Goal: Information Seeking & Learning: Learn about a topic

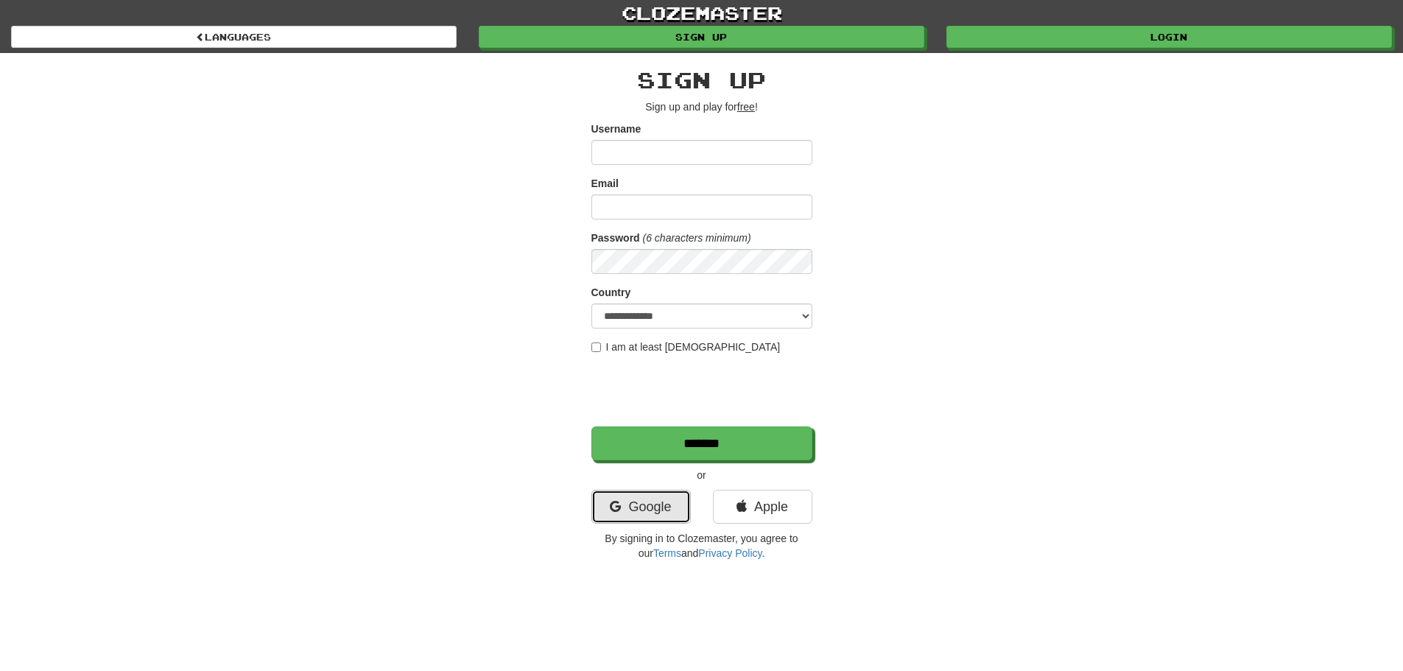
click at [637, 507] on link "Google" at bounding box center [640, 507] width 99 height 34
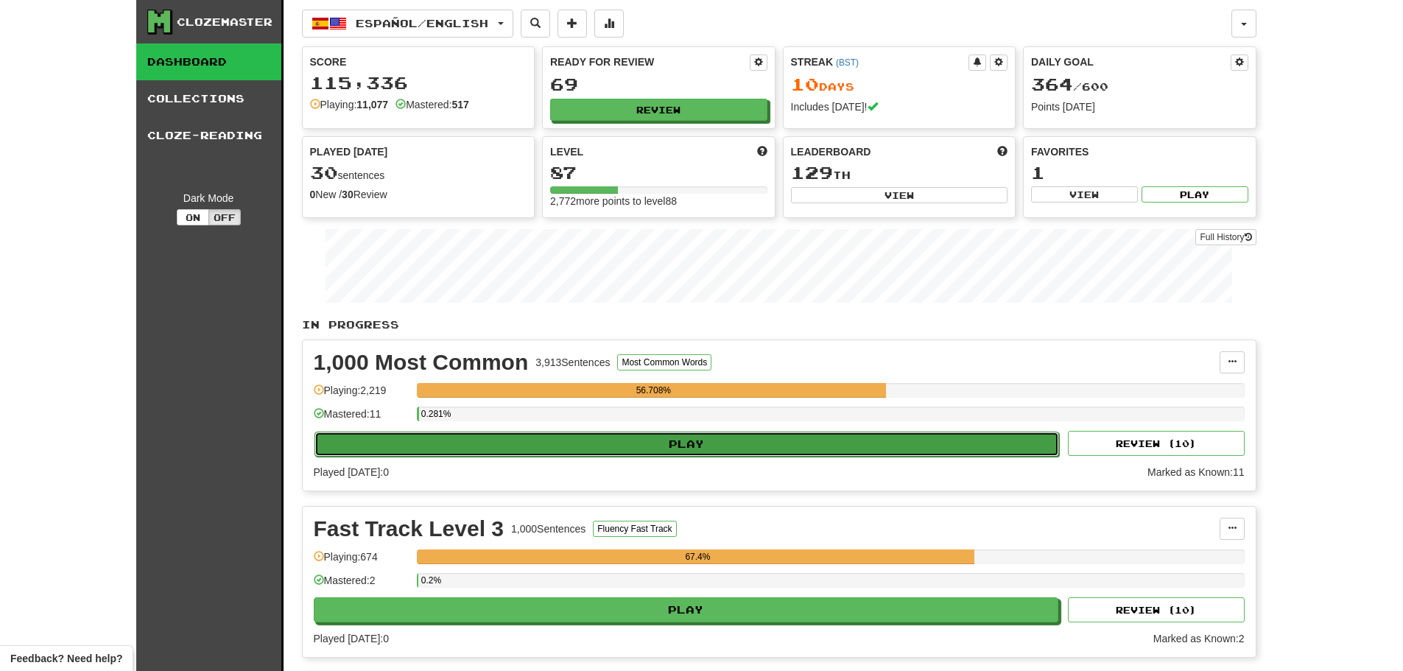
click at [721, 438] on button "Play" at bounding box center [686, 444] width 745 height 25
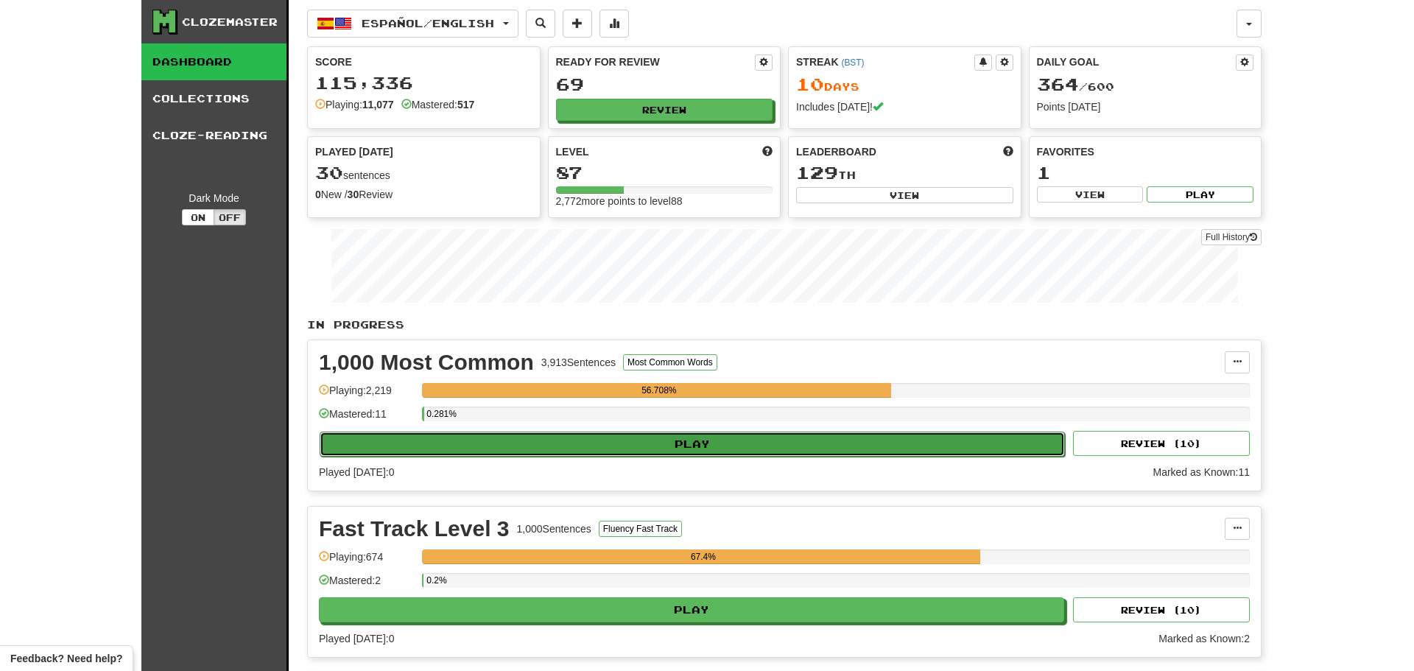
select select "**"
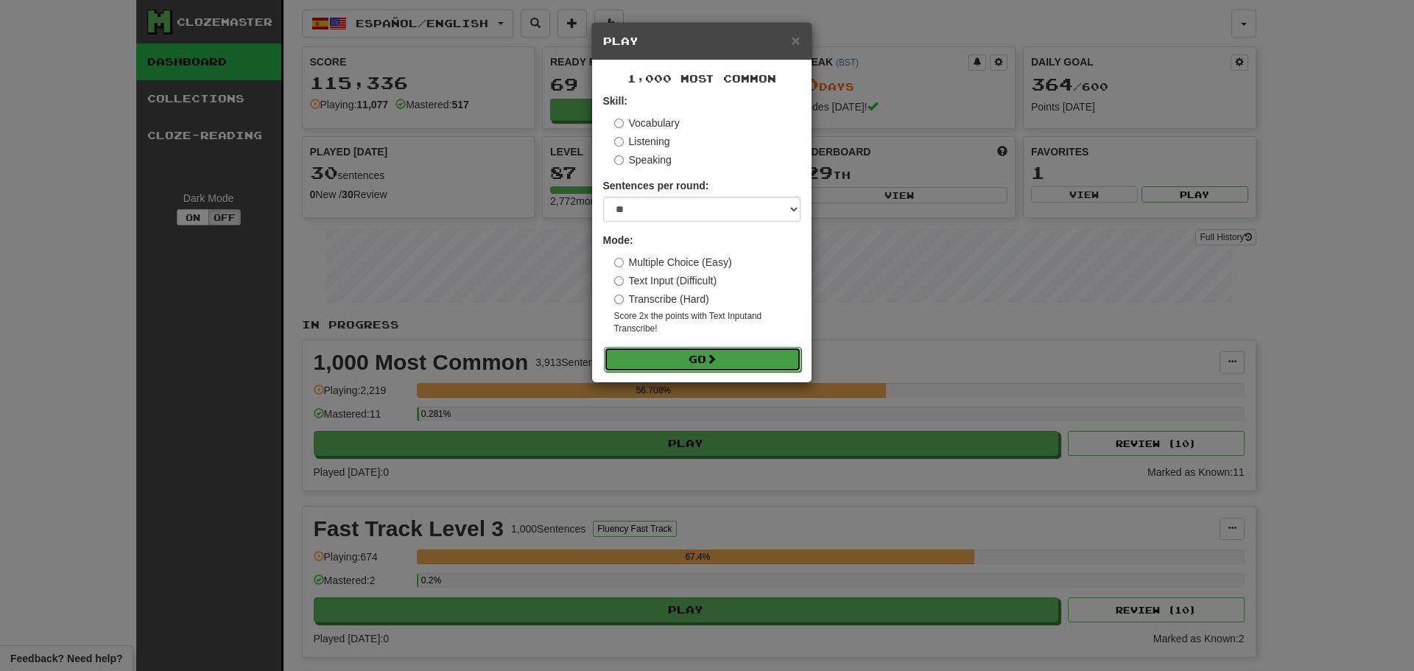
click at [678, 356] on button "Go" at bounding box center [702, 359] width 197 height 25
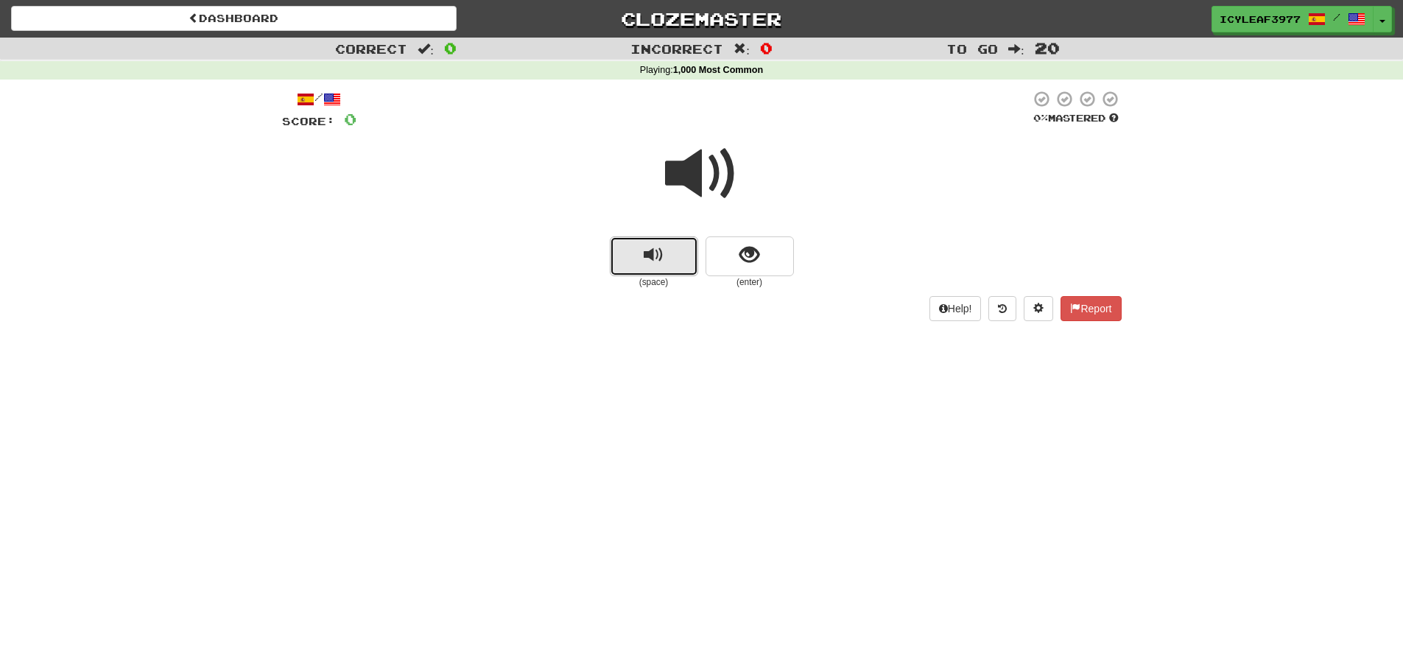
click at [650, 259] on span "replay audio" at bounding box center [654, 255] width 20 height 20
click at [649, 252] on span "replay audio" at bounding box center [654, 255] width 20 height 20
click at [649, 253] on span "replay audio" at bounding box center [654, 255] width 20 height 20
click at [650, 252] on span "replay audio" at bounding box center [654, 255] width 20 height 20
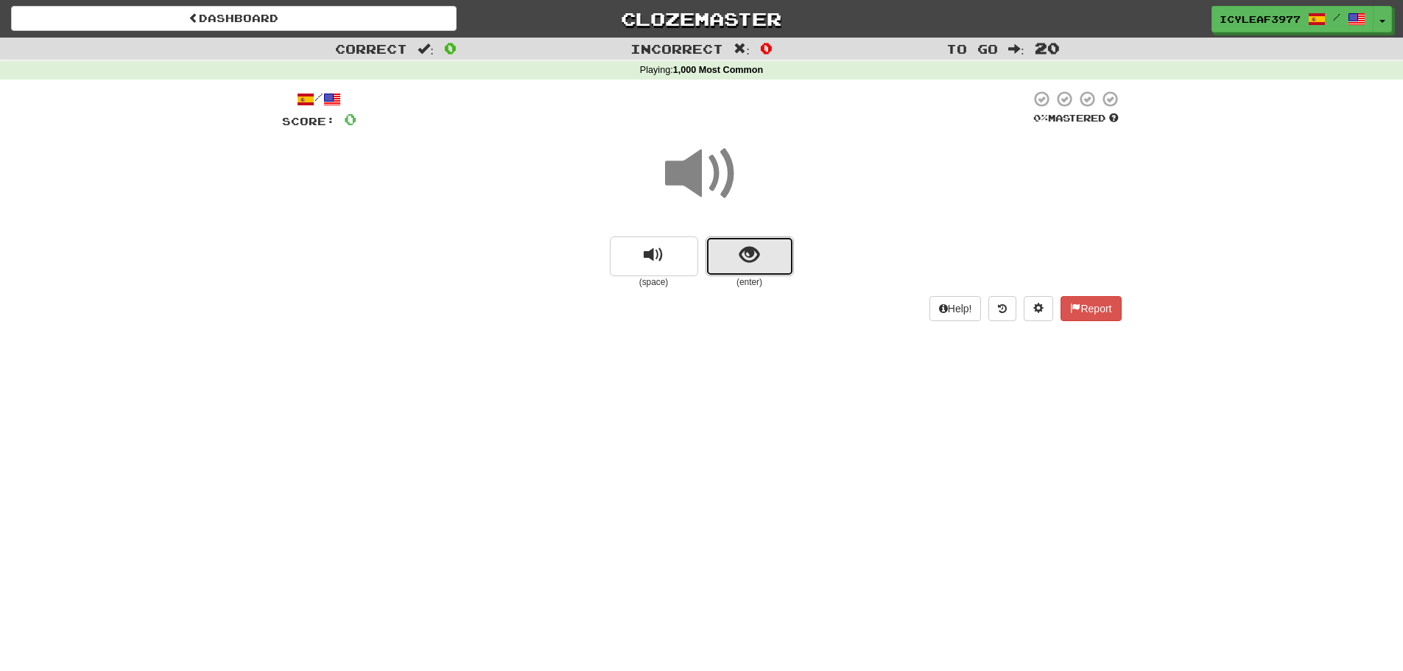
click at [728, 247] on button "show sentence" at bounding box center [750, 256] width 88 height 40
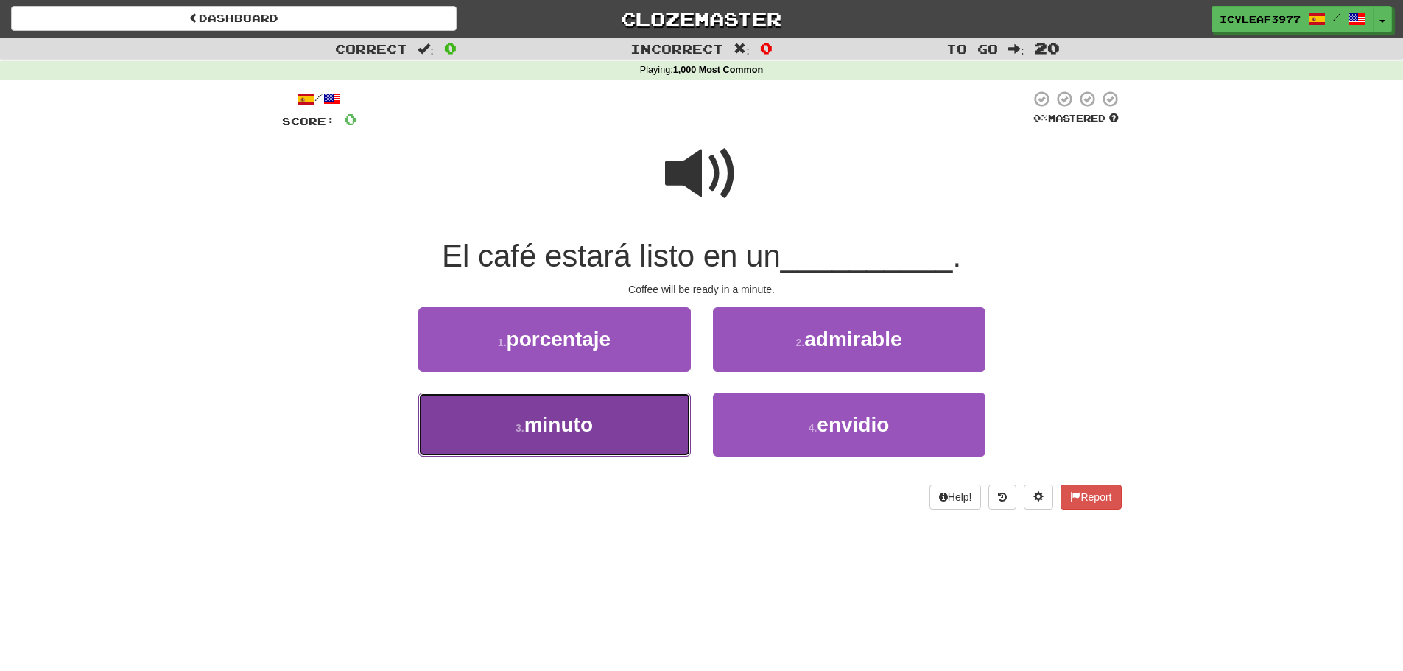
click at [622, 407] on button "3 . minuto" at bounding box center [554, 425] width 273 height 64
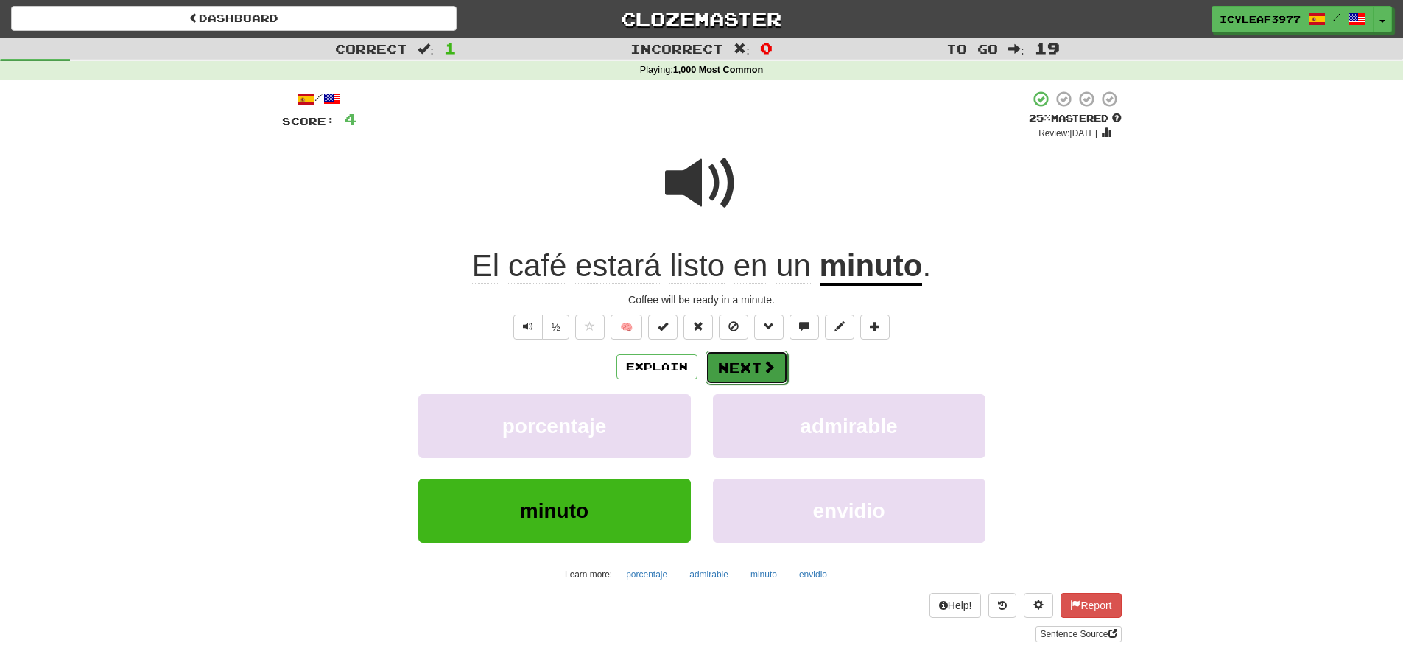
click at [735, 364] on button "Next" at bounding box center [747, 368] width 82 height 34
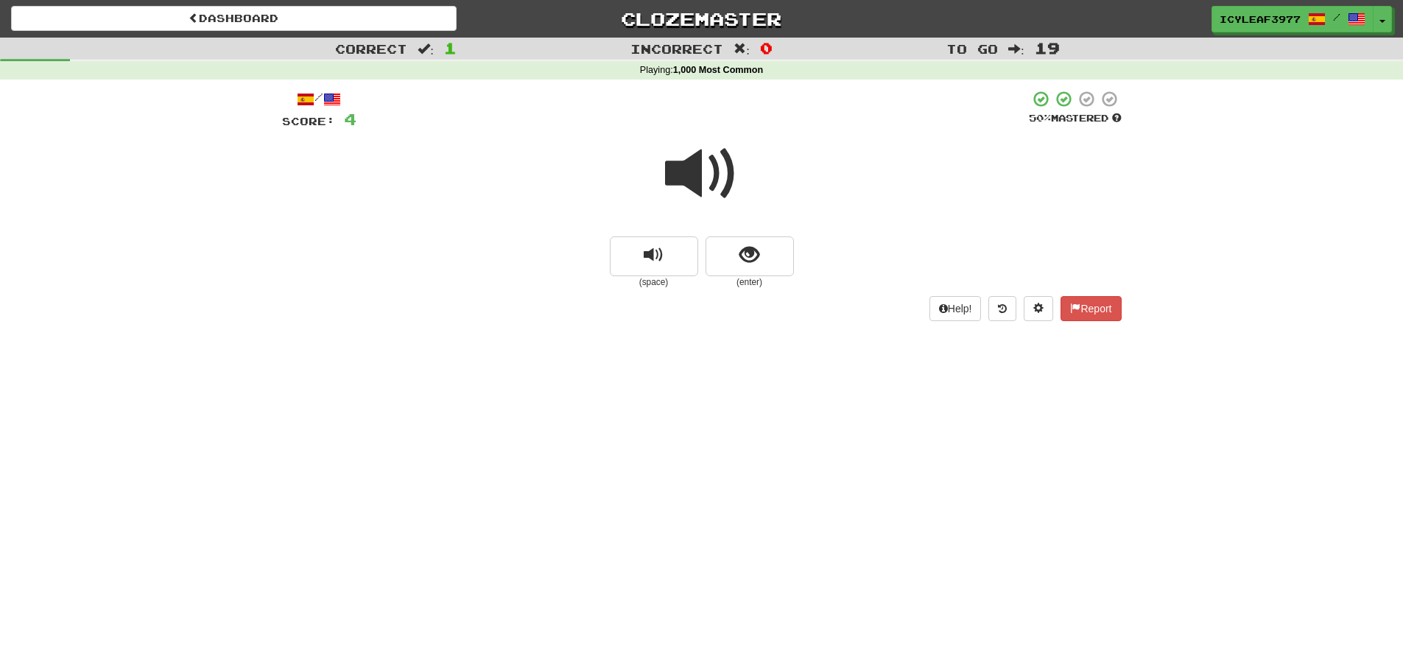
click at [693, 185] on span at bounding box center [702, 174] width 74 height 74
click at [698, 182] on span at bounding box center [702, 174] width 74 height 74
click at [750, 270] on button "show sentence" at bounding box center [750, 256] width 88 height 40
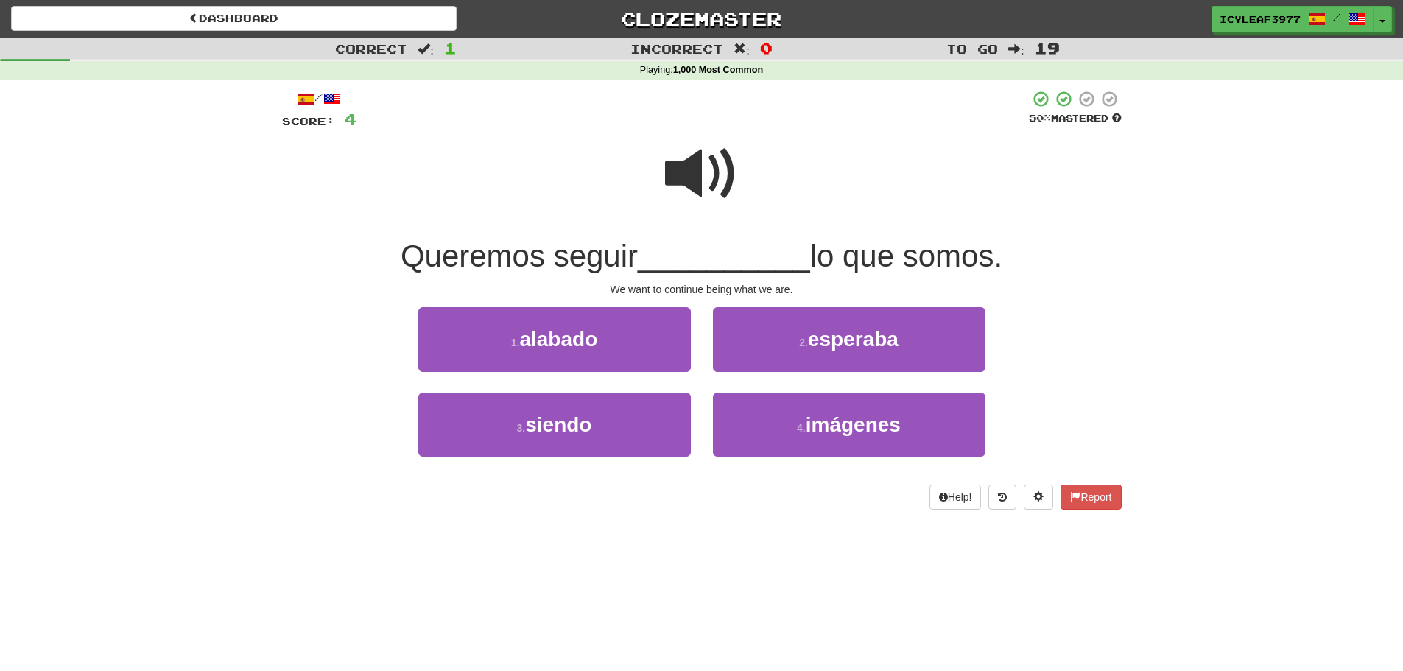
click at [694, 159] on span at bounding box center [702, 174] width 74 height 74
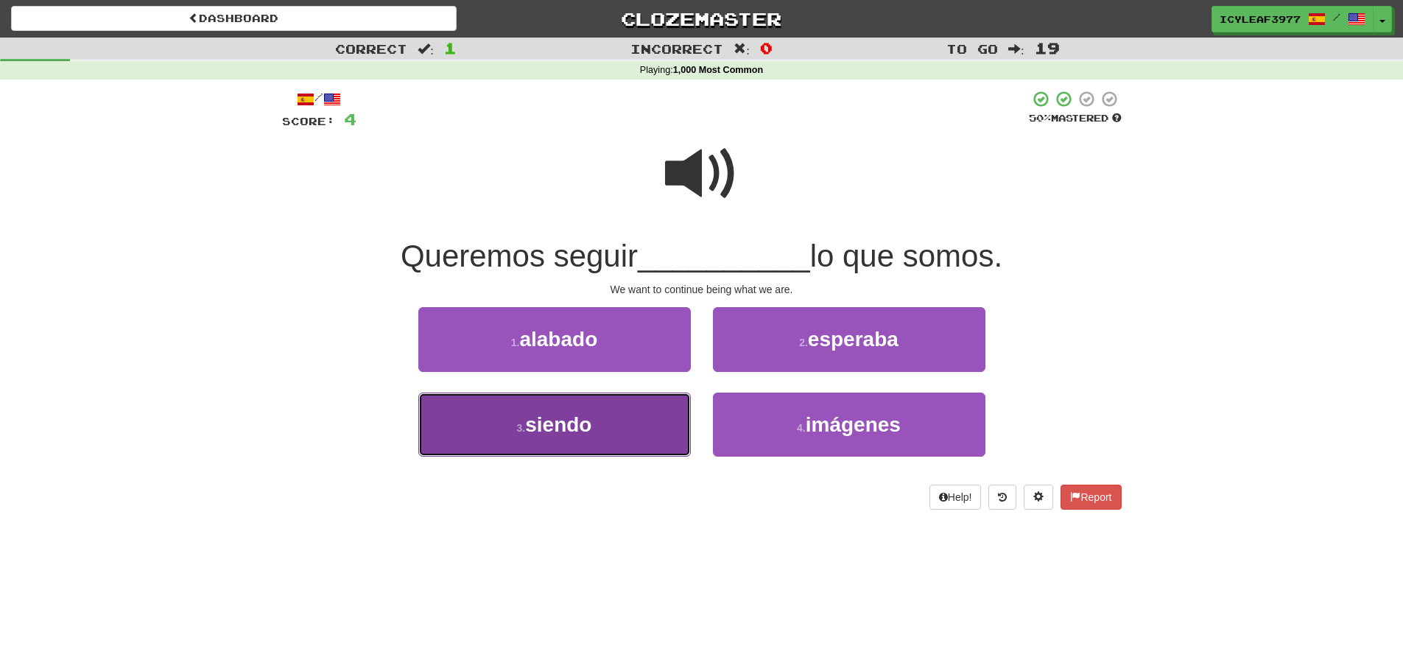
click at [583, 410] on button "3 . siendo" at bounding box center [554, 425] width 273 height 64
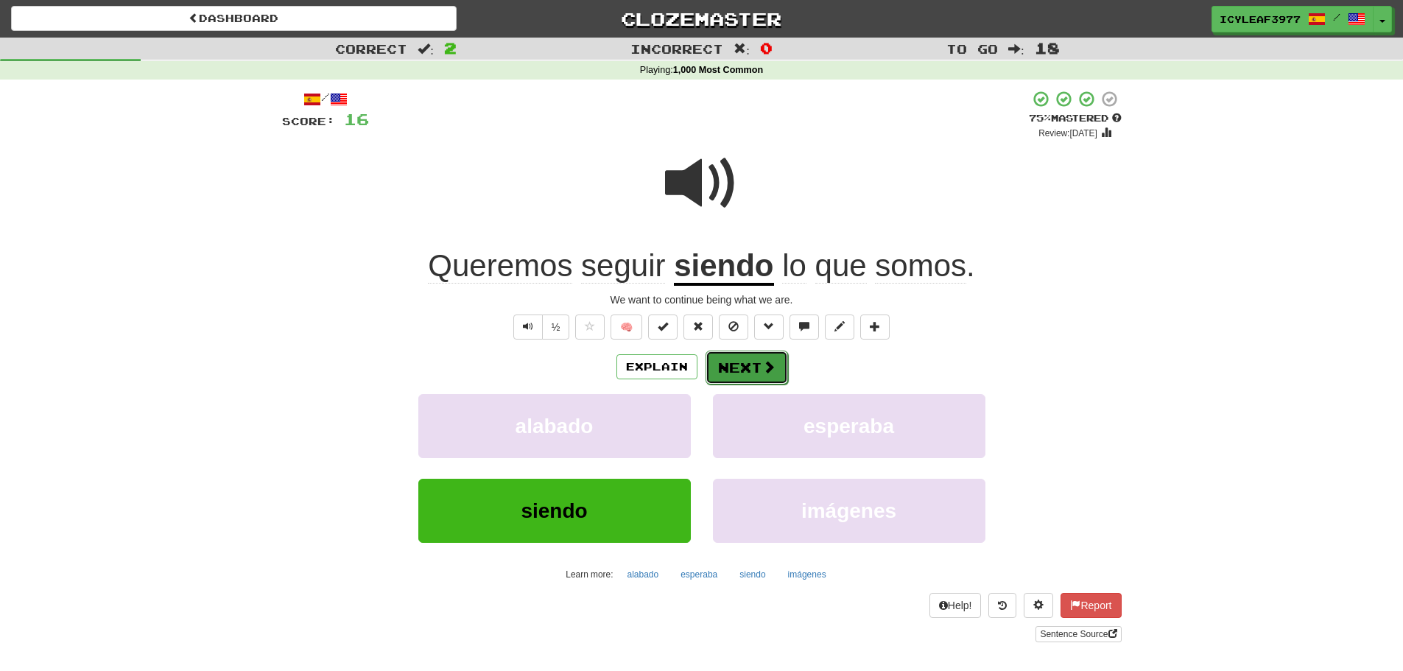
click at [742, 363] on button "Next" at bounding box center [747, 368] width 82 height 34
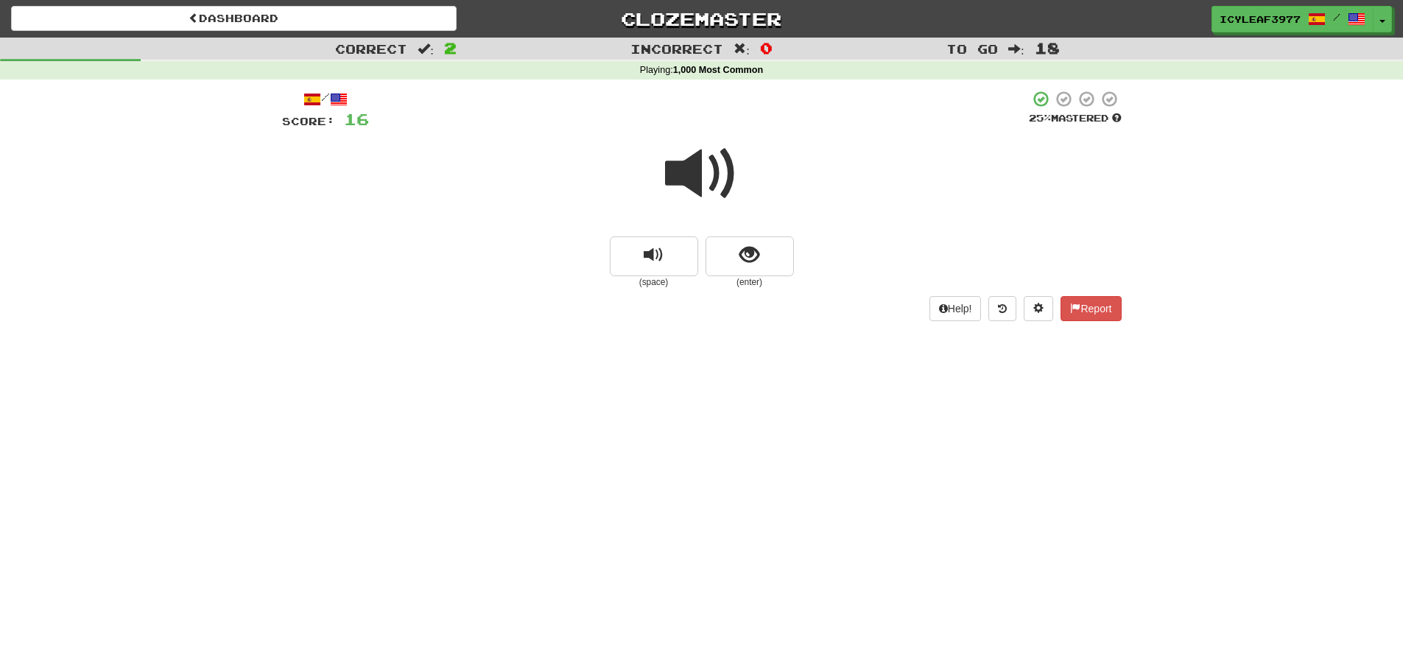
click at [695, 190] on span at bounding box center [702, 174] width 74 height 74
click at [753, 261] on span "show sentence" at bounding box center [749, 255] width 20 height 20
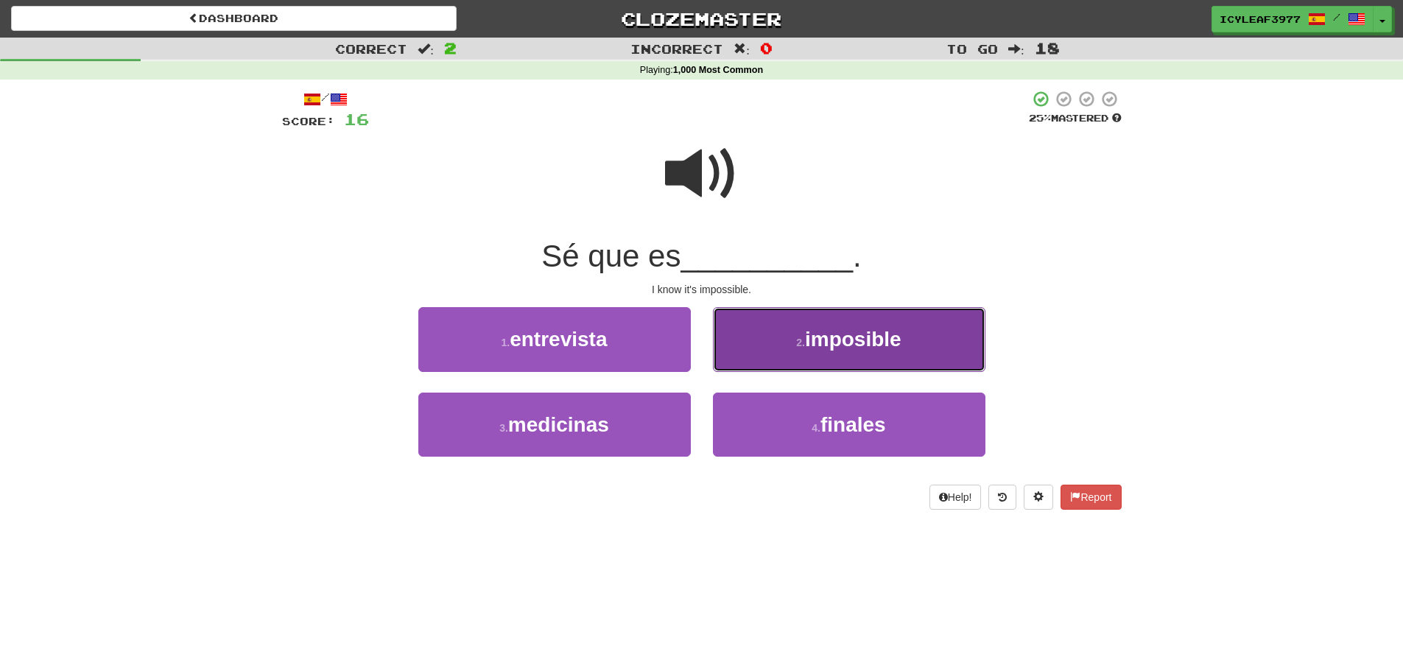
click at [775, 346] on button "2 . imposible" at bounding box center [849, 339] width 273 height 64
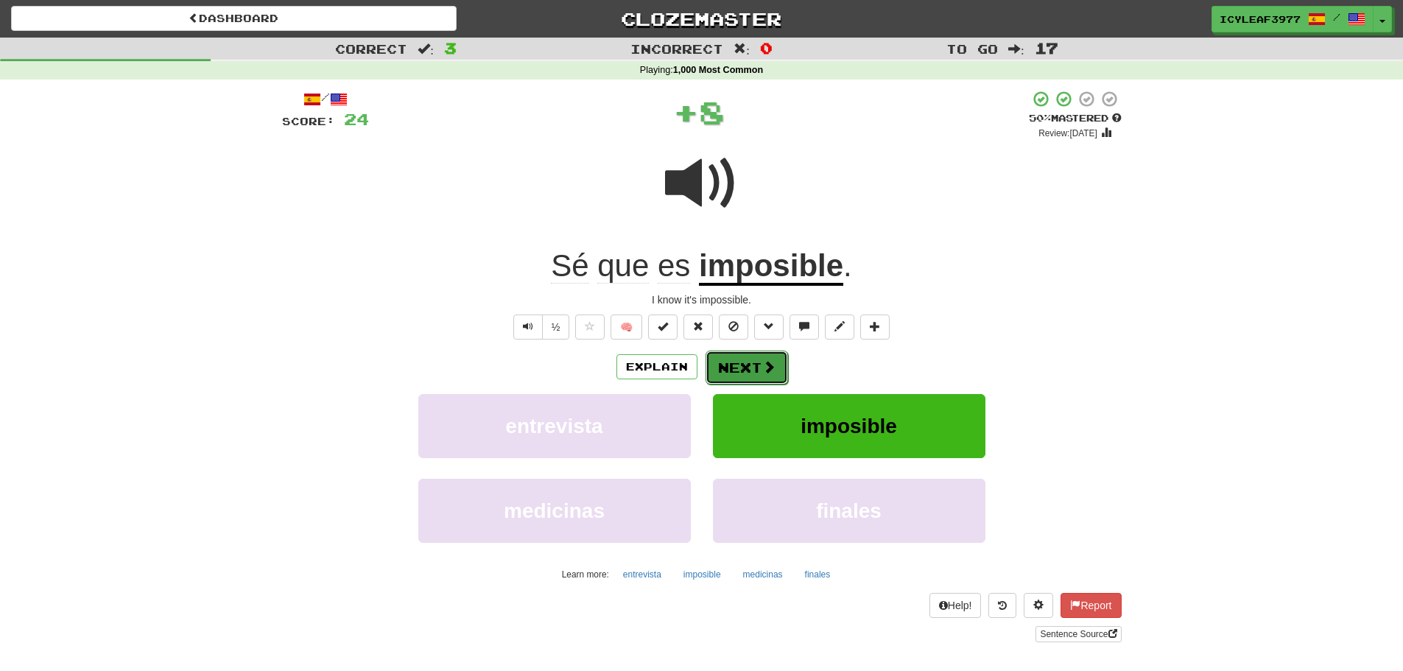
click at [733, 368] on button "Next" at bounding box center [747, 368] width 82 height 34
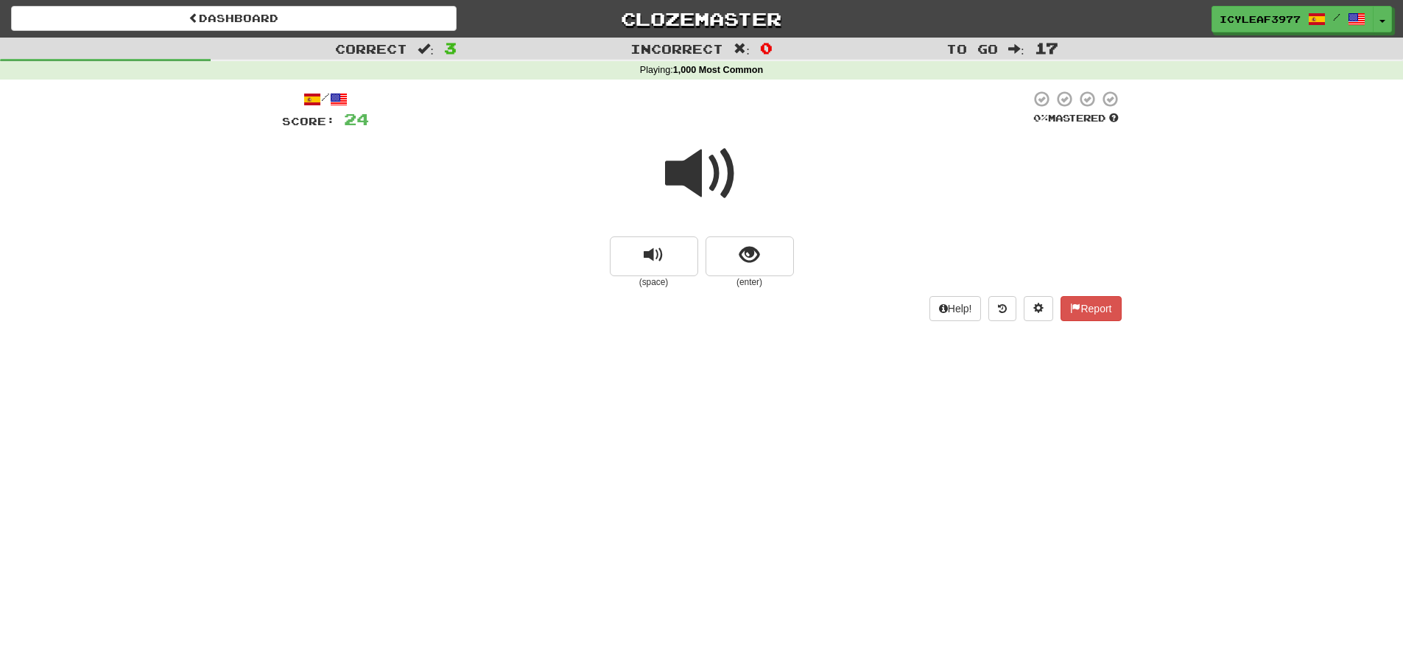
click at [700, 183] on span at bounding box center [702, 174] width 74 height 74
click at [733, 247] on button "show sentence" at bounding box center [750, 256] width 88 height 40
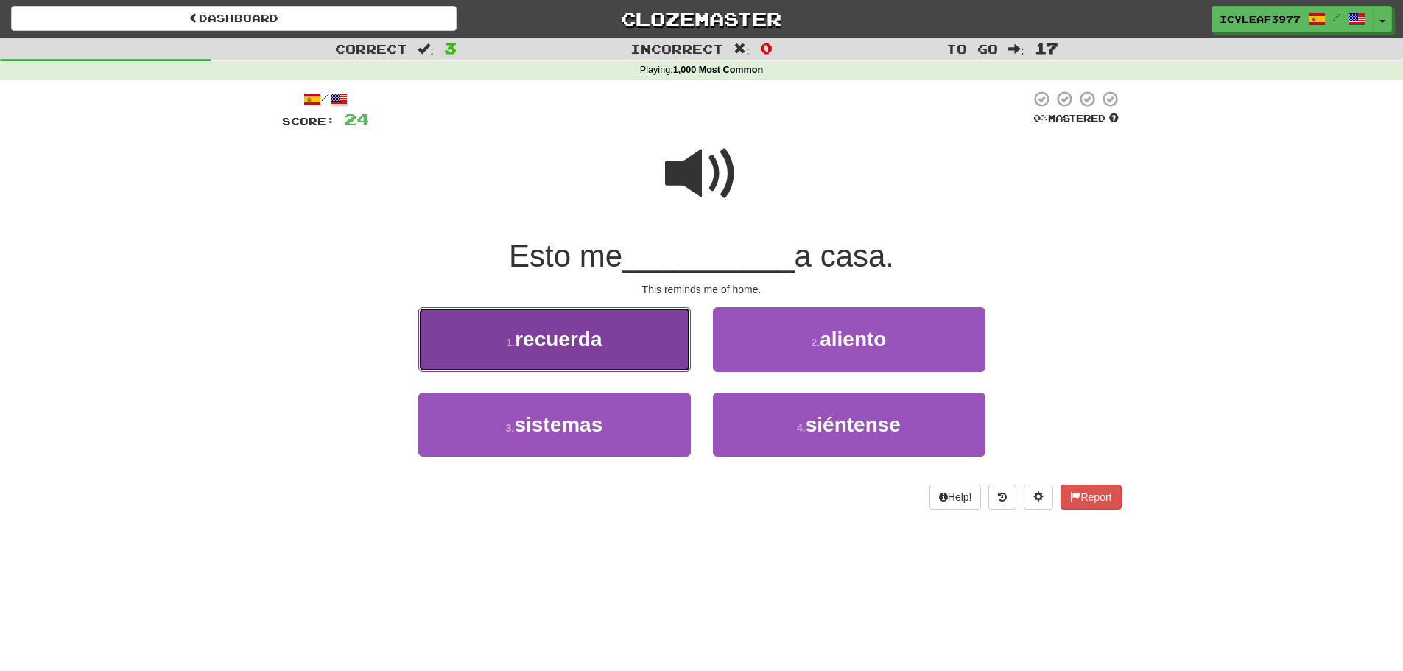
click at [569, 337] on span "recuerda" at bounding box center [558, 339] width 87 height 23
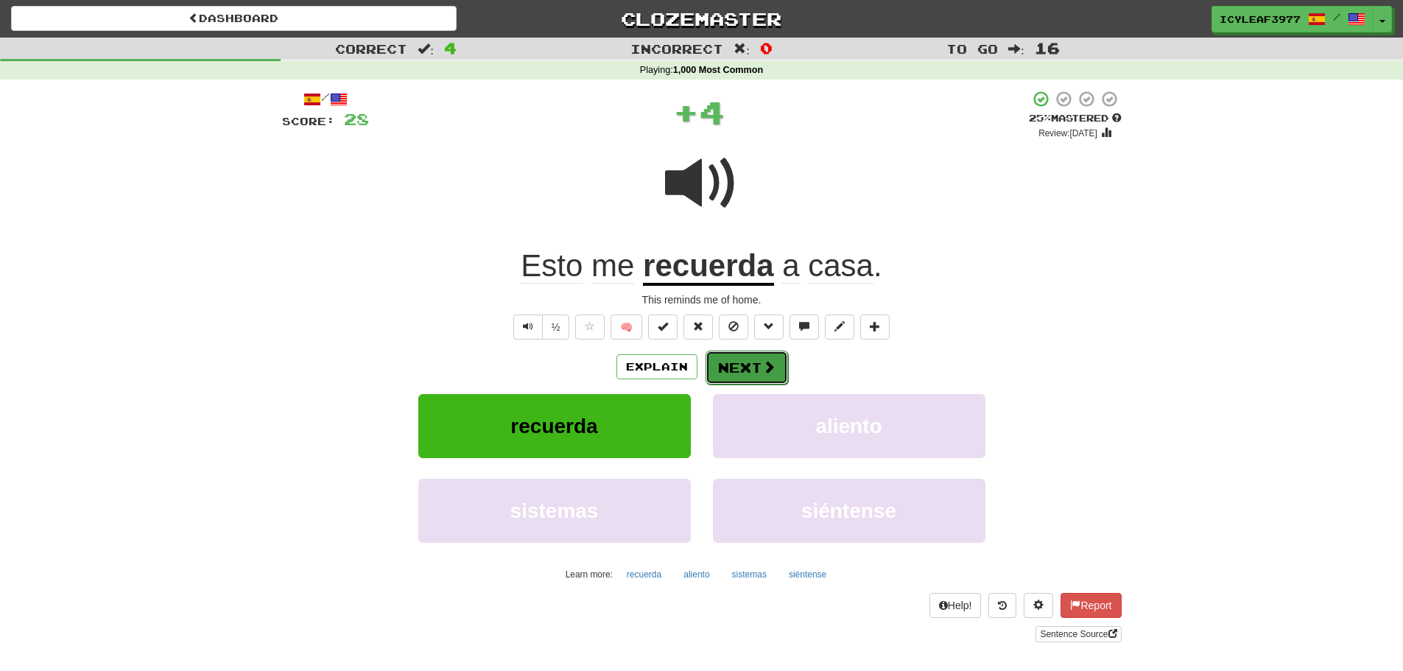
click at [744, 370] on button "Next" at bounding box center [747, 368] width 82 height 34
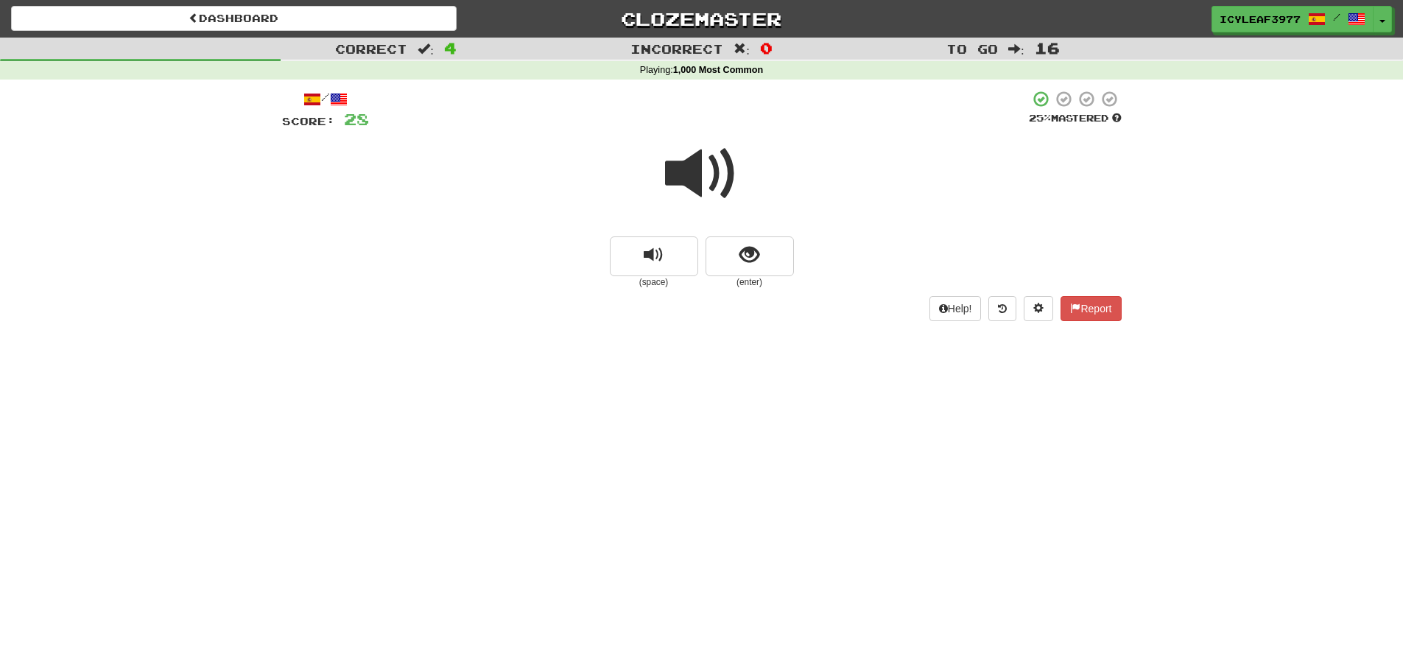
click at [692, 180] on span at bounding box center [702, 174] width 74 height 74
click at [759, 250] on span "show sentence" at bounding box center [749, 255] width 20 height 20
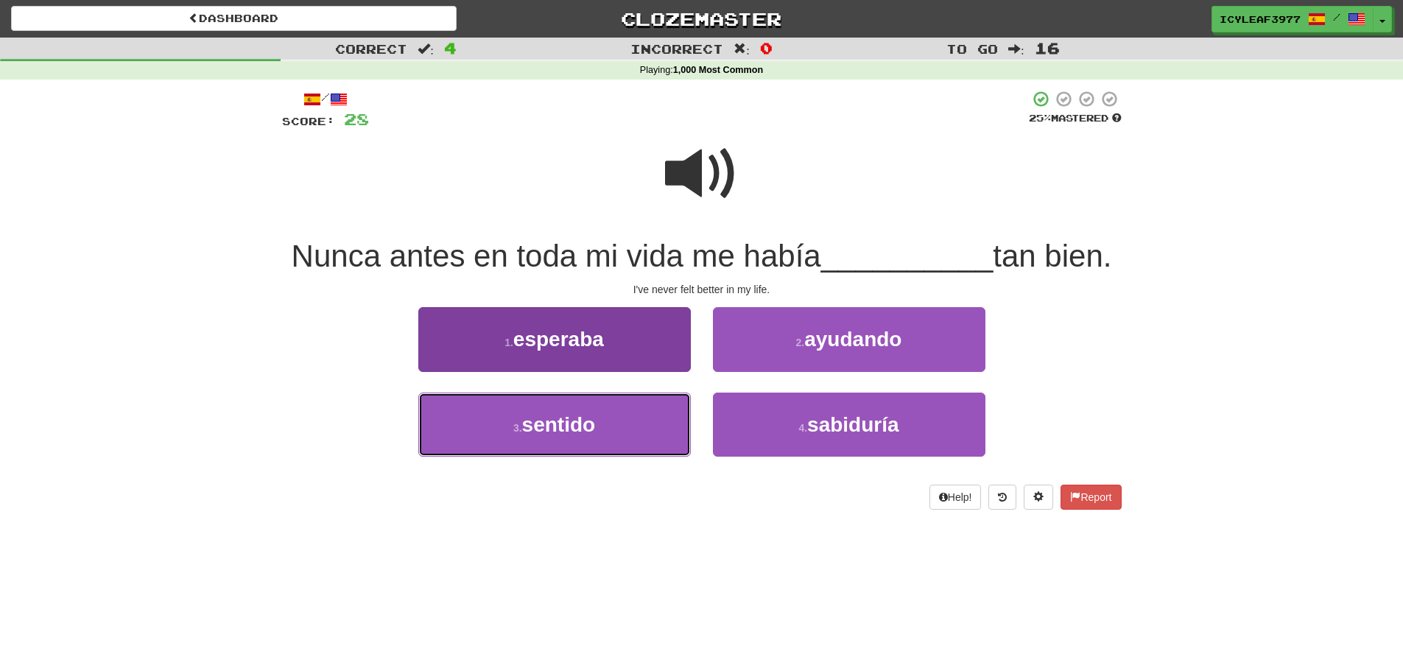
click at [570, 415] on span "sentido" at bounding box center [559, 424] width 74 height 23
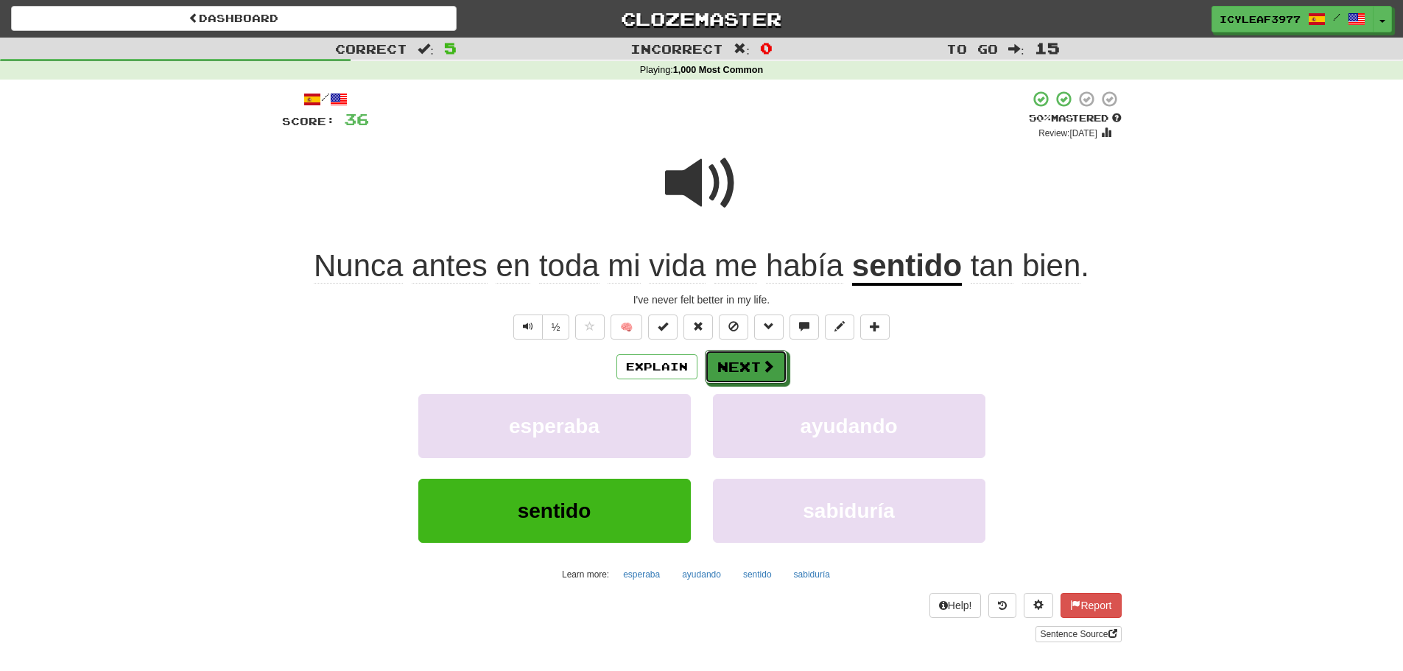
click at [745, 368] on button "Next" at bounding box center [746, 367] width 82 height 34
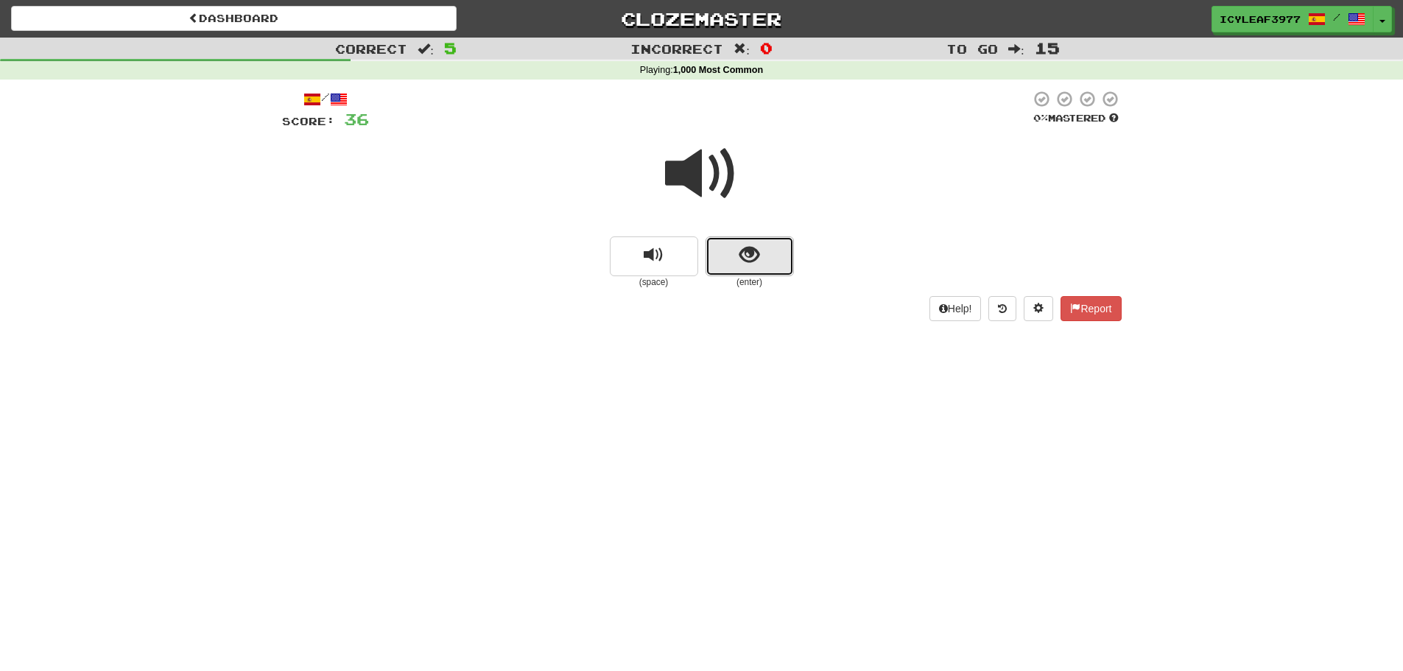
click at [721, 259] on button "show sentence" at bounding box center [750, 256] width 88 height 40
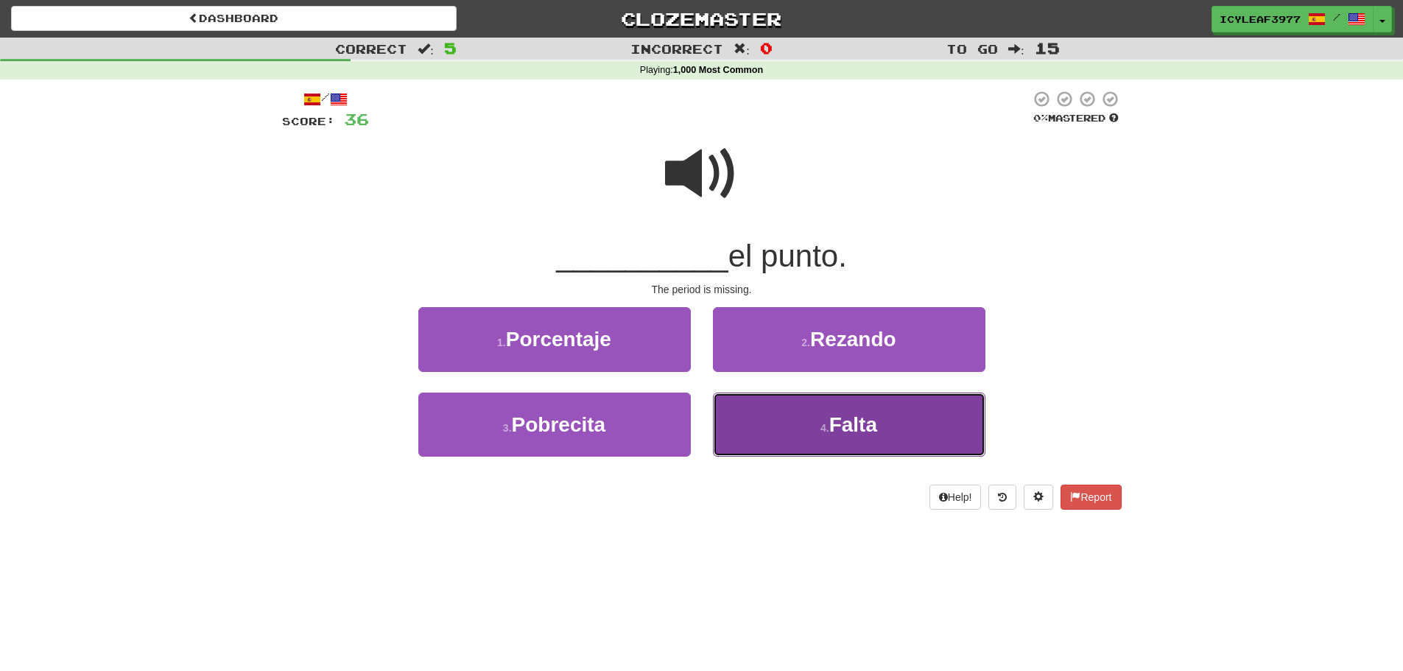
click at [781, 421] on button "4 . Falta" at bounding box center [849, 425] width 273 height 64
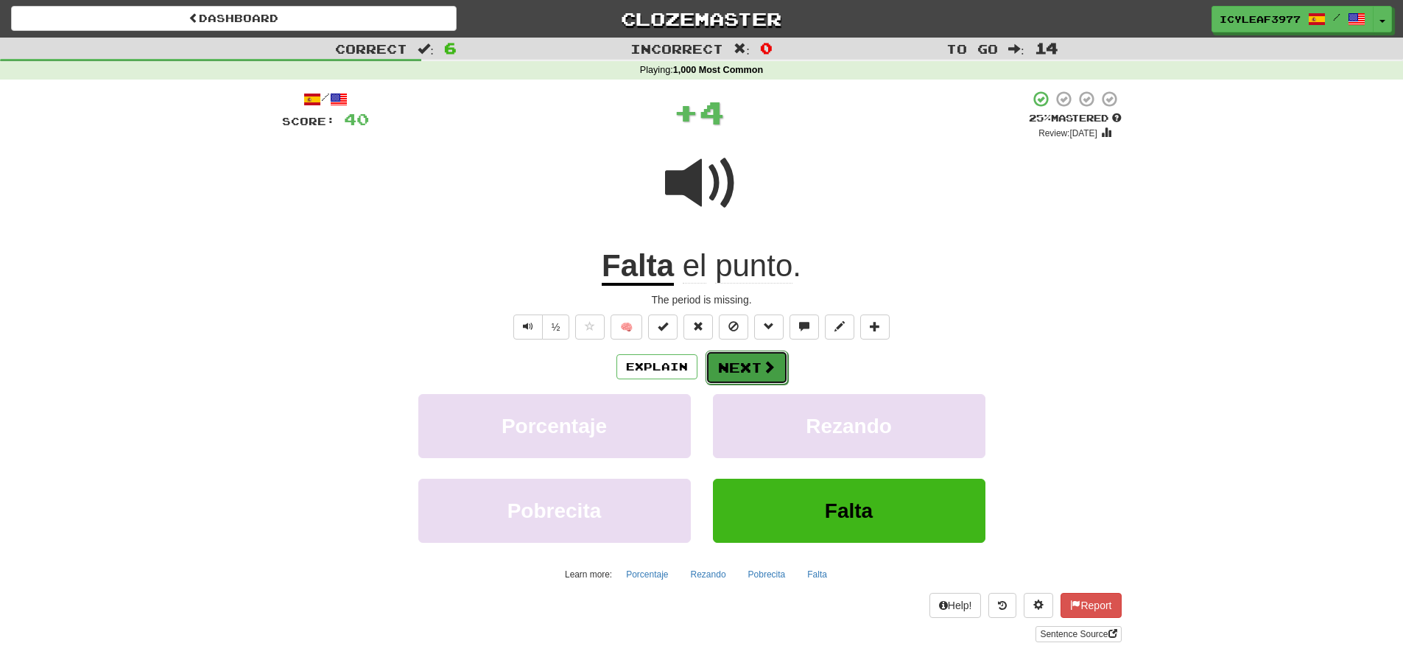
click at [745, 369] on button "Next" at bounding box center [747, 368] width 82 height 34
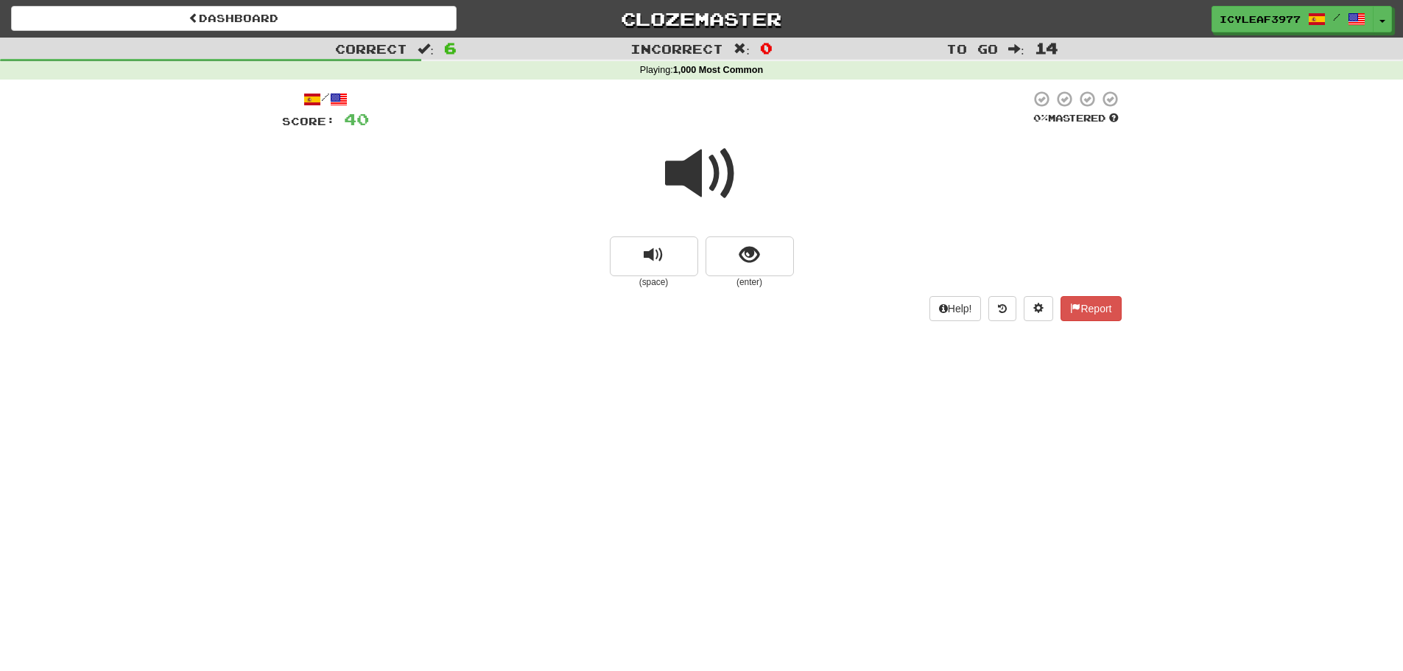
click at [701, 191] on span at bounding box center [702, 174] width 74 height 74
click at [725, 250] on button "show sentence" at bounding box center [750, 256] width 88 height 40
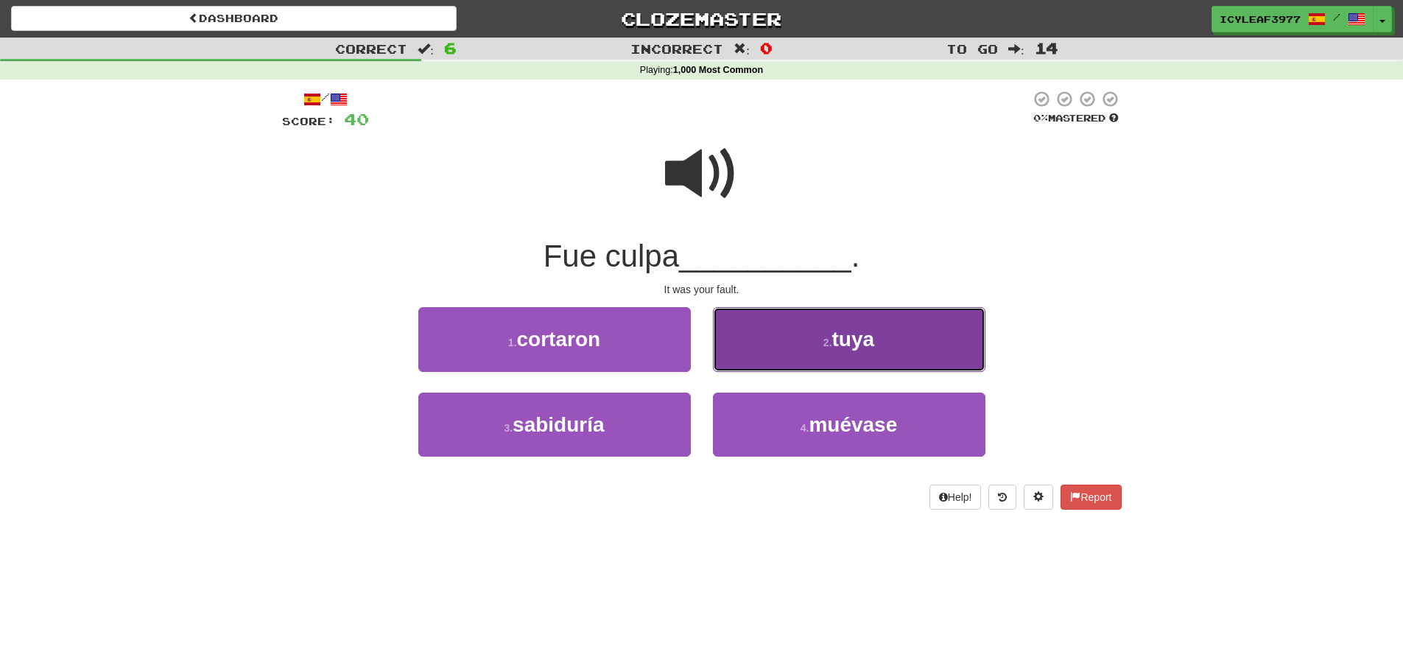
click at [746, 333] on button "2 . tuya" at bounding box center [849, 339] width 273 height 64
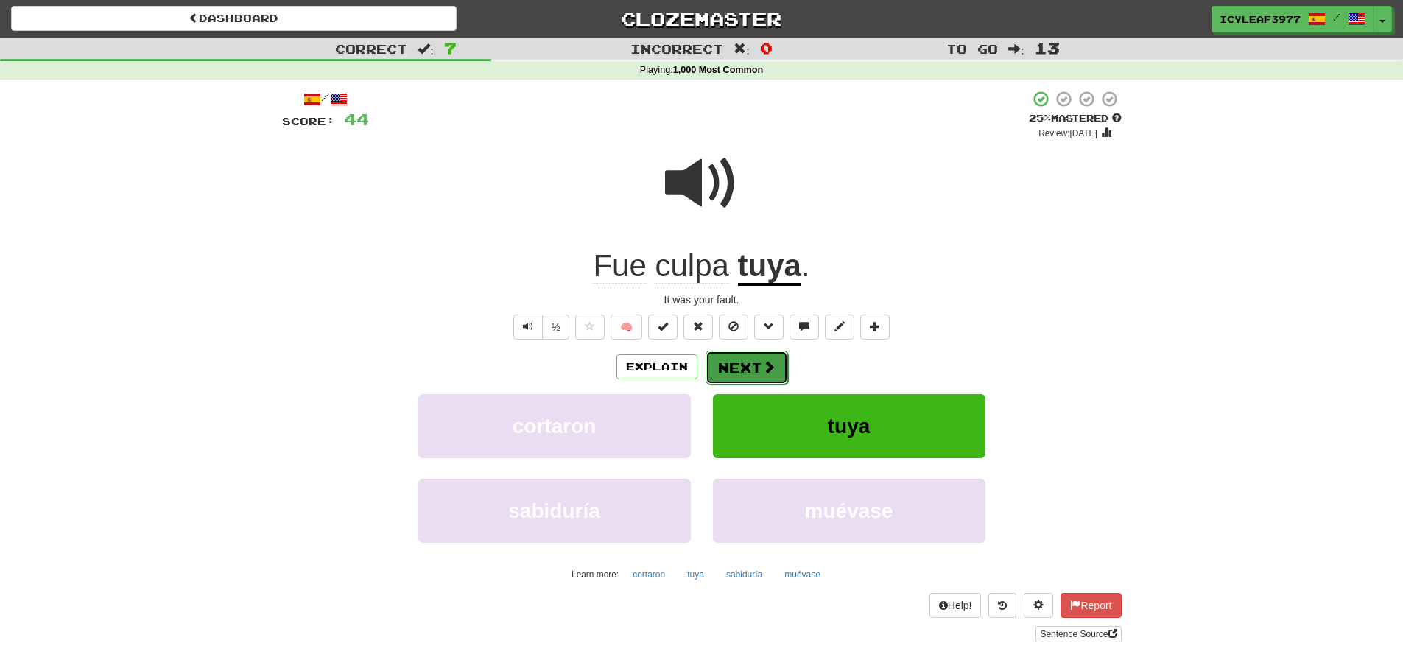
click at [750, 365] on button "Next" at bounding box center [747, 368] width 82 height 34
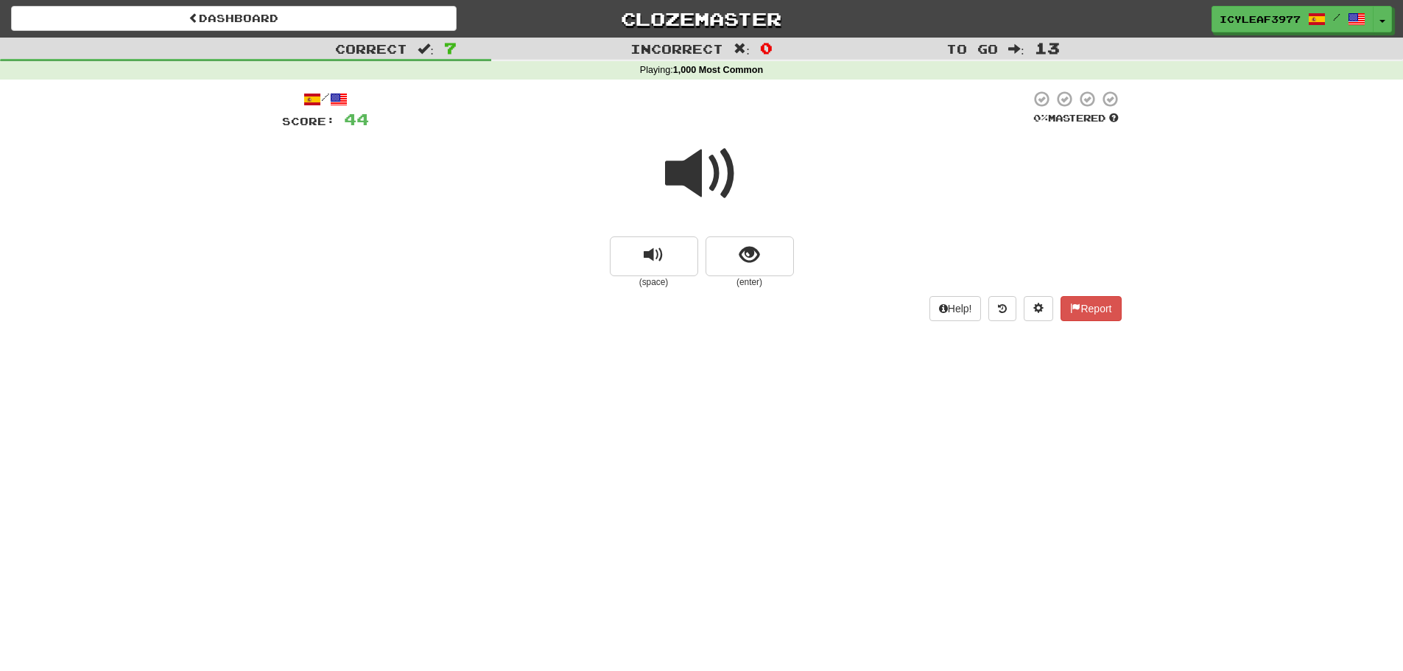
click at [709, 177] on span at bounding box center [702, 174] width 74 height 74
click at [742, 246] on span "show sentence" at bounding box center [749, 255] width 20 height 20
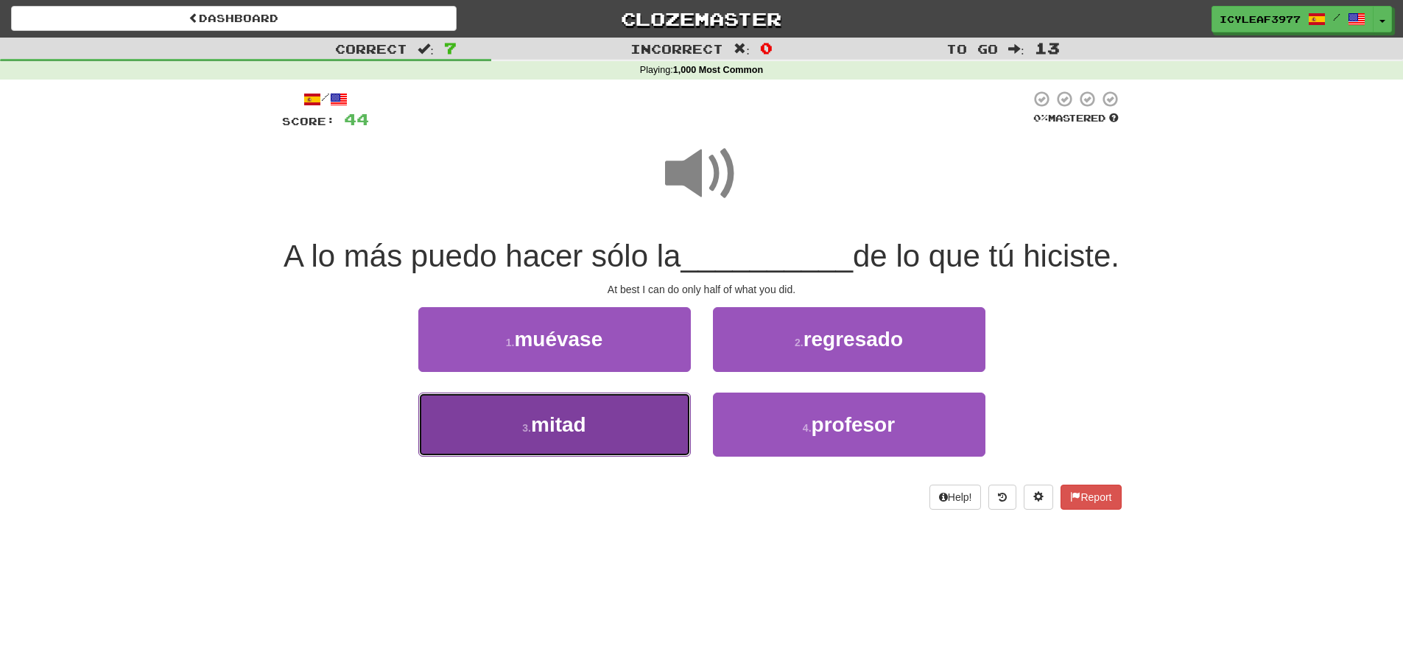
click at [582, 436] on span "mitad" at bounding box center [558, 424] width 55 height 23
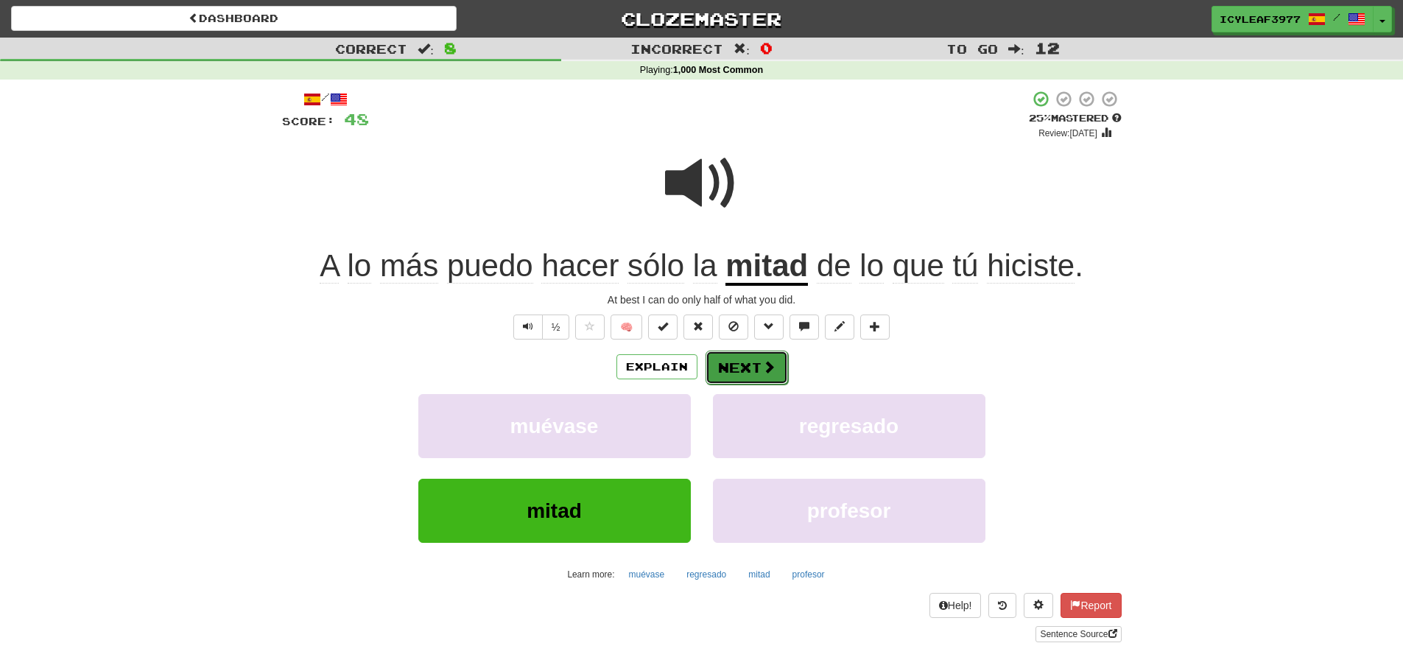
click at [751, 360] on button "Next" at bounding box center [747, 368] width 82 height 34
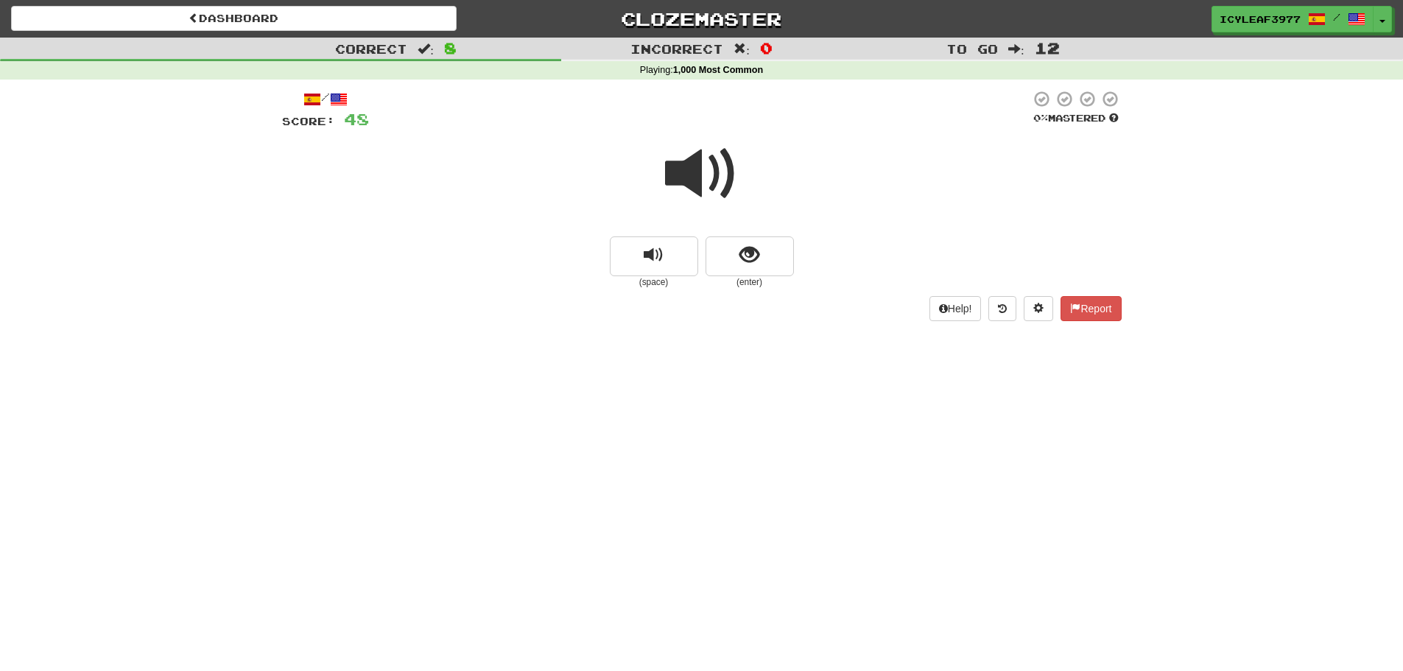
click at [689, 185] on span at bounding box center [702, 174] width 74 height 74
click at [750, 246] on span "show sentence" at bounding box center [749, 255] width 20 height 20
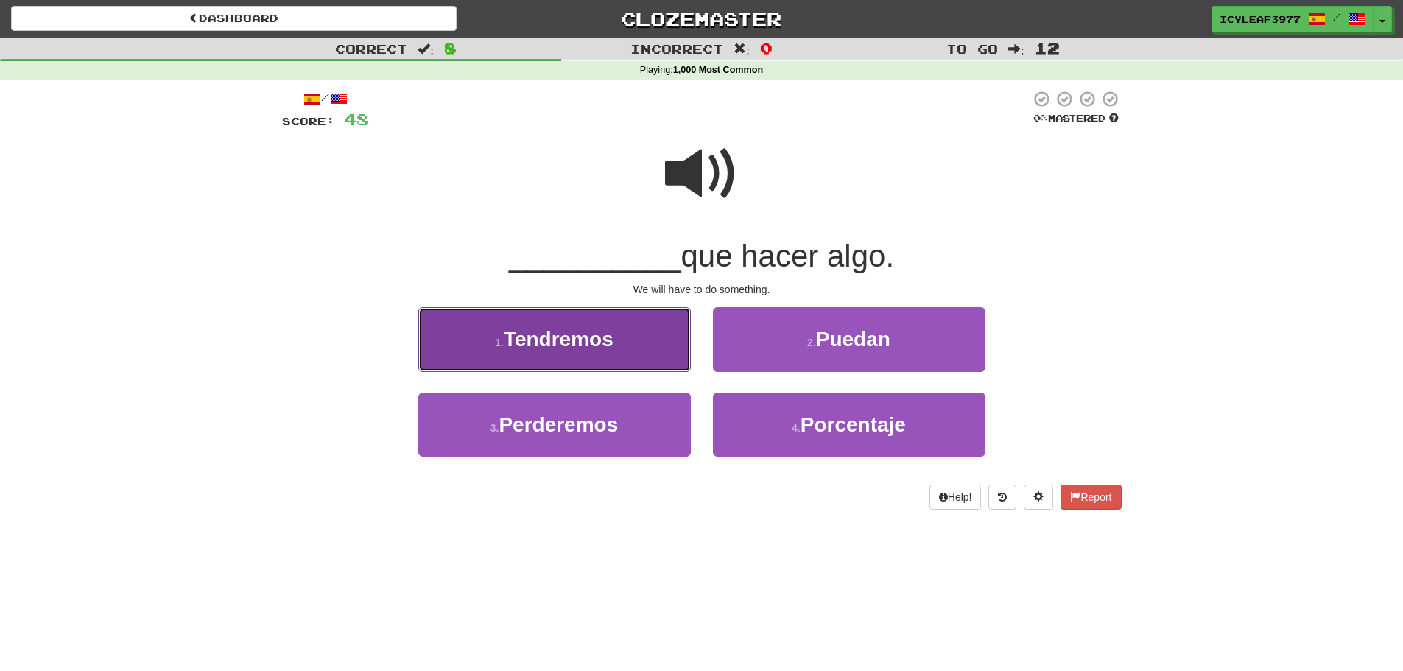
click at [599, 342] on span "Tendremos" at bounding box center [559, 339] width 110 height 23
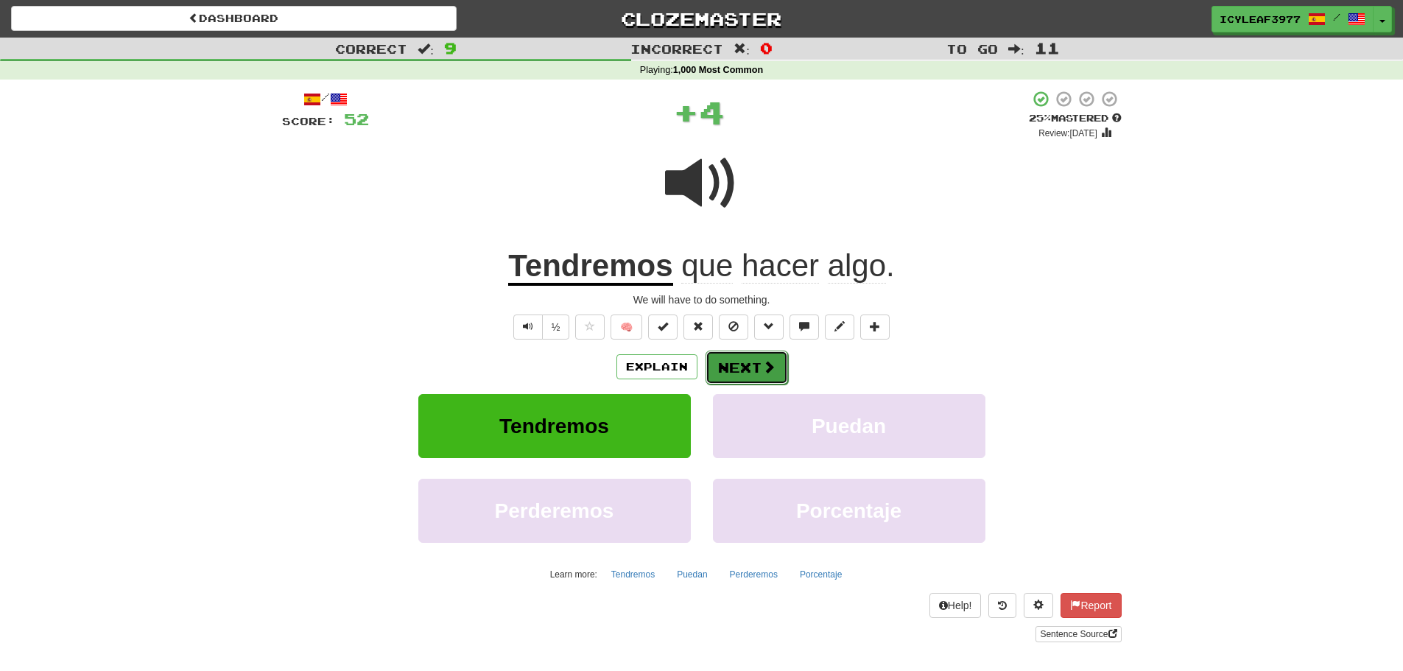
click at [732, 364] on button "Next" at bounding box center [747, 368] width 82 height 34
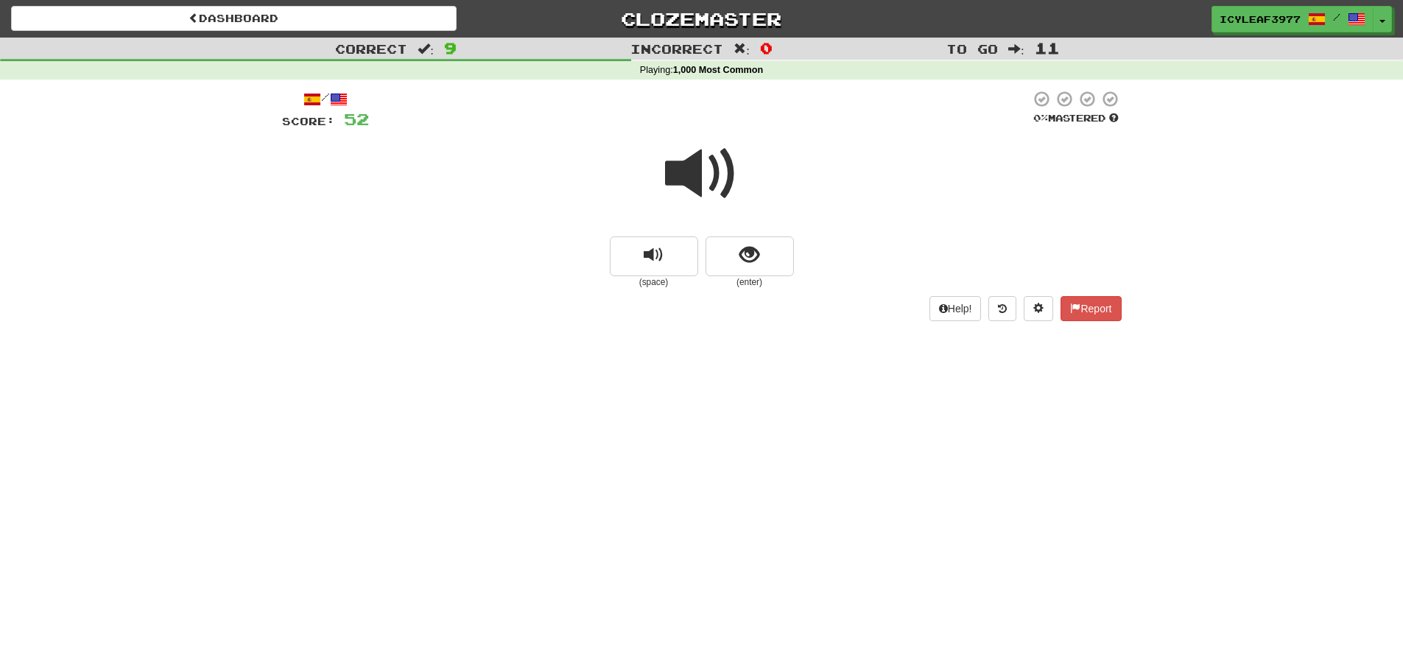
click at [690, 188] on span at bounding box center [702, 174] width 74 height 74
click at [725, 246] on button "show sentence" at bounding box center [750, 256] width 88 height 40
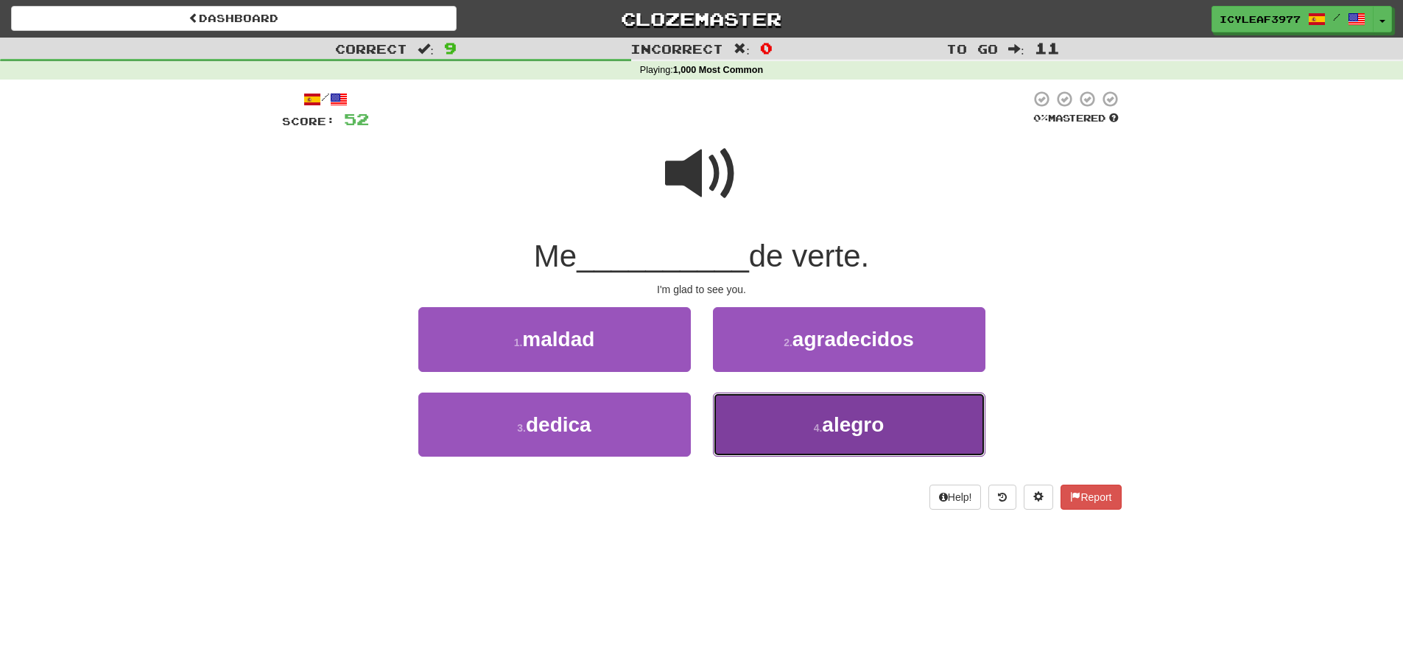
click at [776, 416] on button "4 . alegro" at bounding box center [849, 425] width 273 height 64
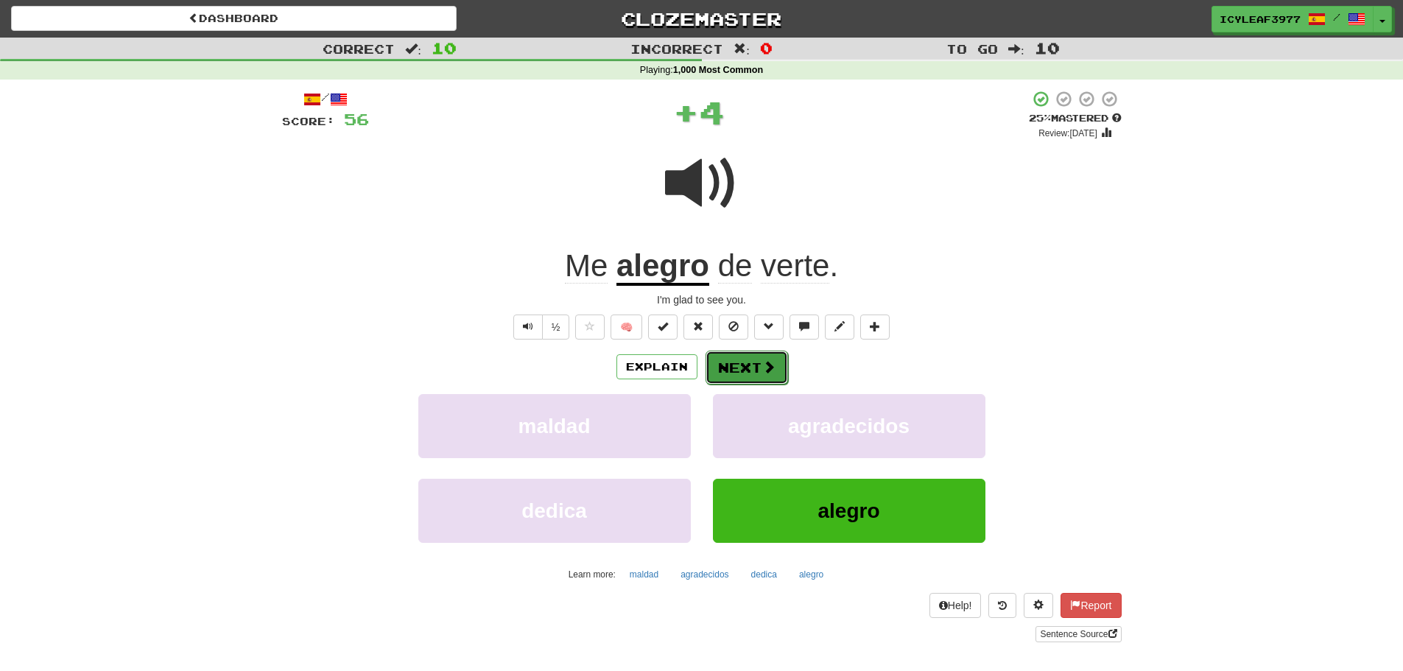
click at [742, 362] on button "Next" at bounding box center [747, 368] width 82 height 34
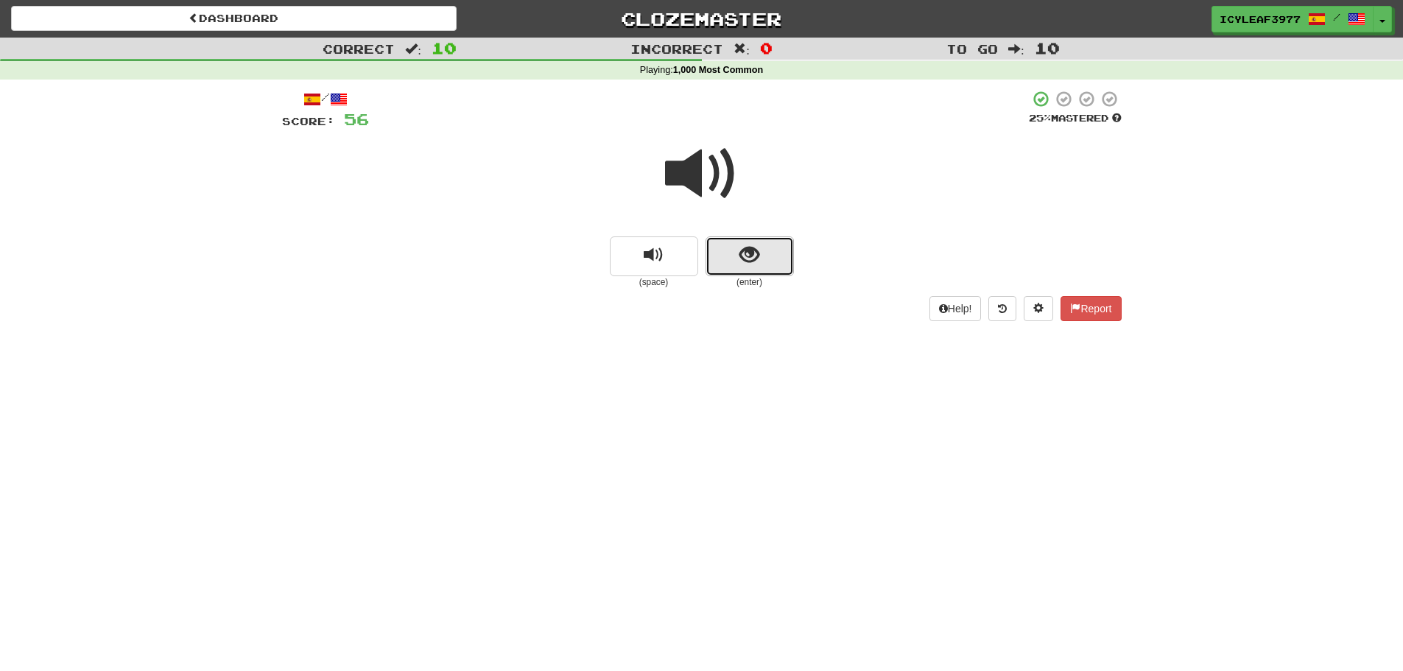
click at [763, 246] on button "show sentence" at bounding box center [750, 256] width 88 height 40
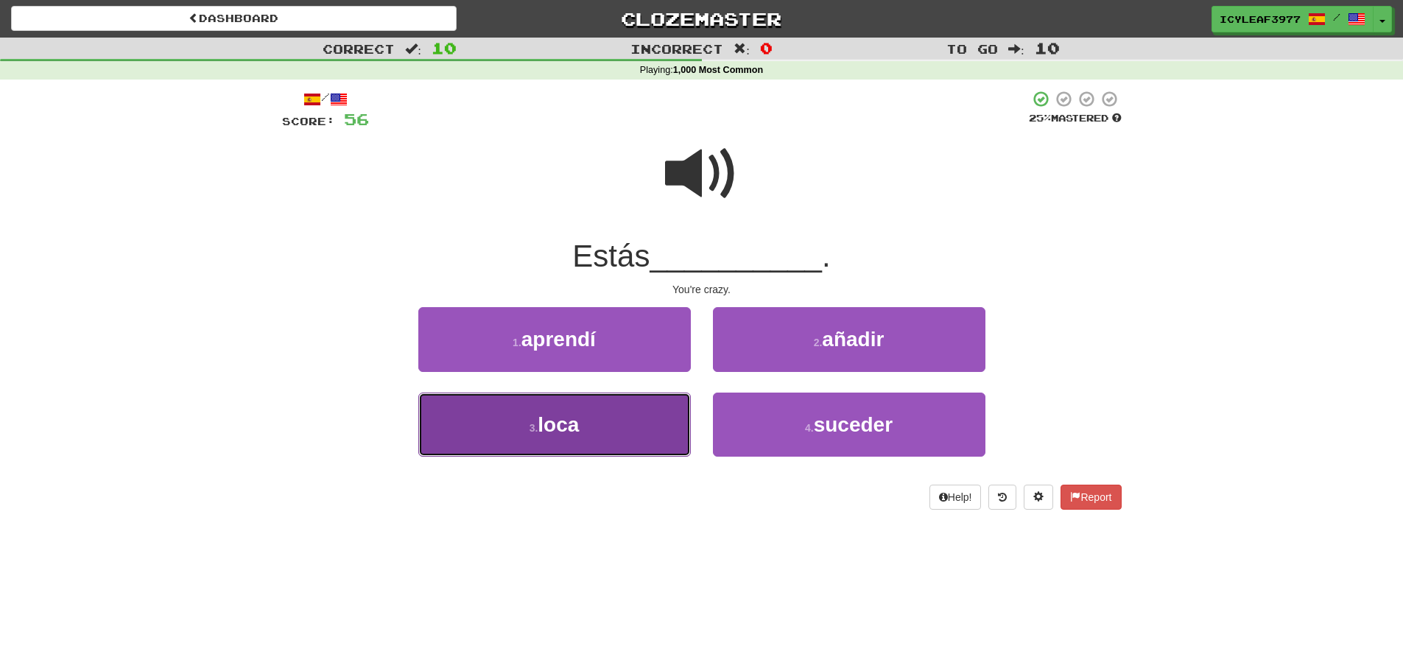
click at [591, 420] on button "3 . loca" at bounding box center [554, 425] width 273 height 64
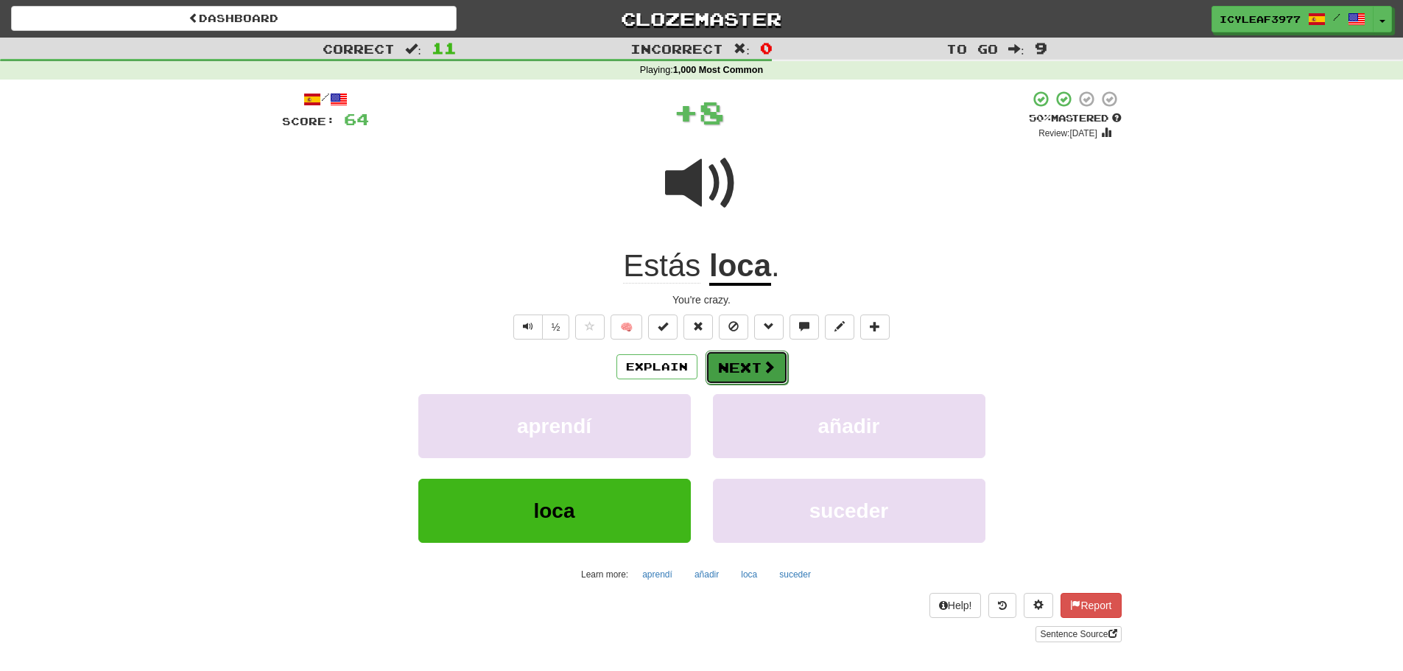
click at [731, 370] on button "Next" at bounding box center [747, 368] width 82 height 34
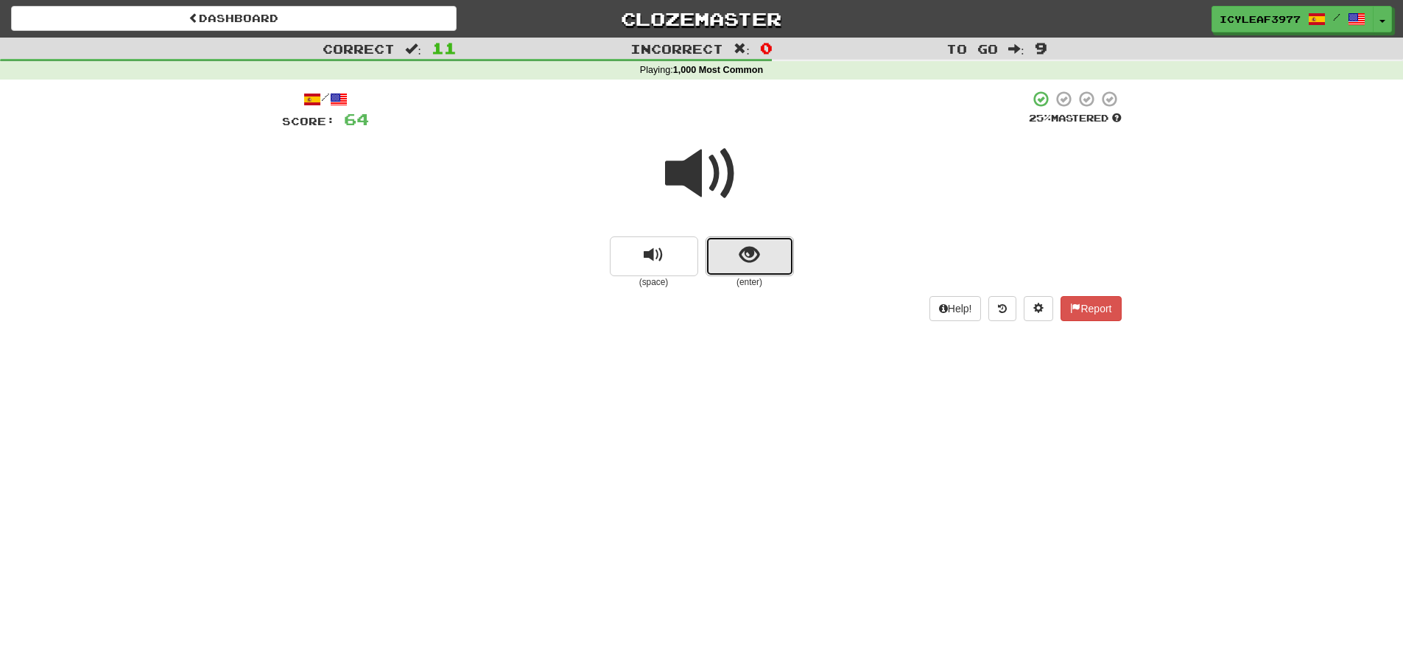
click at [750, 263] on span "show sentence" at bounding box center [749, 255] width 20 height 20
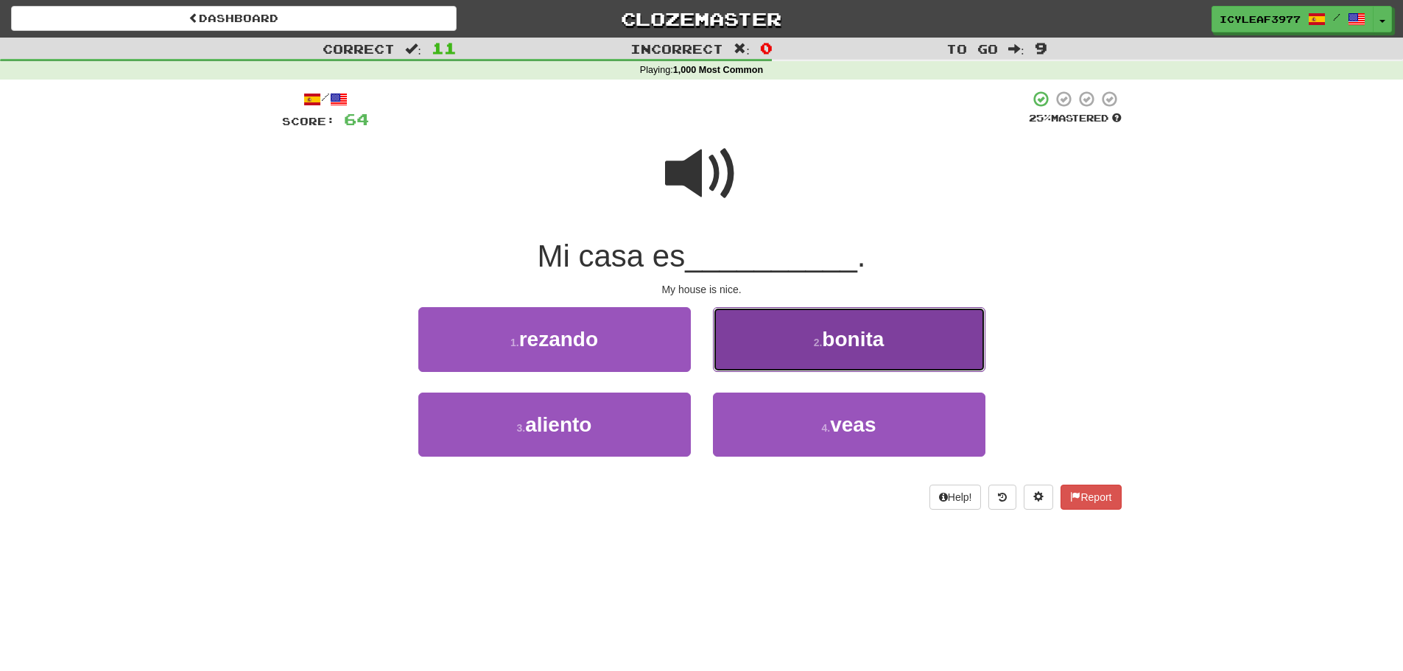
click at [772, 348] on button "2 . bonita" at bounding box center [849, 339] width 273 height 64
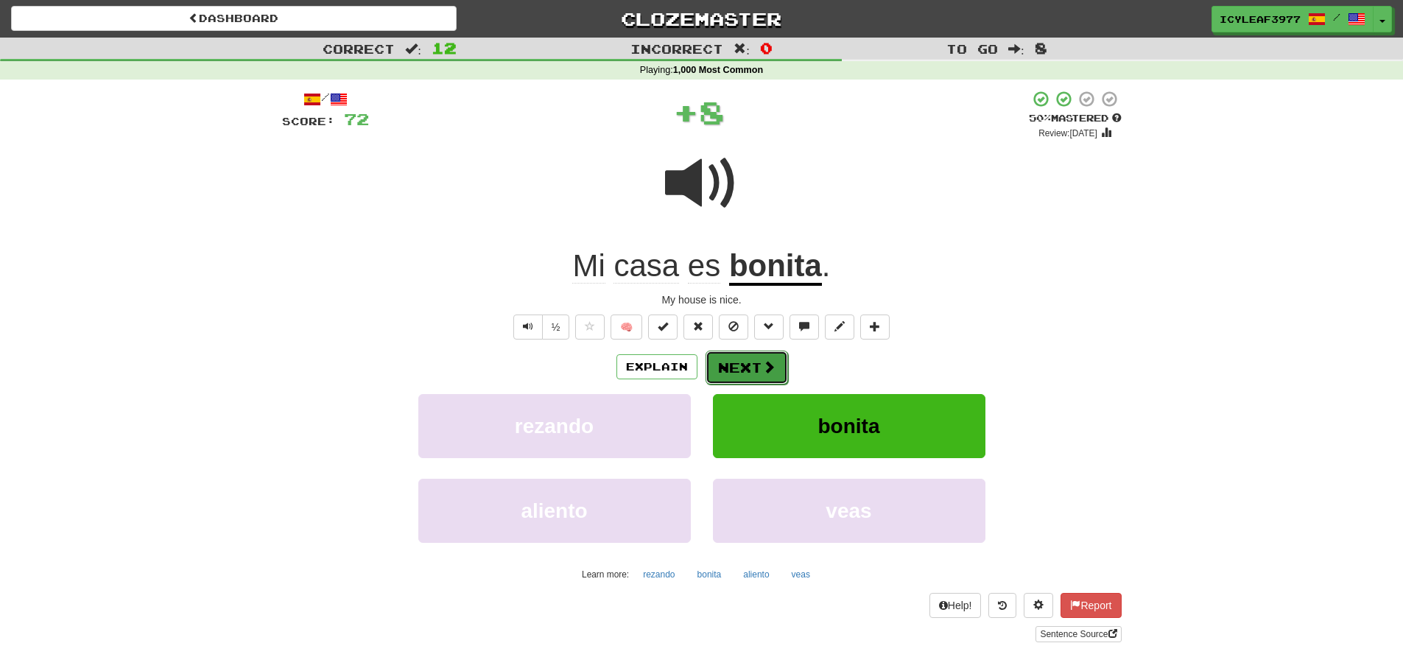
click at [738, 368] on button "Next" at bounding box center [747, 368] width 82 height 34
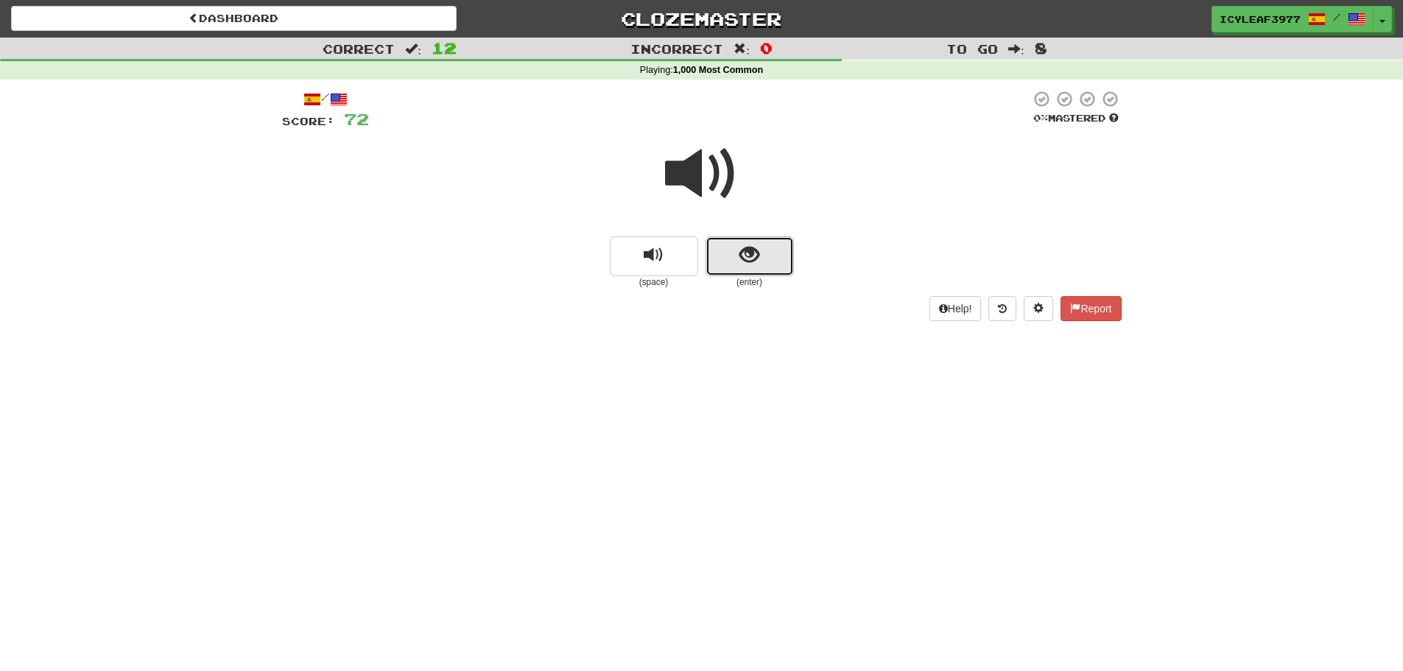
click at [732, 263] on button "show sentence" at bounding box center [750, 256] width 88 height 40
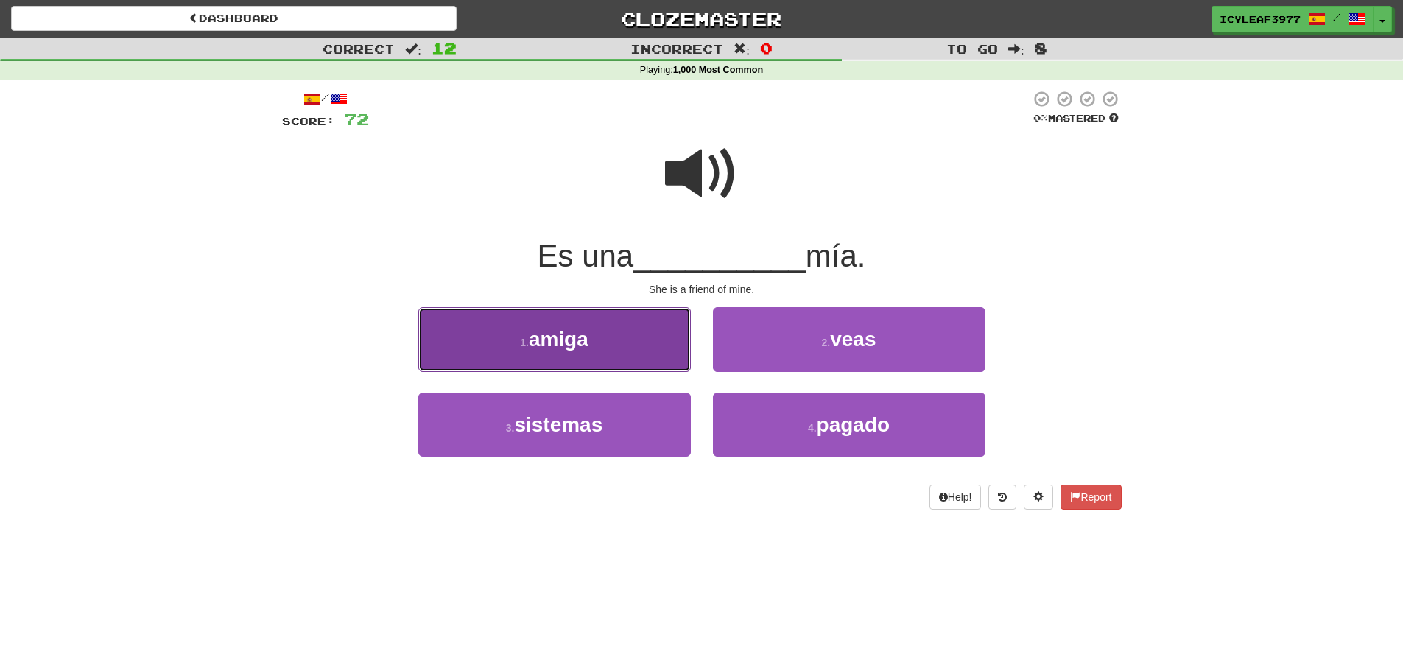
click at [628, 344] on button "1 . amiga" at bounding box center [554, 339] width 273 height 64
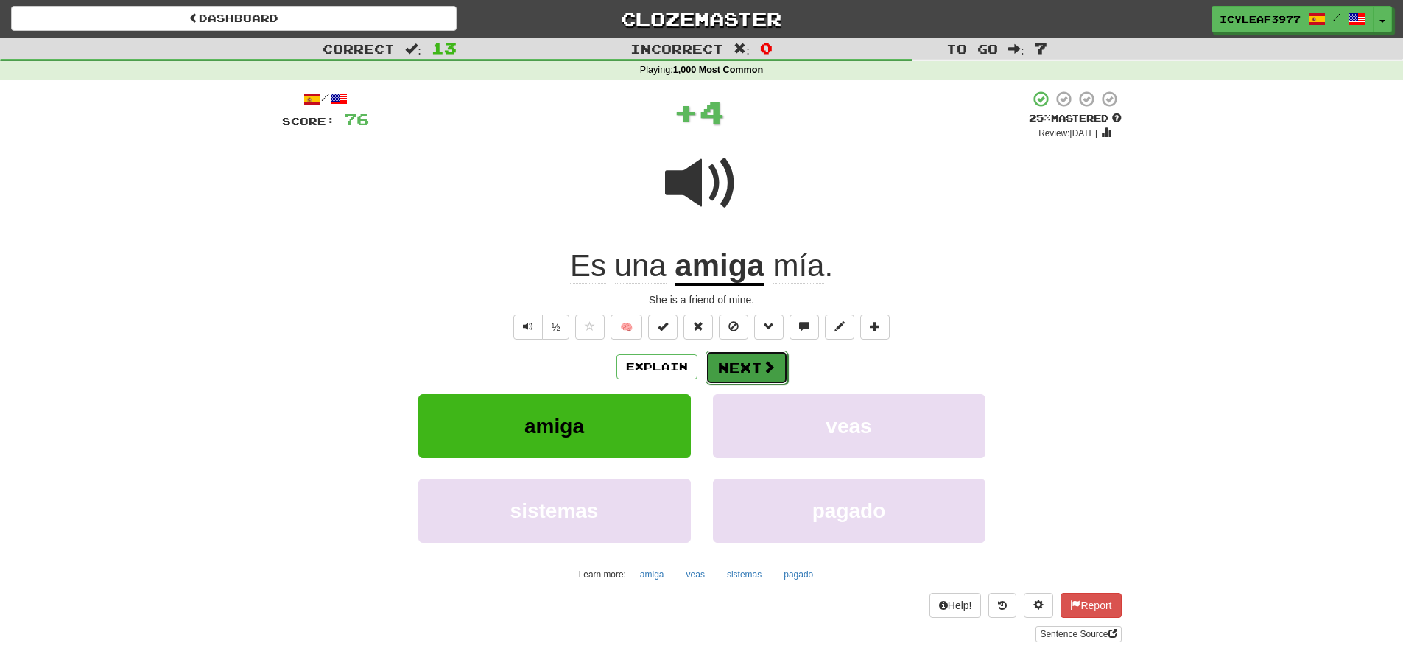
click at [733, 366] on button "Next" at bounding box center [747, 368] width 82 height 34
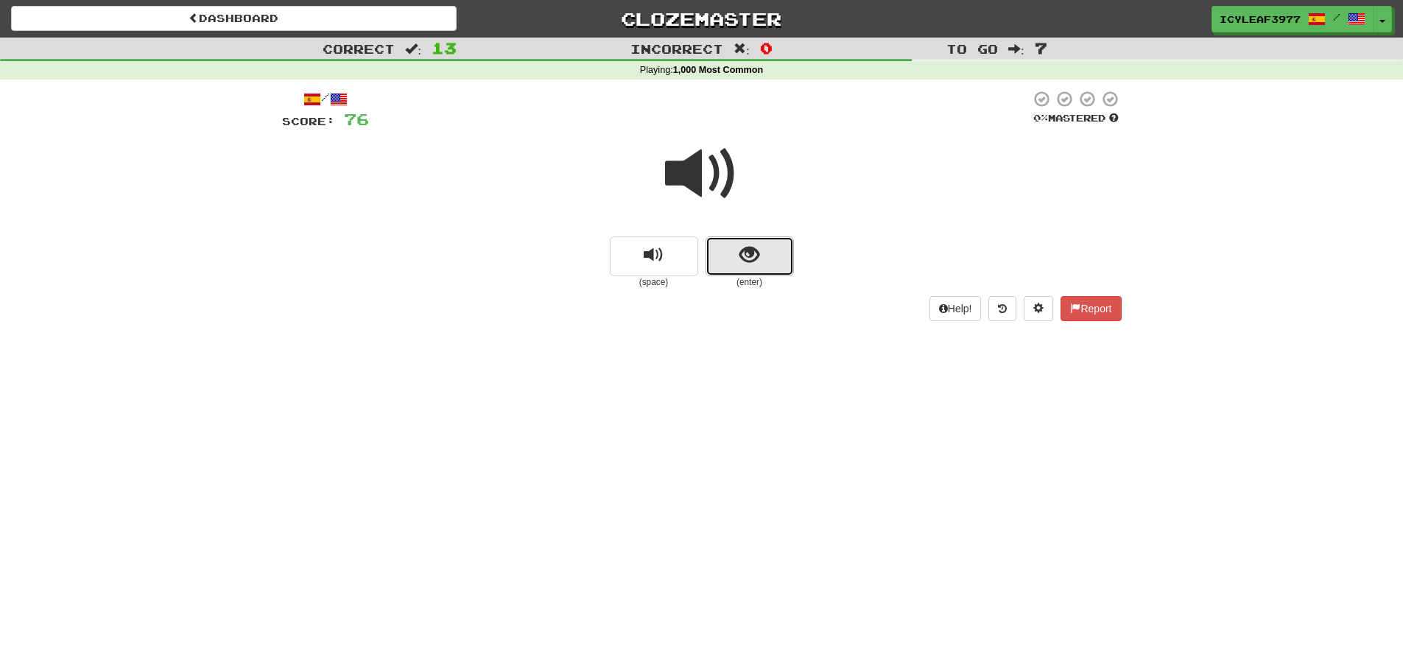
click at [726, 249] on button "show sentence" at bounding box center [750, 256] width 88 height 40
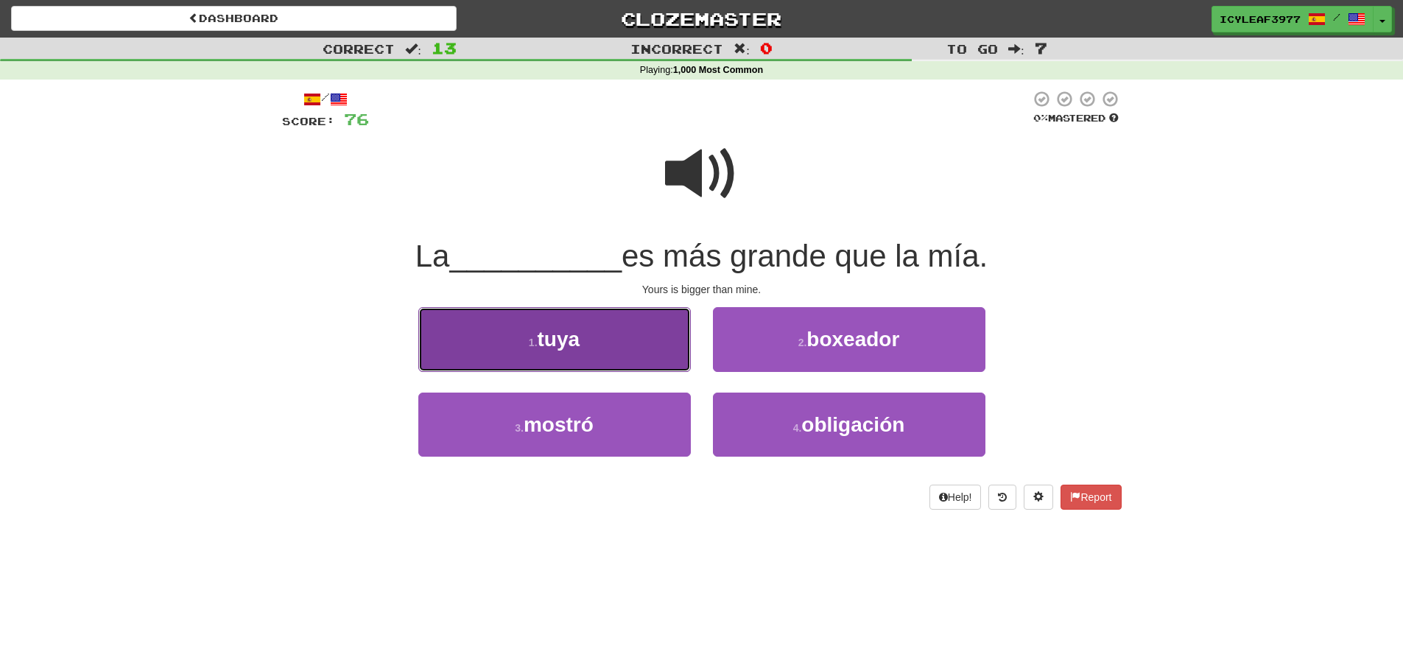
click at [553, 335] on span "tuya" at bounding box center [559, 339] width 43 height 23
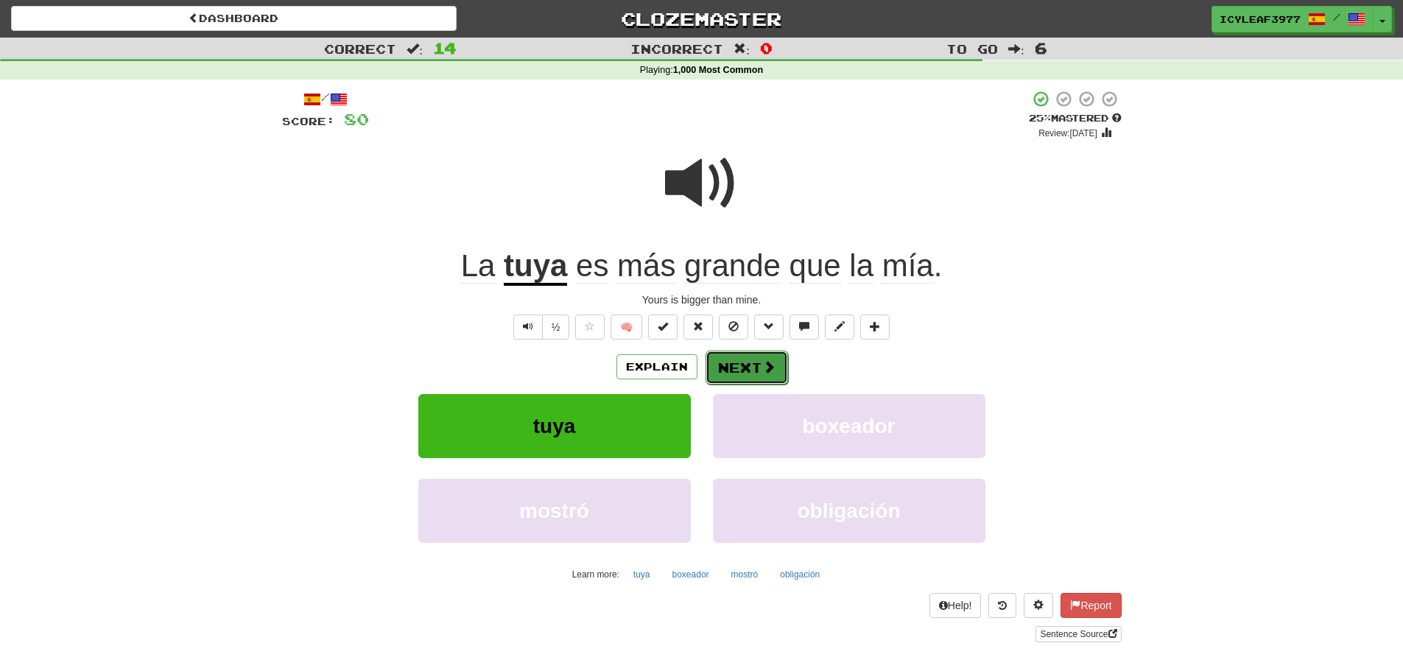
click at [725, 358] on button "Next" at bounding box center [747, 368] width 82 height 34
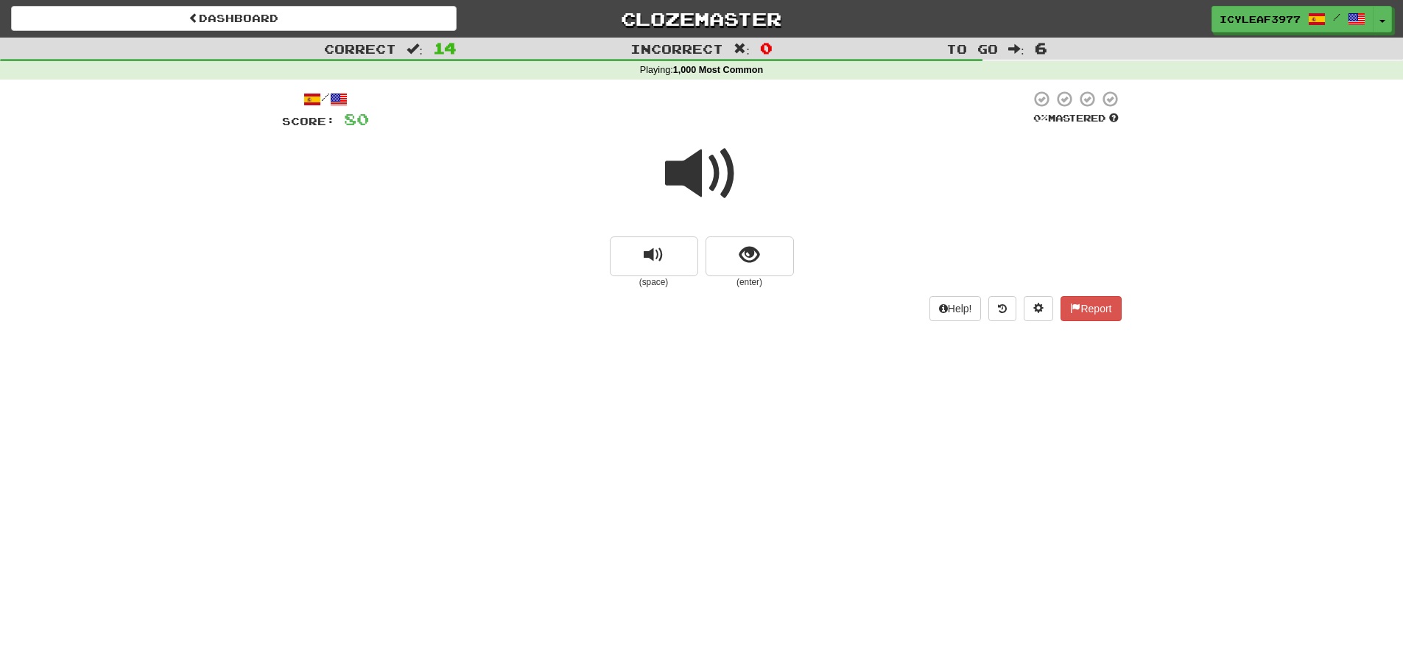
click at [700, 189] on span at bounding box center [702, 174] width 74 height 74
click at [753, 247] on span "show sentence" at bounding box center [749, 255] width 20 height 20
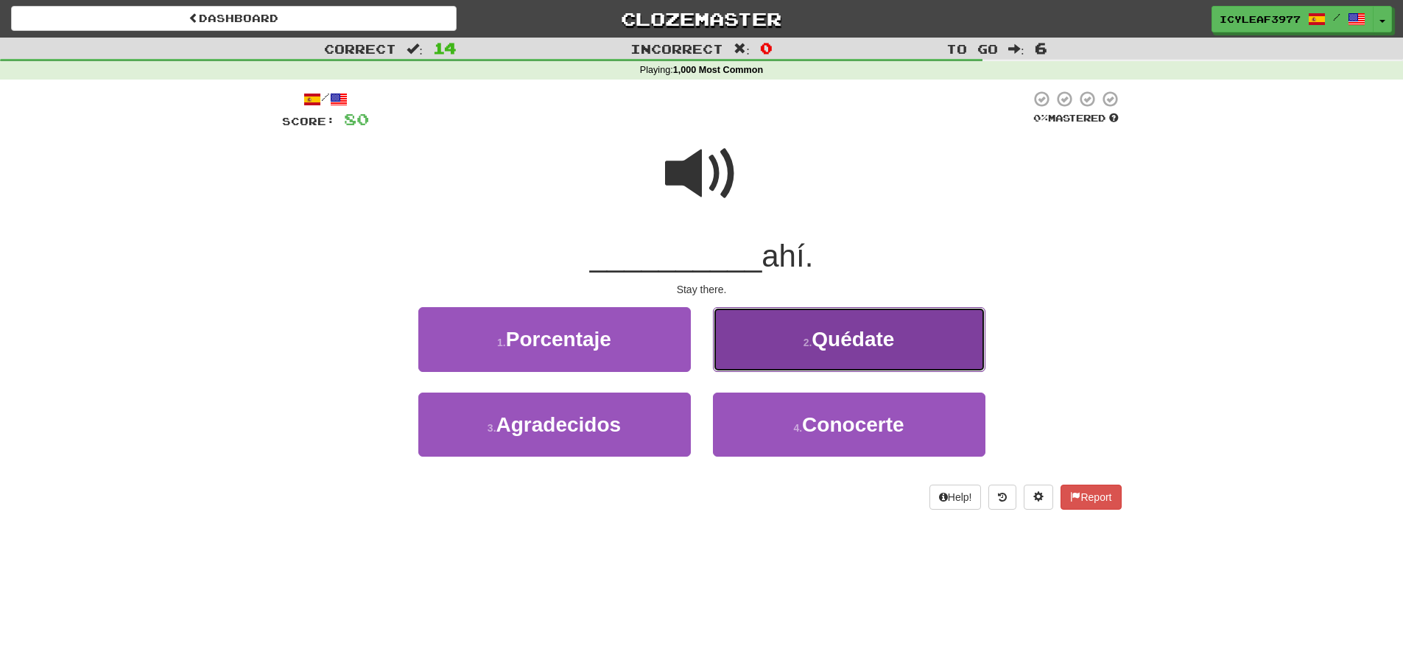
click at [772, 331] on button "2 . Quédate" at bounding box center [849, 339] width 273 height 64
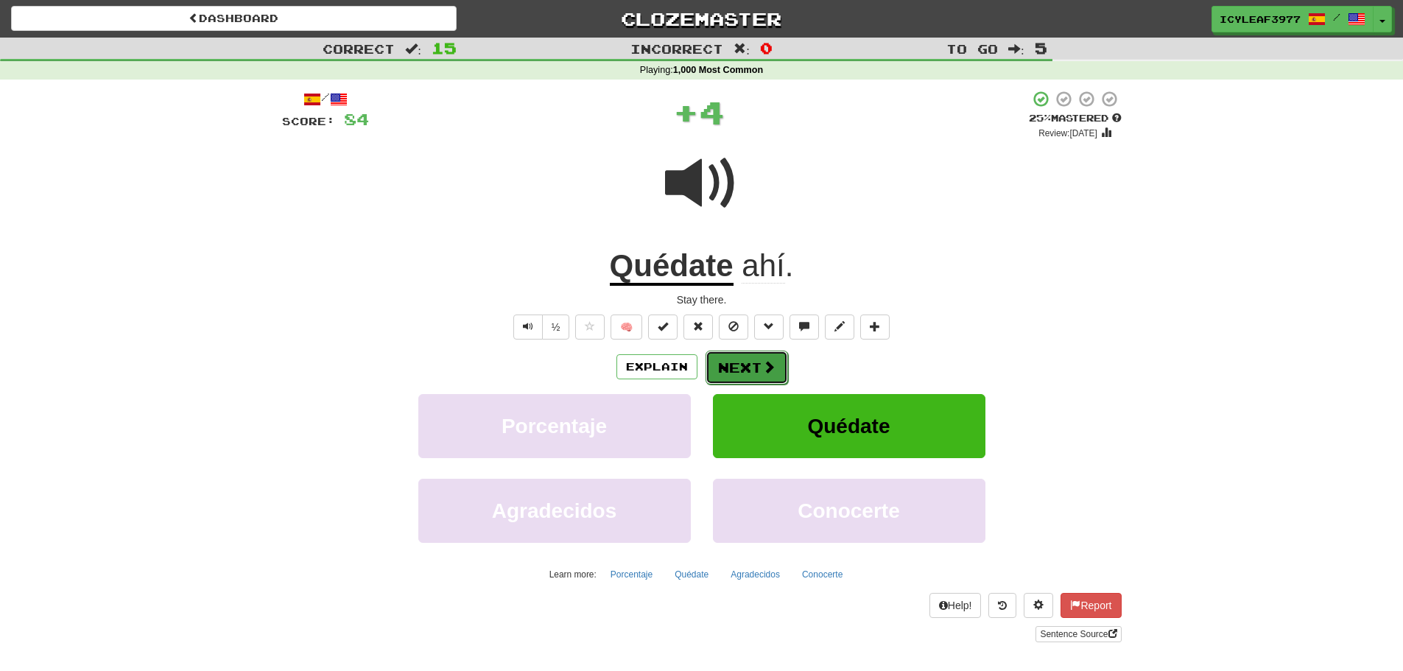
click at [735, 361] on button "Next" at bounding box center [747, 368] width 82 height 34
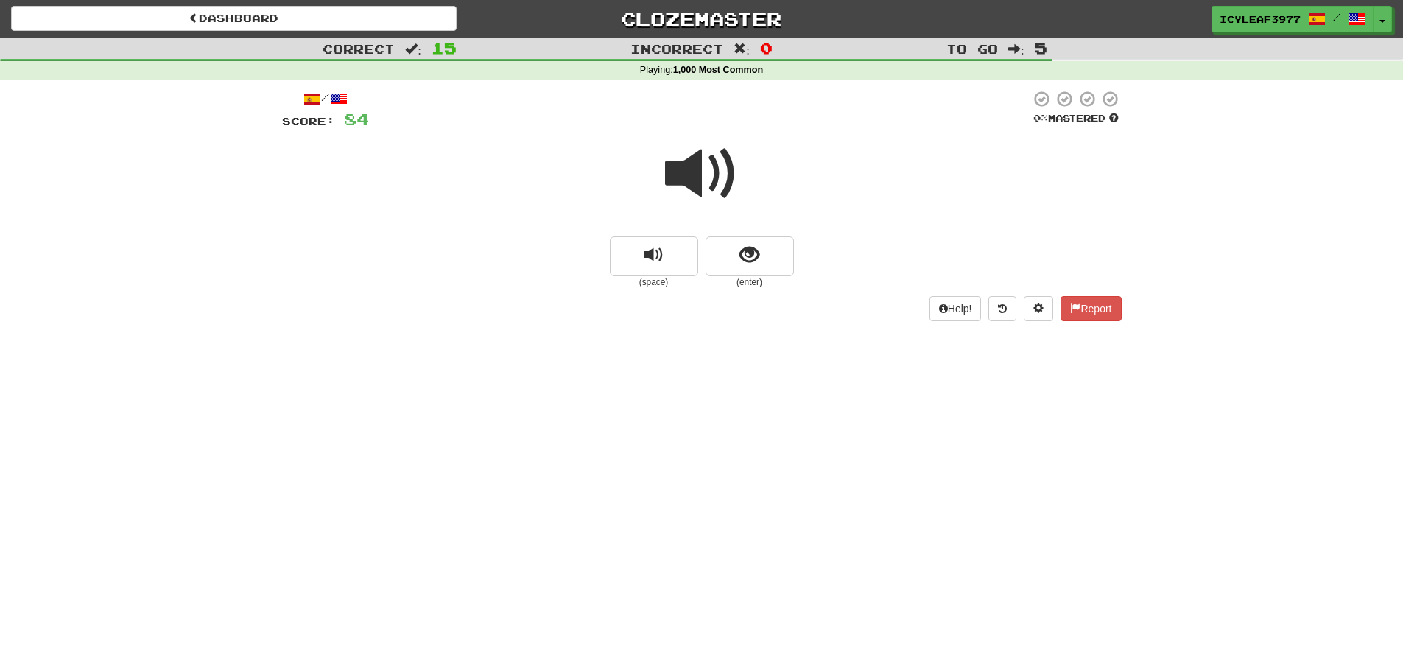
click at [703, 186] on span at bounding box center [702, 174] width 74 height 74
click at [739, 248] on span "show sentence" at bounding box center [749, 255] width 20 height 20
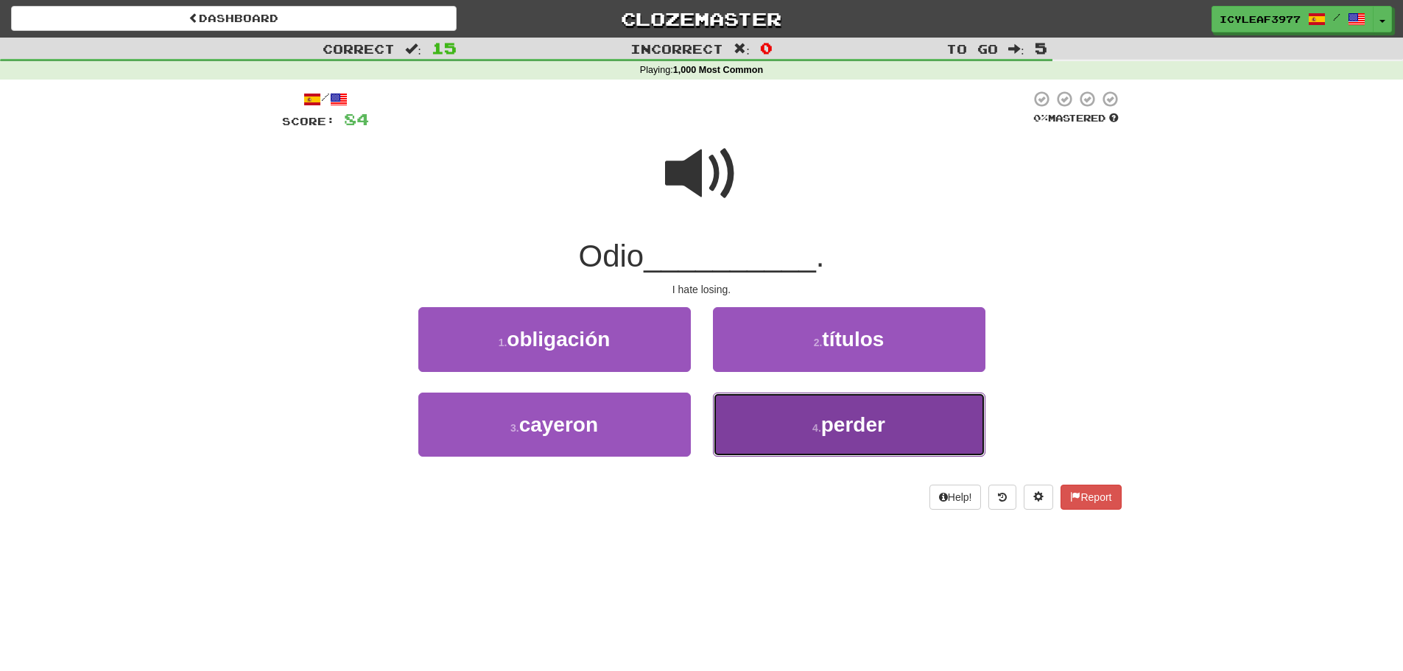
click at [773, 415] on button "4 . perder" at bounding box center [849, 425] width 273 height 64
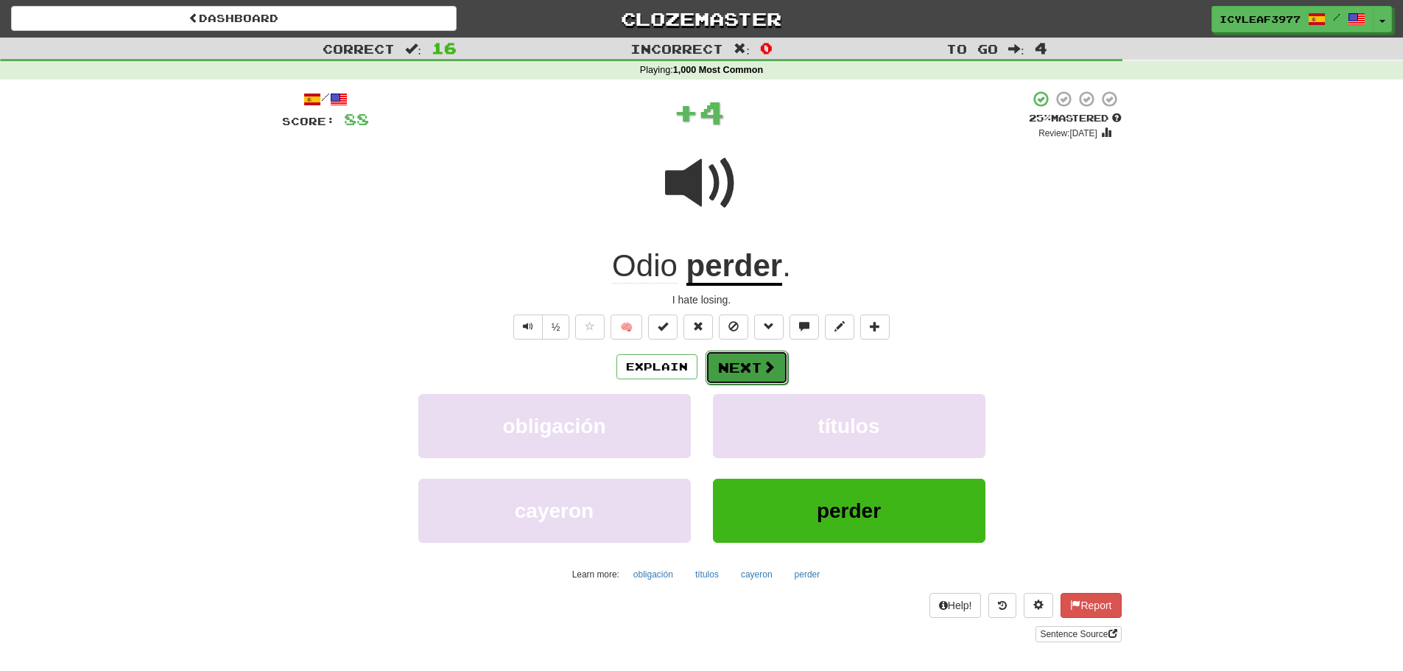
click at [745, 364] on button "Next" at bounding box center [747, 368] width 82 height 34
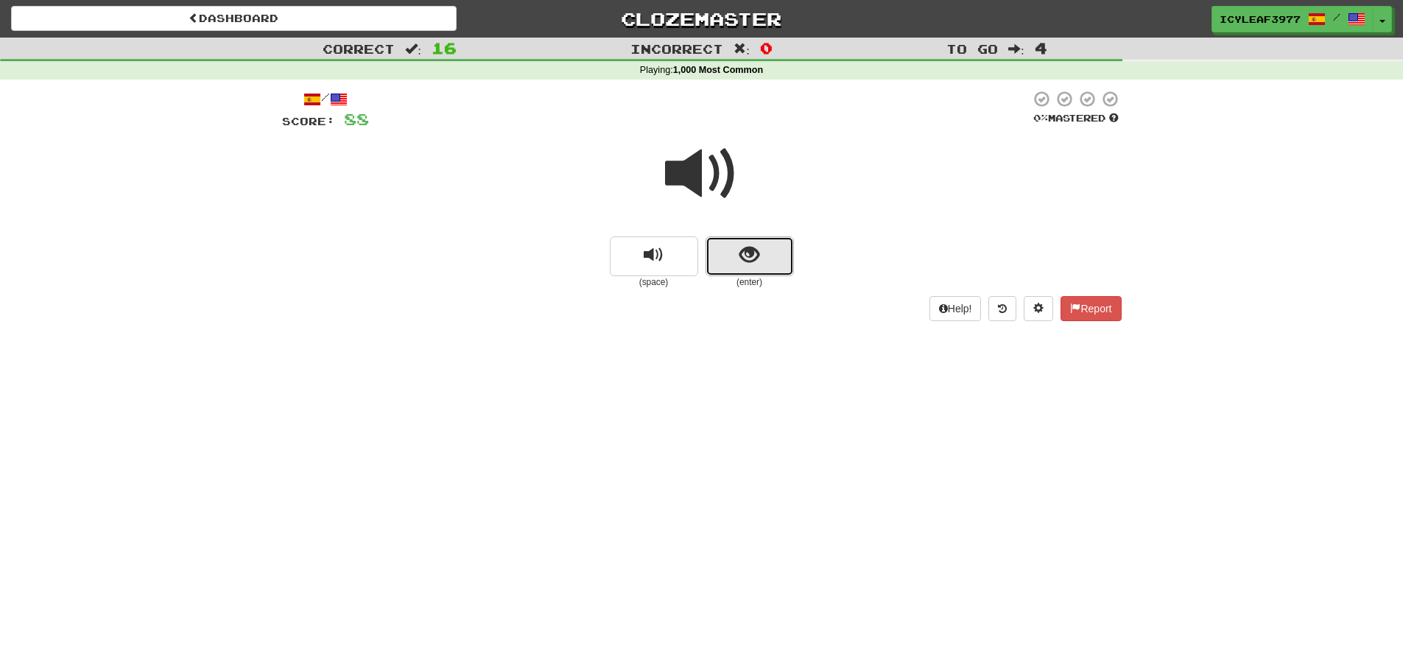
click at [736, 265] on button "show sentence" at bounding box center [750, 256] width 88 height 40
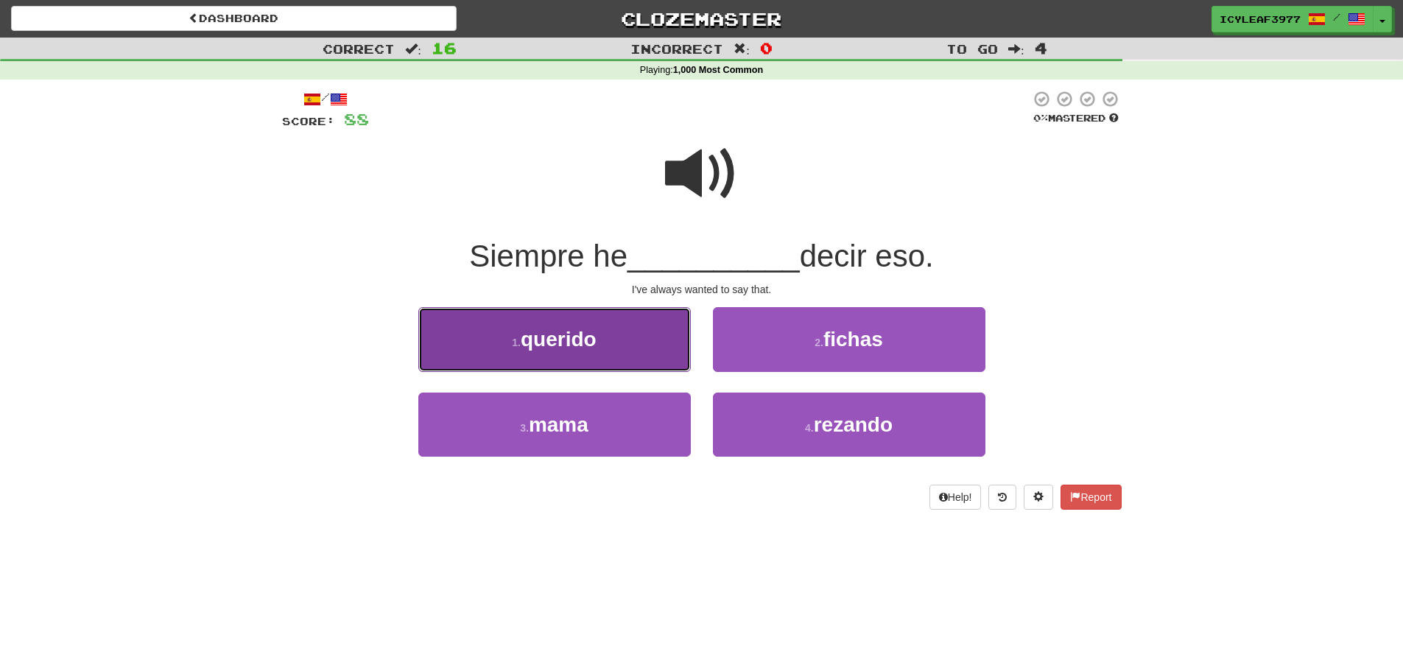
click at [620, 326] on button "1 . querido" at bounding box center [554, 339] width 273 height 64
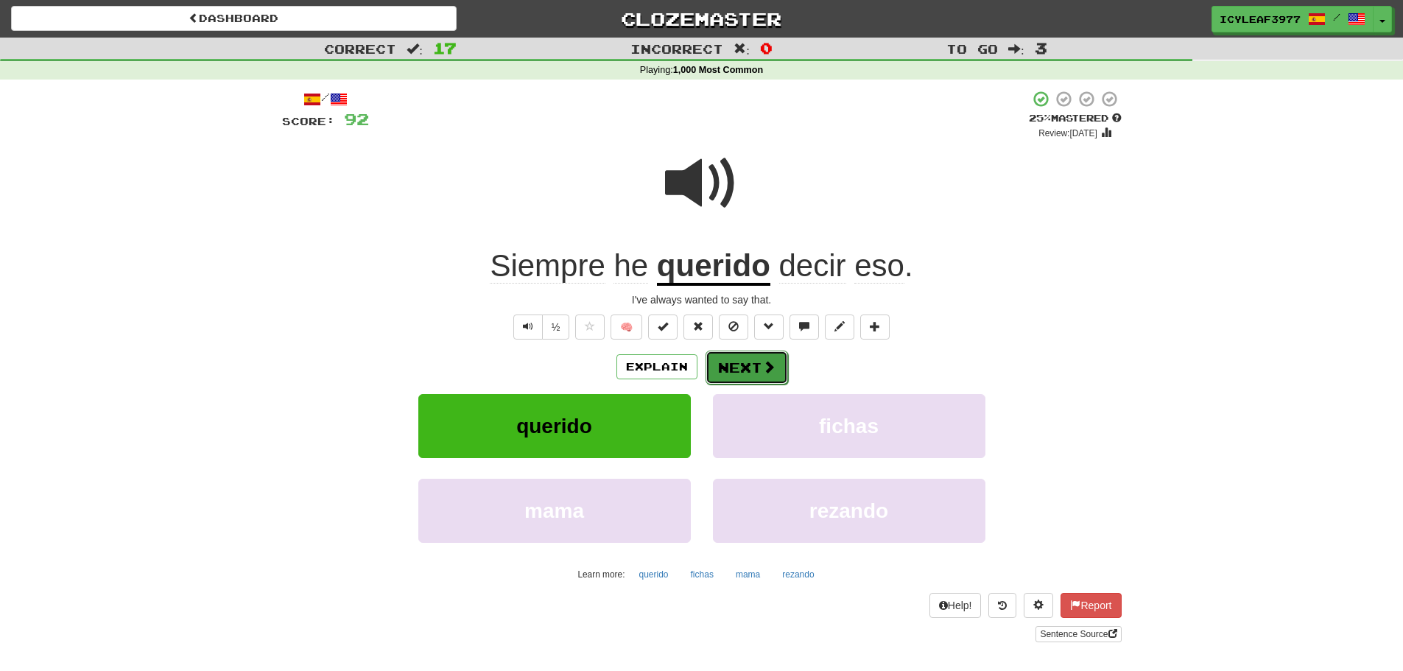
click at [726, 354] on button "Next" at bounding box center [747, 368] width 82 height 34
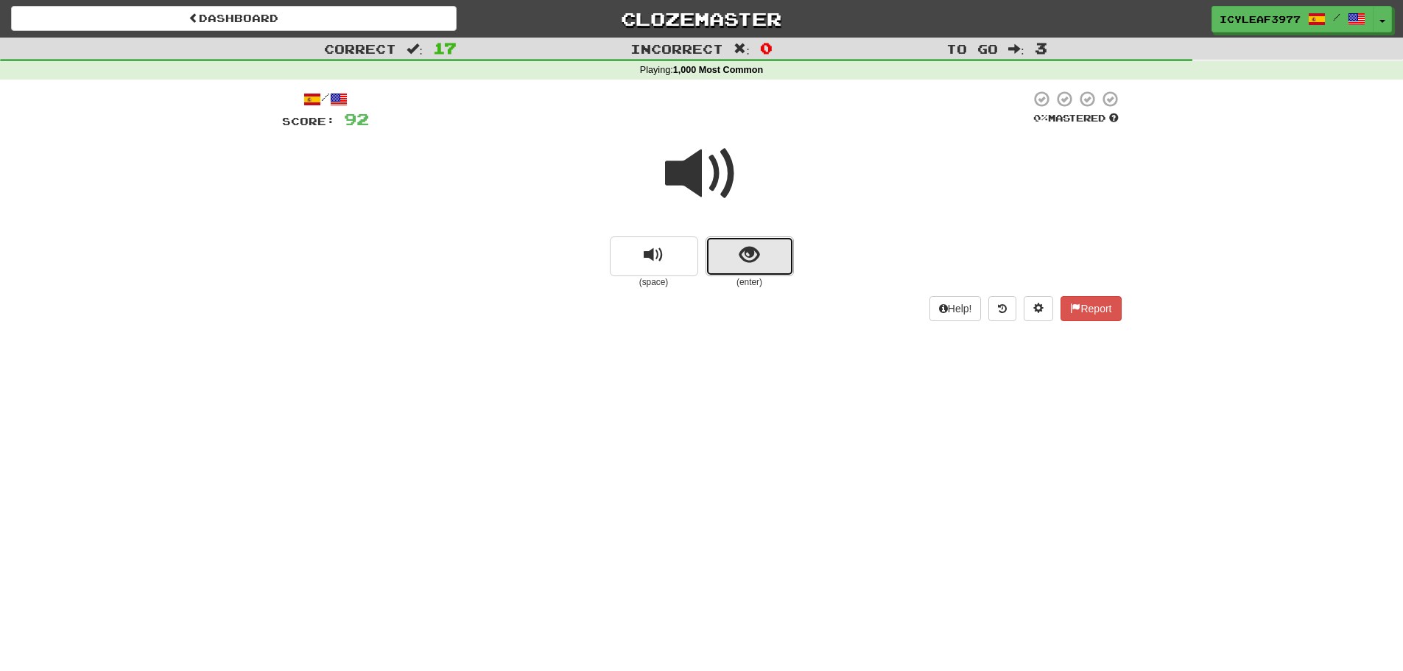
click at [737, 264] on button "show sentence" at bounding box center [750, 256] width 88 height 40
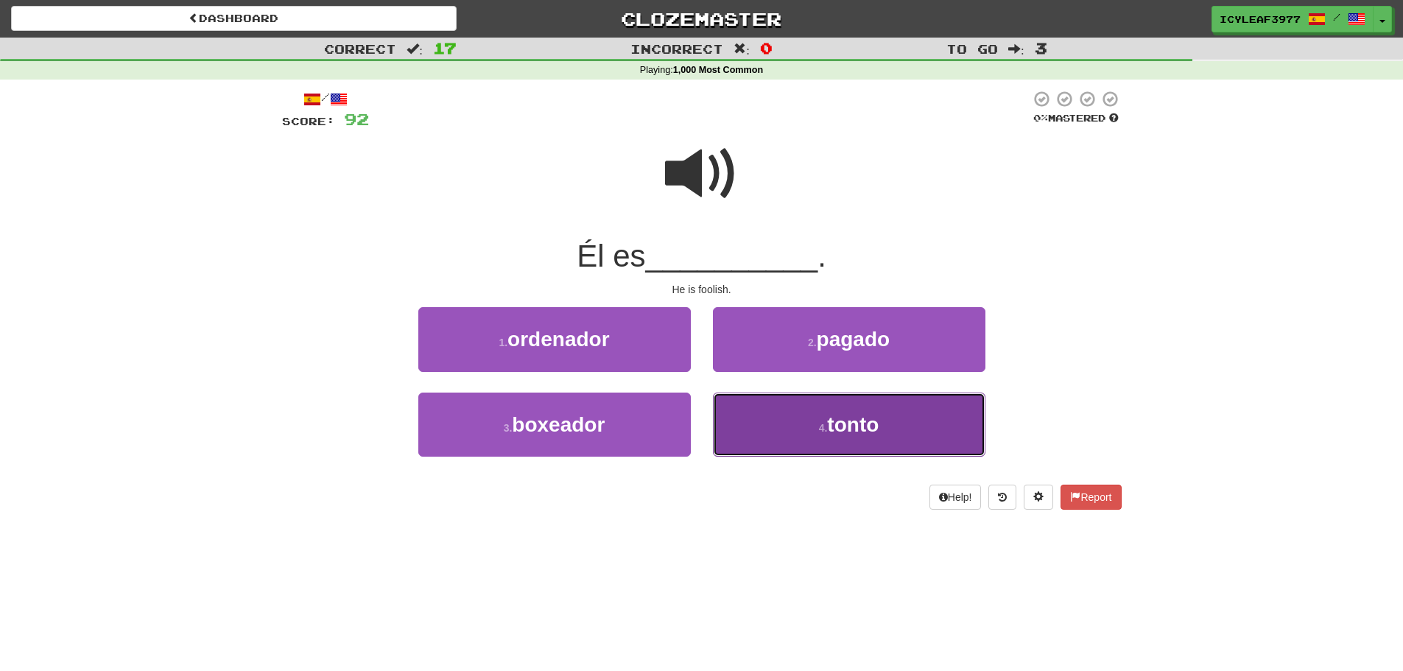
click at [787, 416] on button "4 . tonto" at bounding box center [849, 425] width 273 height 64
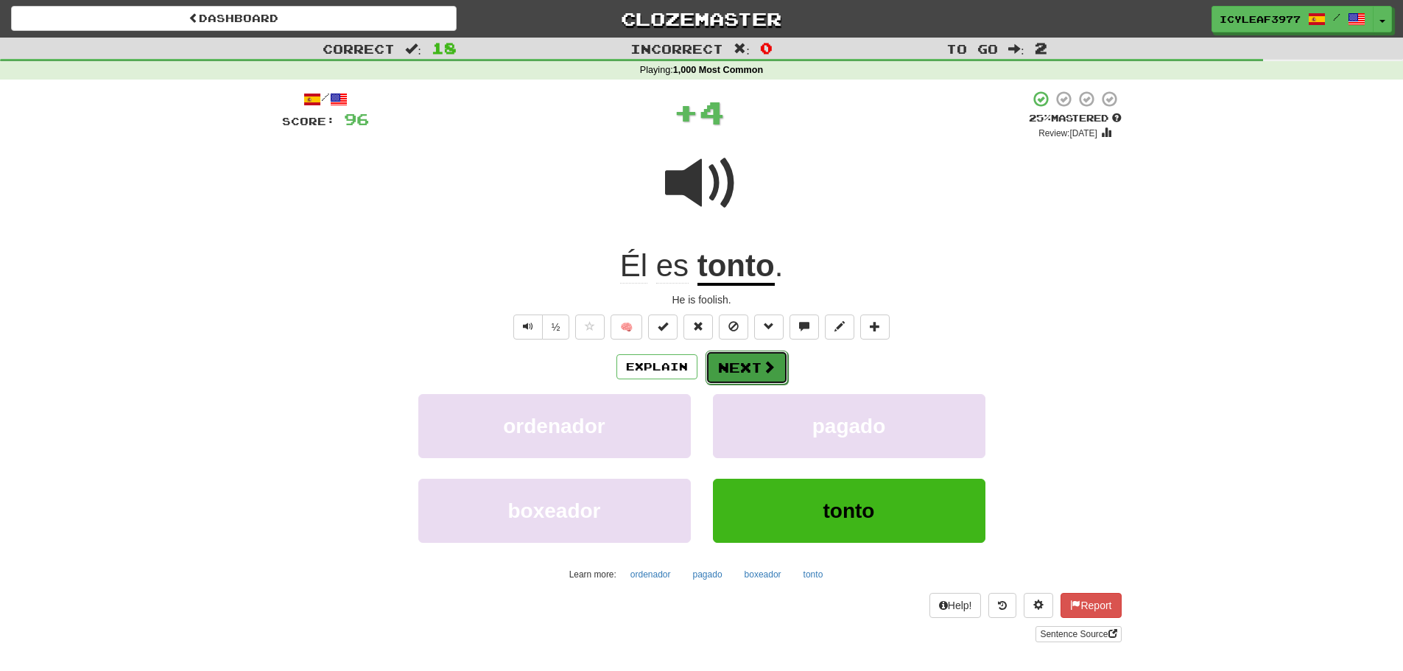
click at [749, 368] on button "Next" at bounding box center [747, 368] width 82 height 34
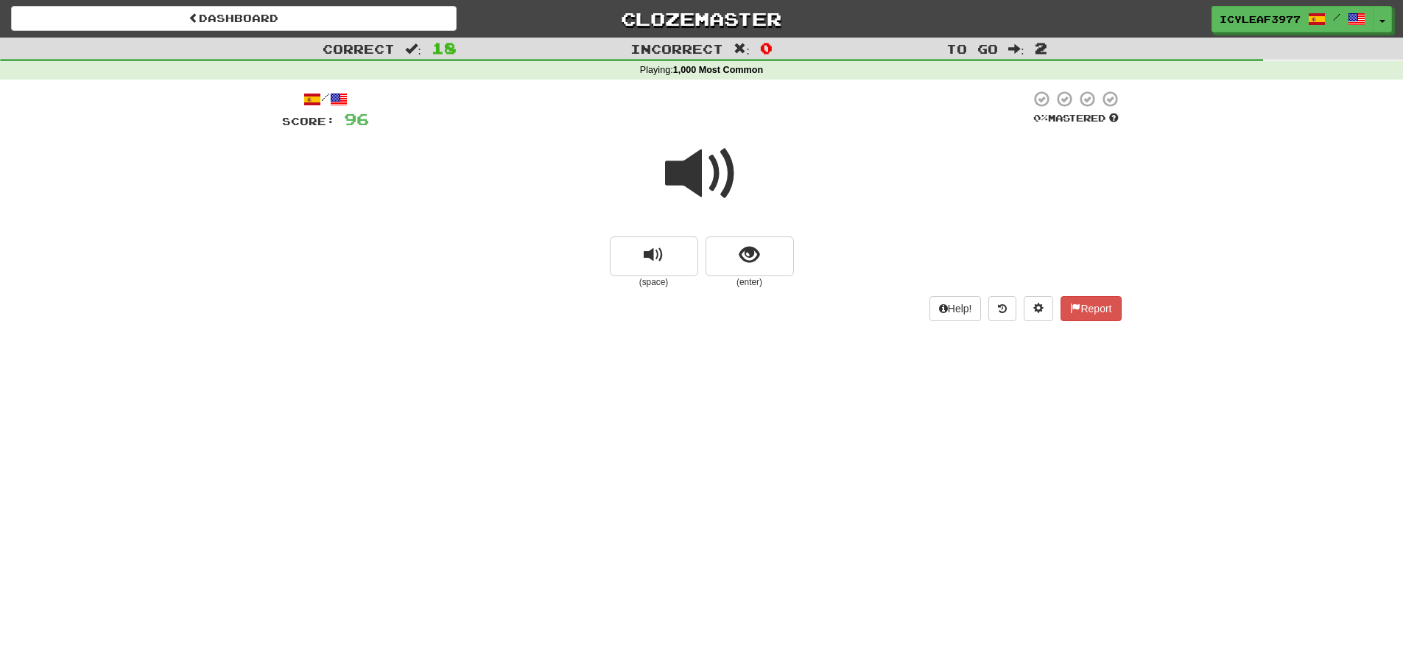
click at [681, 172] on span at bounding box center [702, 174] width 74 height 74
click at [736, 259] on button "show sentence" at bounding box center [750, 256] width 88 height 40
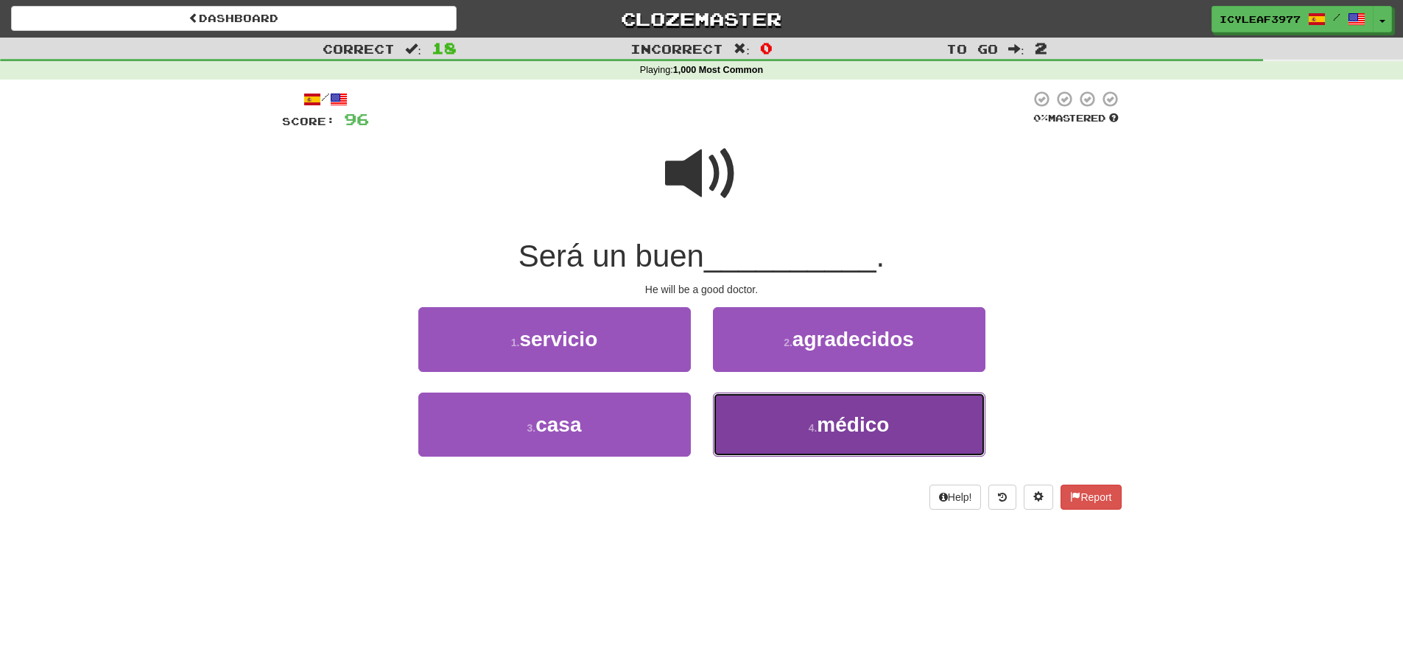
click at [767, 423] on button "4 . médico" at bounding box center [849, 425] width 273 height 64
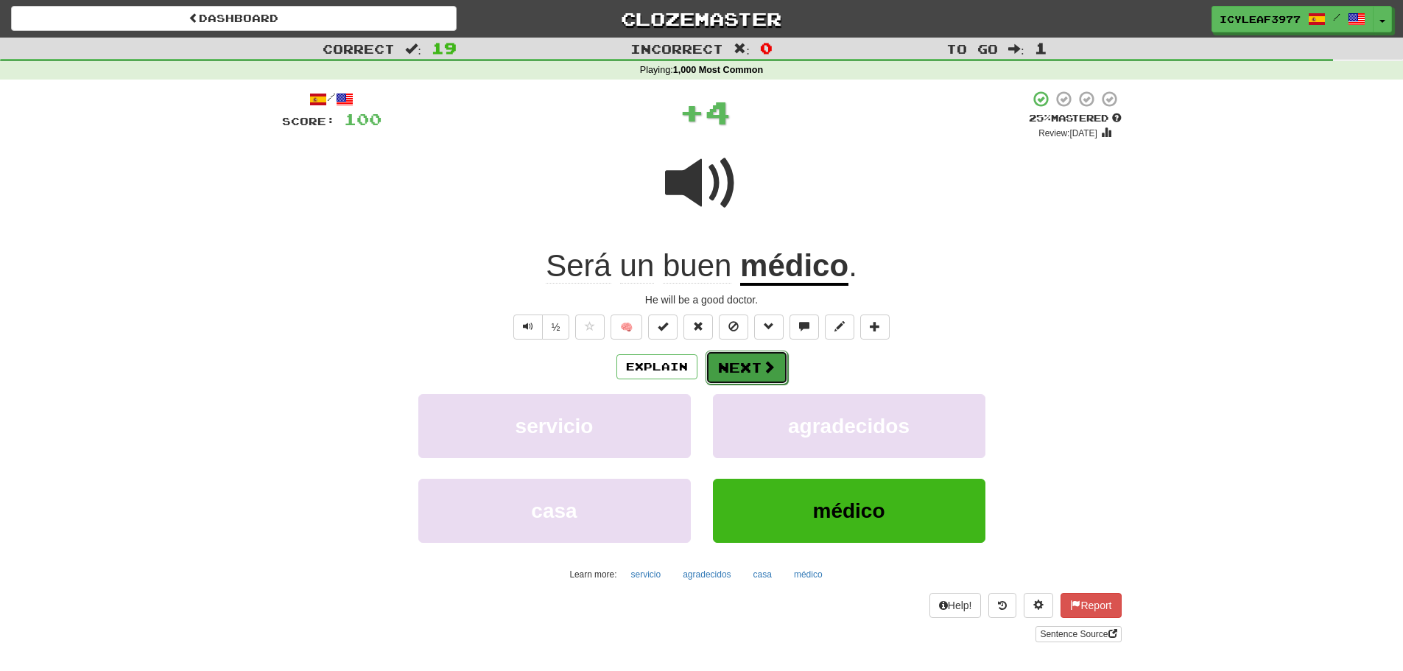
click at [747, 370] on button "Next" at bounding box center [747, 368] width 82 height 34
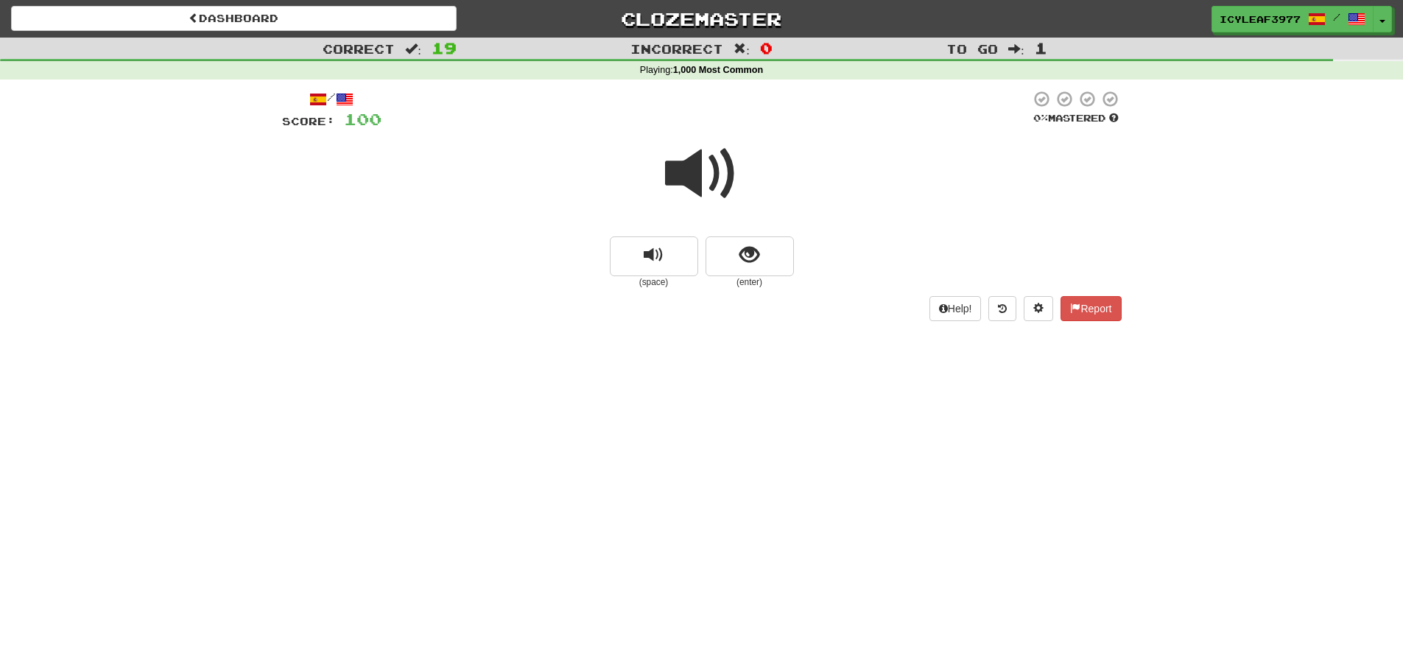
click at [692, 180] on span at bounding box center [702, 174] width 74 height 74
click at [750, 261] on span "show sentence" at bounding box center [749, 255] width 20 height 20
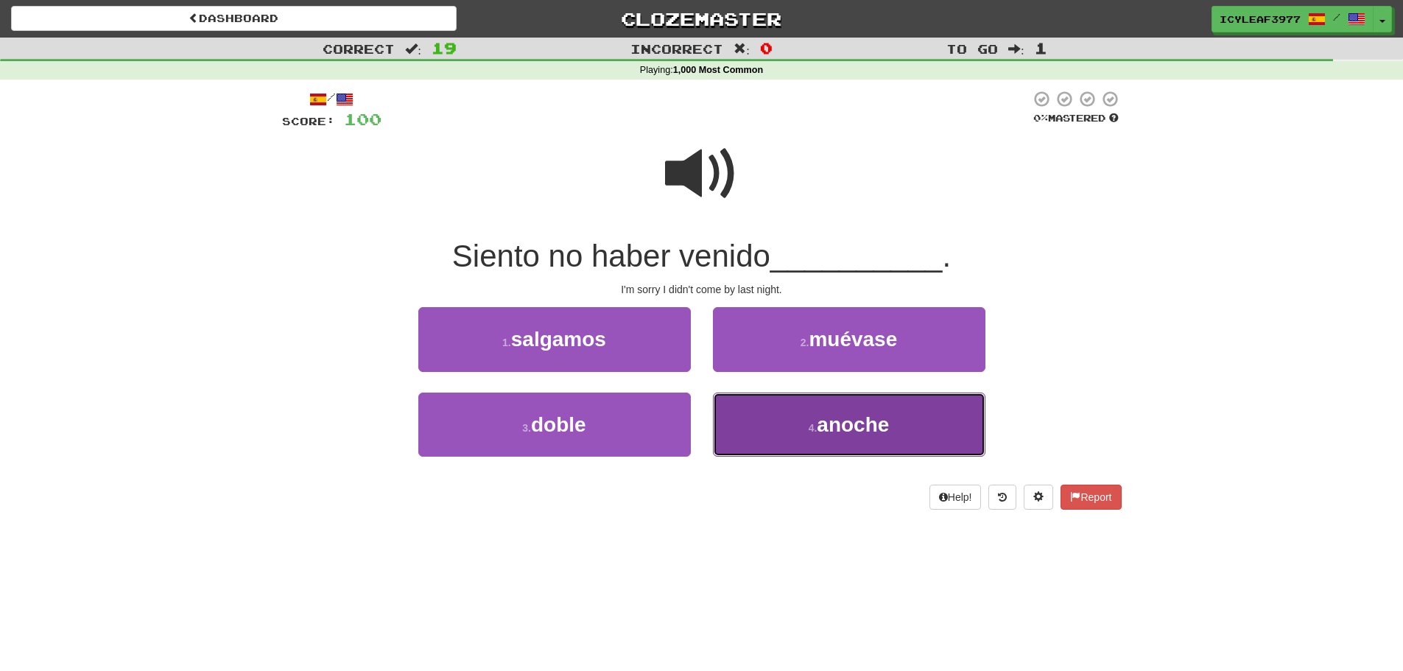
click at [803, 419] on button "4 . anoche" at bounding box center [849, 425] width 273 height 64
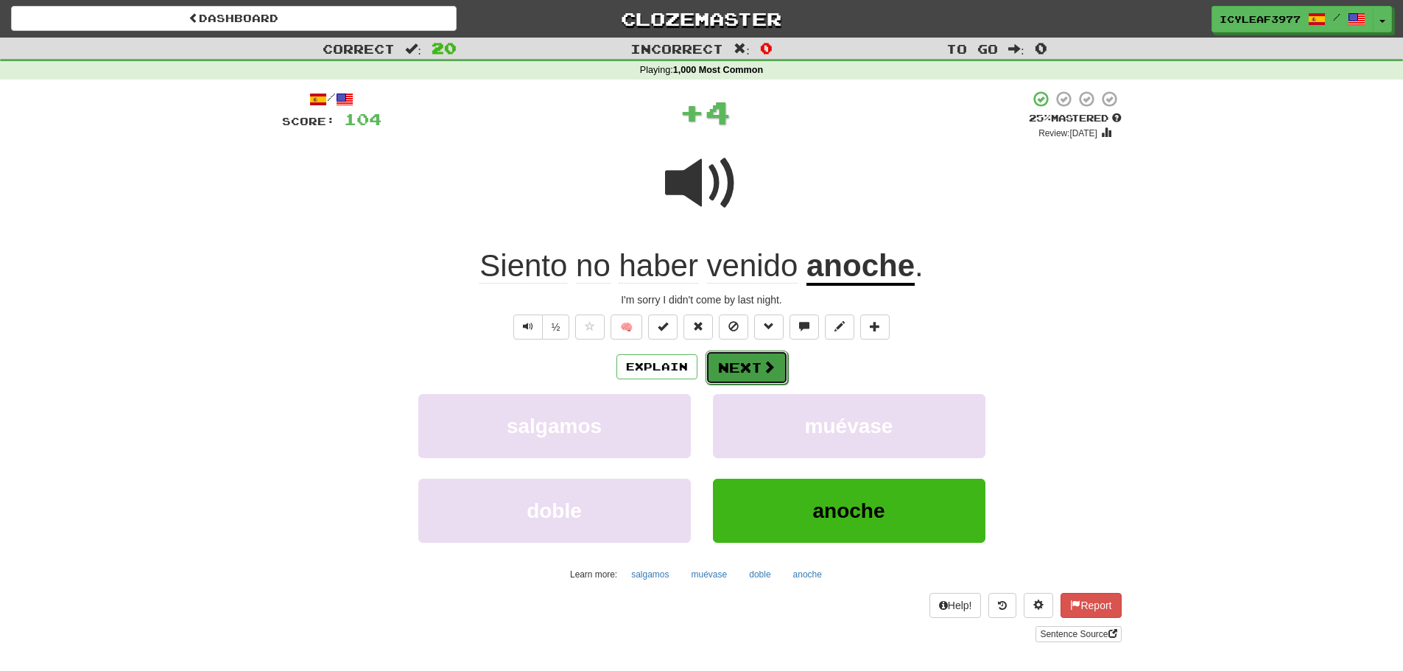
click at [756, 369] on button "Next" at bounding box center [747, 368] width 82 height 34
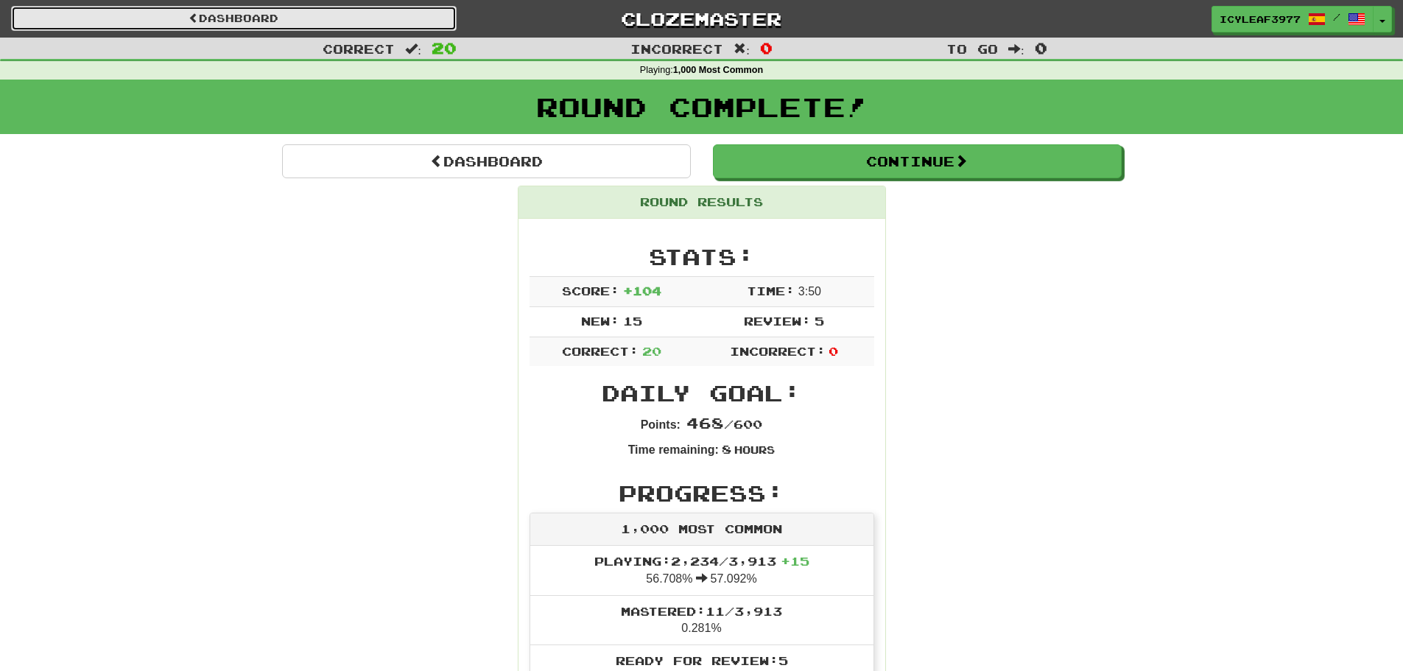
click at [319, 22] on link "Dashboard" at bounding box center [234, 18] width 446 height 25
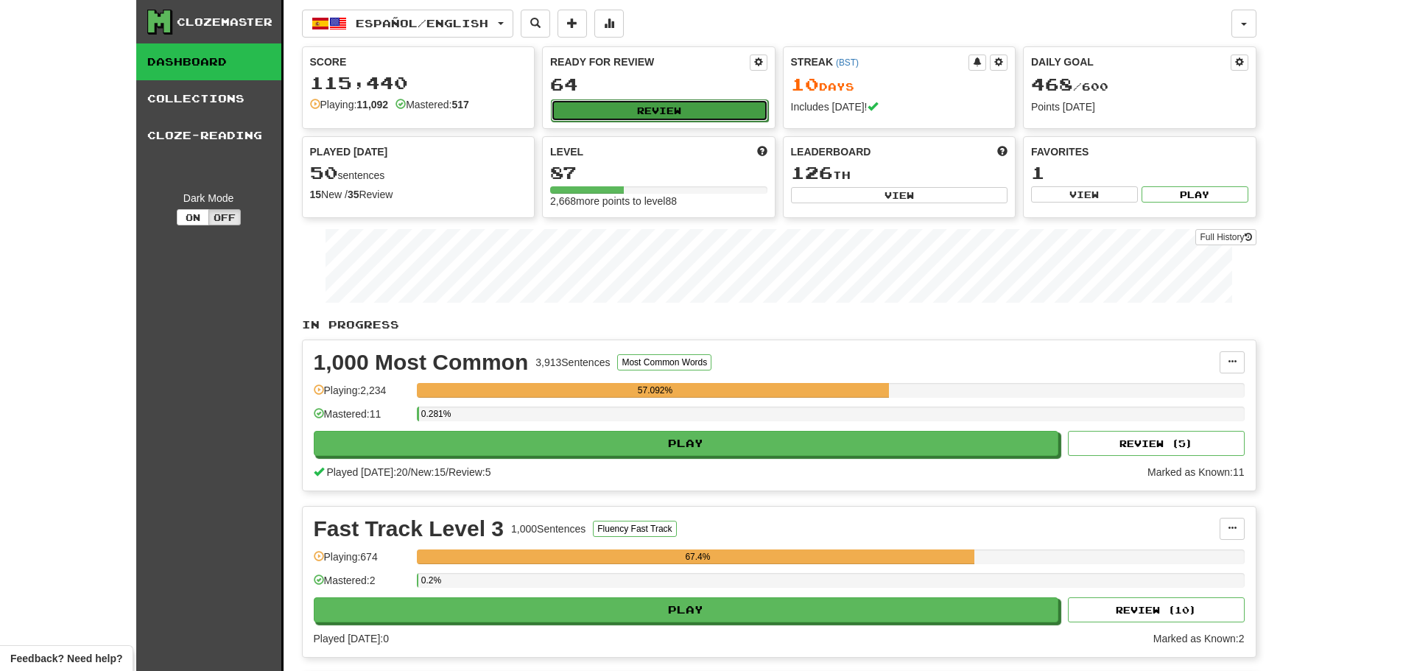
click at [599, 108] on button "Review" at bounding box center [659, 110] width 217 height 22
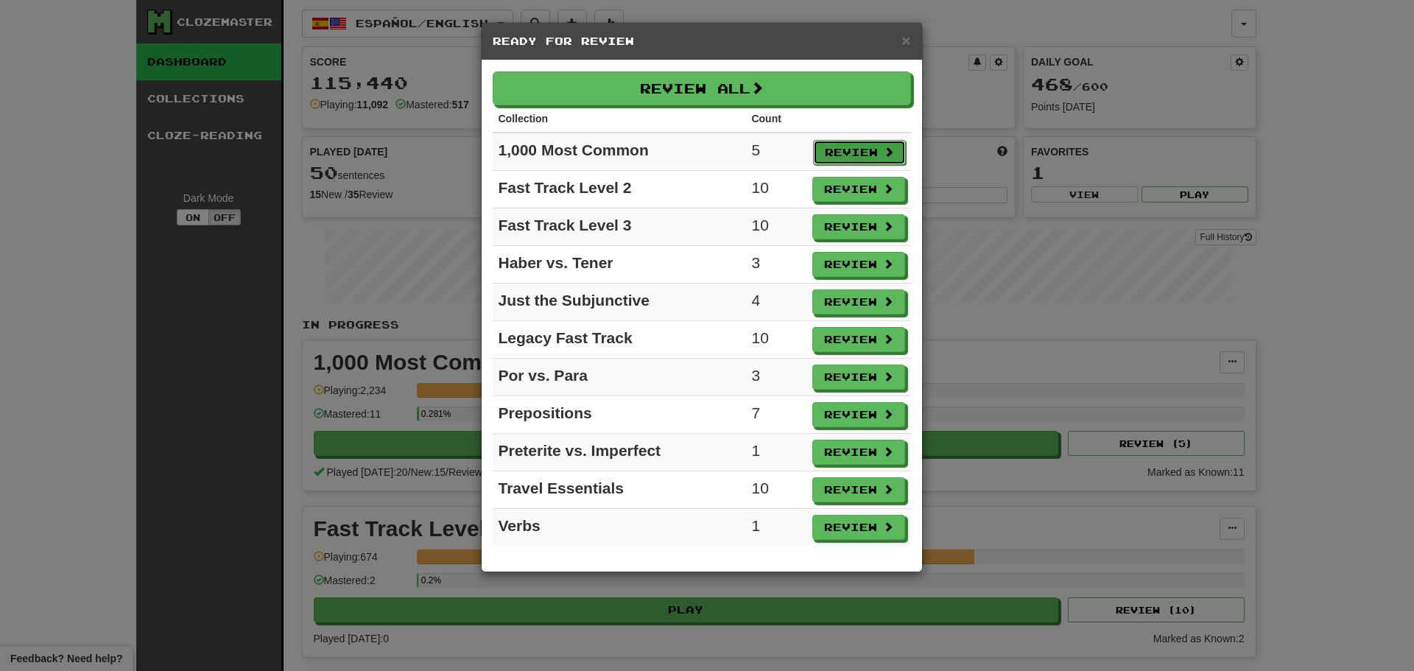
click at [838, 154] on button "Review" at bounding box center [859, 152] width 93 height 25
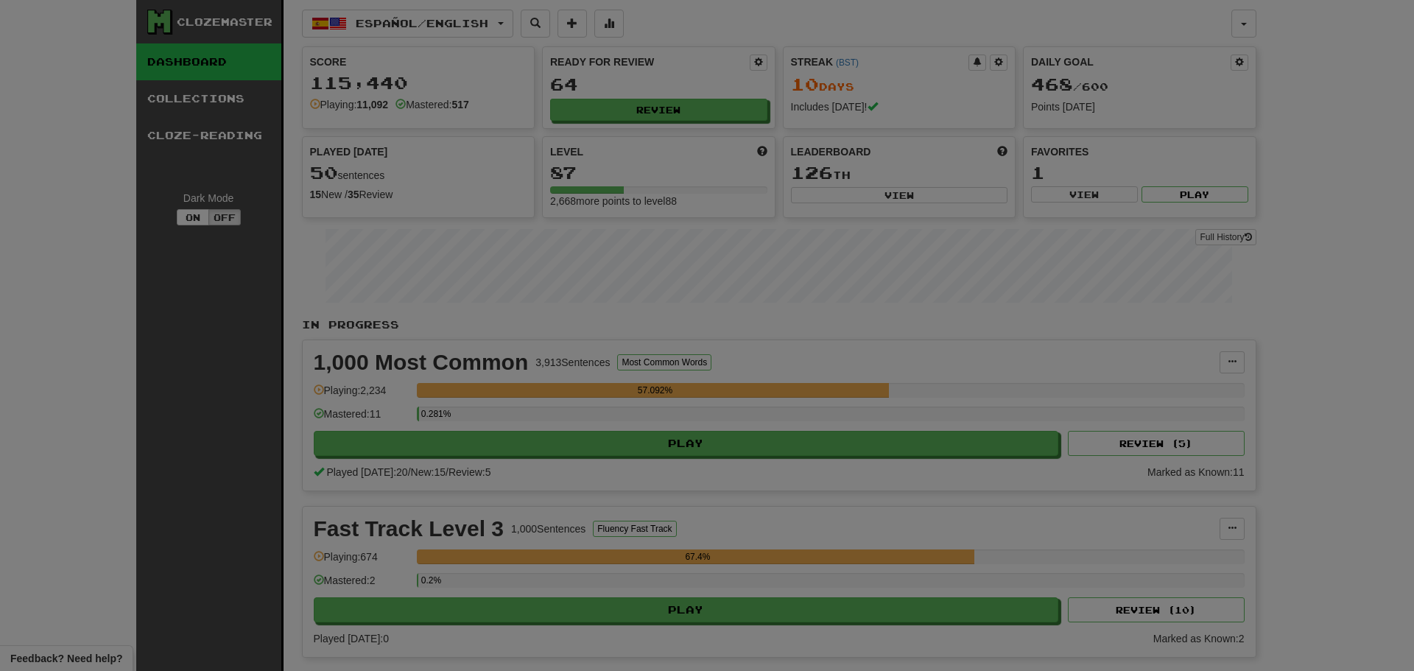
select select "**"
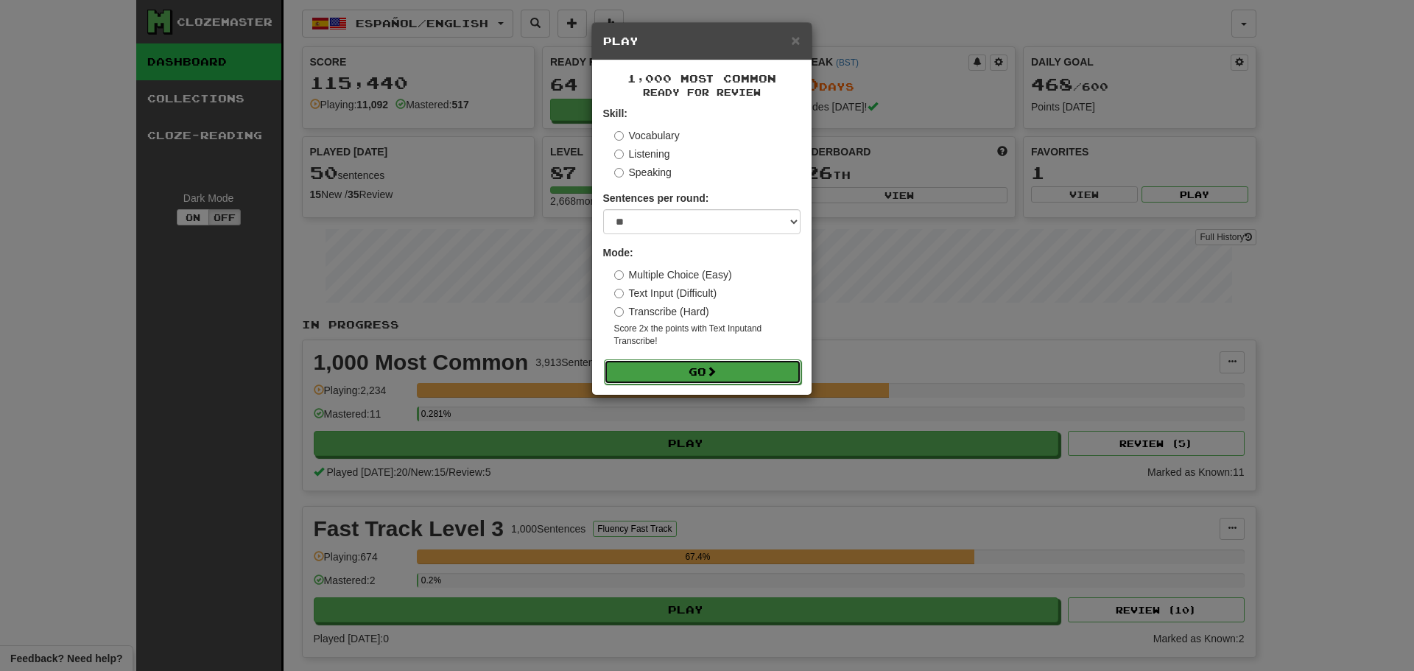
click at [693, 365] on button "Go" at bounding box center [702, 371] width 197 height 25
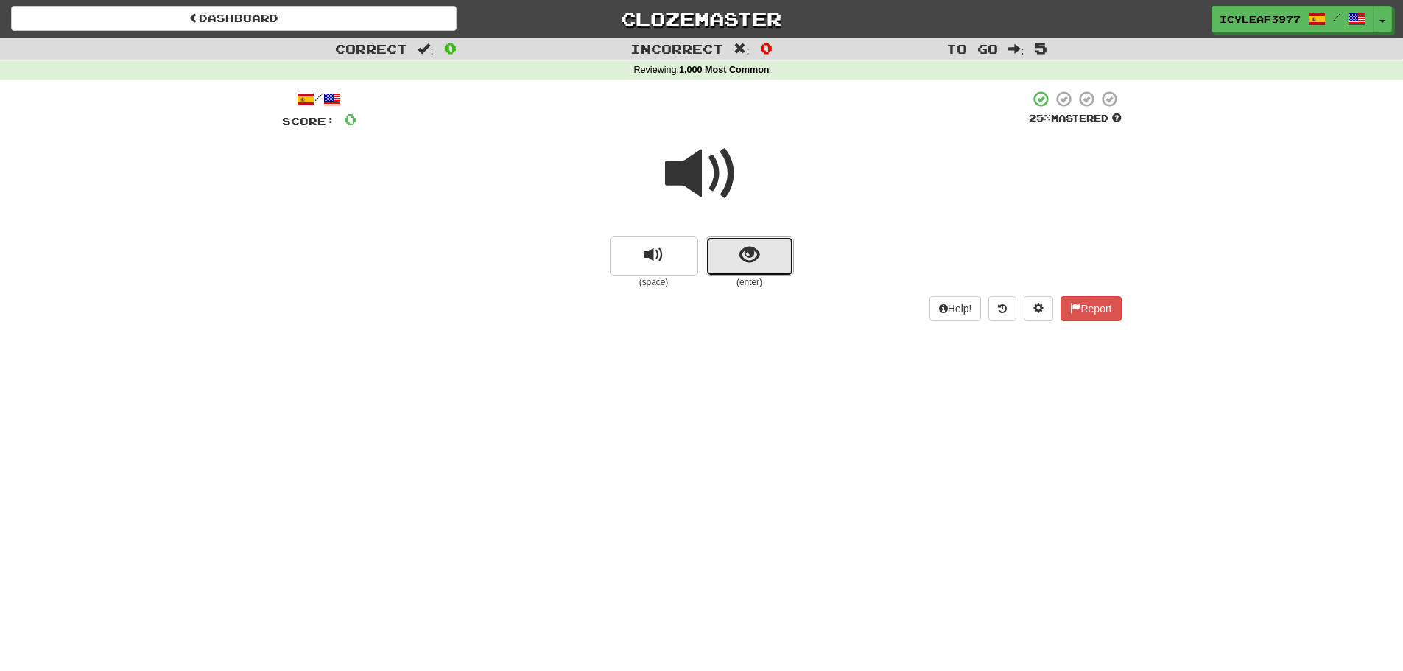
click at [730, 248] on button "show sentence" at bounding box center [750, 256] width 88 height 40
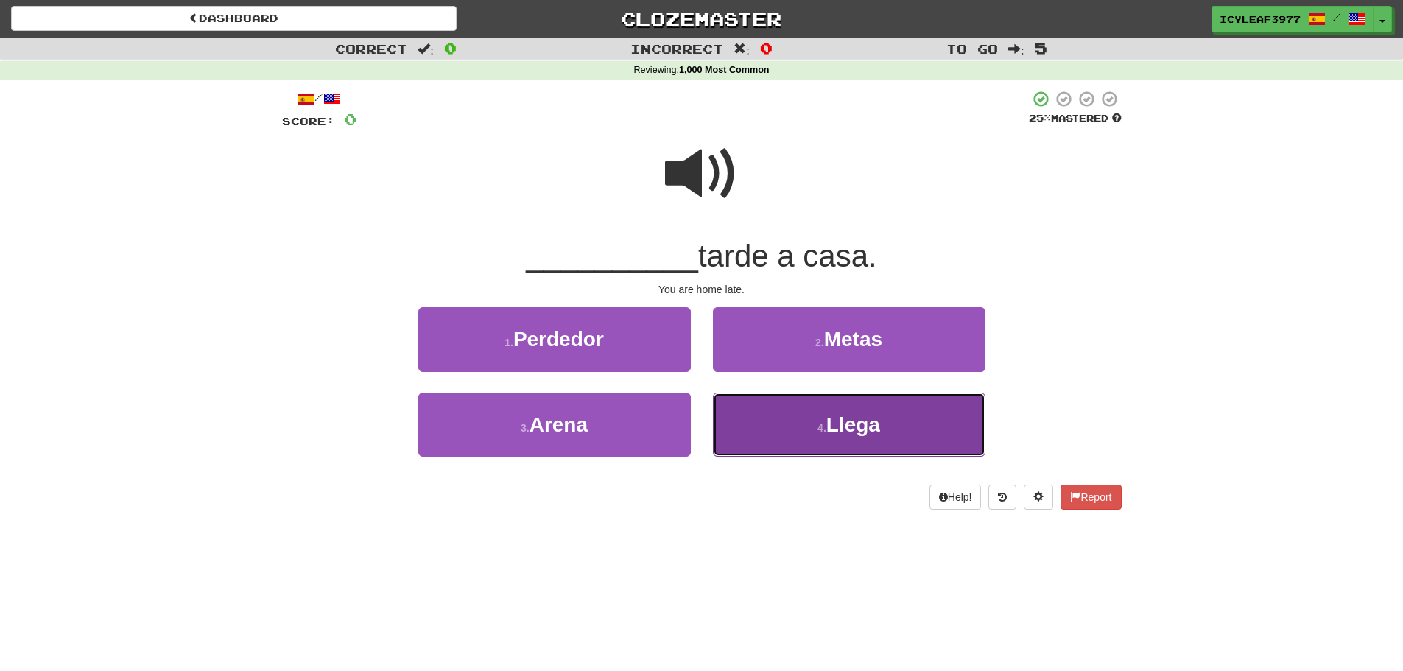
click at [772, 401] on button "4 . Llega" at bounding box center [849, 425] width 273 height 64
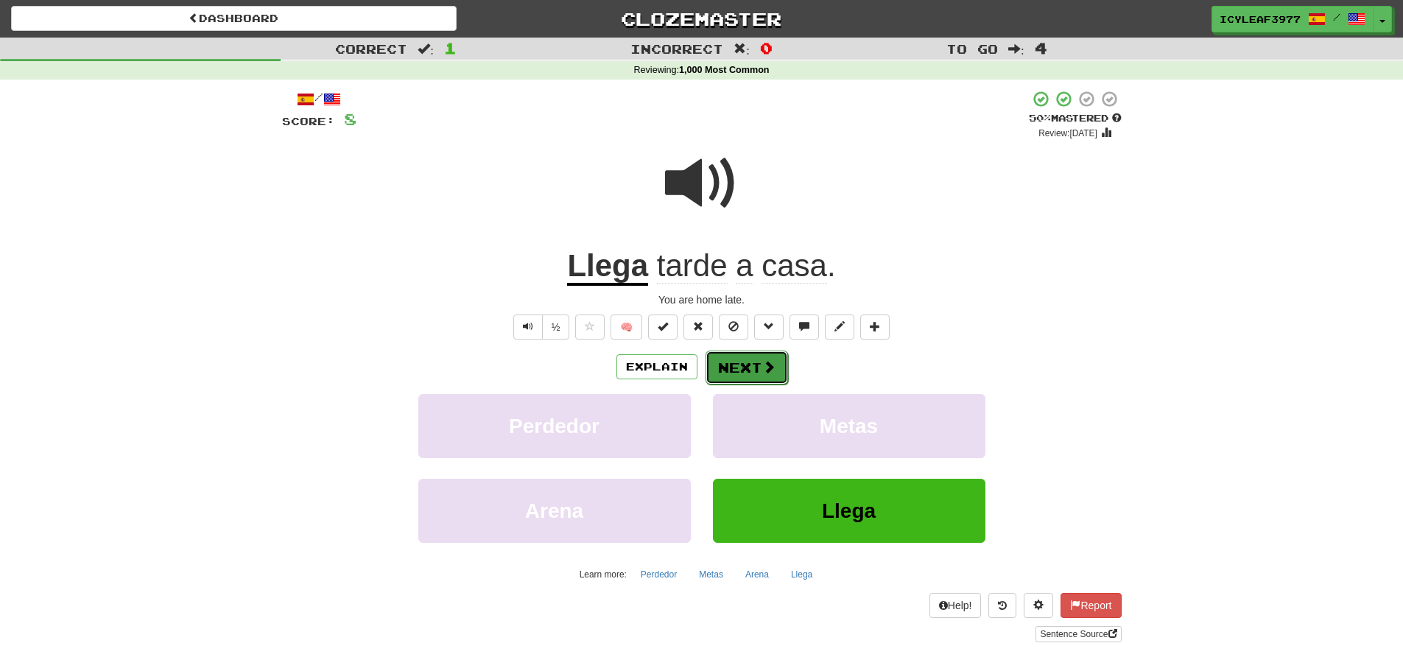
click at [755, 363] on button "Next" at bounding box center [747, 368] width 82 height 34
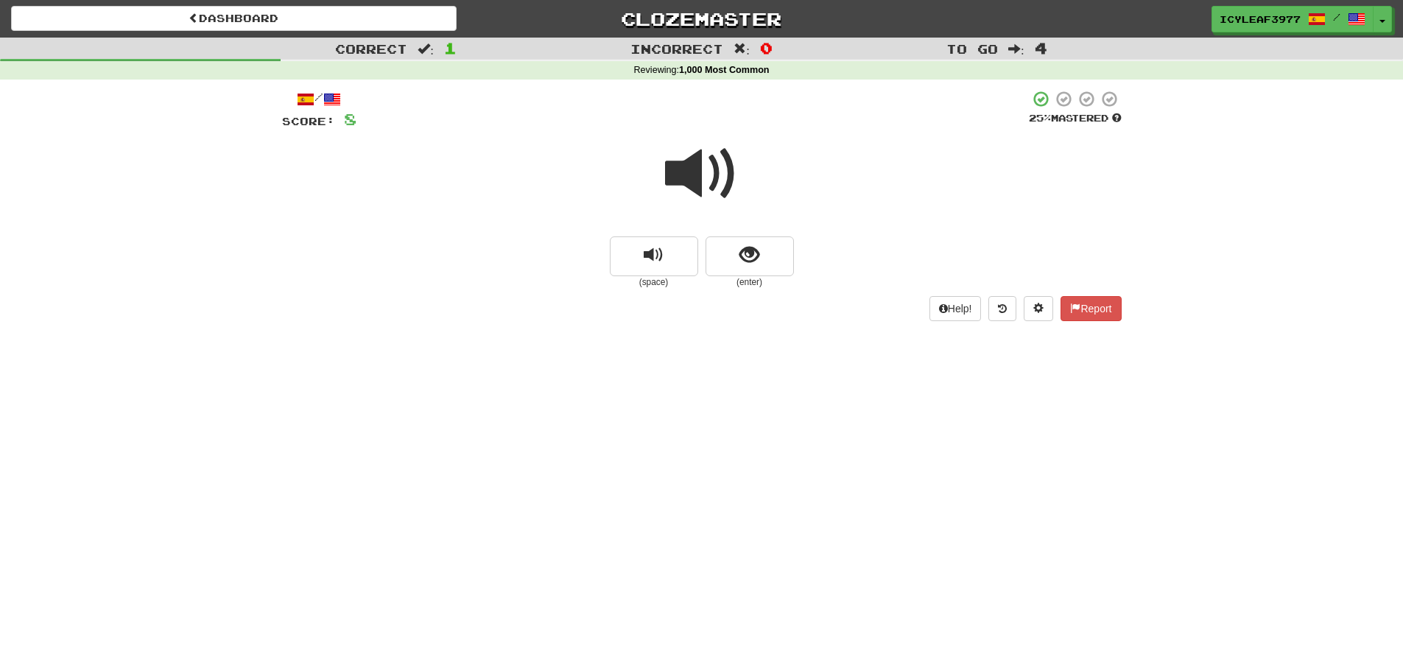
click at [698, 186] on span at bounding box center [702, 174] width 74 height 74
click at [706, 190] on span at bounding box center [702, 174] width 74 height 74
click at [736, 246] on button "show sentence" at bounding box center [750, 256] width 88 height 40
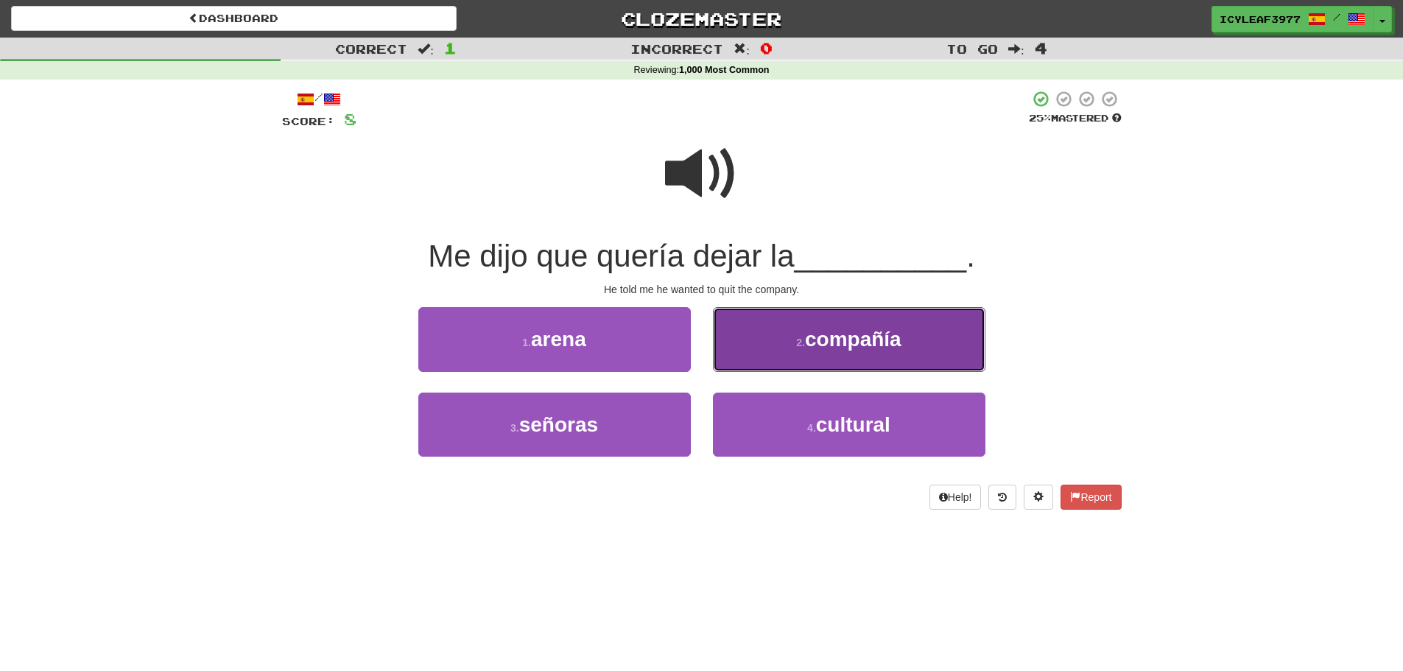
click at [793, 348] on button "2 . compañía" at bounding box center [849, 339] width 273 height 64
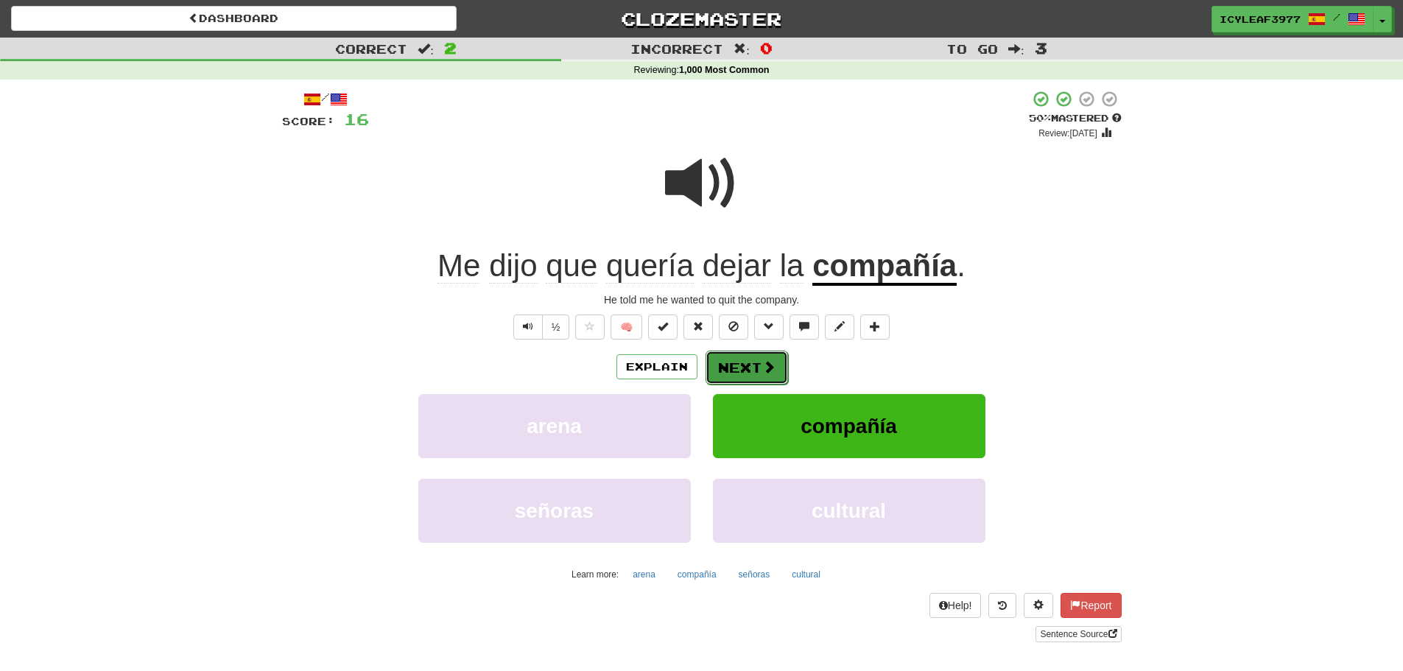
click at [764, 367] on span at bounding box center [768, 366] width 13 height 13
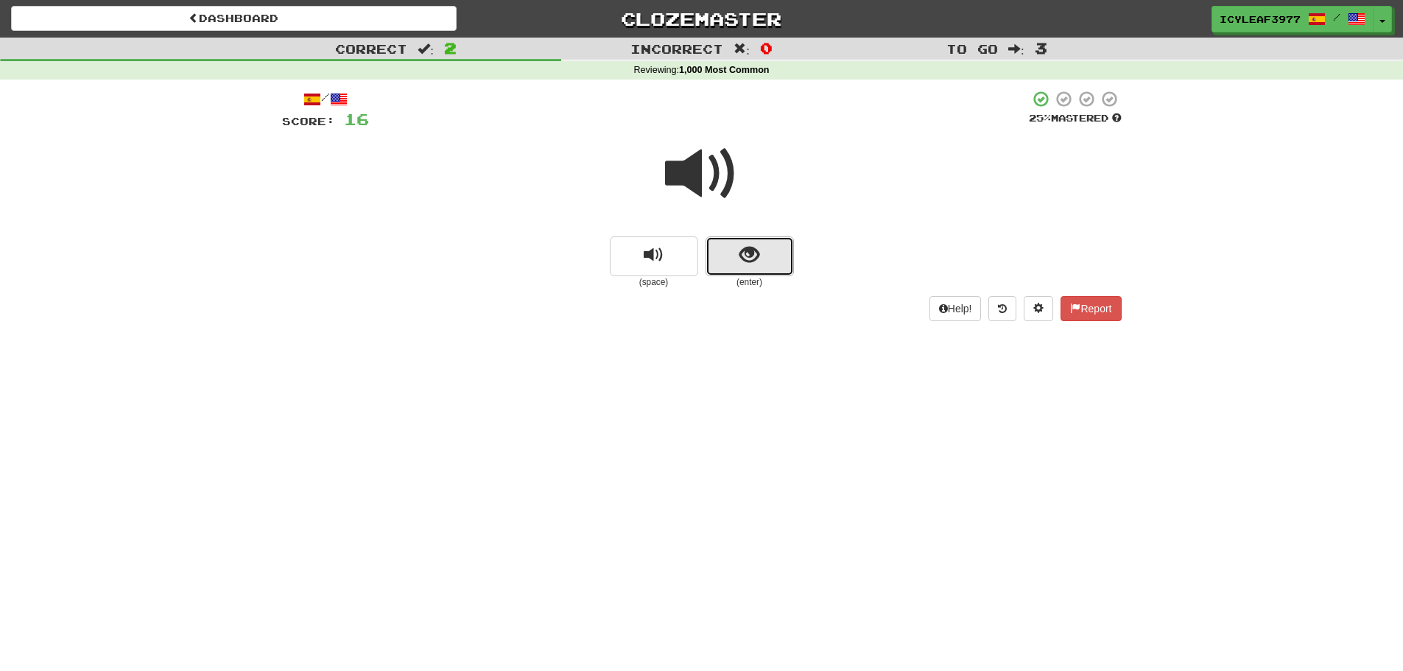
click at [743, 265] on span "show sentence" at bounding box center [749, 255] width 20 height 20
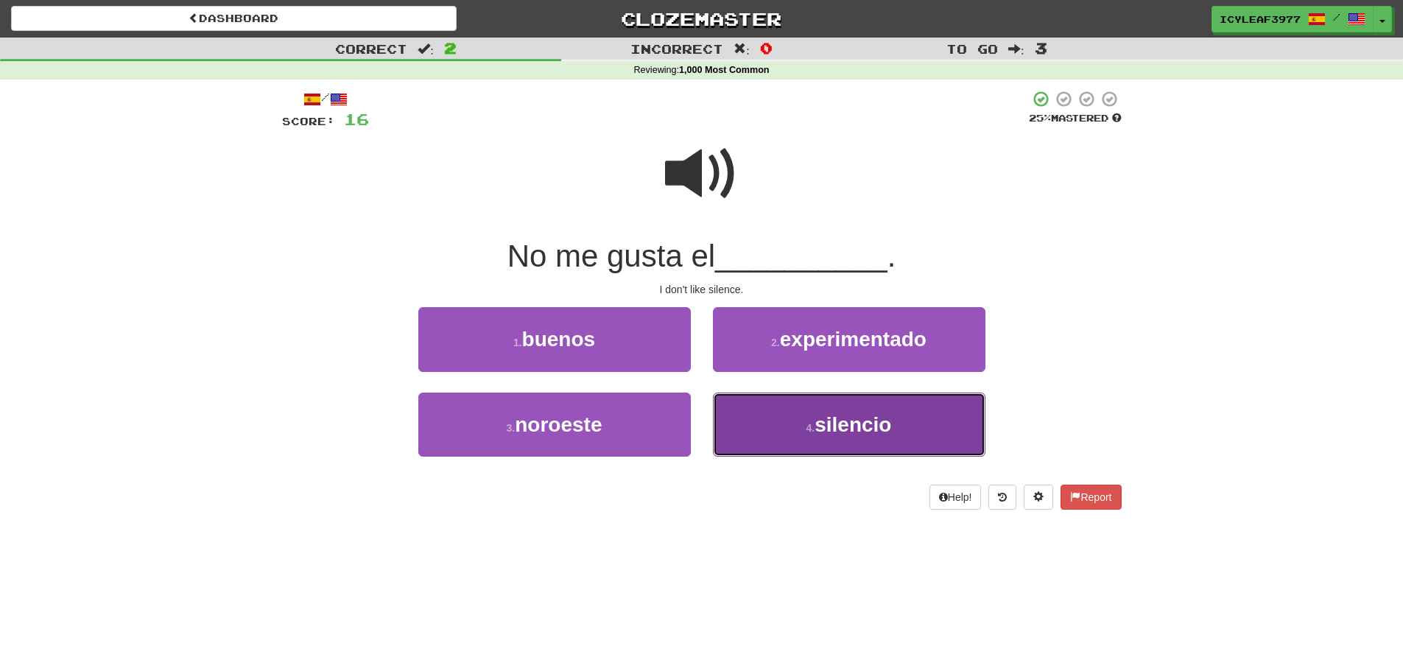
click at [773, 400] on button "4 . silencio" at bounding box center [849, 425] width 273 height 64
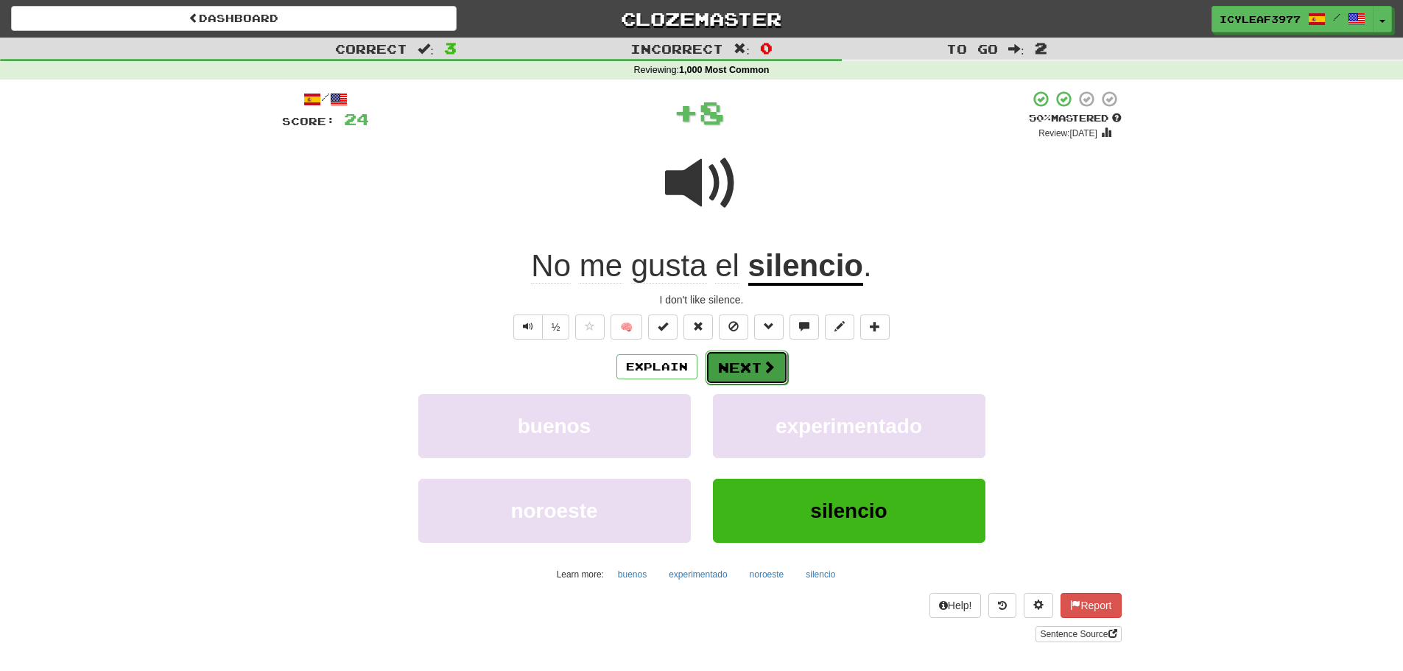
click at [756, 371] on button "Next" at bounding box center [747, 368] width 82 height 34
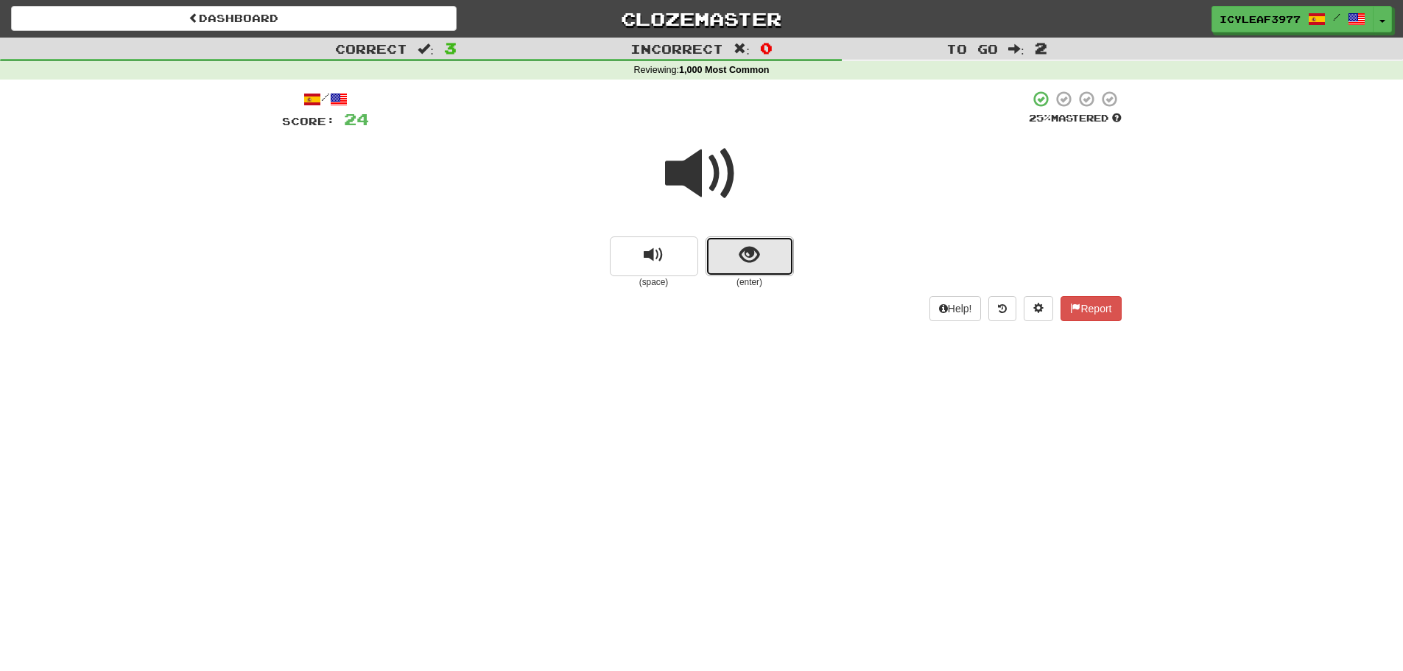
click at [741, 259] on span "show sentence" at bounding box center [749, 255] width 20 height 20
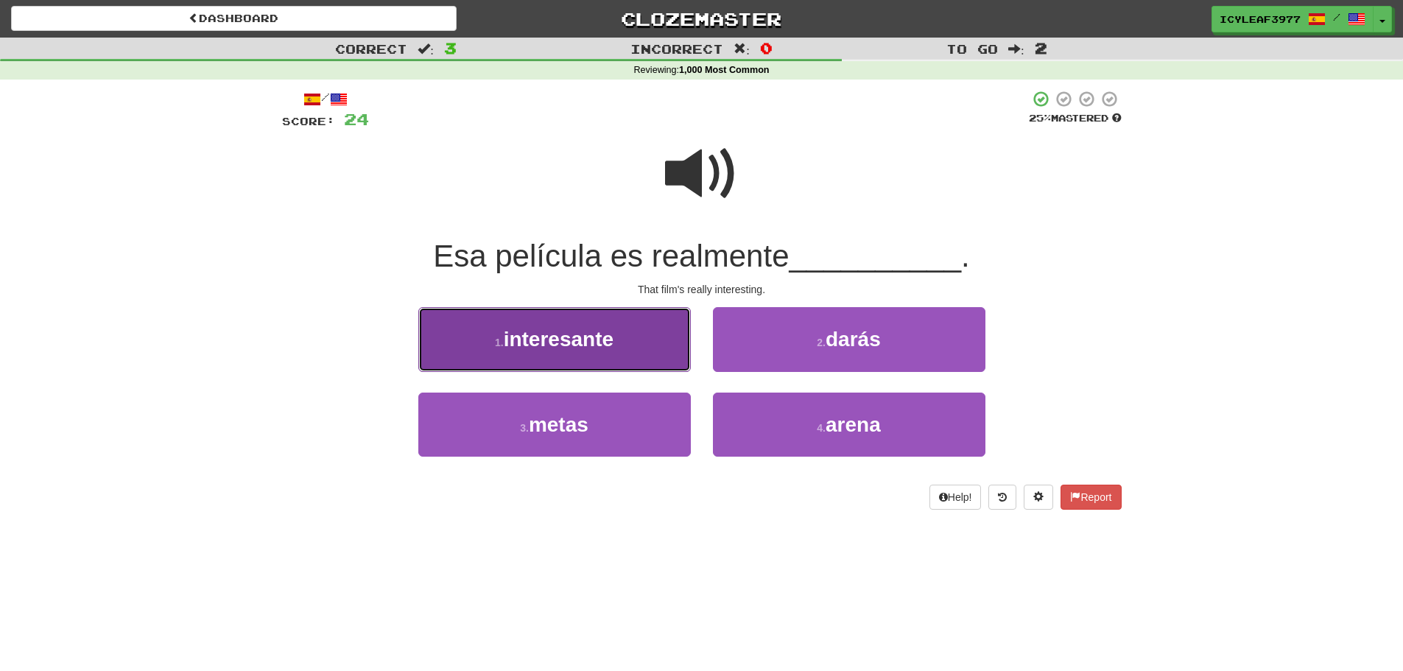
click at [583, 337] on span "interesante" at bounding box center [559, 339] width 110 height 23
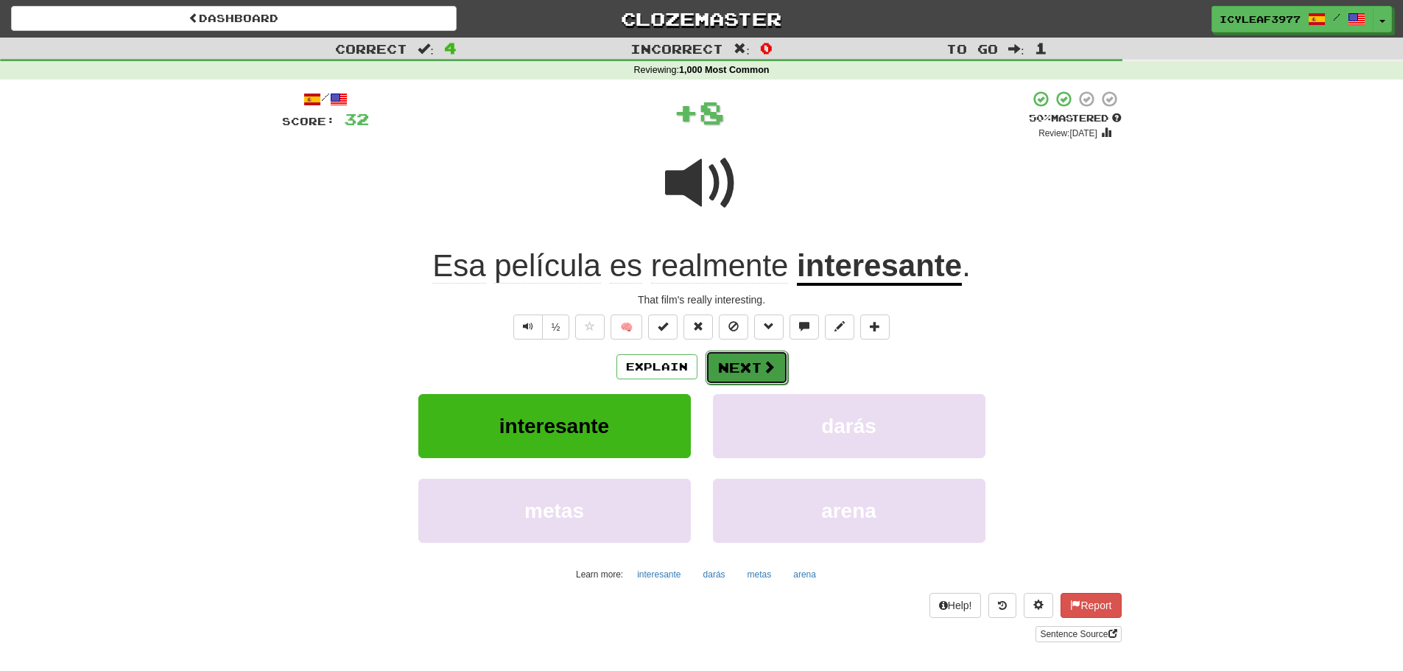
click at [755, 368] on button "Next" at bounding box center [747, 368] width 82 height 34
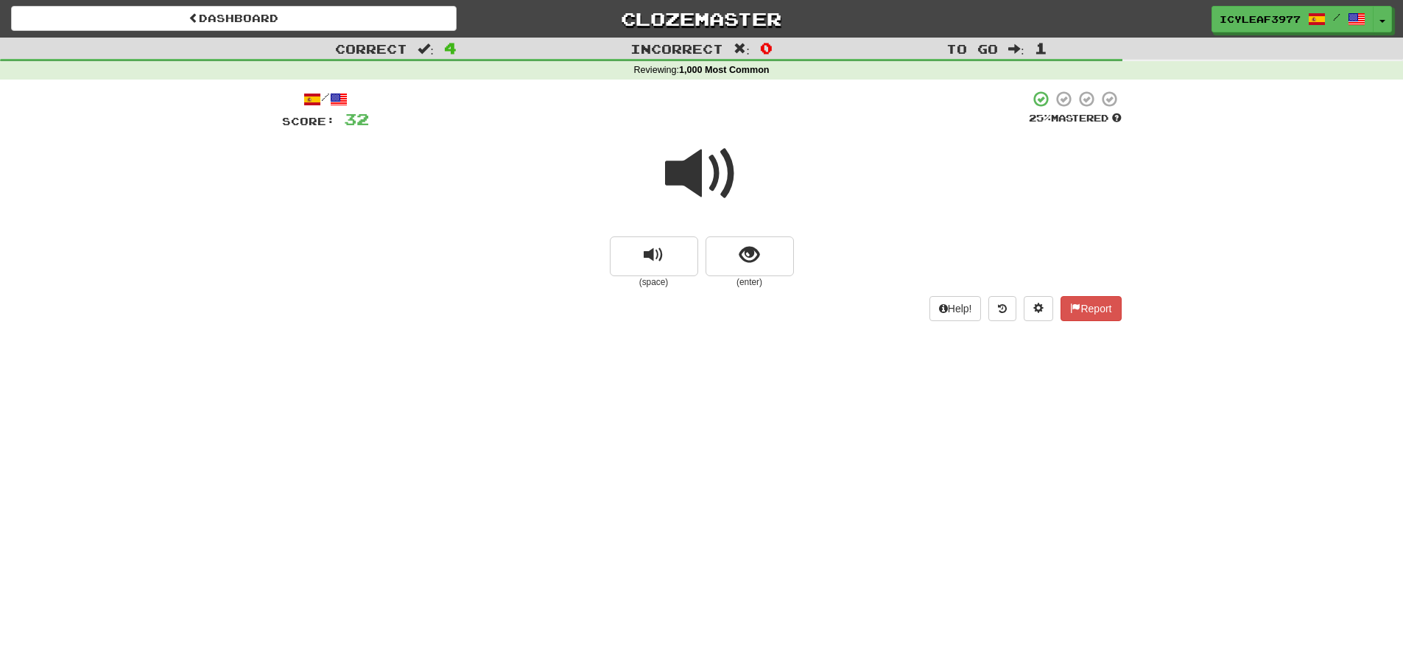
click at [683, 166] on span at bounding box center [702, 174] width 74 height 74
click at [693, 189] on span at bounding box center [702, 174] width 74 height 74
click at [753, 255] on span "show sentence" at bounding box center [749, 255] width 20 height 20
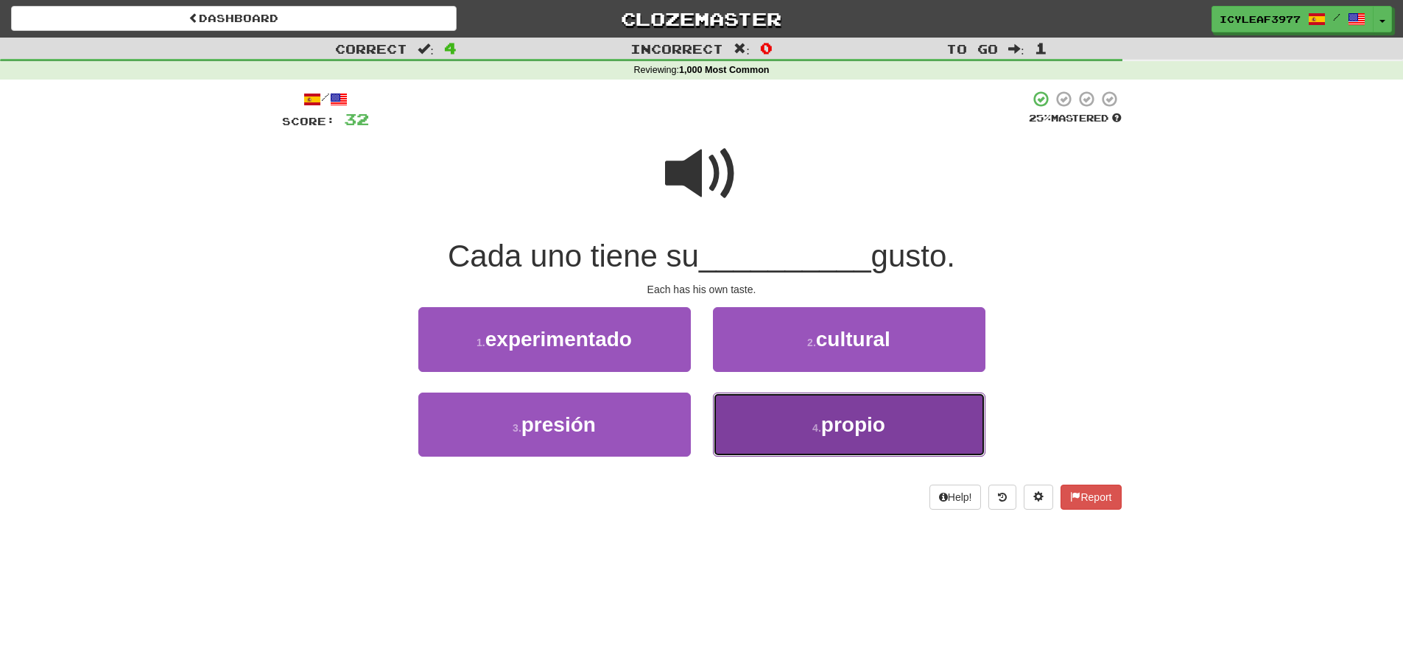
click at [809, 421] on button "4 . propio" at bounding box center [849, 425] width 273 height 64
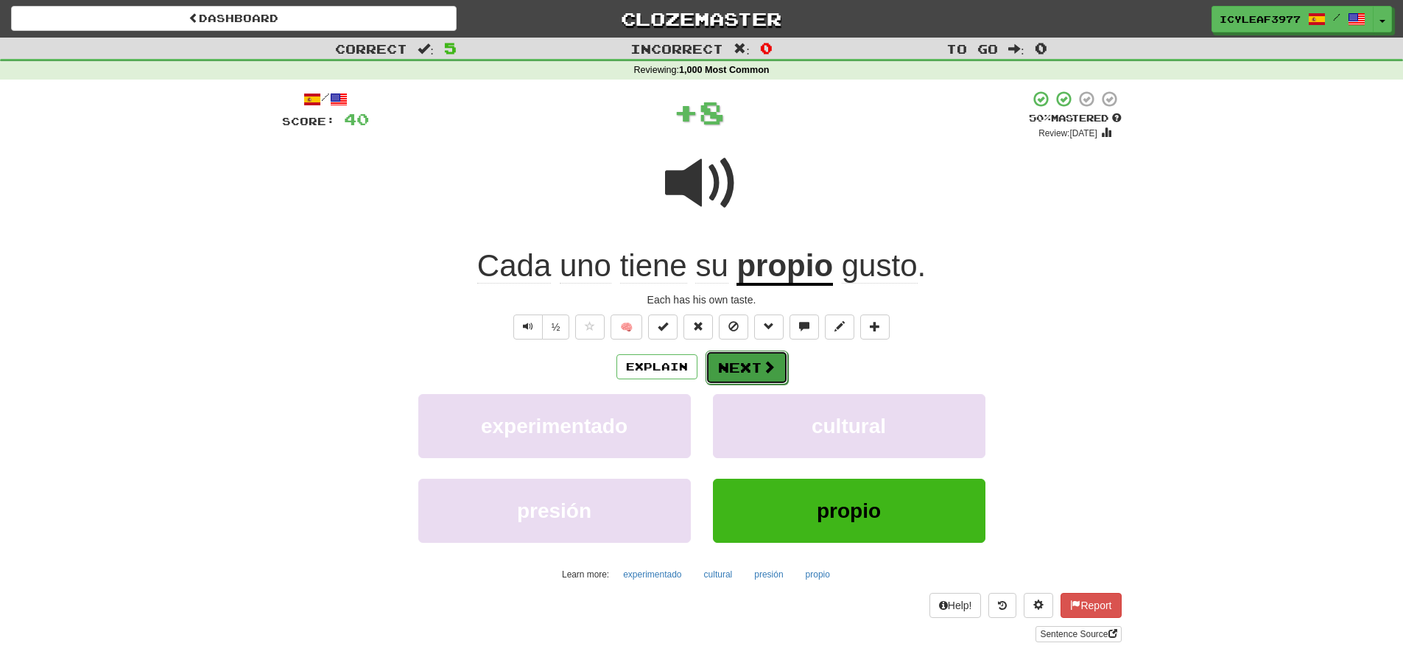
click at [731, 358] on button "Next" at bounding box center [747, 368] width 82 height 34
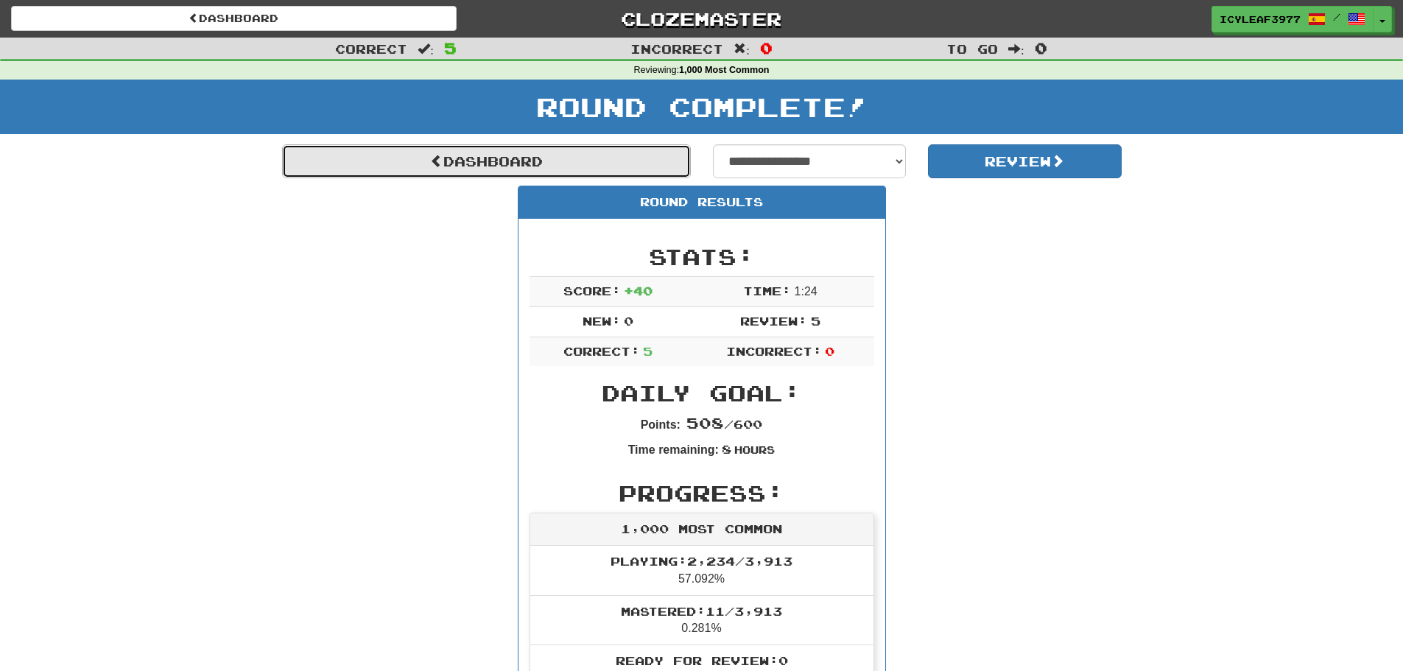
click at [447, 155] on link "Dashboard" at bounding box center [486, 161] width 409 height 34
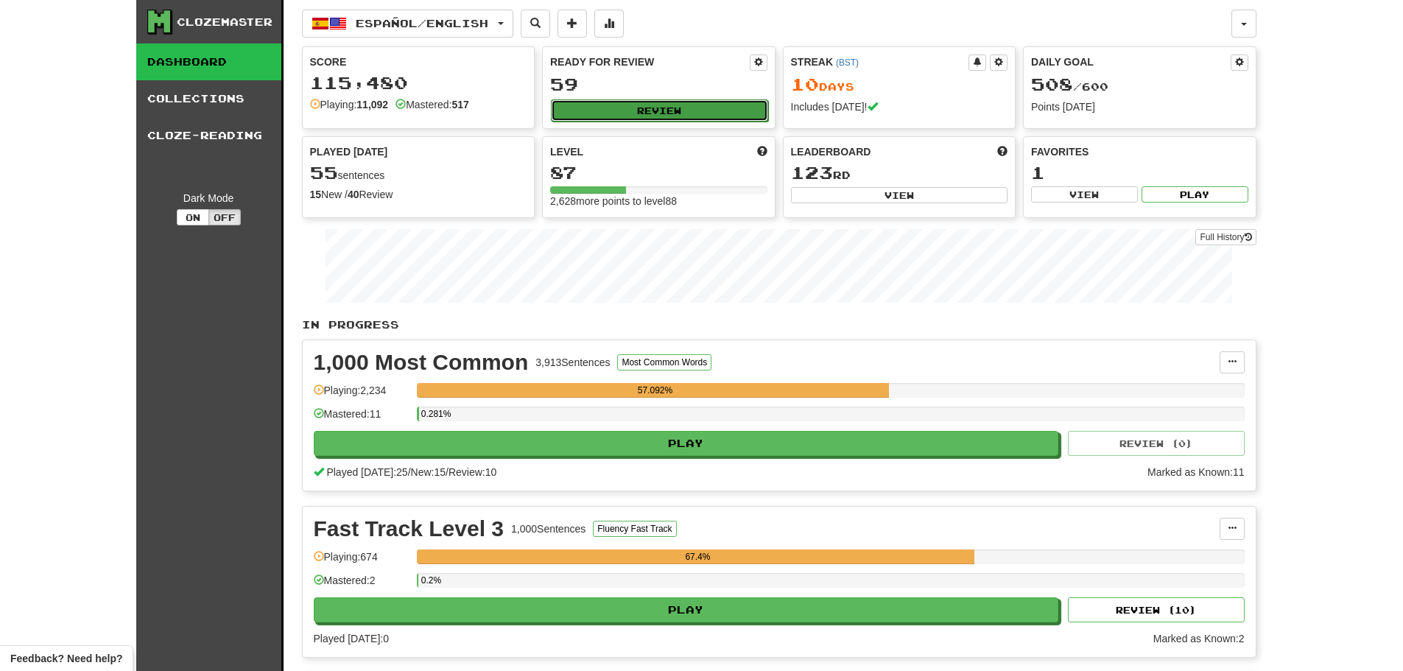
click at [608, 113] on button "Review" at bounding box center [659, 110] width 217 height 22
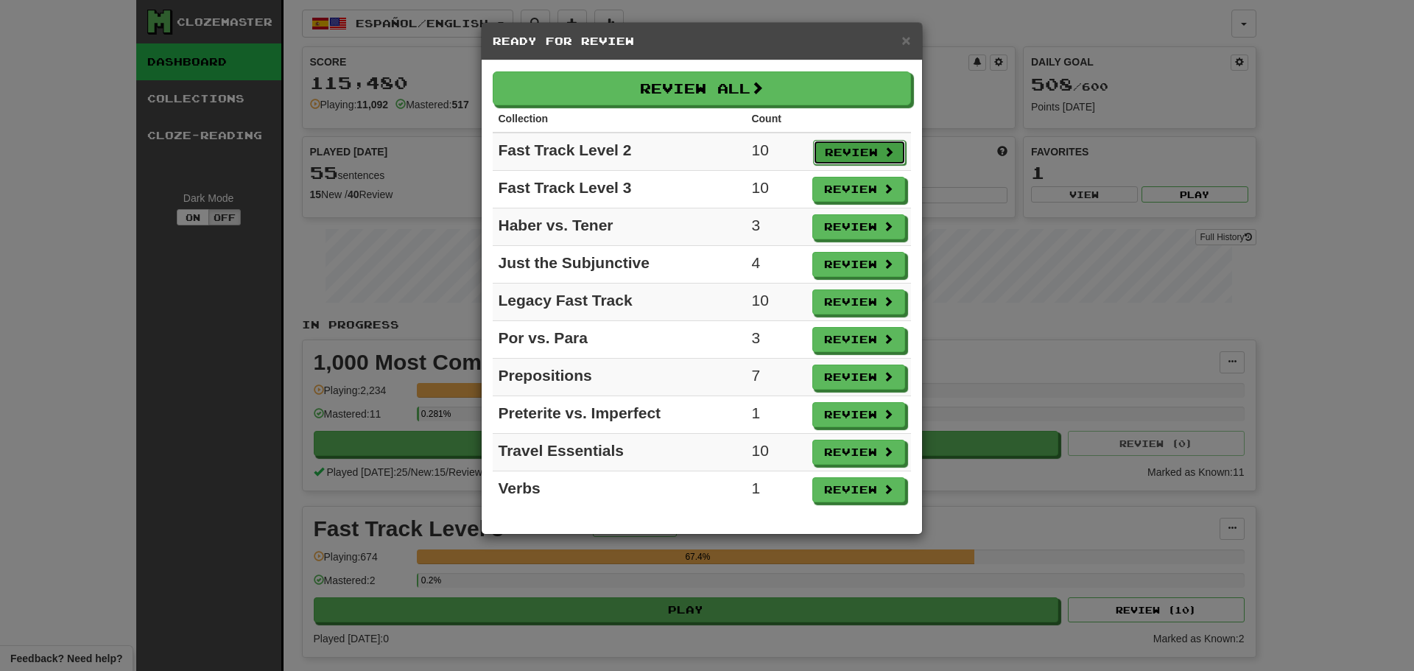
click at [851, 152] on button "Review" at bounding box center [859, 152] width 93 height 25
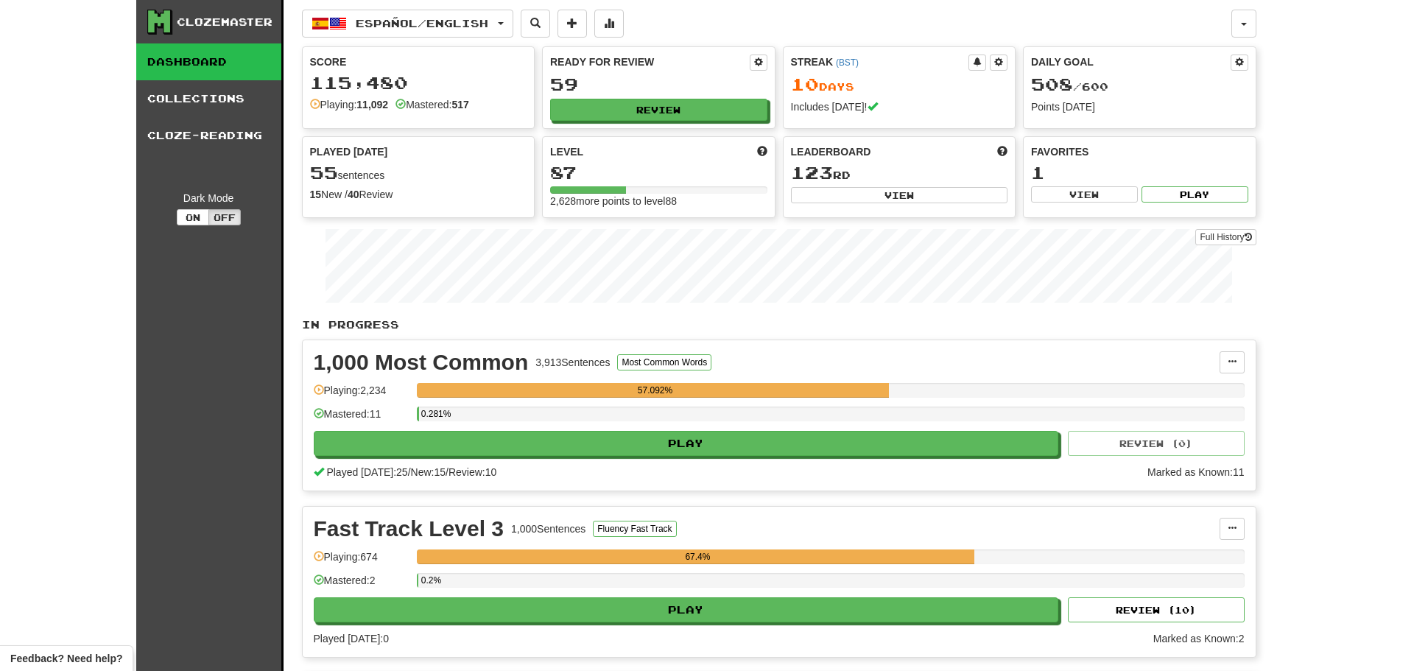
select select "**"
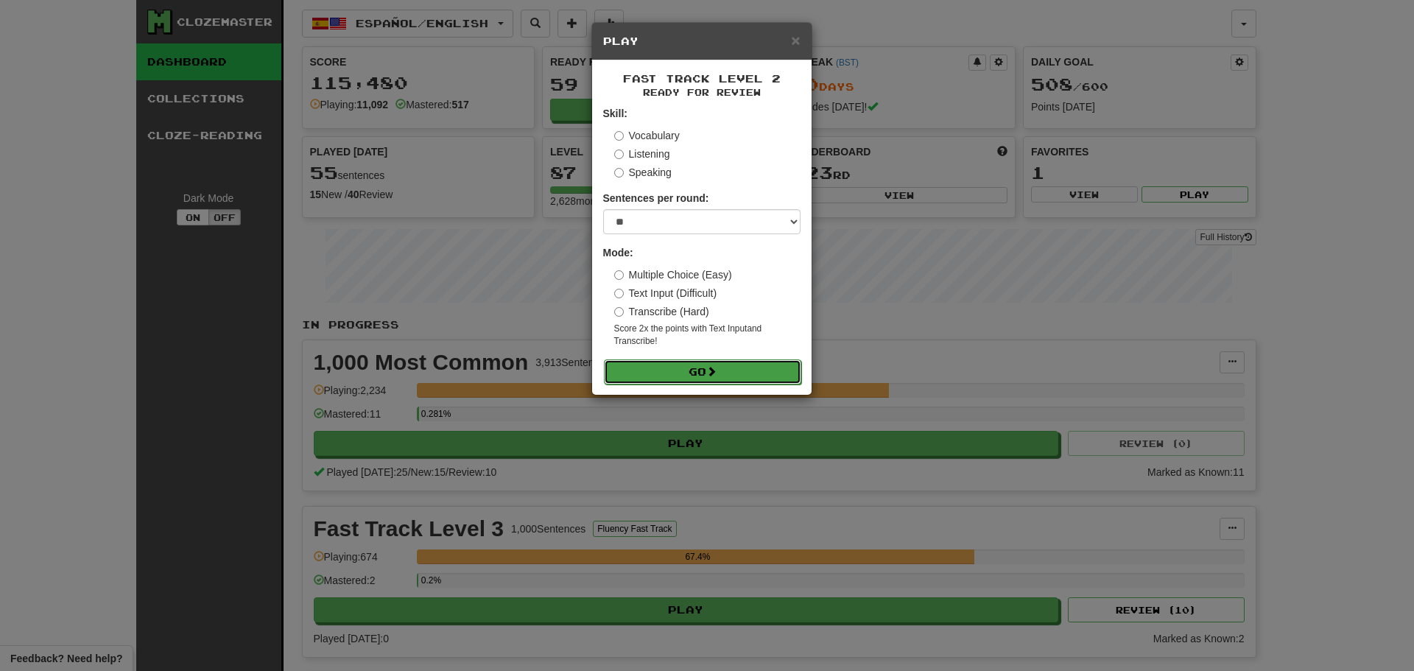
click at [699, 365] on button "Go" at bounding box center [702, 371] width 197 height 25
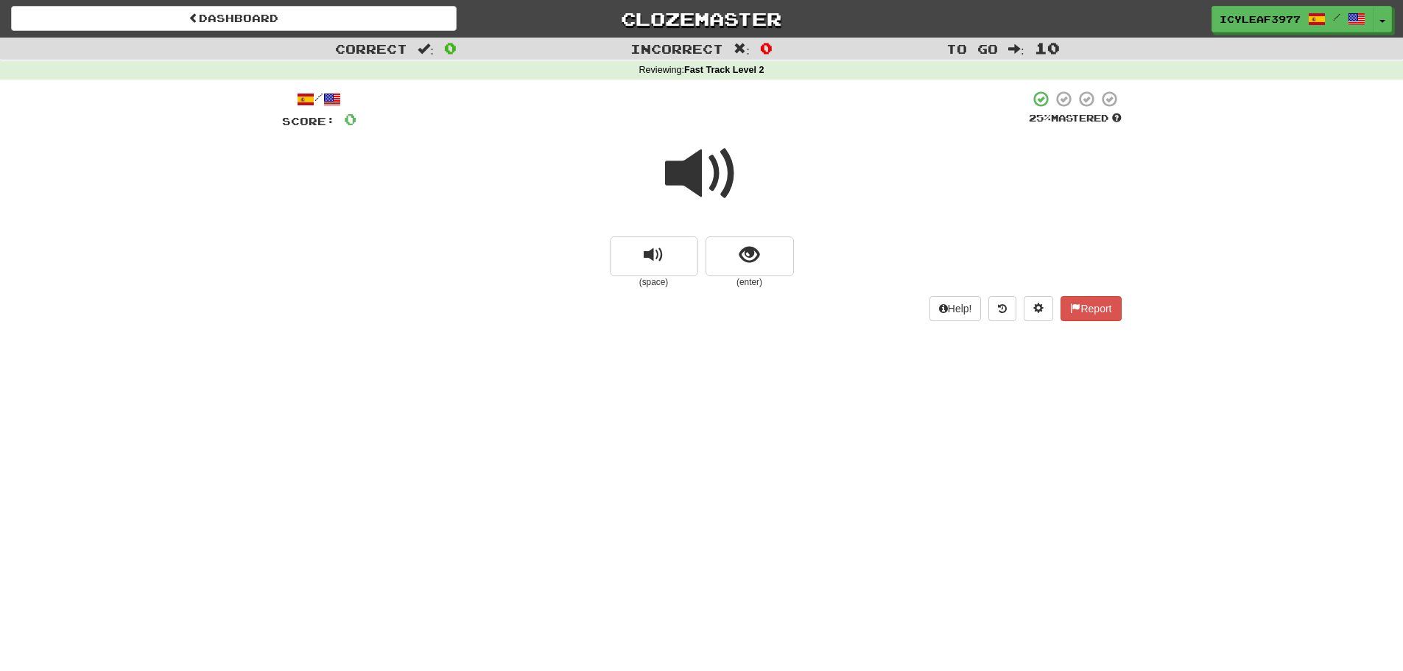
click at [697, 177] on span at bounding box center [702, 174] width 74 height 74
click at [726, 255] on button "show sentence" at bounding box center [750, 256] width 88 height 40
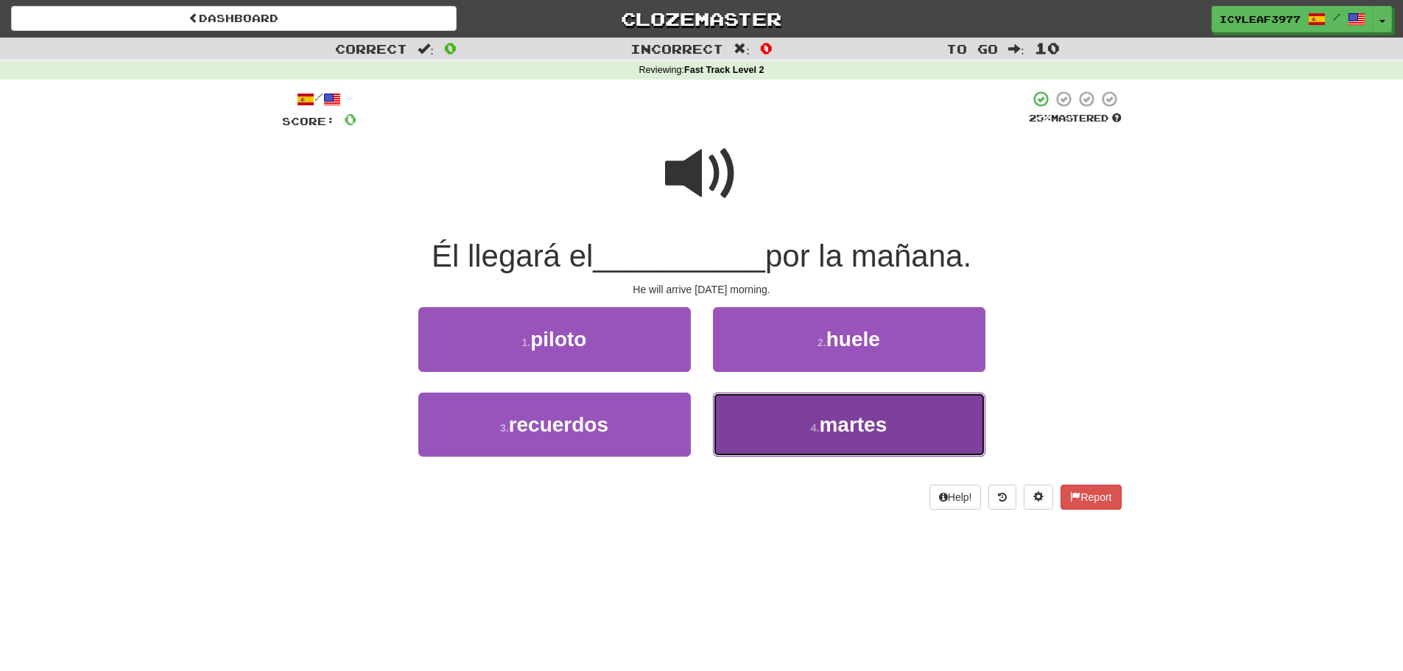
click at [750, 419] on button "4 . martes" at bounding box center [849, 425] width 273 height 64
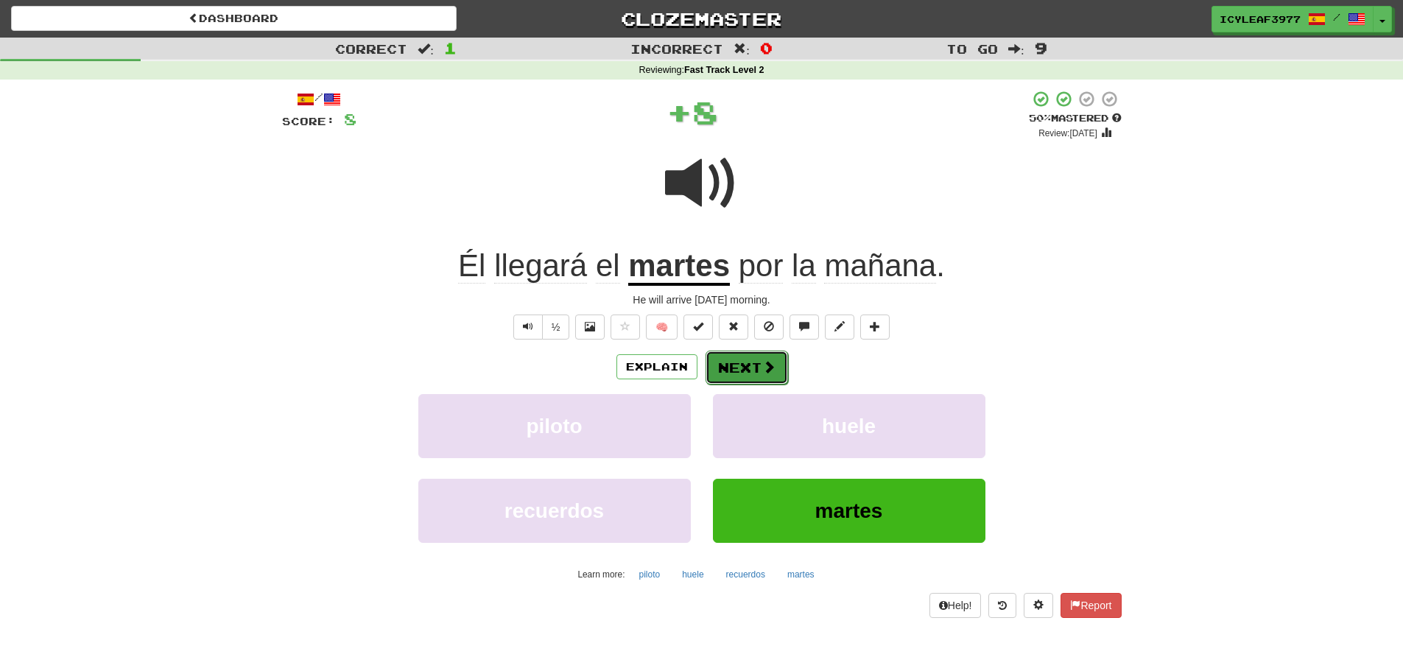
click at [737, 362] on button "Next" at bounding box center [747, 368] width 82 height 34
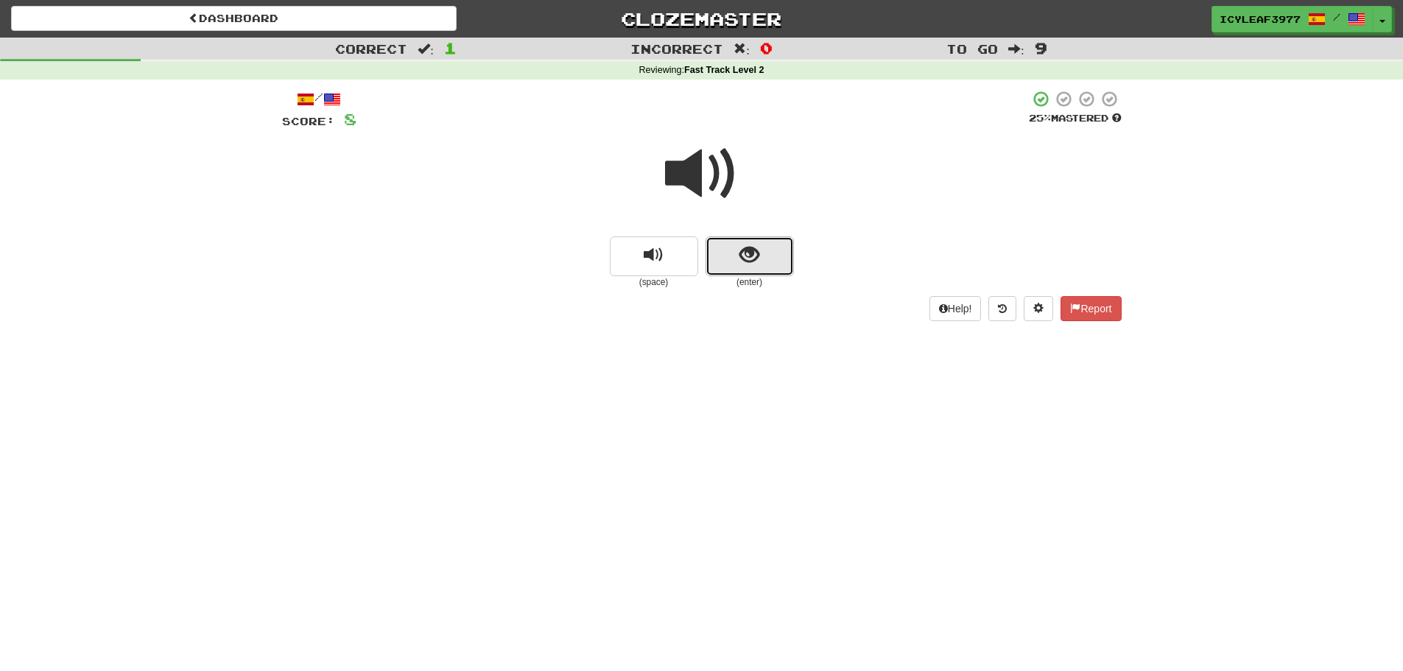
click at [748, 261] on span "show sentence" at bounding box center [749, 255] width 20 height 20
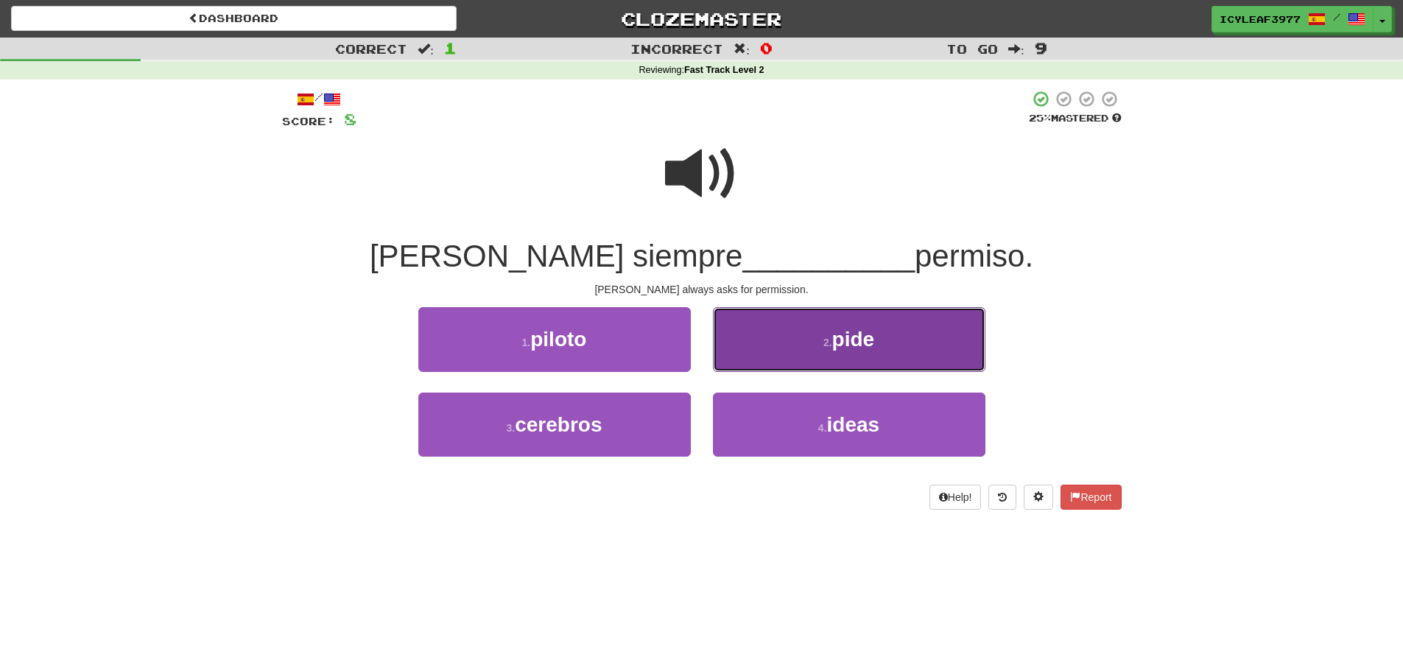
click at [770, 331] on button "2 . pide" at bounding box center [849, 339] width 273 height 64
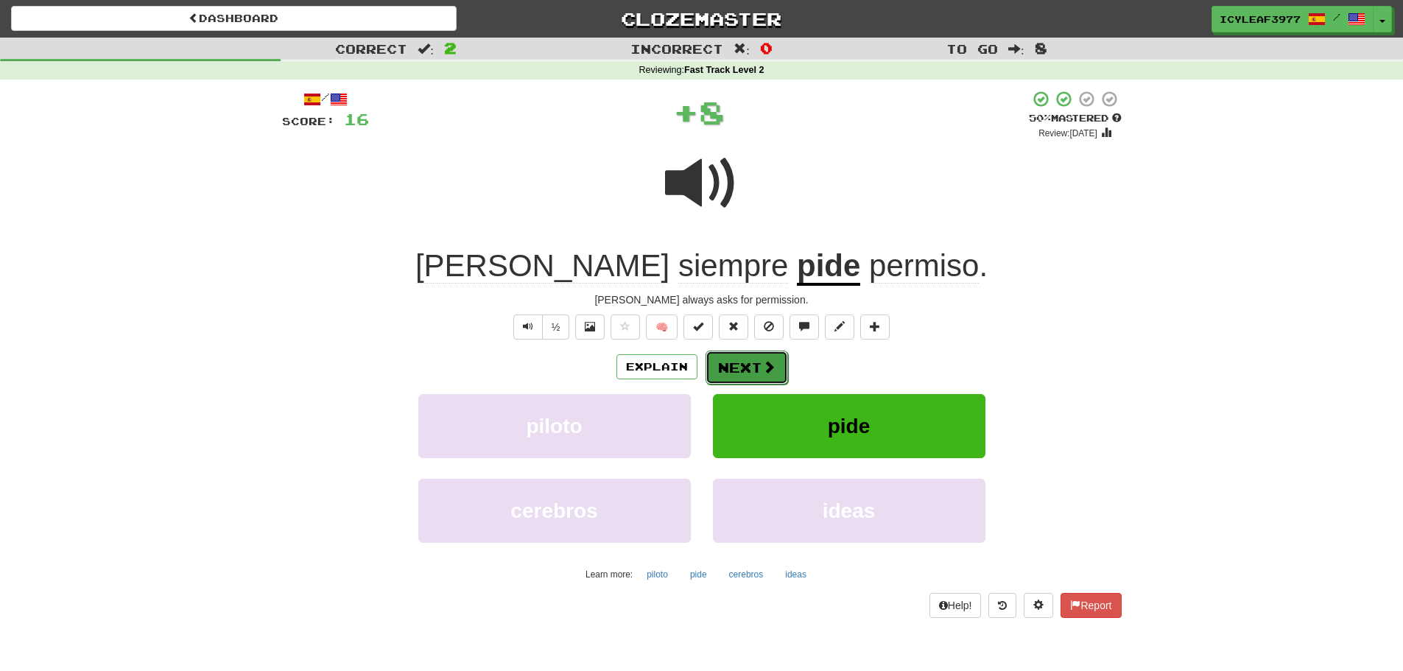
click at [743, 364] on button "Next" at bounding box center [747, 368] width 82 height 34
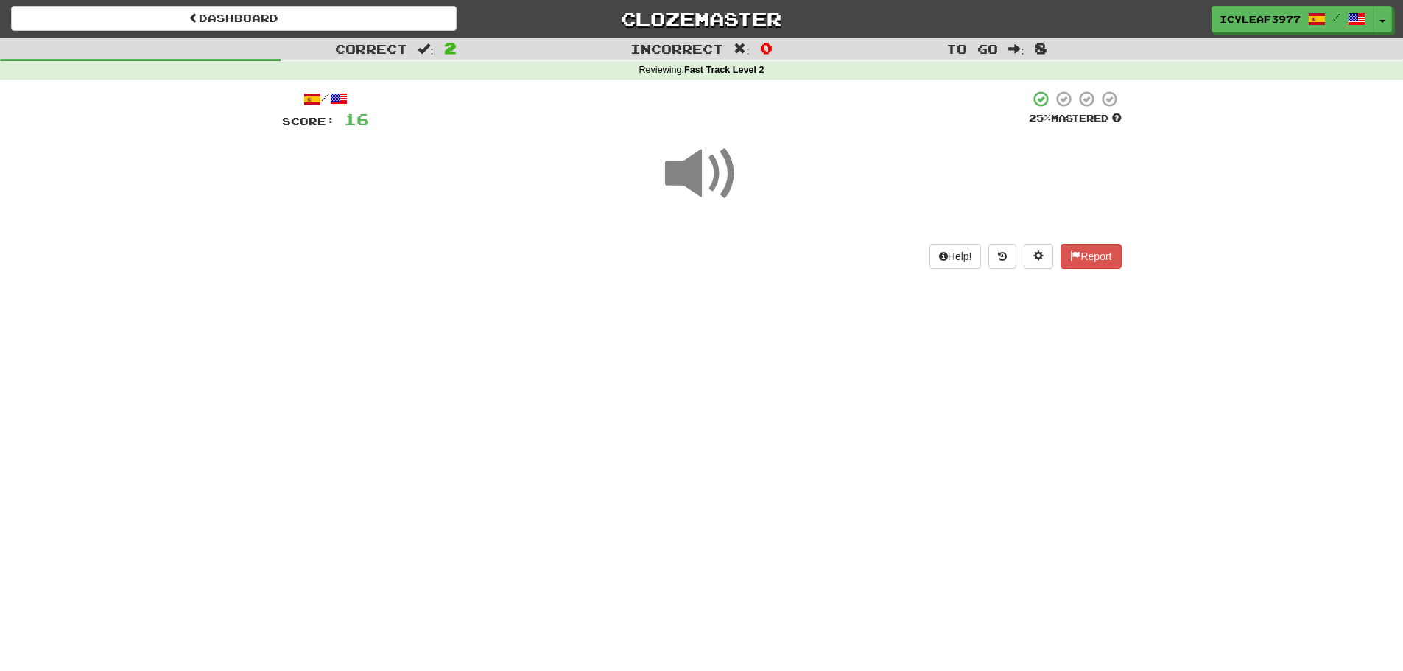
click at [692, 165] on span at bounding box center [702, 174] width 74 height 74
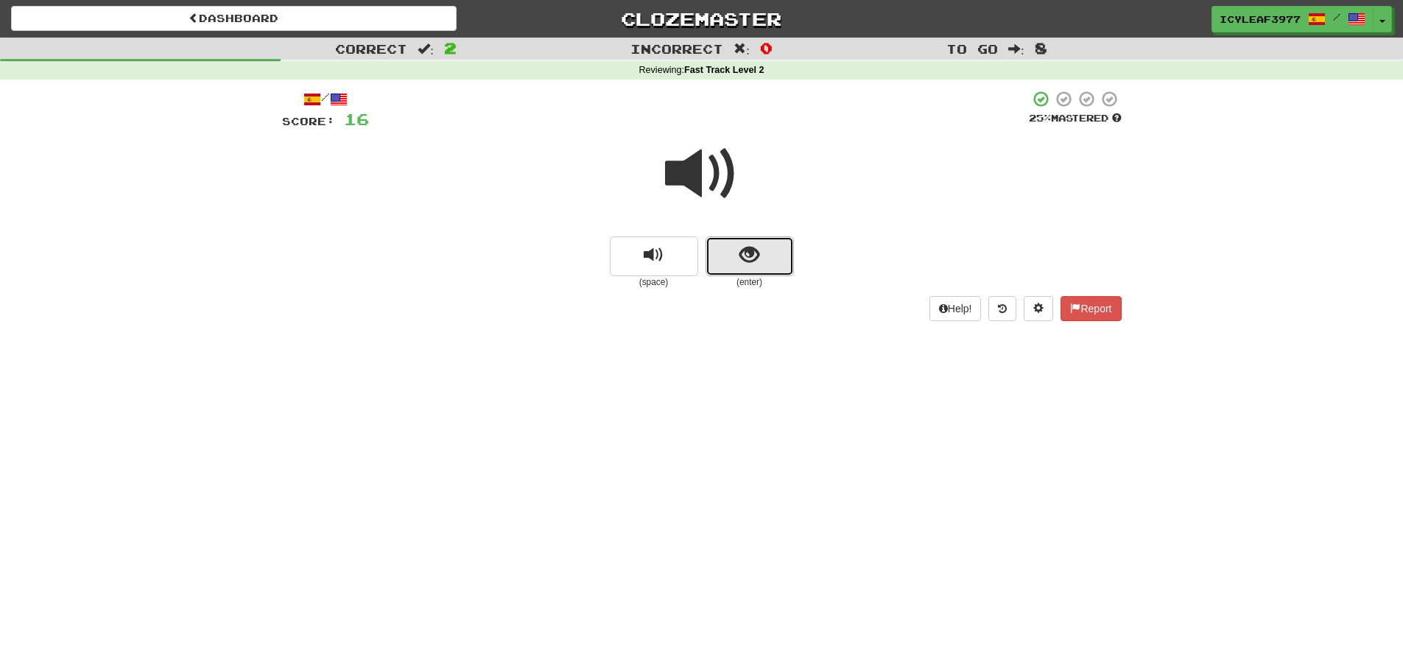
click at [725, 249] on button "show sentence" at bounding box center [750, 256] width 88 height 40
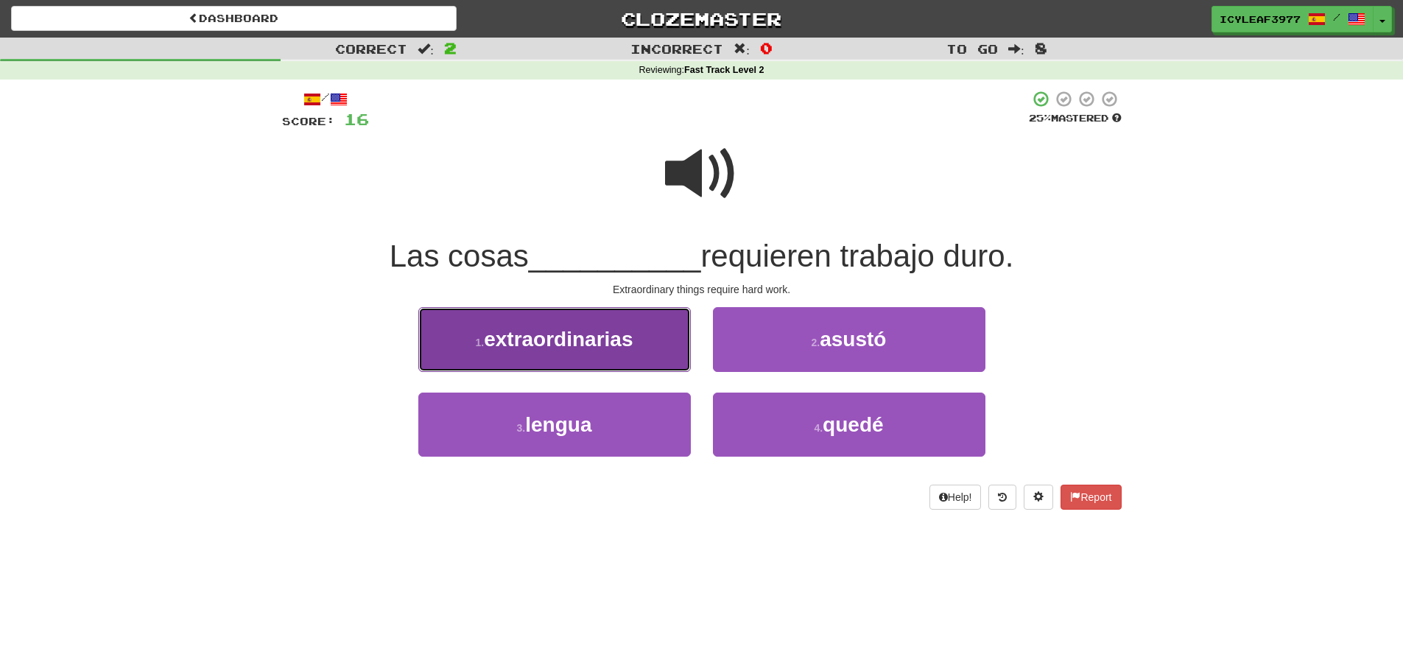
click at [610, 337] on span "extraordinarias" at bounding box center [558, 339] width 149 height 23
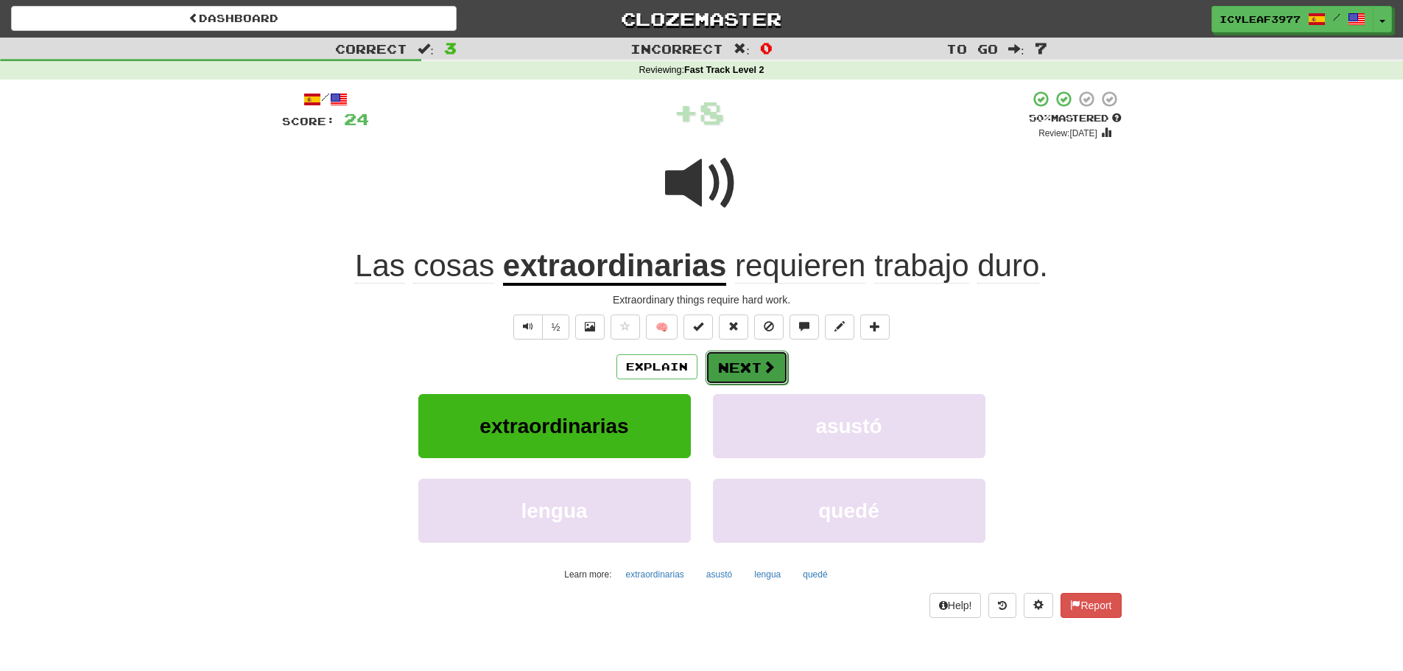
click at [750, 368] on button "Next" at bounding box center [747, 368] width 82 height 34
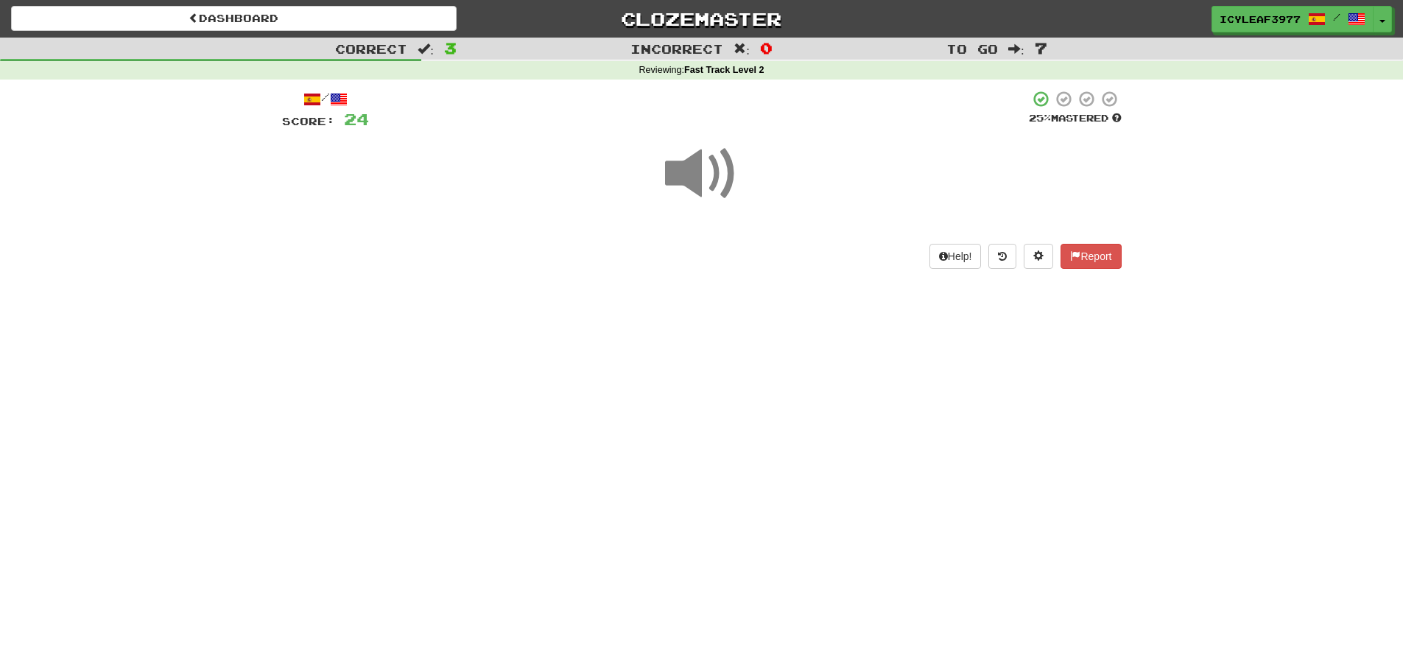
click at [680, 175] on span at bounding box center [702, 174] width 74 height 74
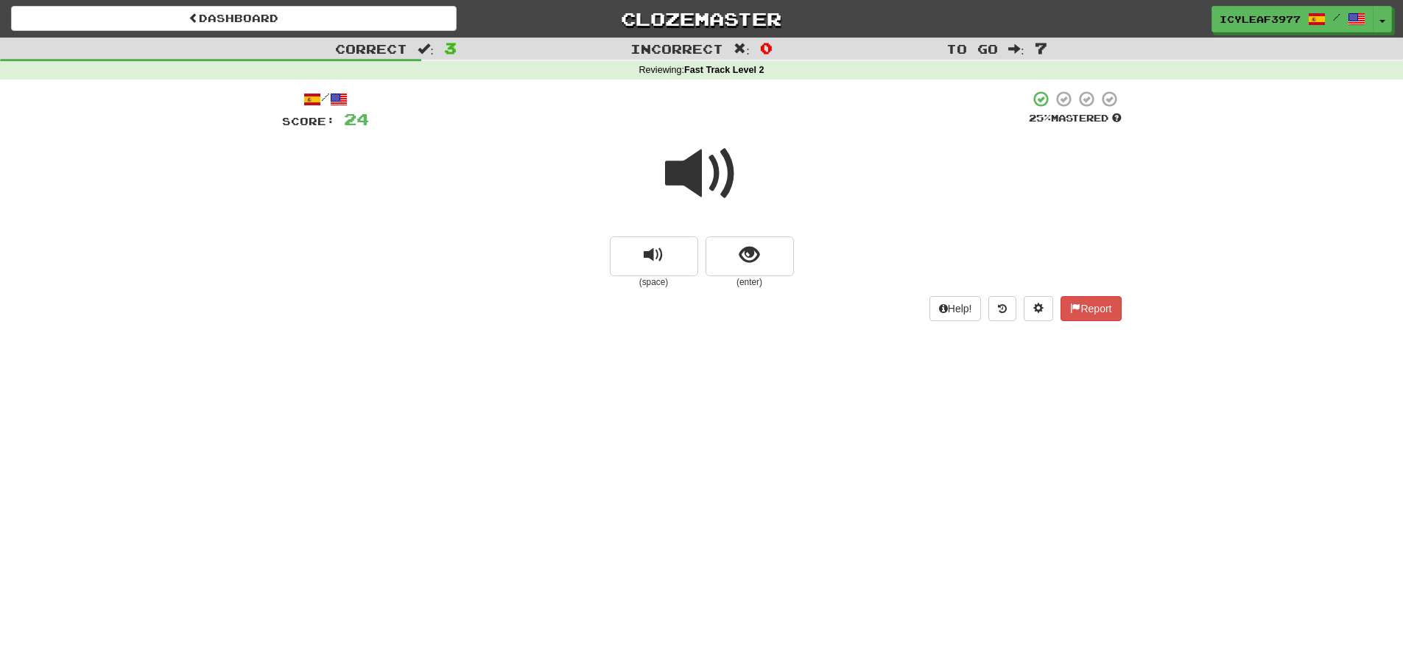
click at [685, 186] on span at bounding box center [702, 174] width 74 height 74
click at [743, 270] on button "show sentence" at bounding box center [750, 256] width 88 height 40
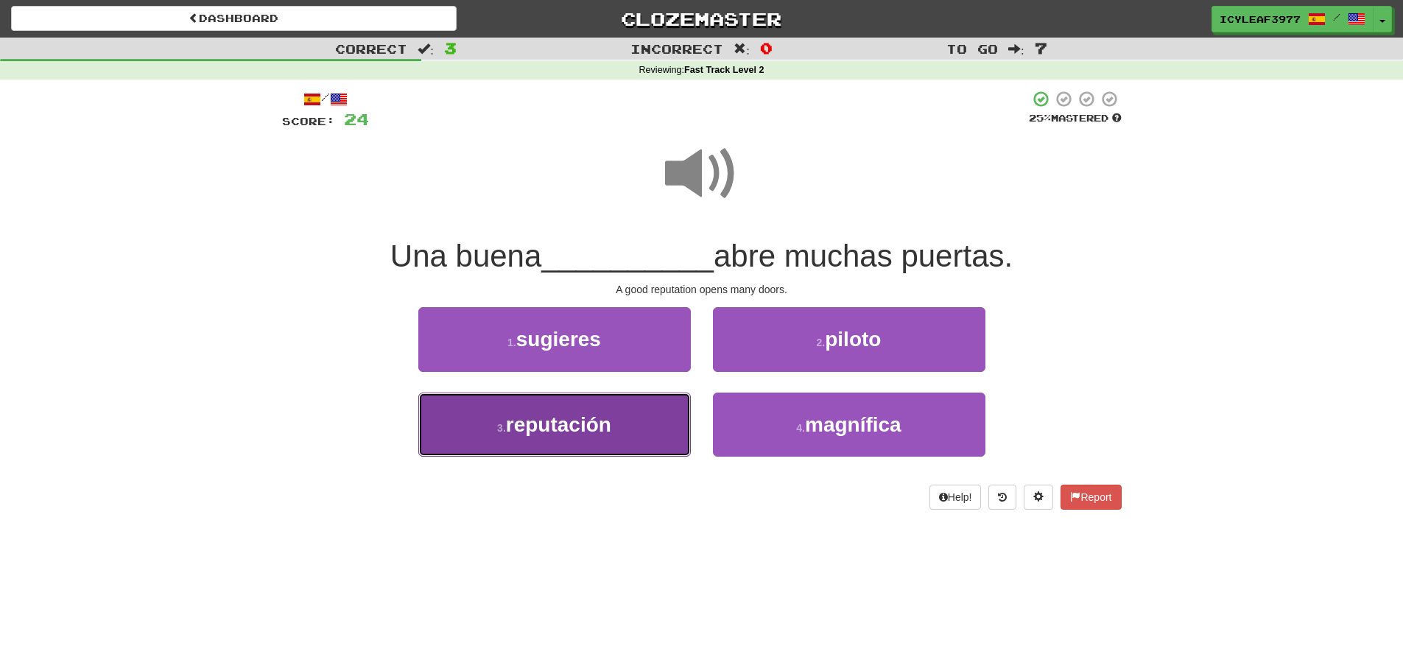
click at [645, 417] on button "3 . reputación" at bounding box center [554, 425] width 273 height 64
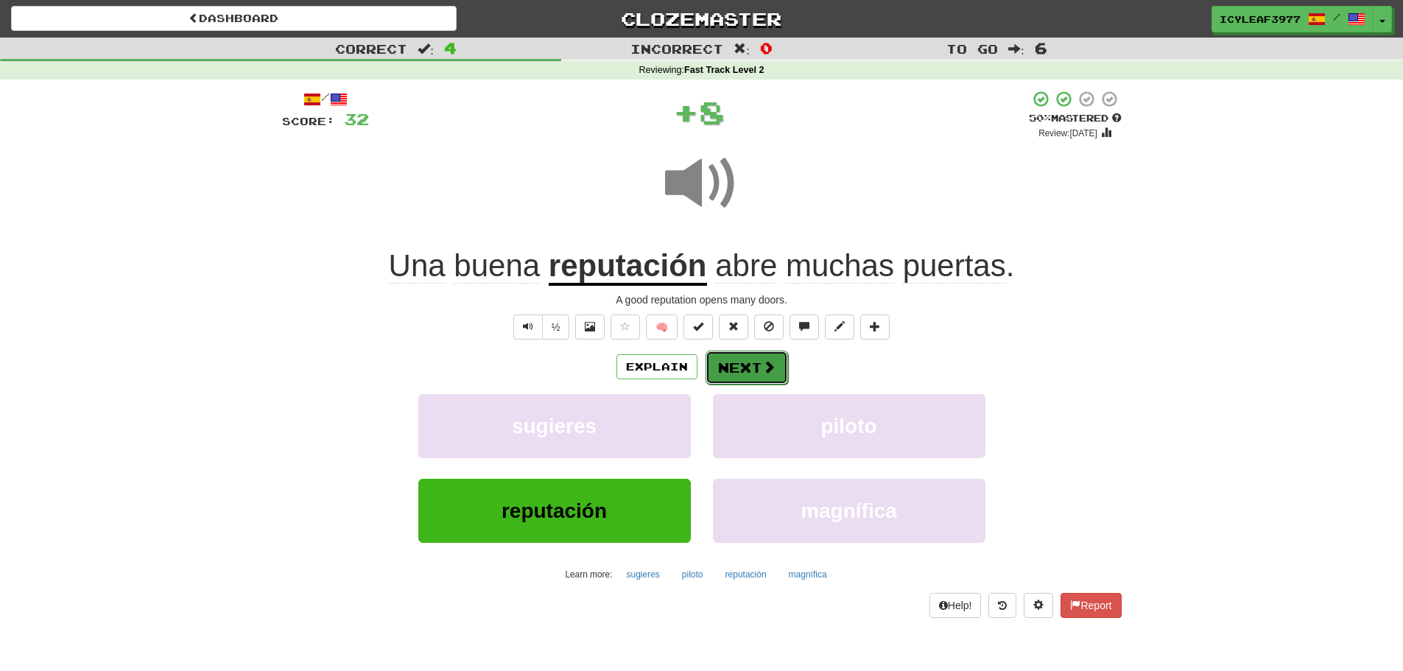
click at [736, 362] on button "Next" at bounding box center [747, 368] width 82 height 34
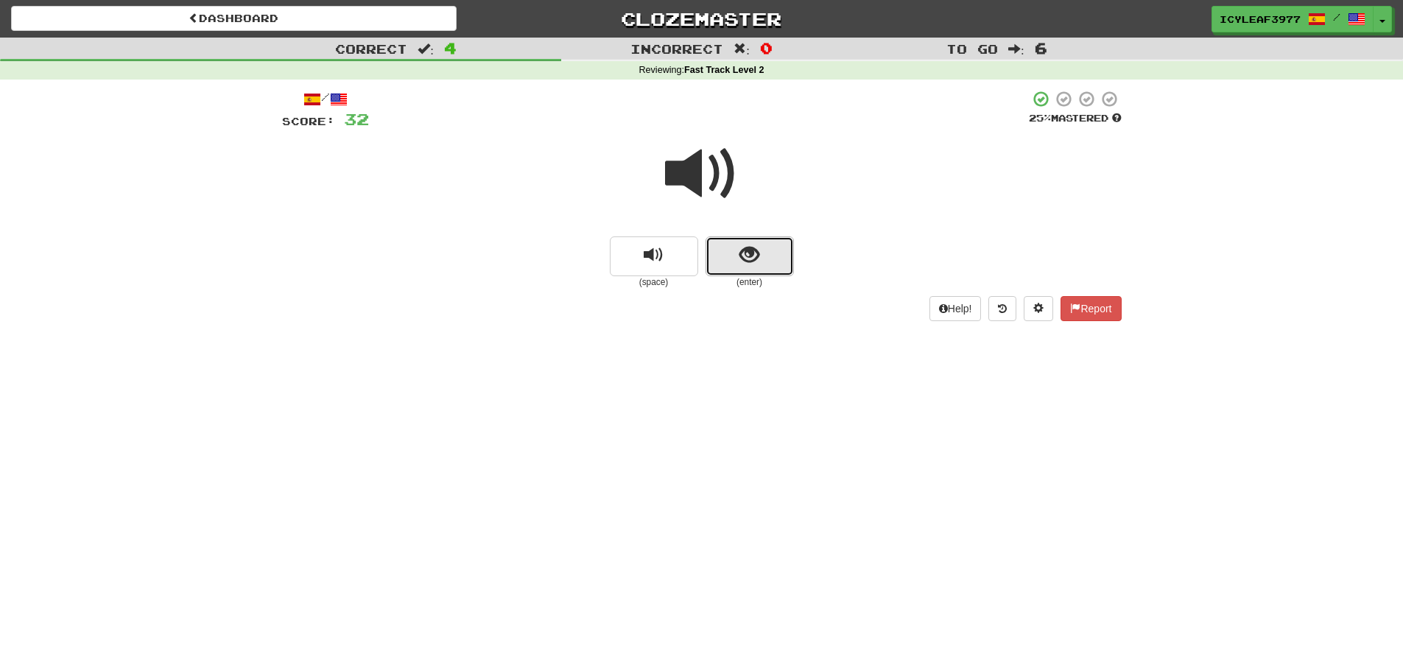
click at [730, 250] on button "show sentence" at bounding box center [750, 256] width 88 height 40
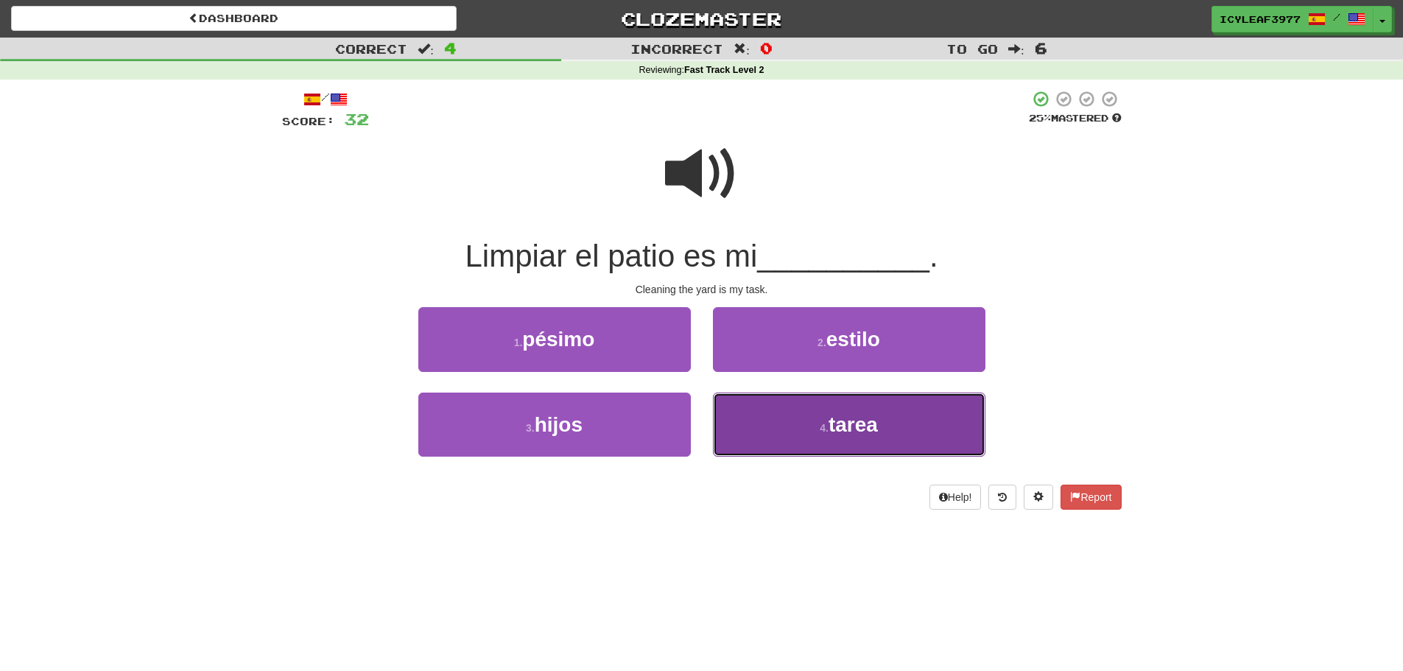
click at [753, 408] on button "4 . tarea" at bounding box center [849, 425] width 273 height 64
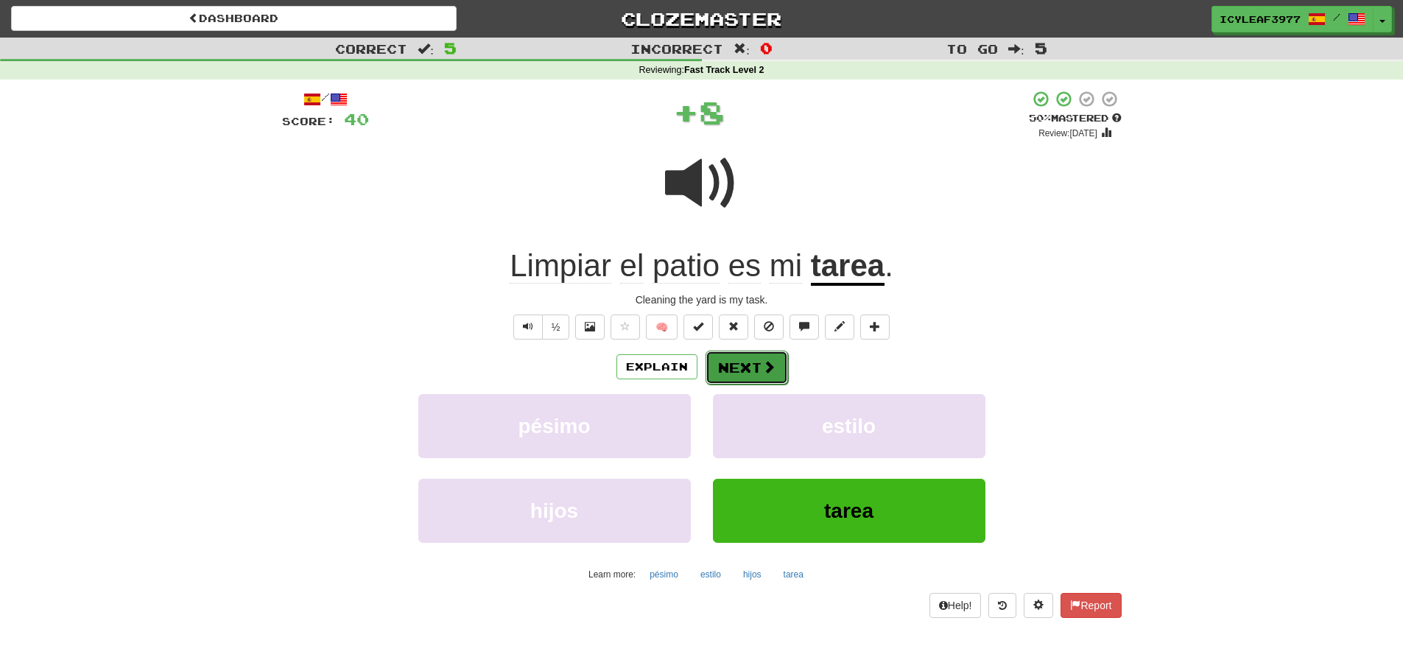
click at [742, 369] on button "Next" at bounding box center [747, 368] width 82 height 34
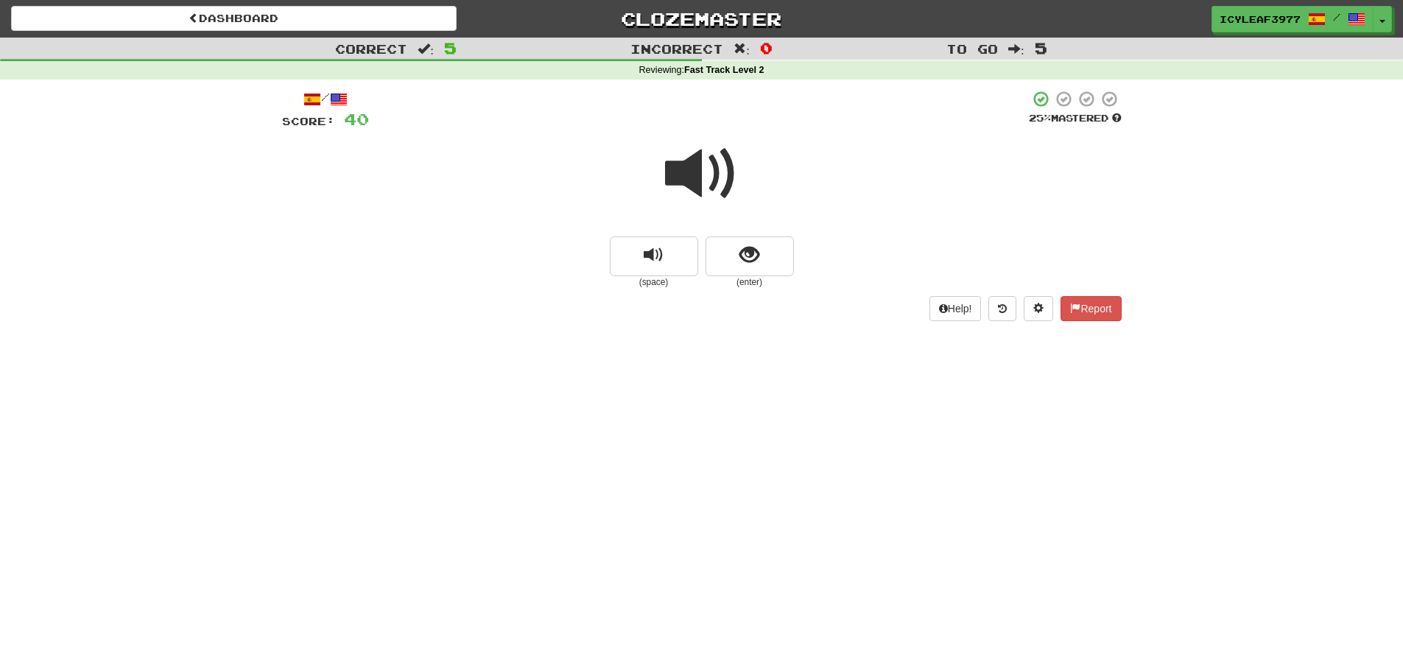
click at [696, 189] on span at bounding box center [702, 174] width 74 height 74
click at [738, 256] on button "show sentence" at bounding box center [750, 256] width 88 height 40
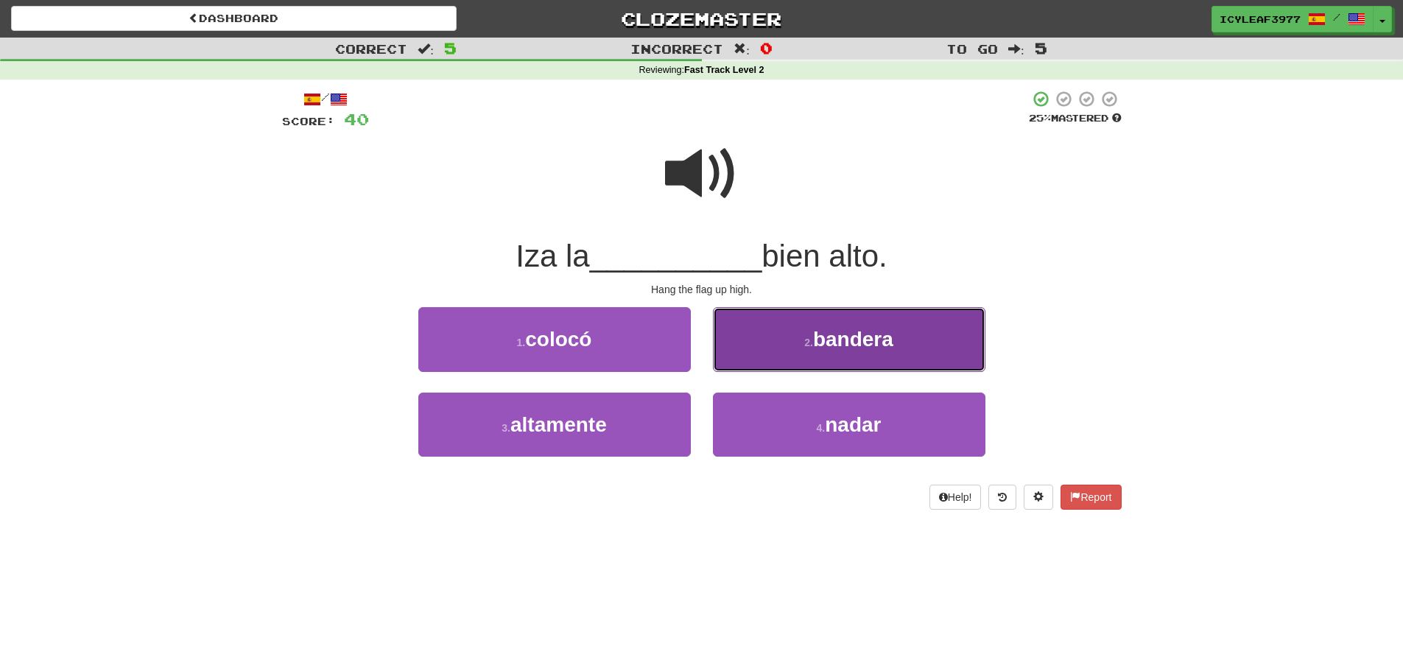
click at [763, 341] on button "2 . bandera" at bounding box center [849, 339] width 273 height 64
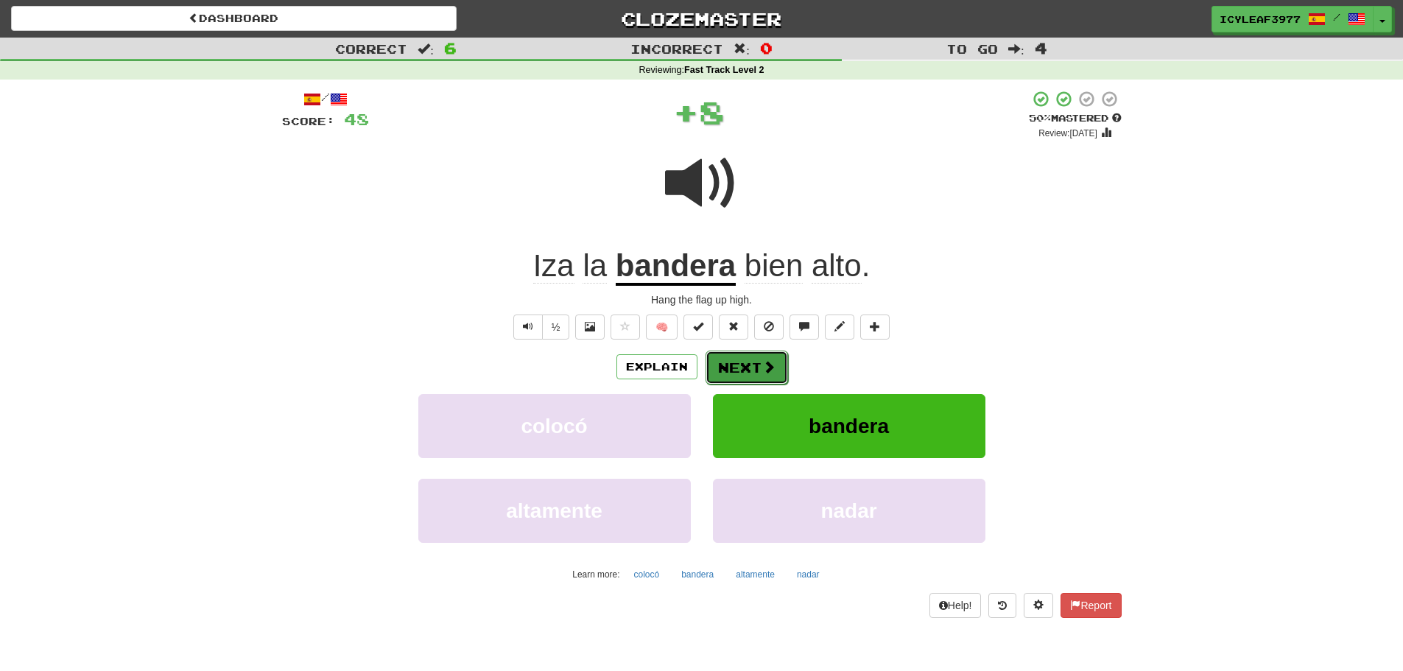
click at [743, 365] on button "Next" at bounding box center [747, 368] width 82 height 34
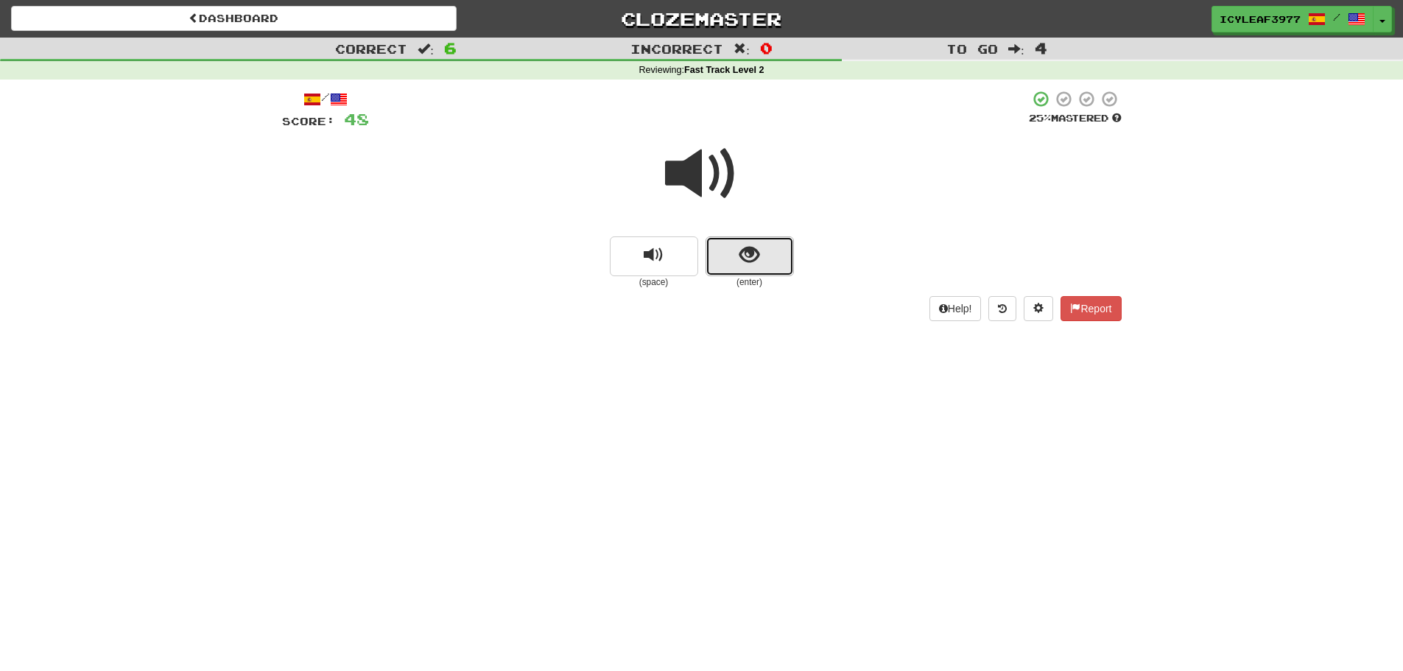
click at [728, 246] on button "show sentence" at bounding box center [750, 256] width 88 height 40
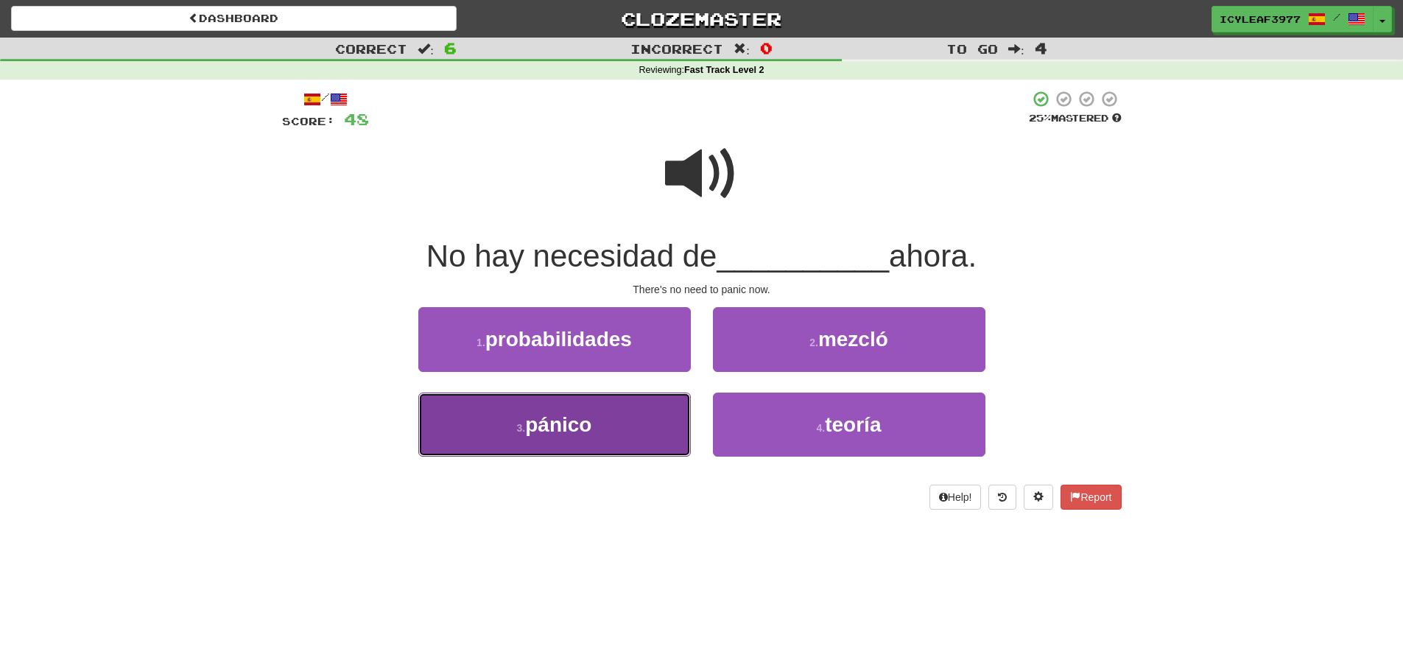
click at [647, 412] on button "3 . pánico" at bounding box center [554, 425] width 273 height 64
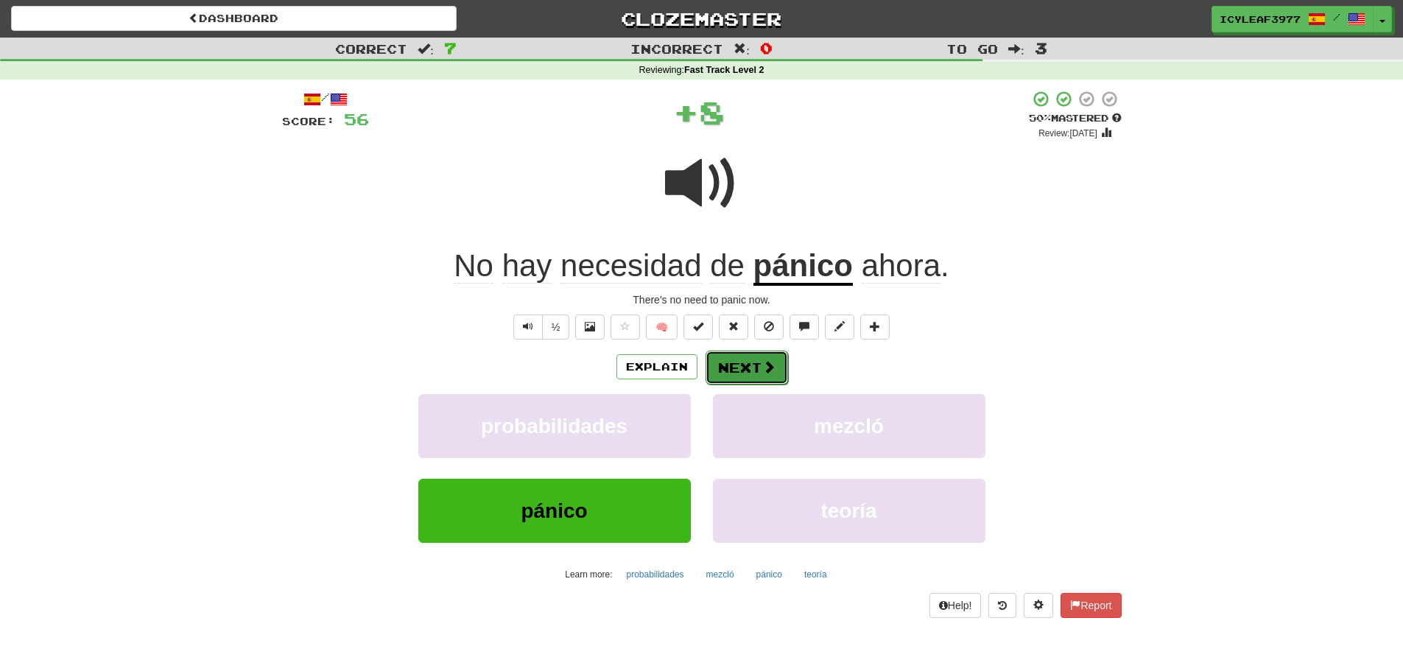
click at [749, 374] on button "Next" at bounding box center [747, 368] width 82 height 34
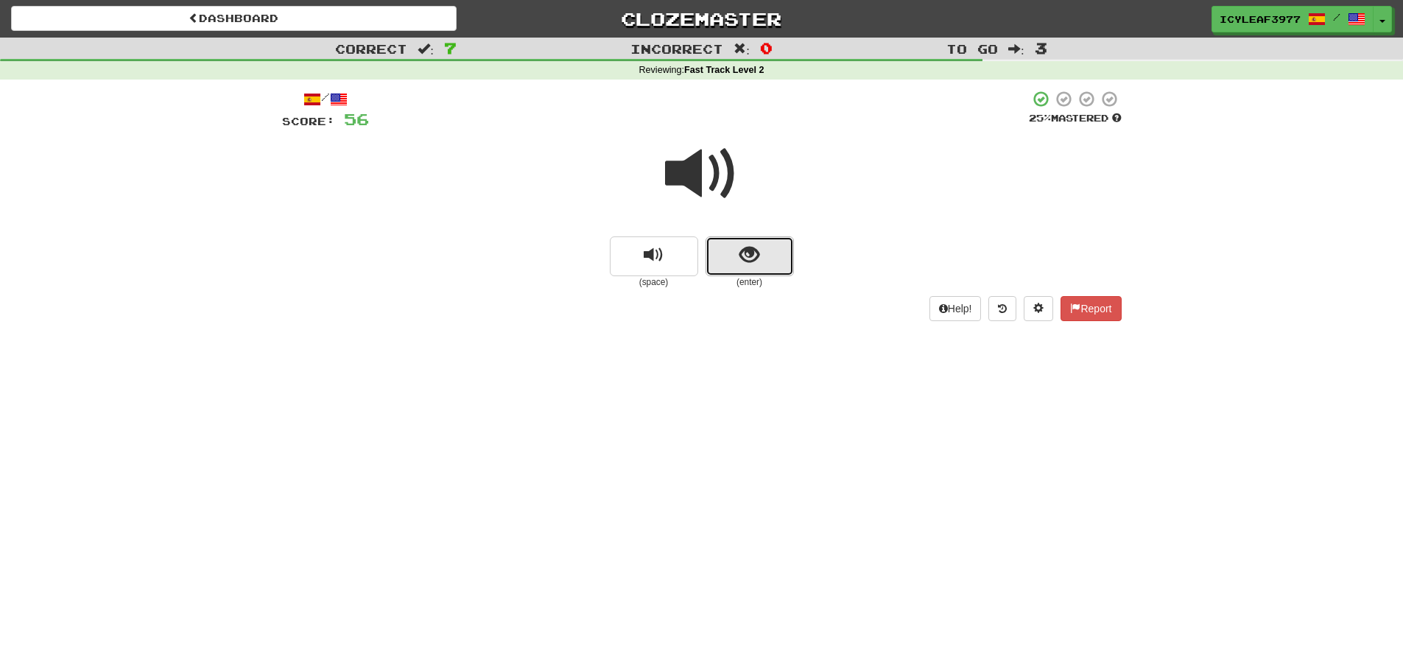
click at [730, 246] on button "show sentence" at bounding box center [750, 256] width 88 height 40
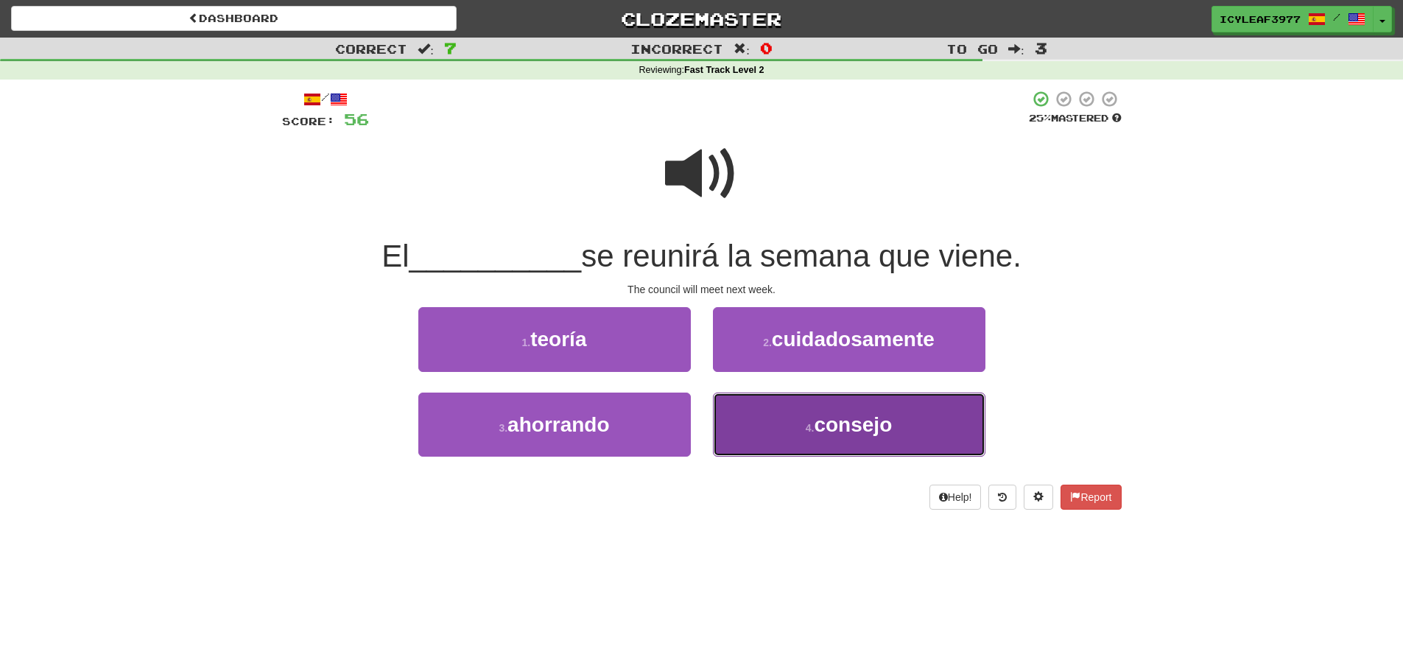
click at [789, 415] on button "4 . consejo" at bounding box center [849, 425] width 273 height 64
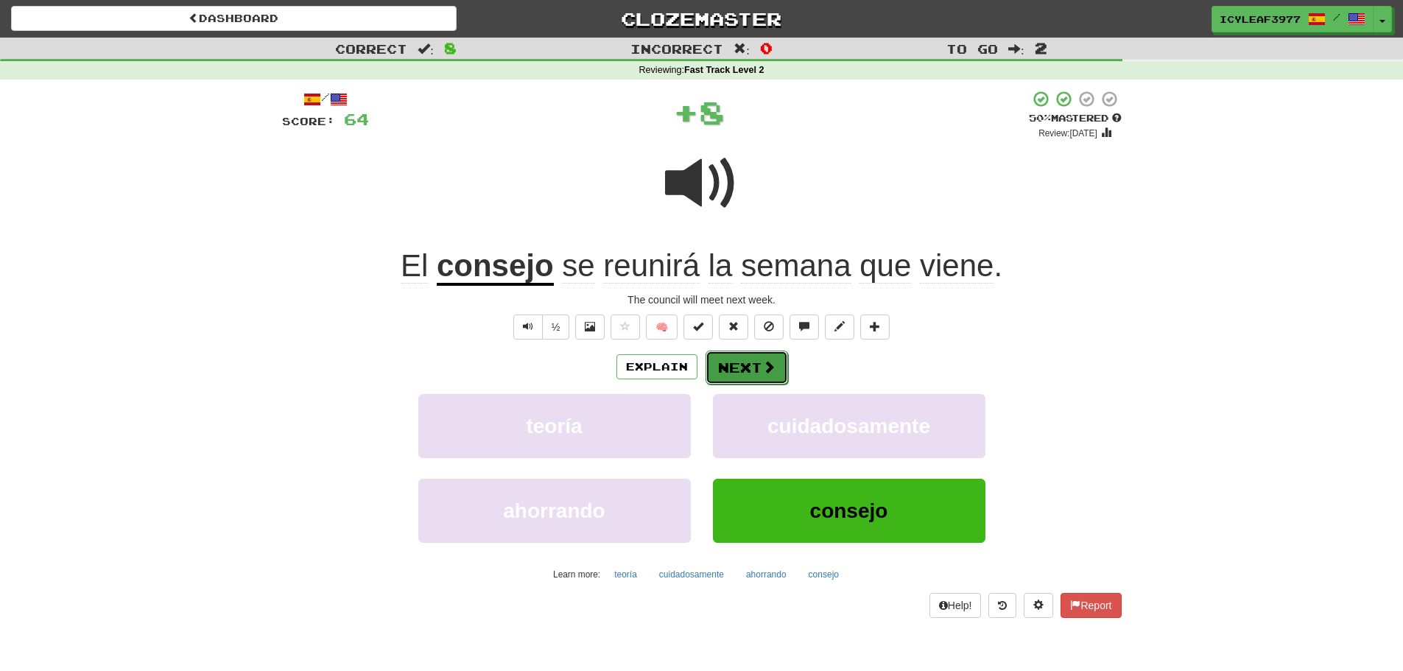
click at [752, 356] on button "Next" at bounding box center [747, 368] width 82 height 34
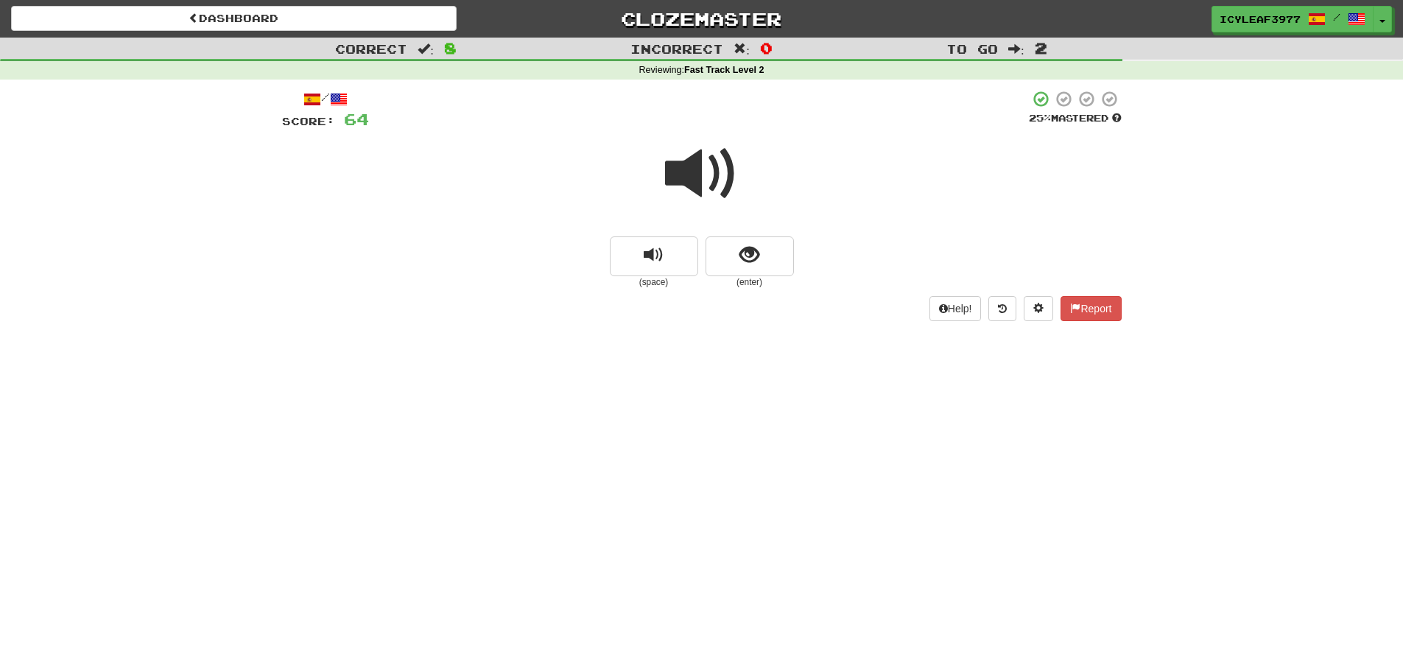
click at [669, 166] on span at bounding box center [702, 174] width 74 height 74
click at [745, 248] on span "show sentence" at bounding box center [749, 255] width 20 height 20
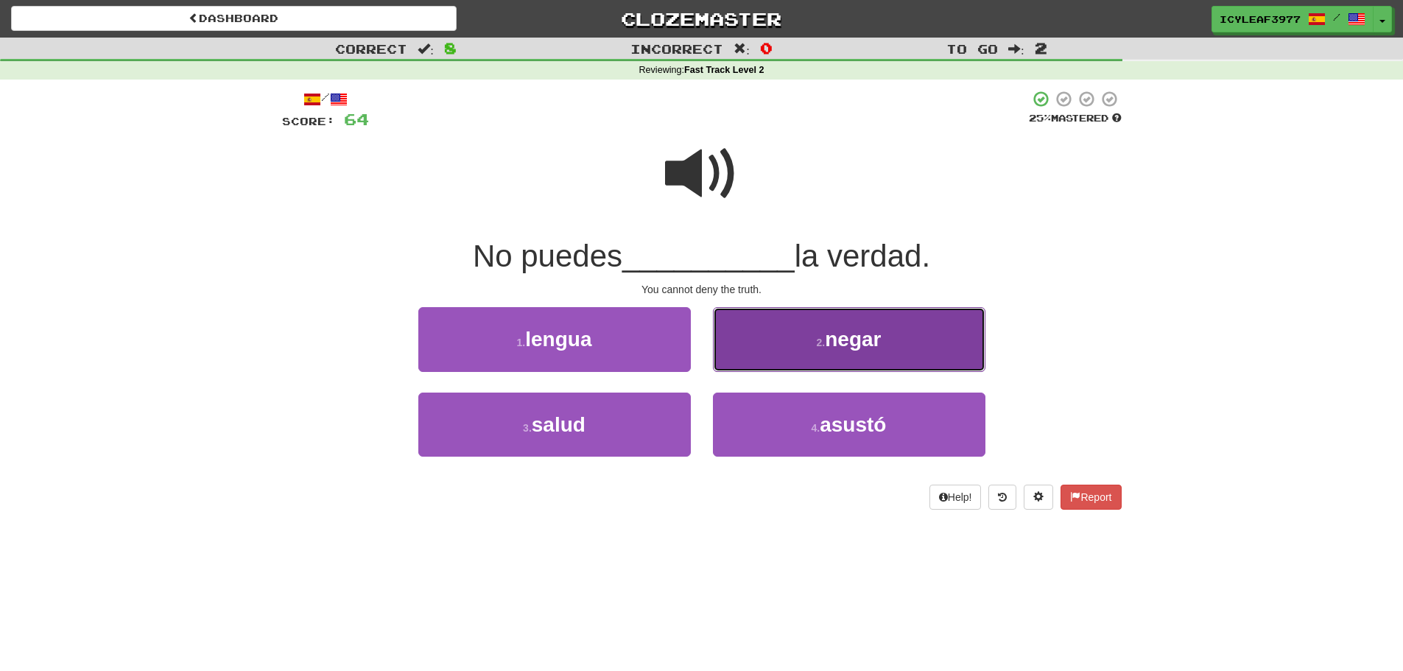
click at [747, 345] on button "2 . negar" at bounding box center [849, 339] width 273 height 64
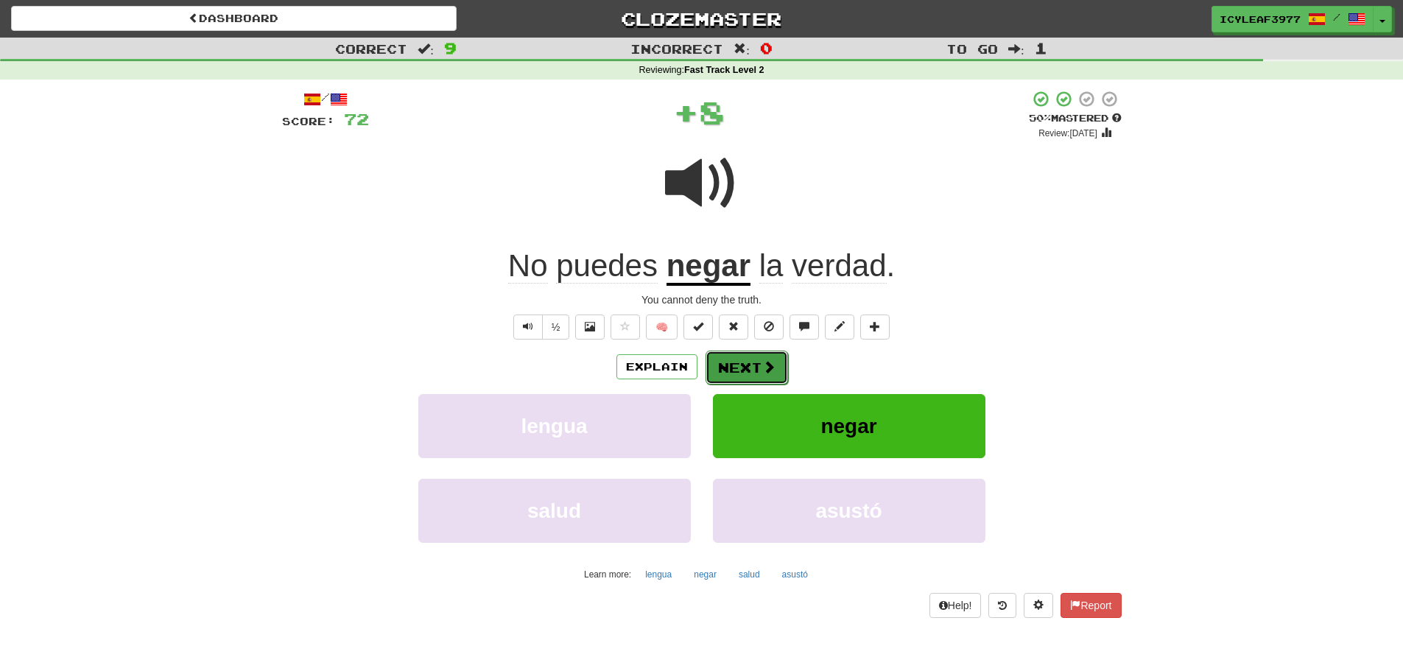
click at [745, 368] on button "Next" at bounding box center [747, 368] width 82 height 34
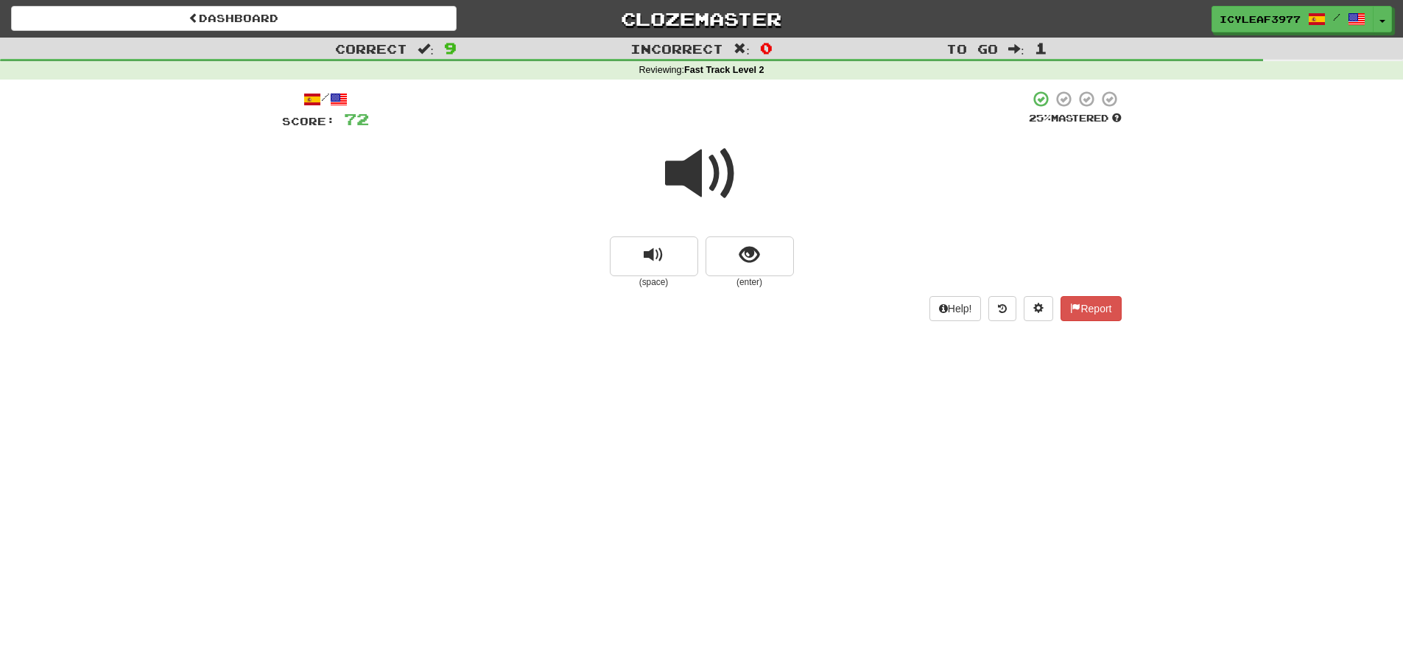
click at [686, 186] on span at bounding box center [702, 174] width 74 height 74
click at [765, 266] on button "show sentence" at bounding box center [750, 256] width 88 height 40
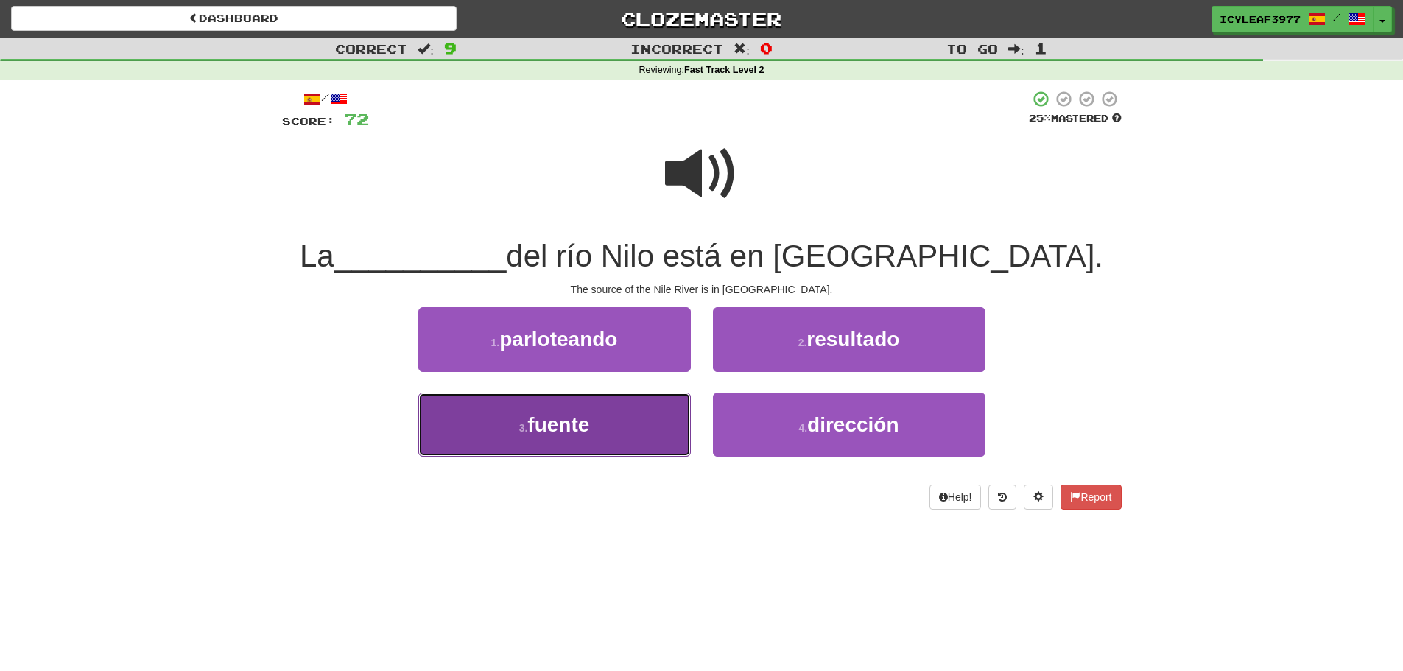
click at [647, 409] on button "3 . fuente" at bounding box center [554, 425] width 273 height 64
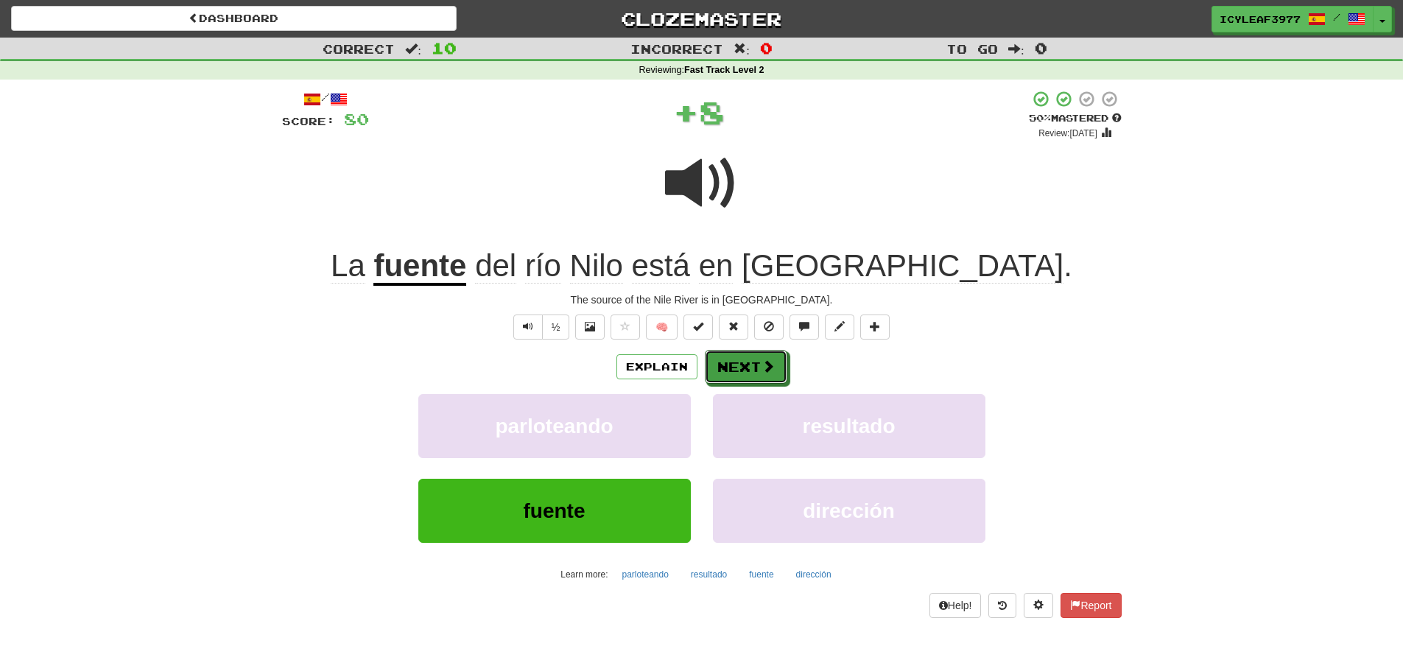
click at [719, 358] on button "Next" at bounding box center [746, 367] width 82 height 34
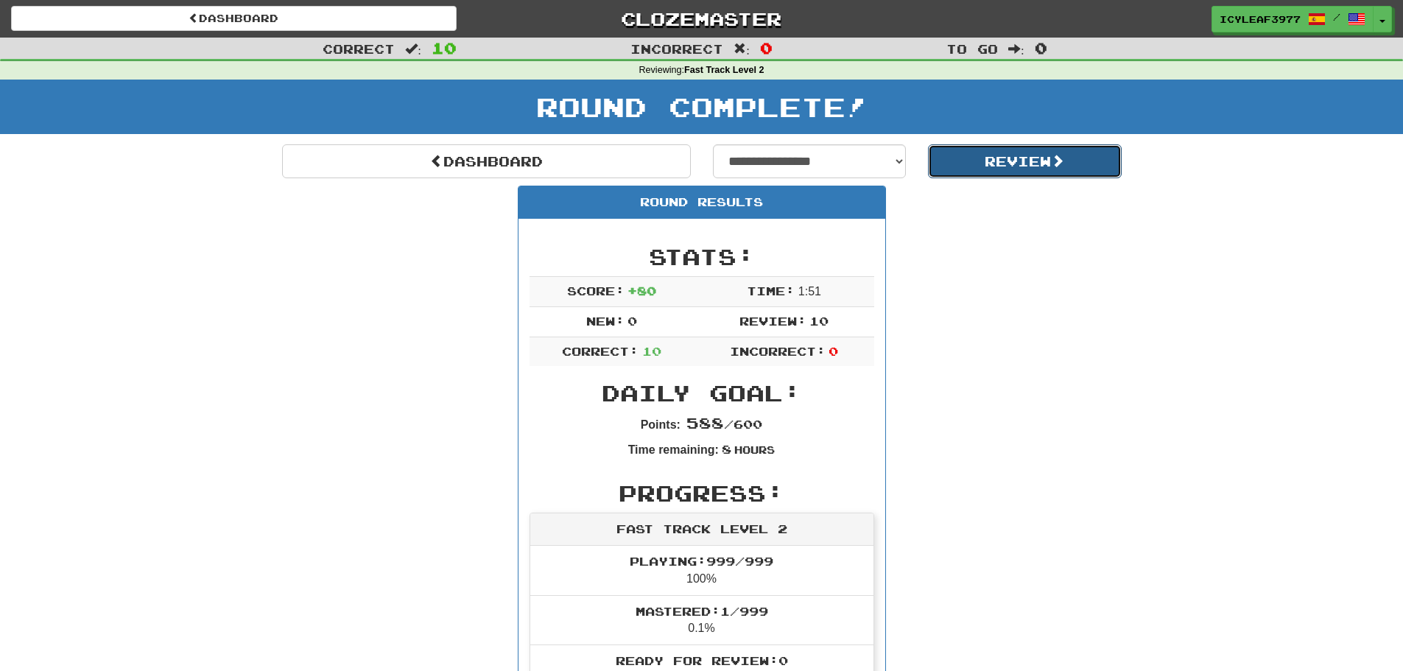
click at [968, 163] on button "Review" at bounding box center [1025, 161] width 194 height 34
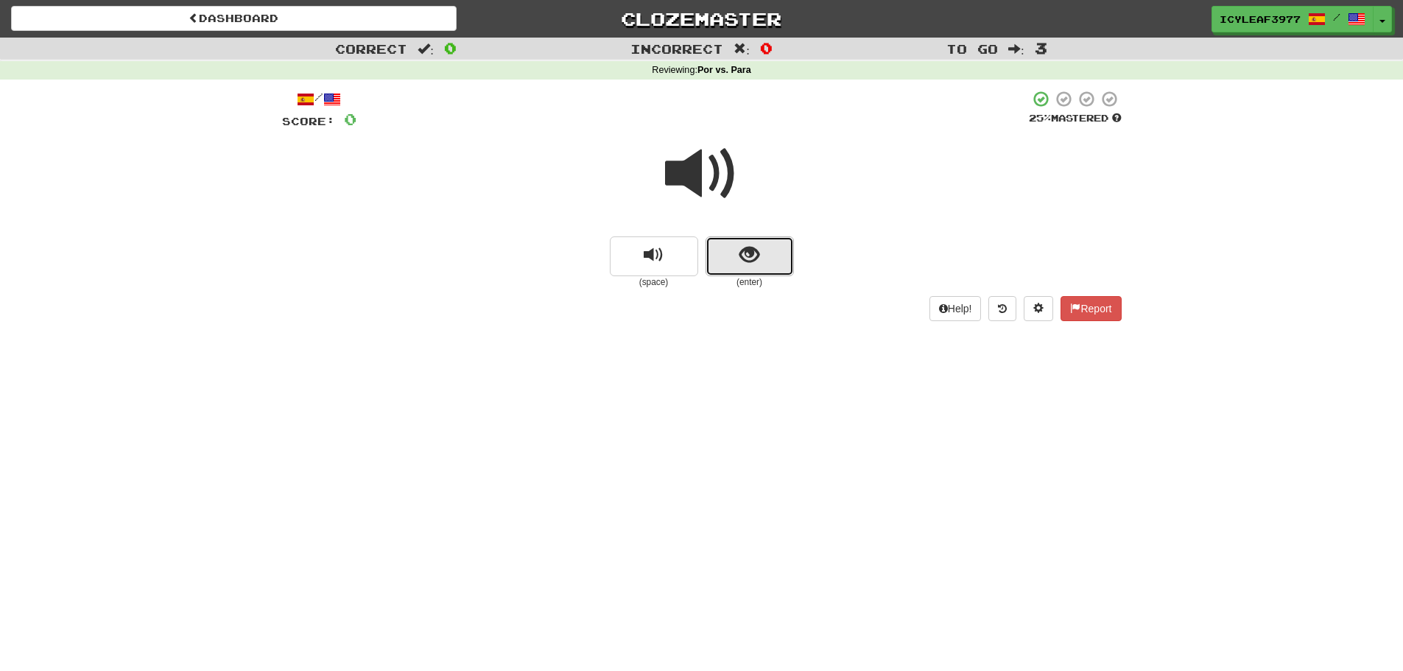
click at [731, 245] on button "show sentence" at bounding box center [750, 256] width 88 height 40
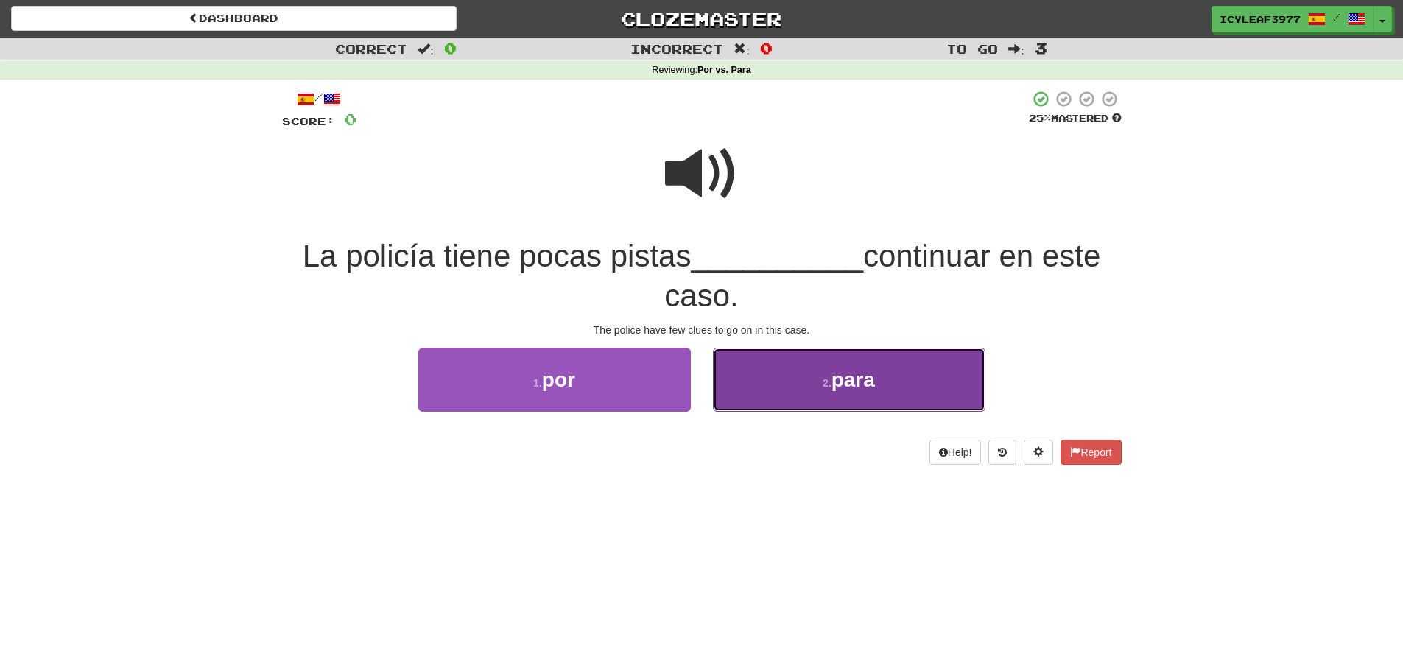
click at [767, 355] on button "2 . para" at bounding box center [849, 380] width 273 height 64
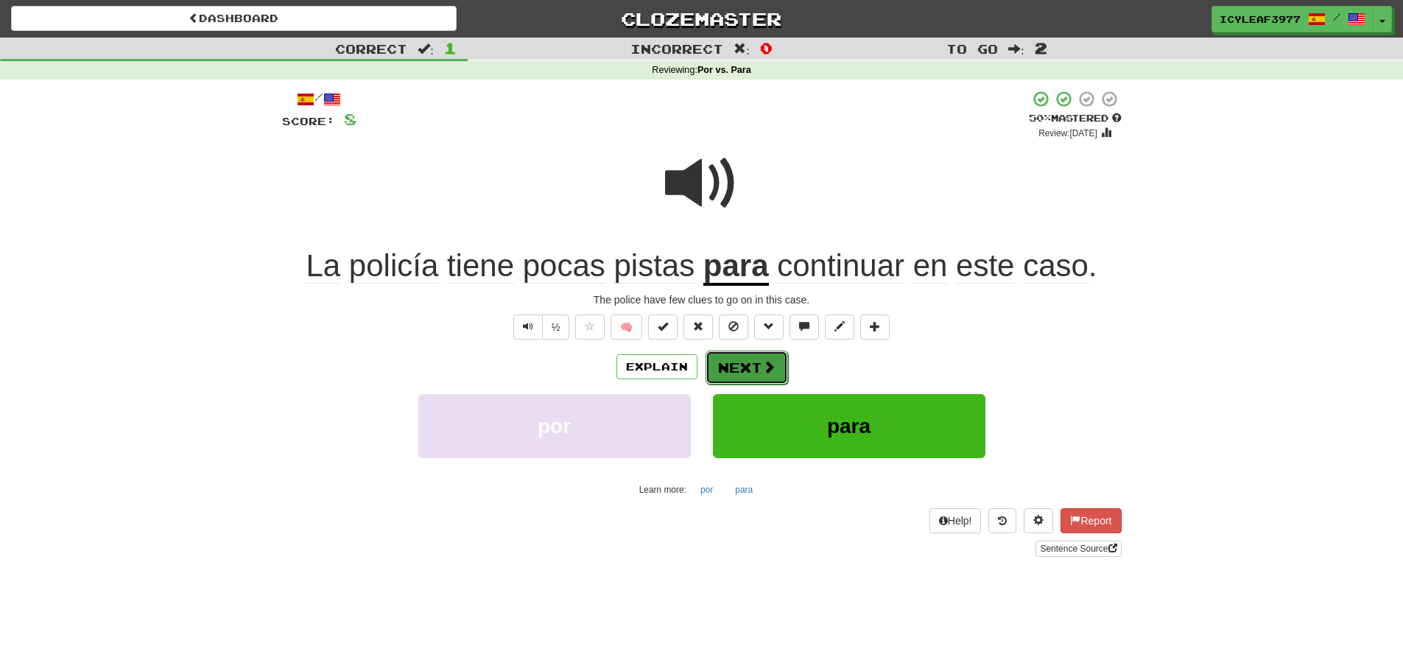
click at [735, 367] on button "Next" at bounding box center [747, 368] width 82 height 34
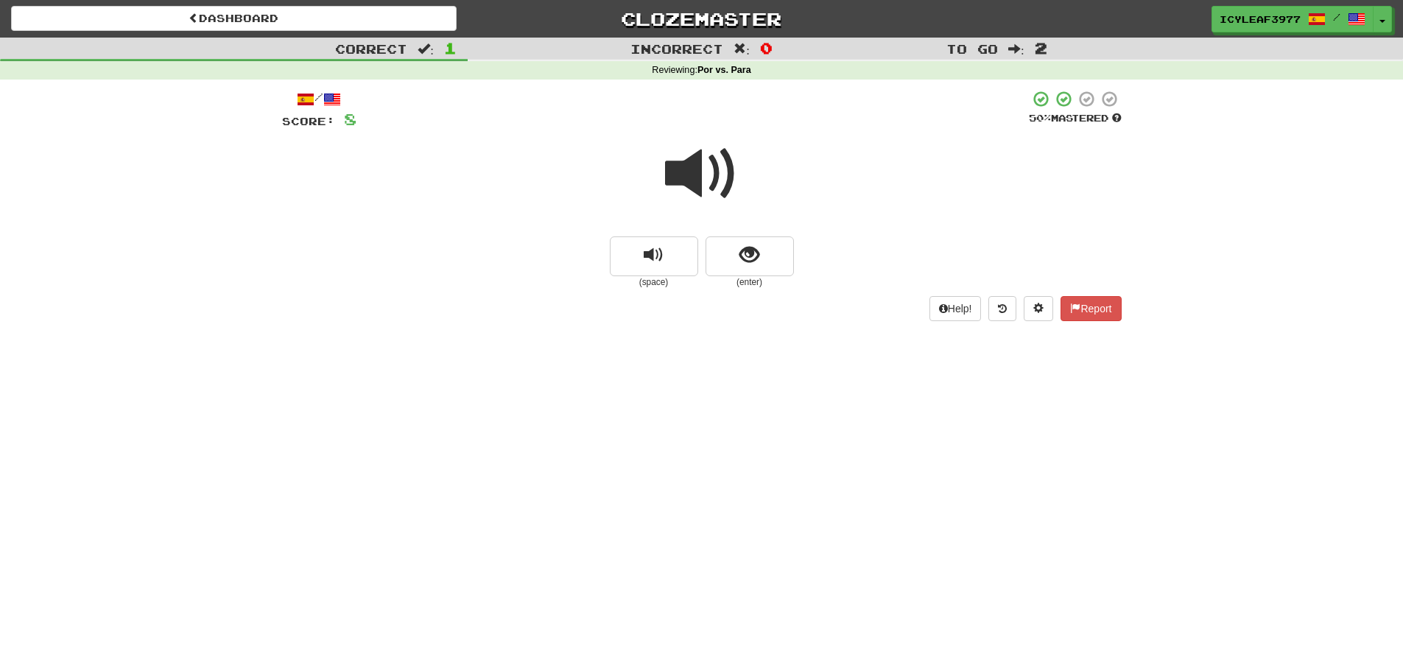
click at [713, 176] on span at bounding box center [702, 174] width 74 height 74
click at [743, 256] on span "show sentence" at bounding box center [749, 255] width 20 height 20
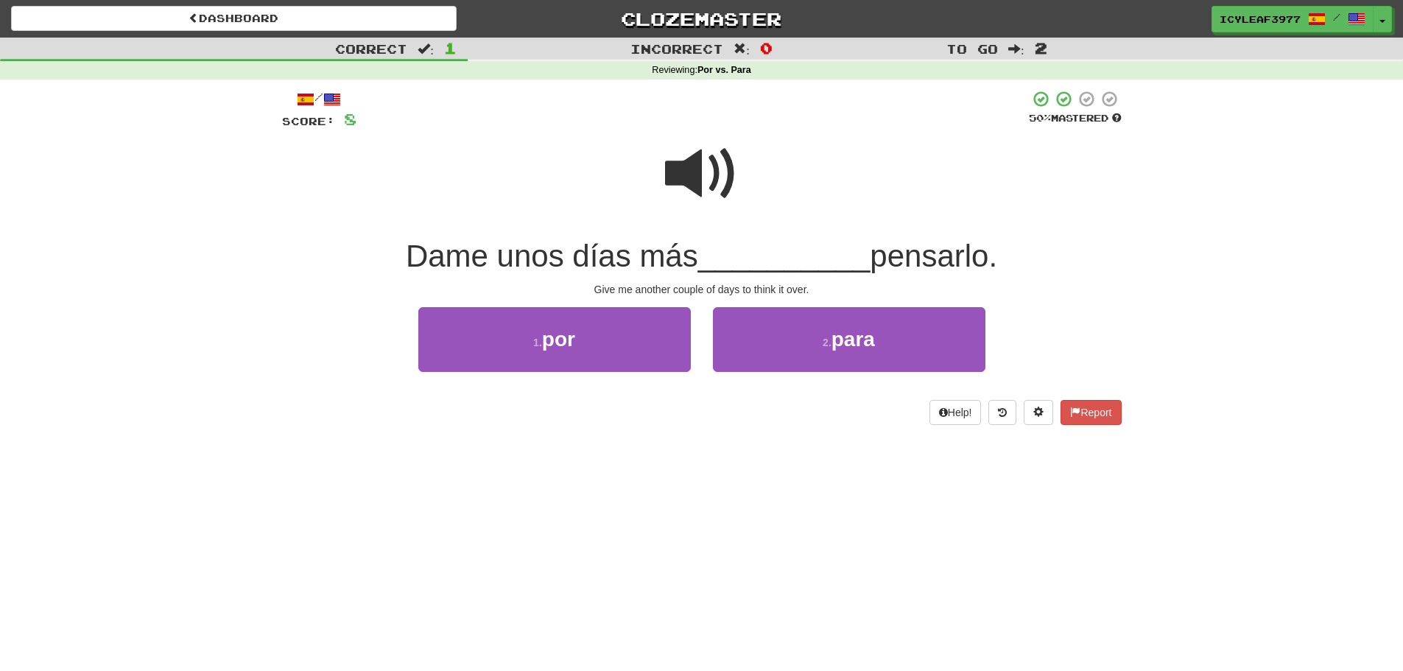
click at [708, 183] on span at bounding box center [702, 174] width 74 height 74
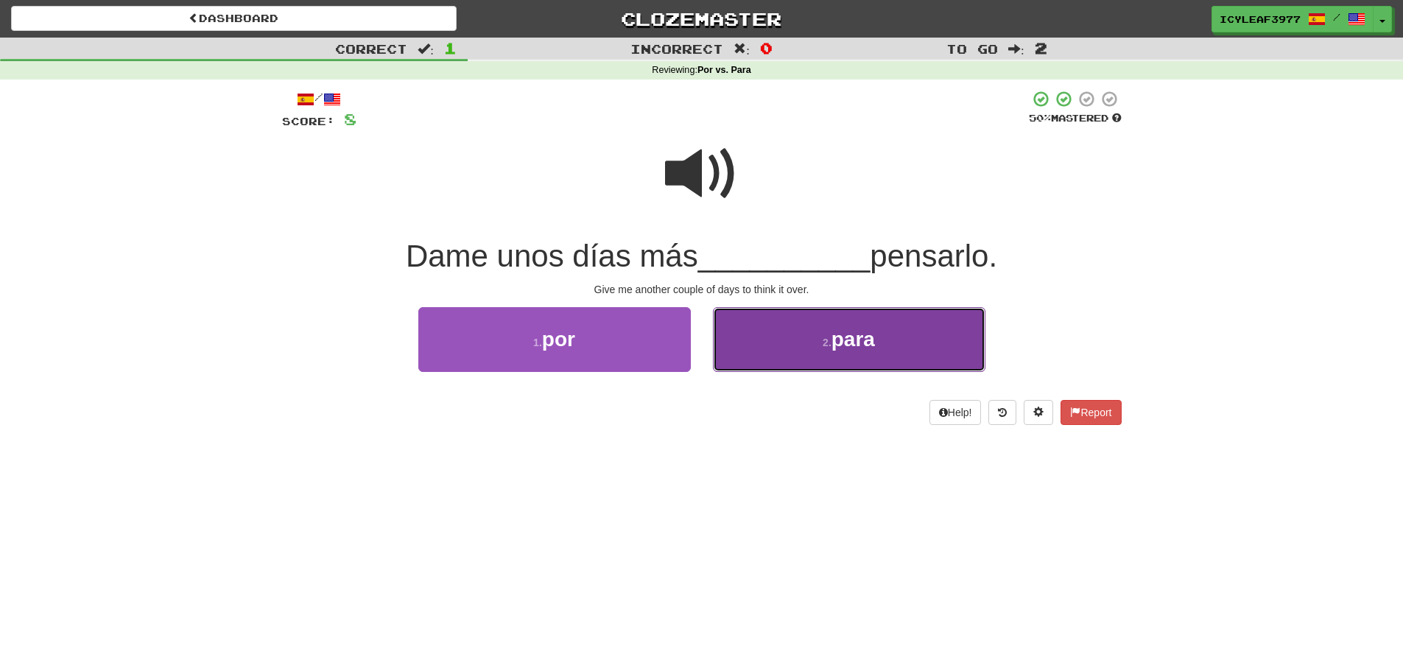
click at [766, 346] on button "2 . para" at bounding box center [849, 339] width 273 height 64
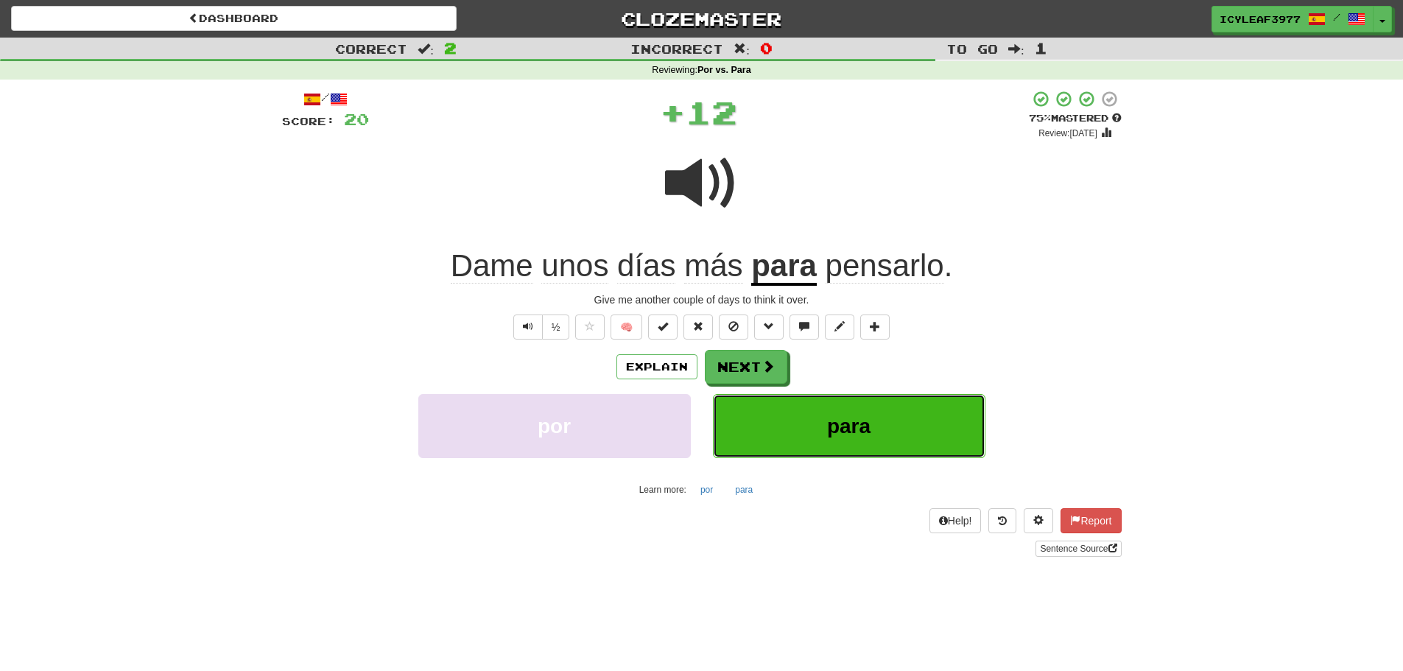
click at [774, 415] on button "para" at bounding box center [849, 426] width 273 height 64
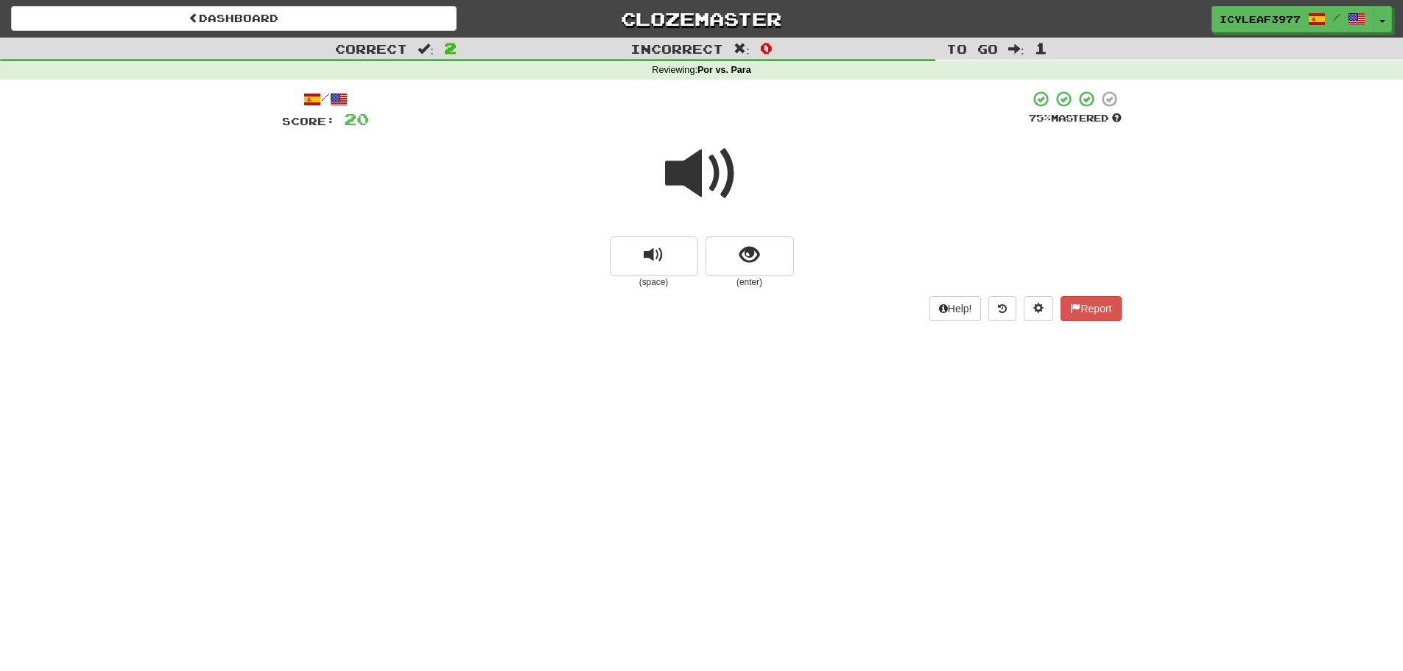
click at [697, 176] on span at bounding box center [702, 174] width 74 height 74
click at [722, 247] on button "show sentence" at bounding box center [750, 256] width 88 height 40
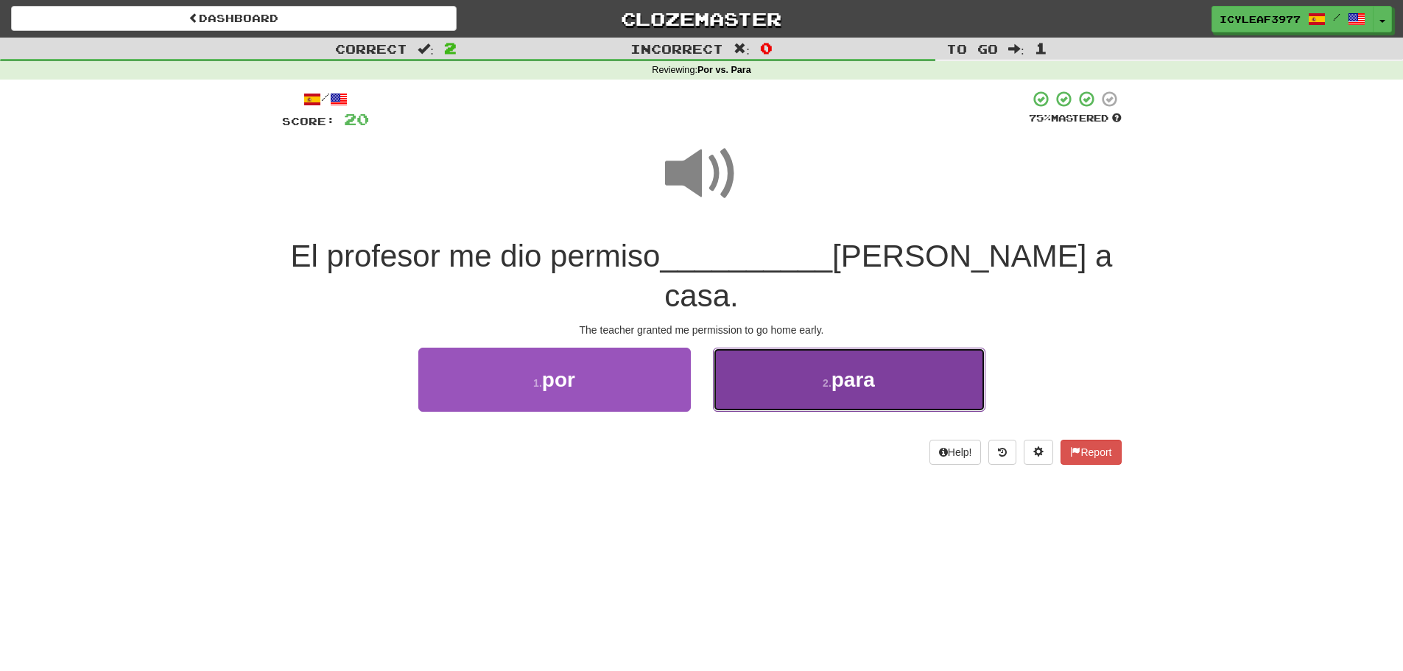
click at [735, 368] on button "2 . para" at bounding box center [849, 380] width 273 height 64
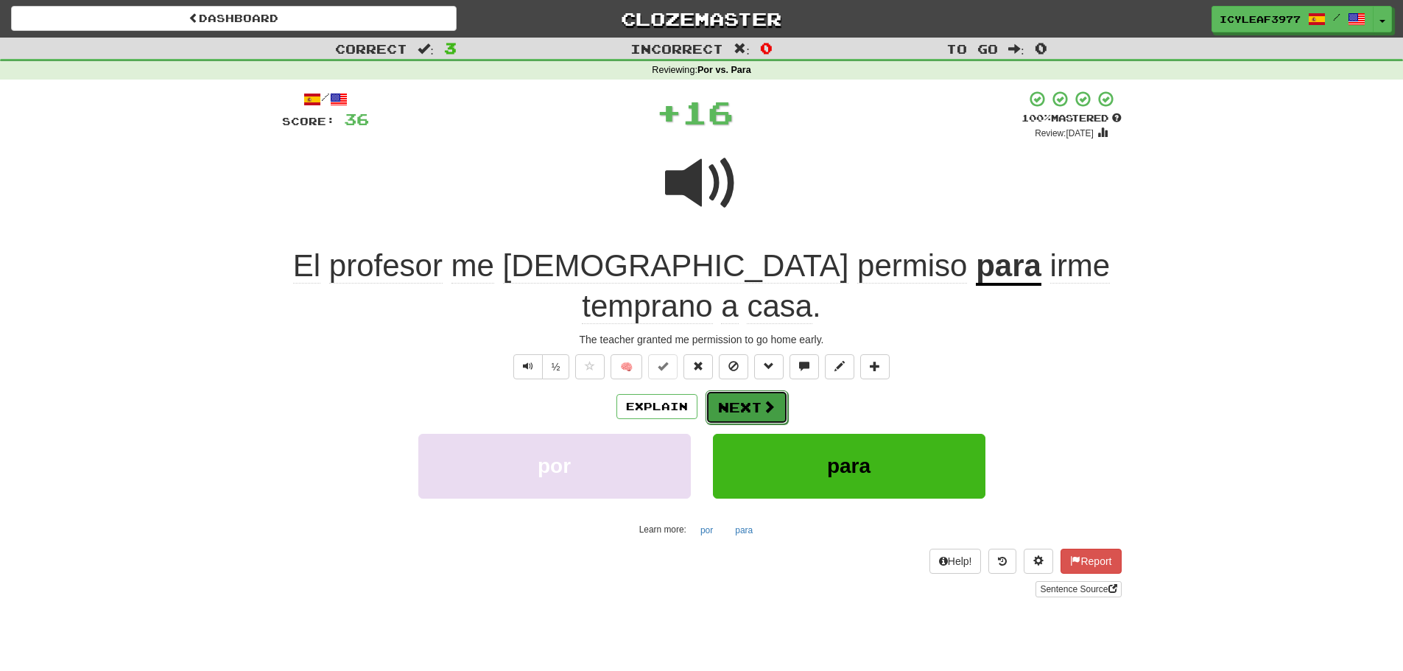
click at [736, 390] on button "Next" at bounding box center [747, 407] width 82 height 34
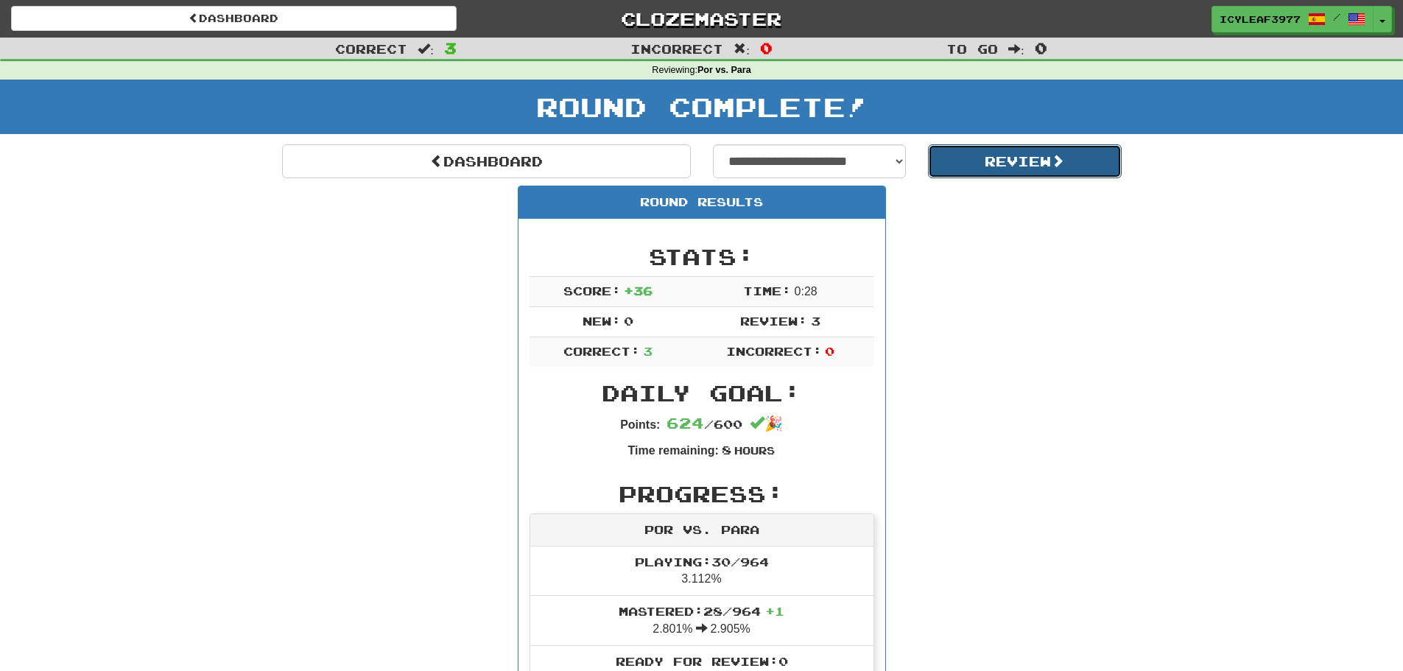
click at [968, 154] on button "Review" at bounding box center [1025, 161] width 194 height 34
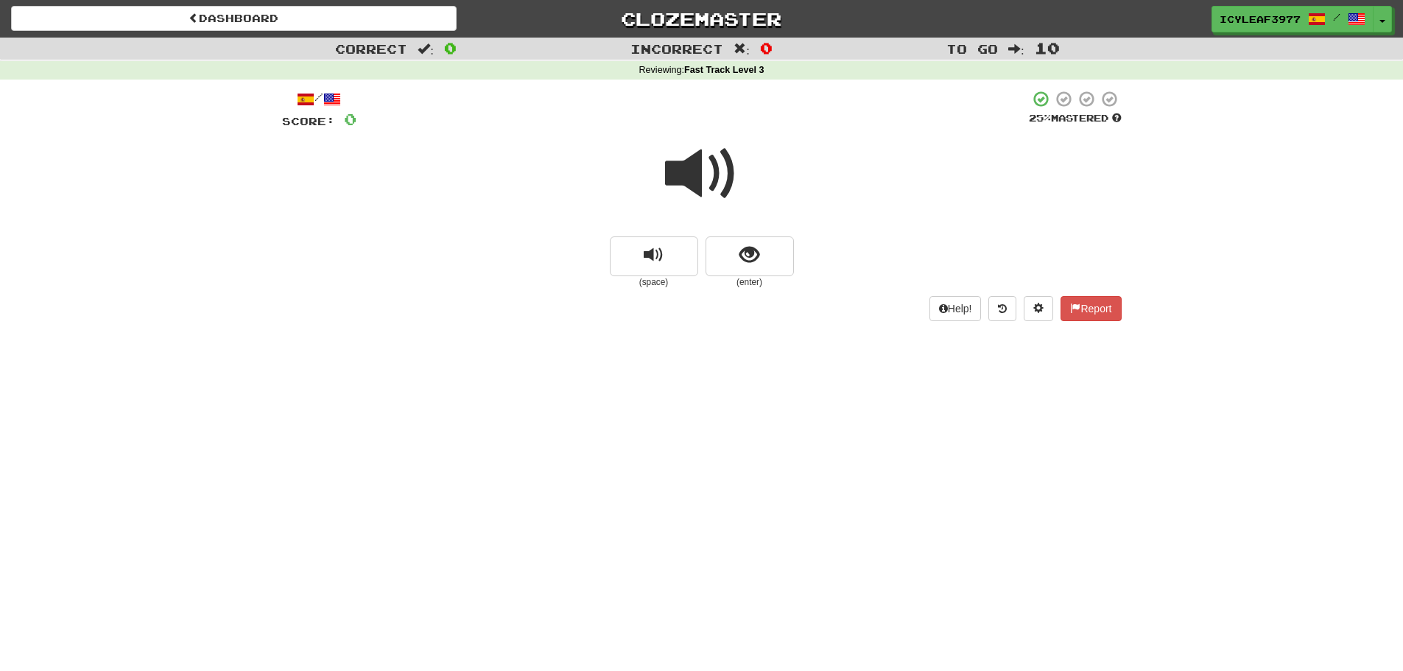
click at [705, 189] on span at bounding box center [702, 174] width 74 height 74
click at [733, 256] on button "show sentence" at bounding box center [750, 256] width 88 height 40
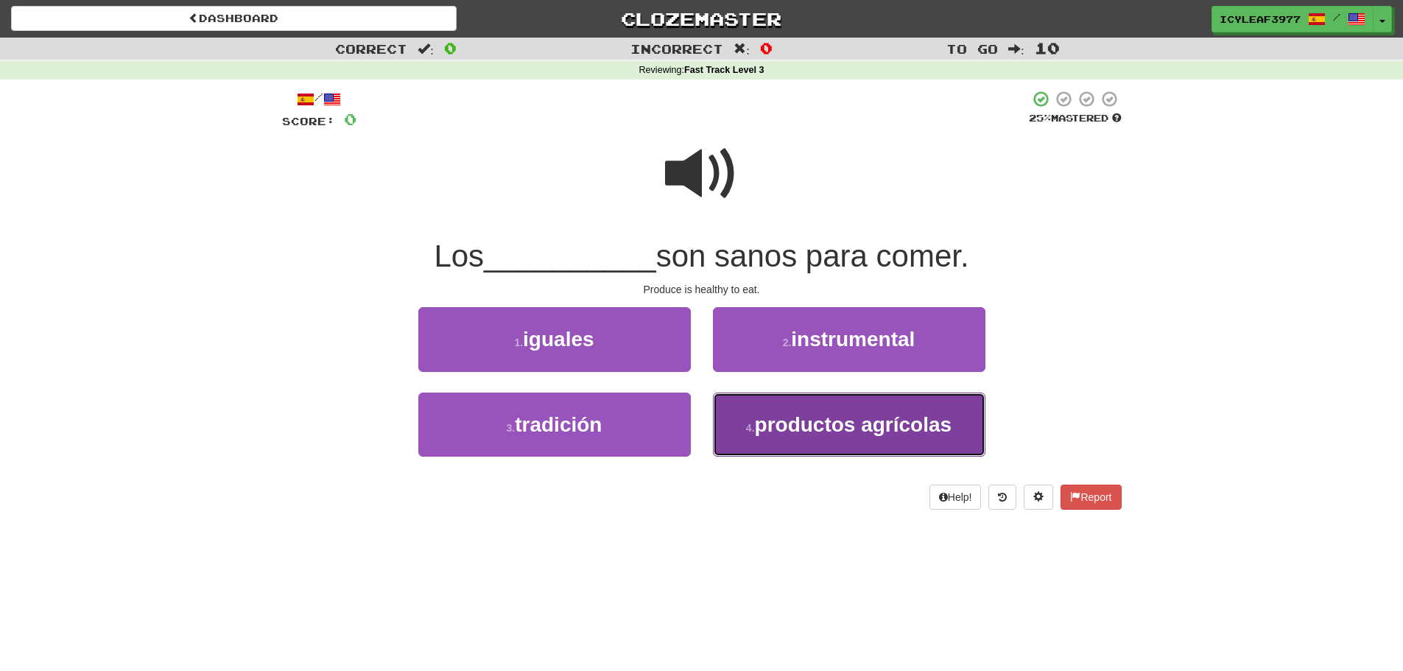
click at [759, 413] on span "productos agrícolas" at bounding box center [853, 424] width 197 height 23
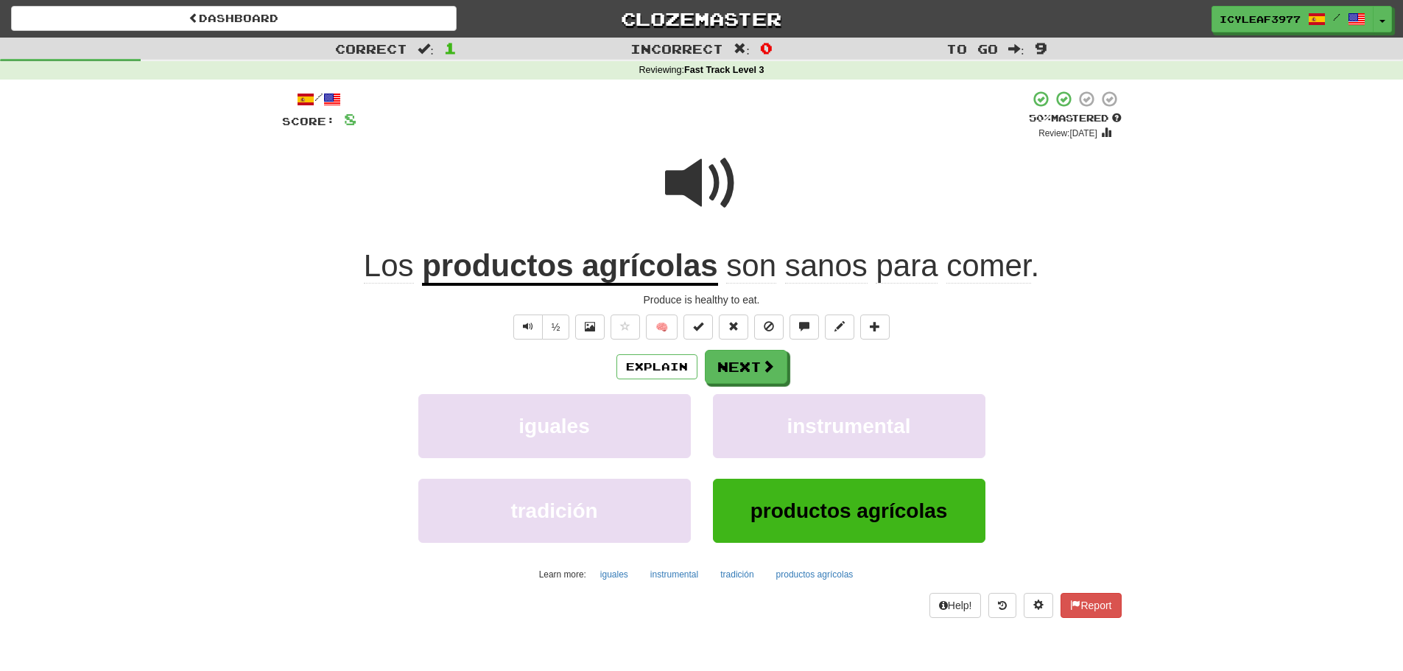
click at [553, 278] on u "productos agrícolas" at bounding box center [569, 267] width 295 height 38
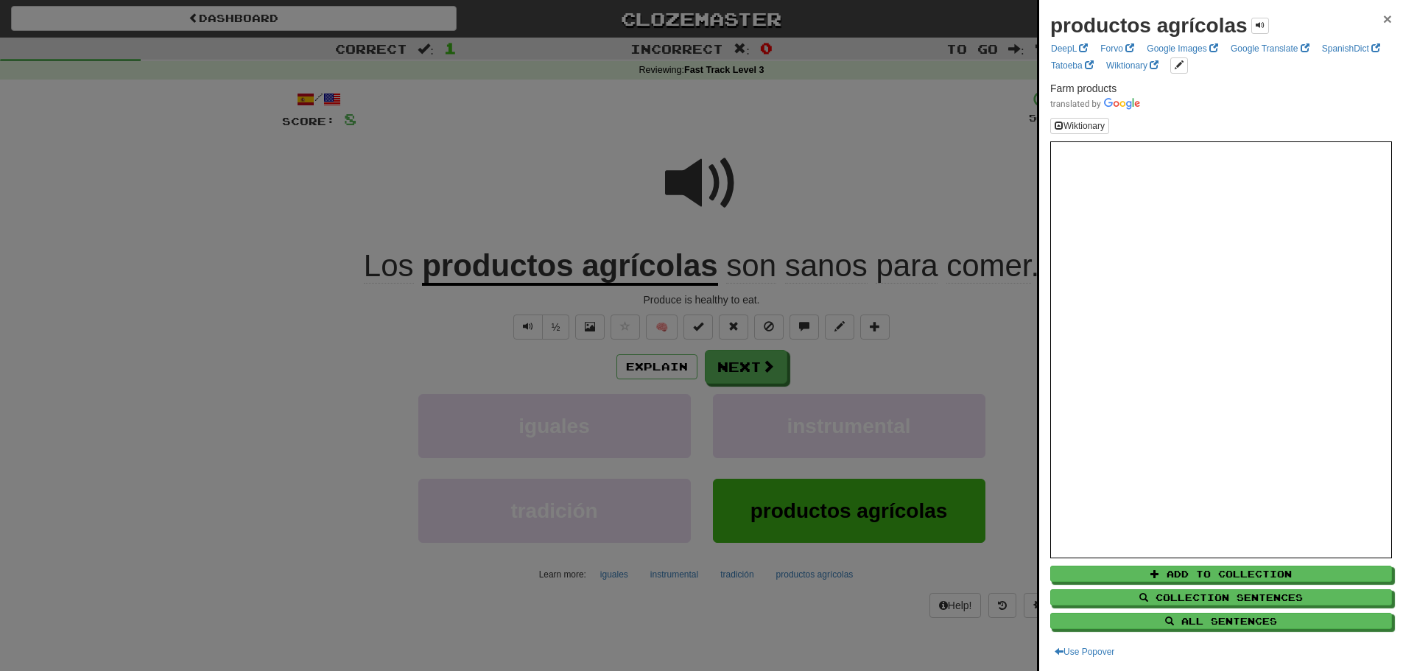
click at [1383, 18] on span "×" at bounding box center [1387, 18] width 9 height 17
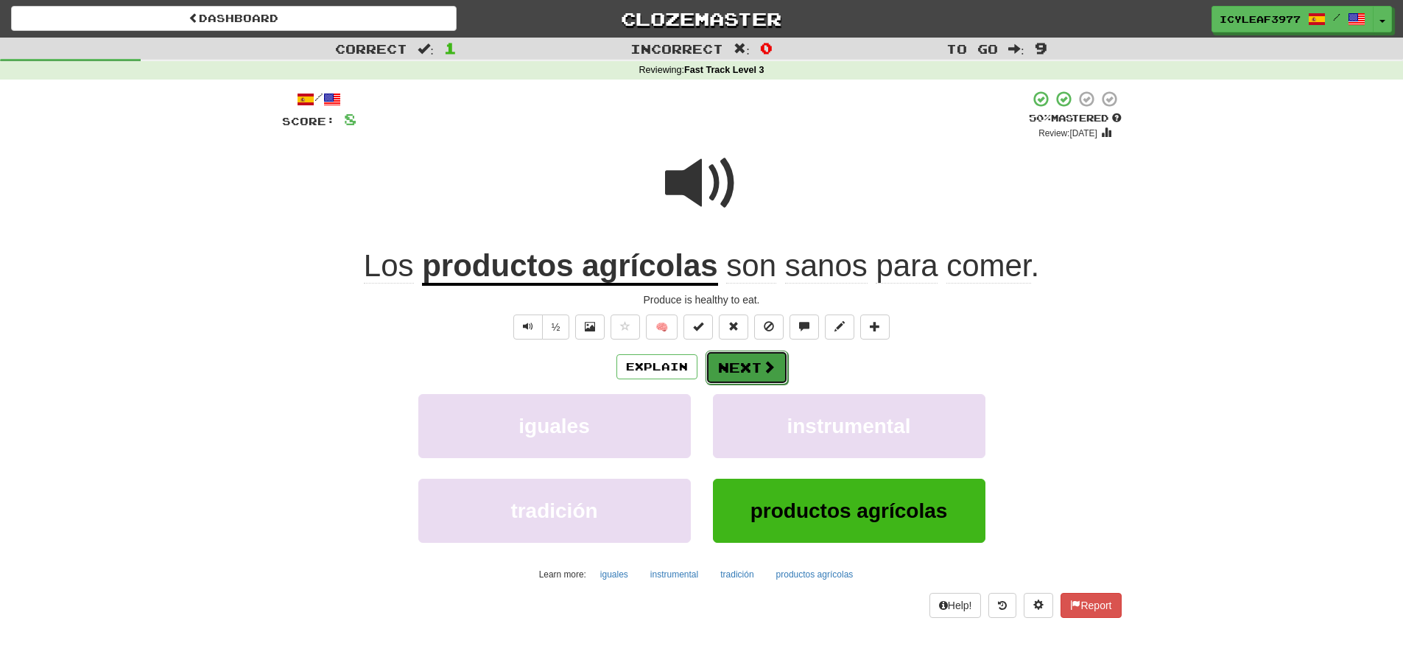
click at [765, 361] on span at bounding box center [768, 366] width 13 height 13
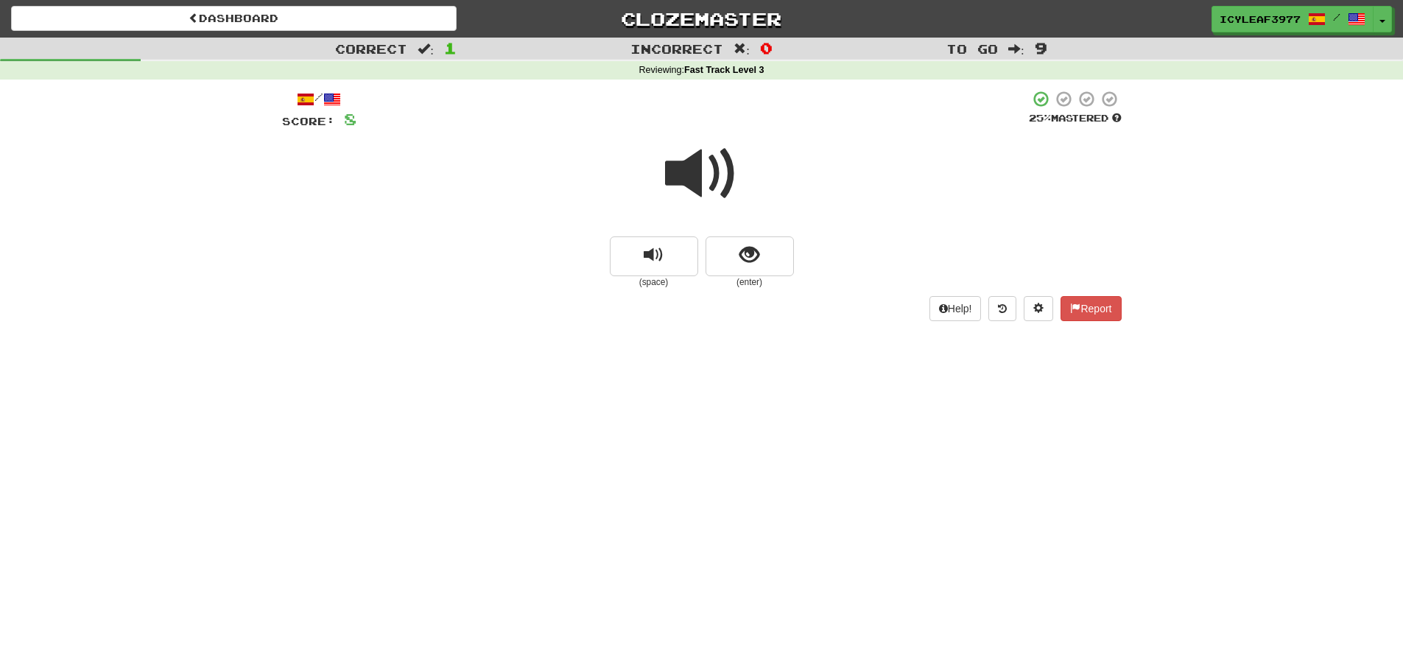
click at [695, 186] on span at bounding box center [702, 174] width 74 height 74
click at [745, 255] on span "show sentence" at bounding box center [749, 255] width 20 height 20
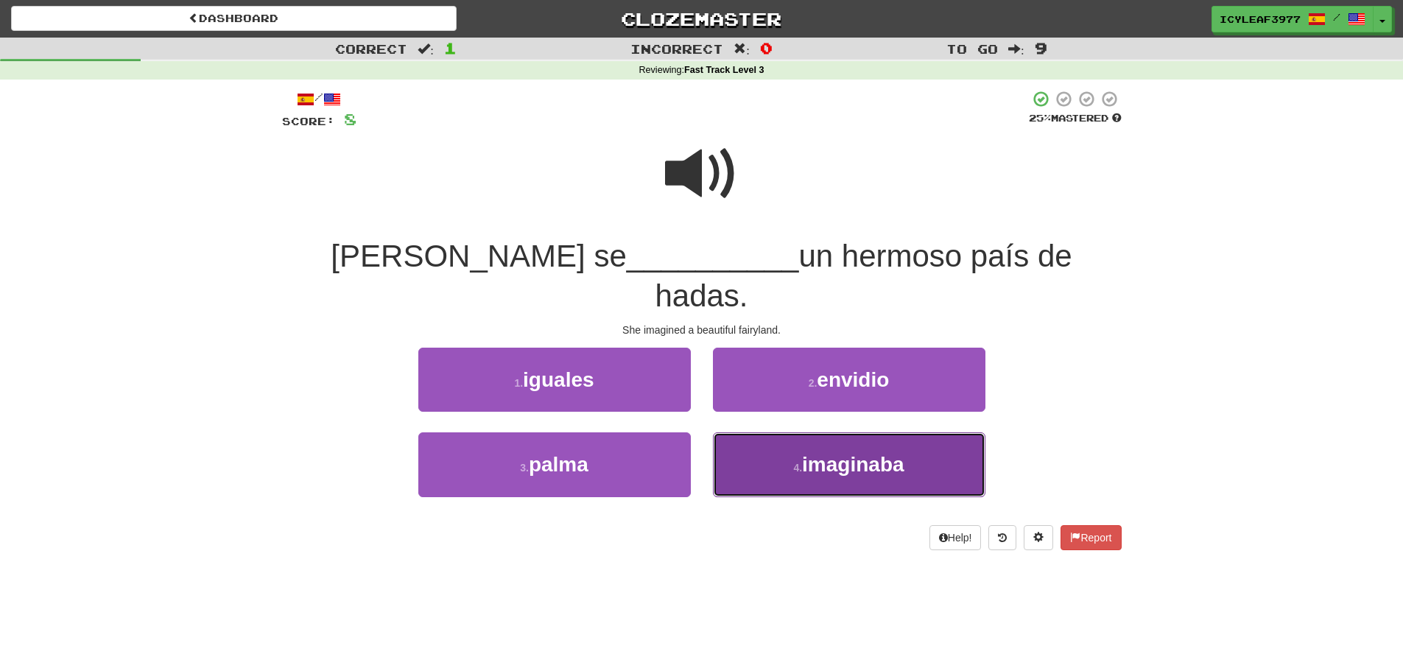
click at [762, 432] on button "4 . imaginaba" at bounding box center [849, 464] width 273 height 64
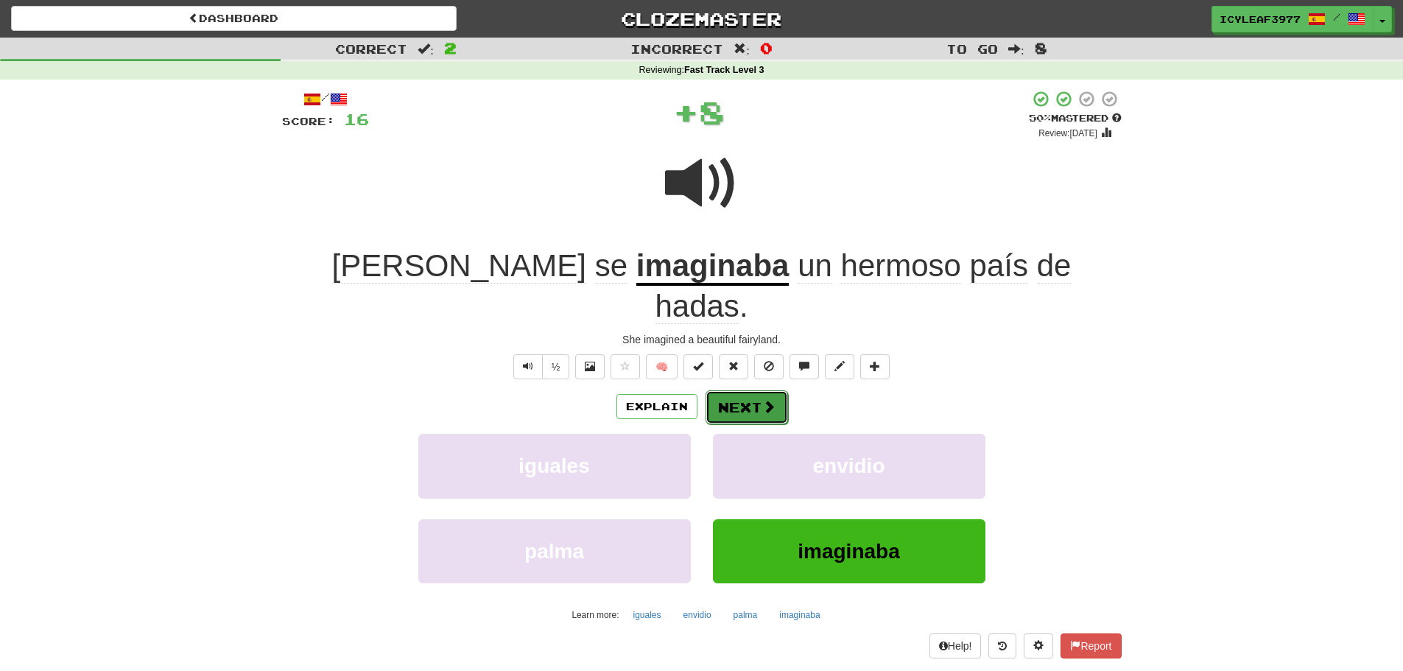
click at [757, 390] on button "Next" at bounding box center [747, 407] width 82 height 34
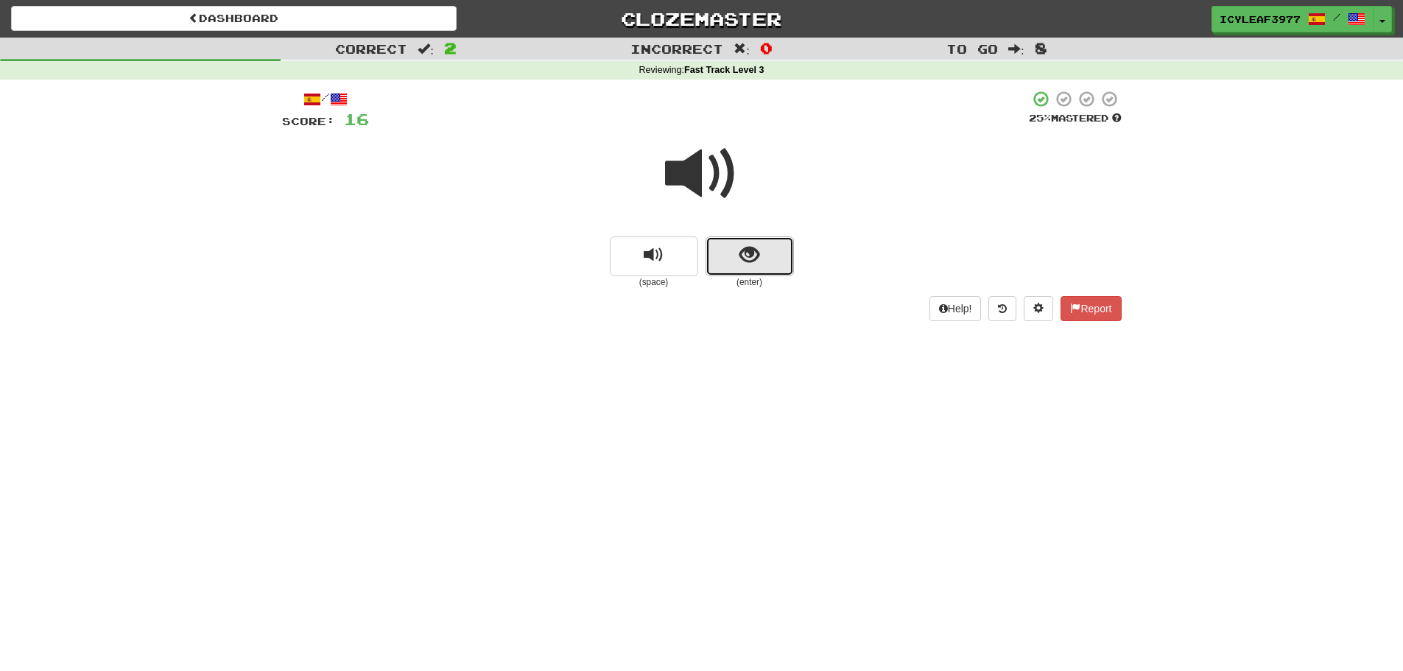
click at [734, 255] on button "show sentence" at bounding box center [750, 256] width 88 height 40
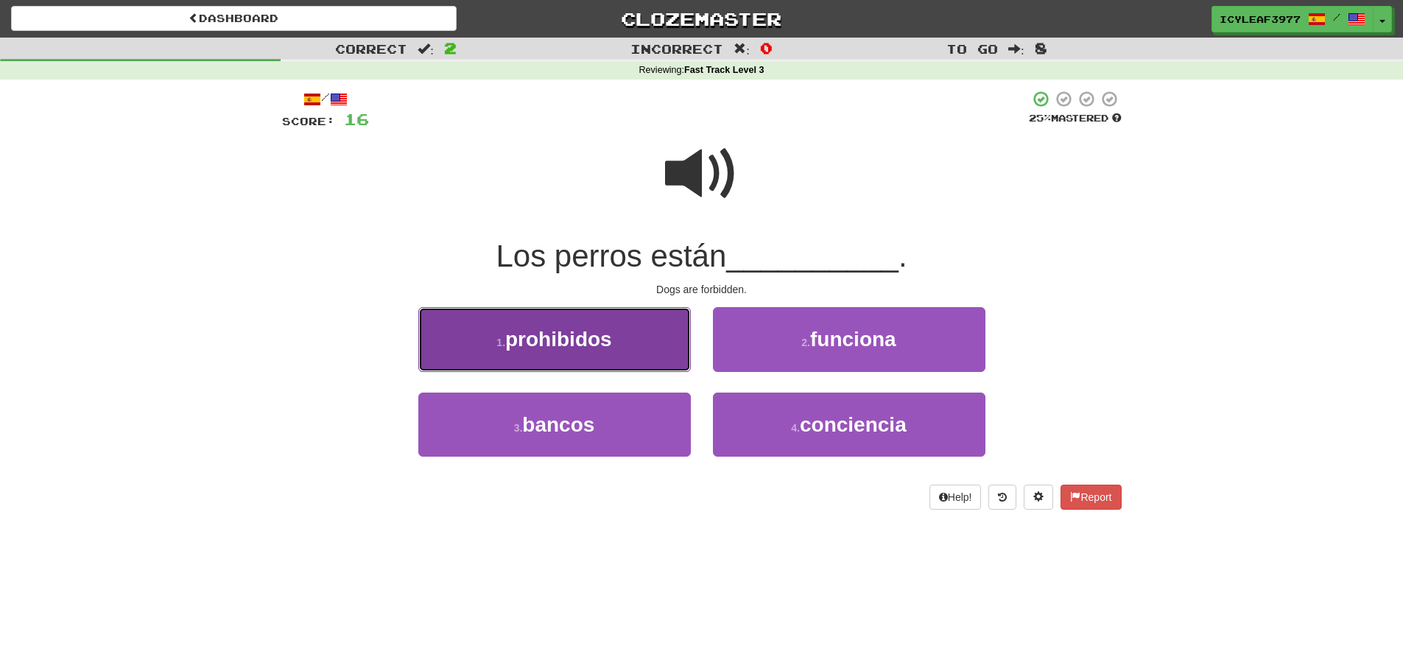
click at [642, 342] on button "1 . prohibidos" at bounding box center [554, 339] width 273 height 64
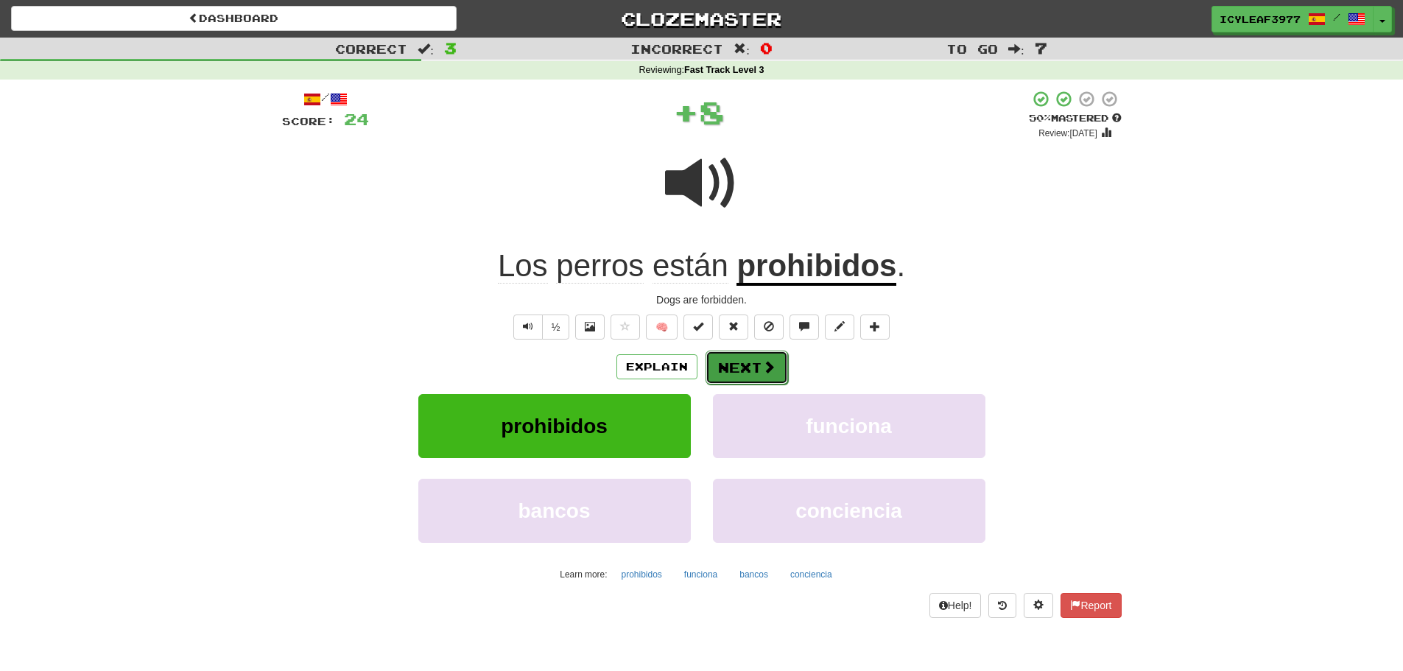
click at [733, 358] on button "Next" at bounding box center [747, 368] width 82 height 34
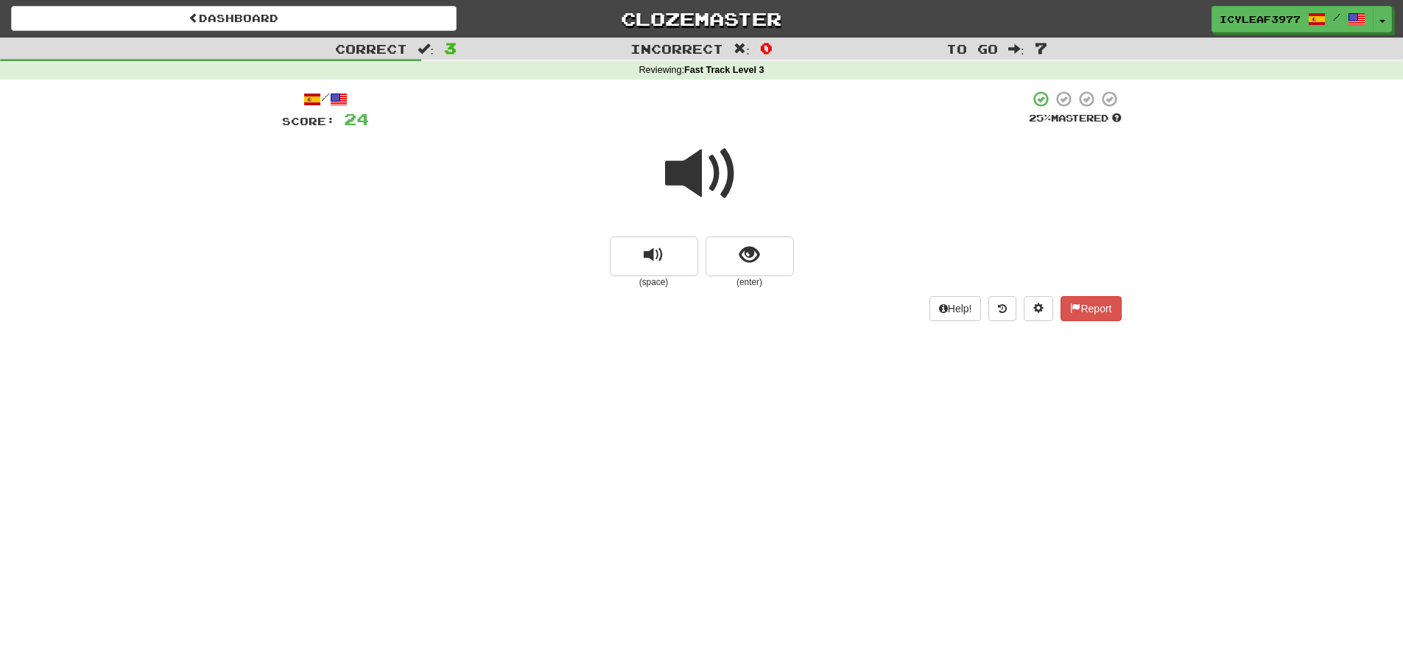
click at [697, 177] on span at bounding box center [702, 174] width 74 height 74
click at [739, 258] on span "show sentence" at bounding box center [749, 255] width 20 height 20
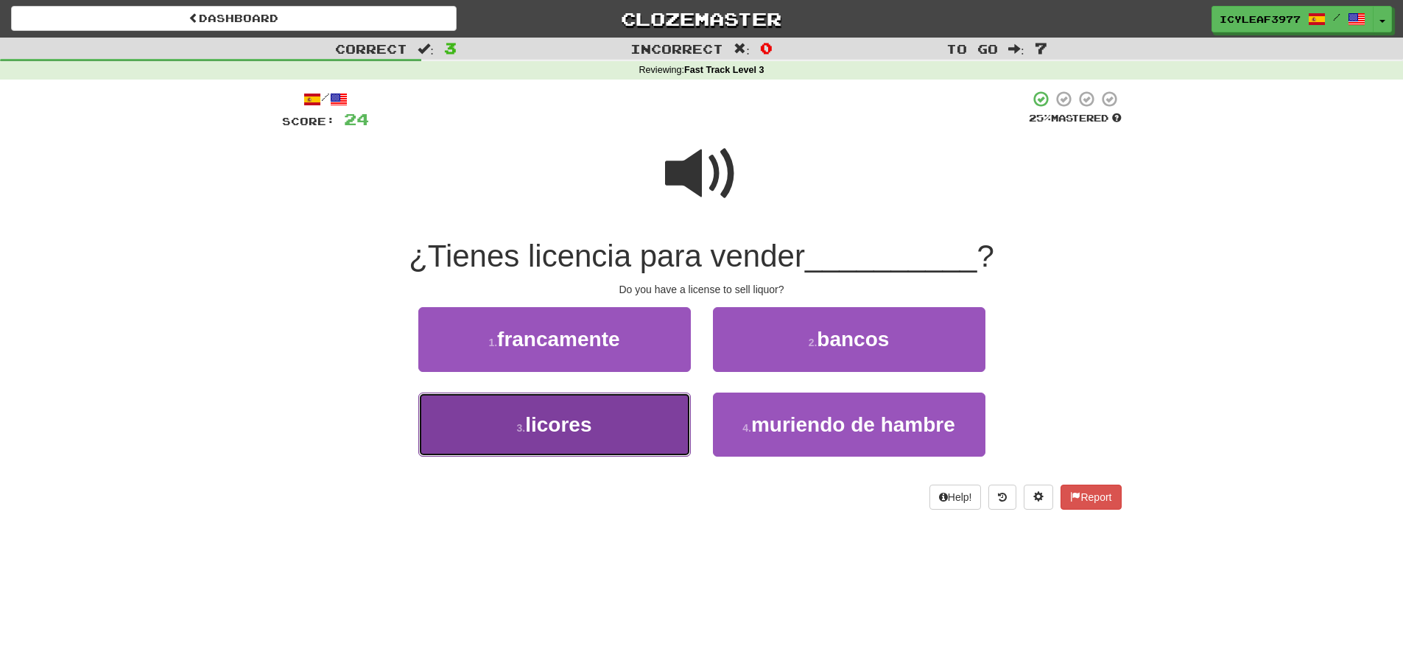
click at [654, 418] on button "3 . licores" at bounding box center [554, 425] width 273 height 64
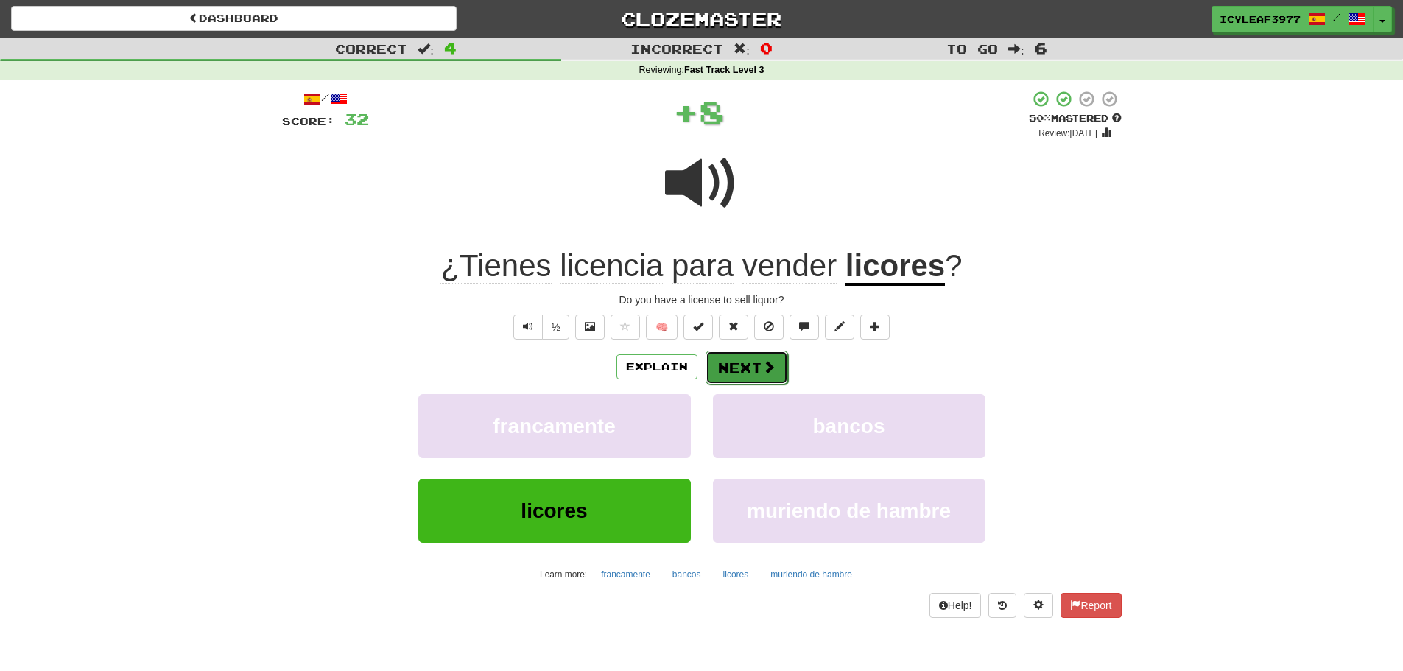
click at [727, 365] on button "Next" at bounding box center [747, 368] width 82 height 34
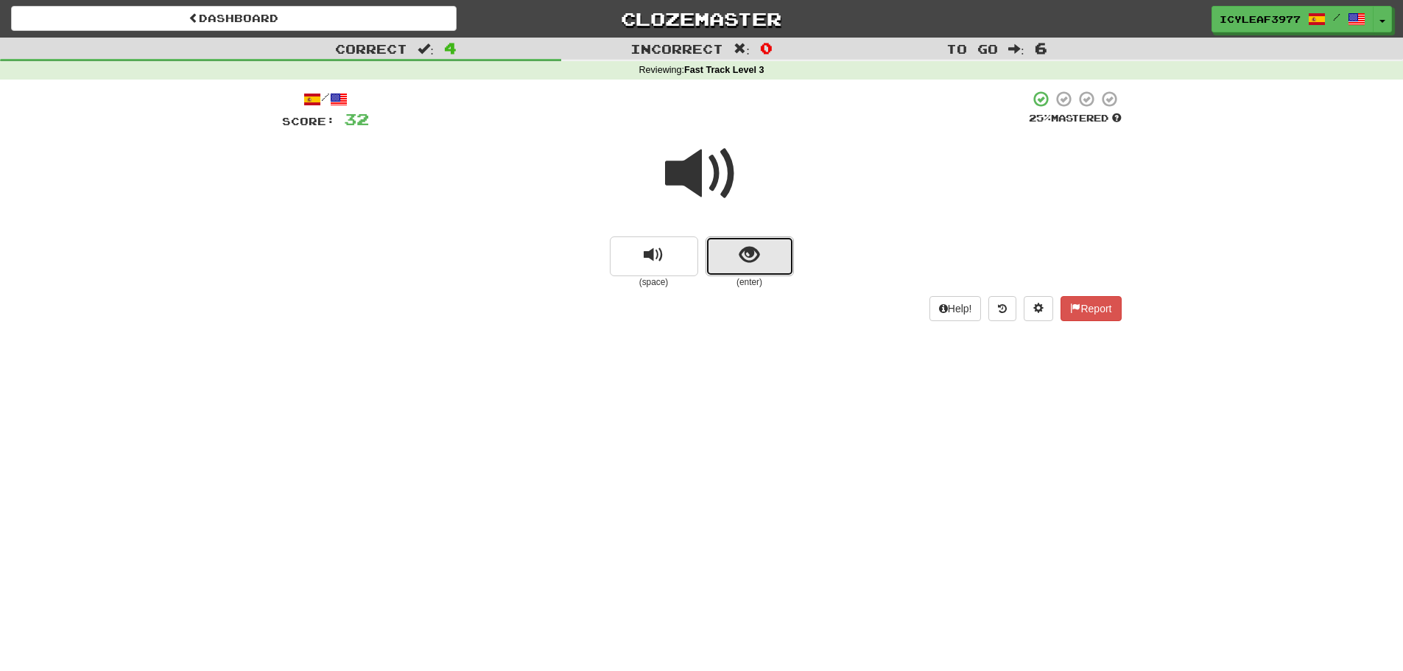
click at [736, 264] on button "show sentence" at bounding box center [750, 256] width 88 height 40
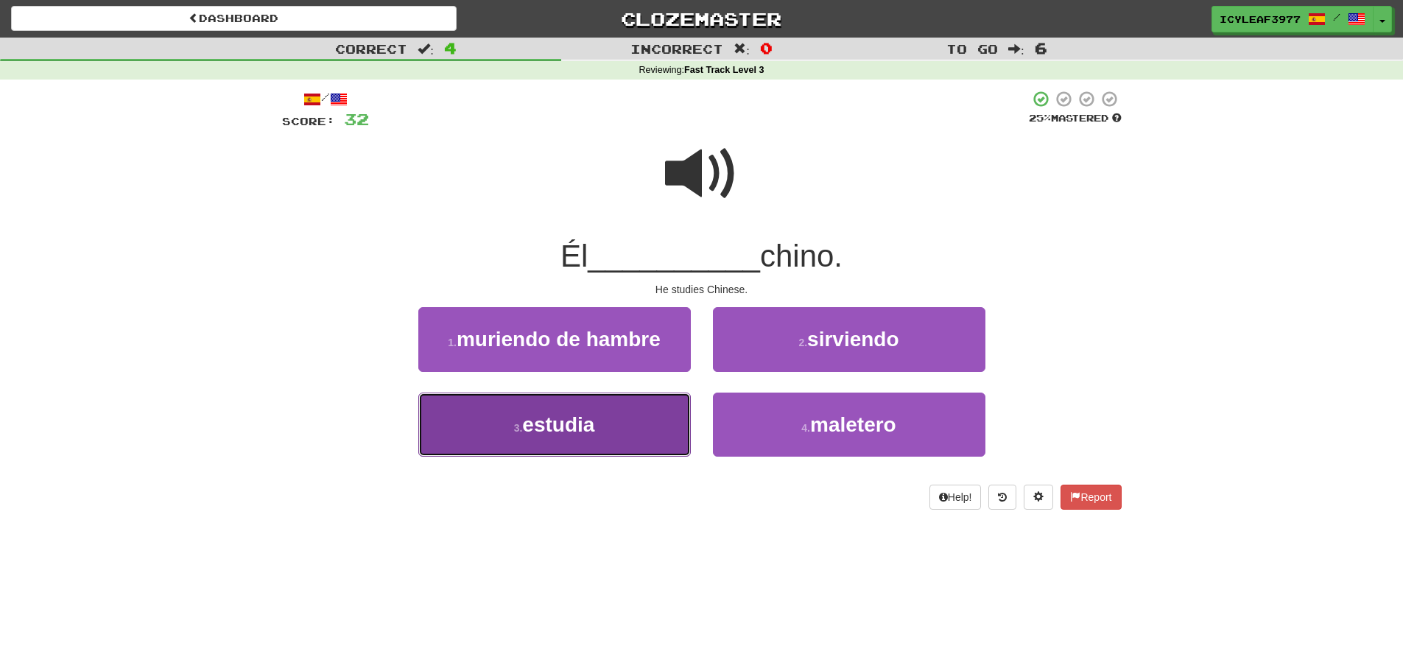
click at [627, 419] on button "3 . estudia" at bounding box center [554, 425] width 273 height 64
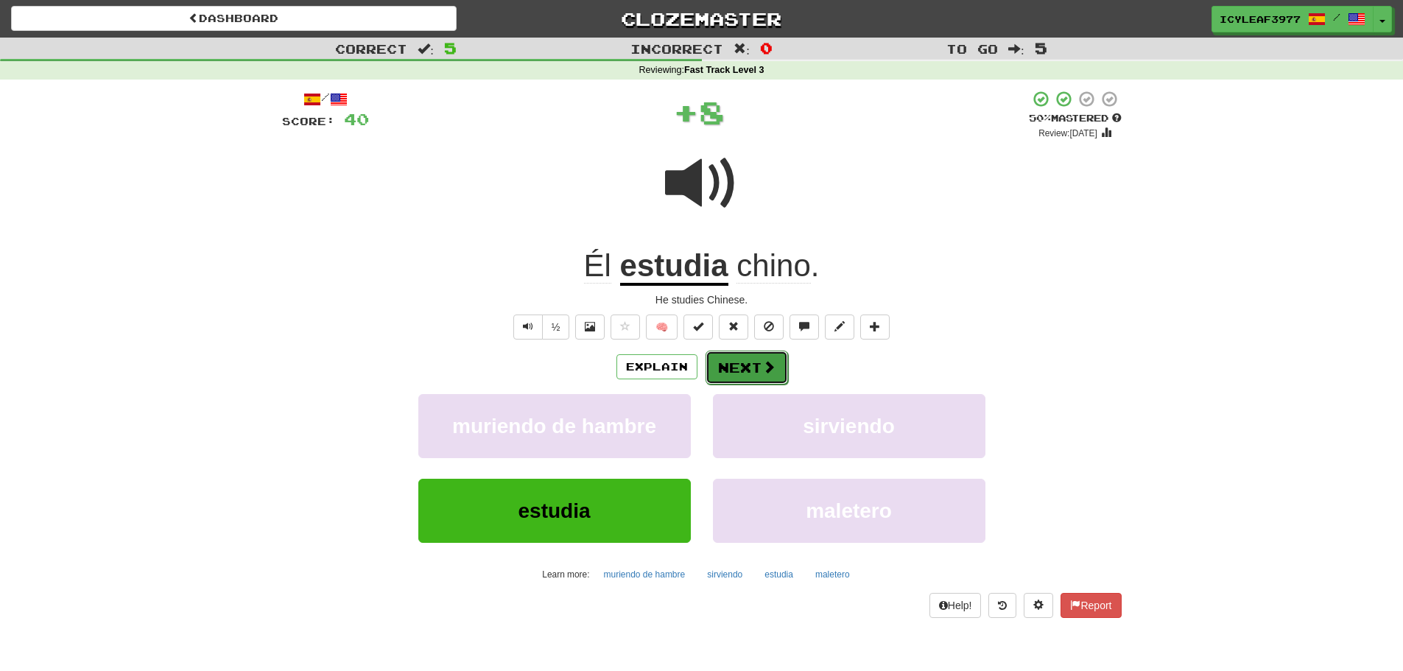
click at [731, 365] on button "Next" at bounding box center [747, 368] width 82 height 34
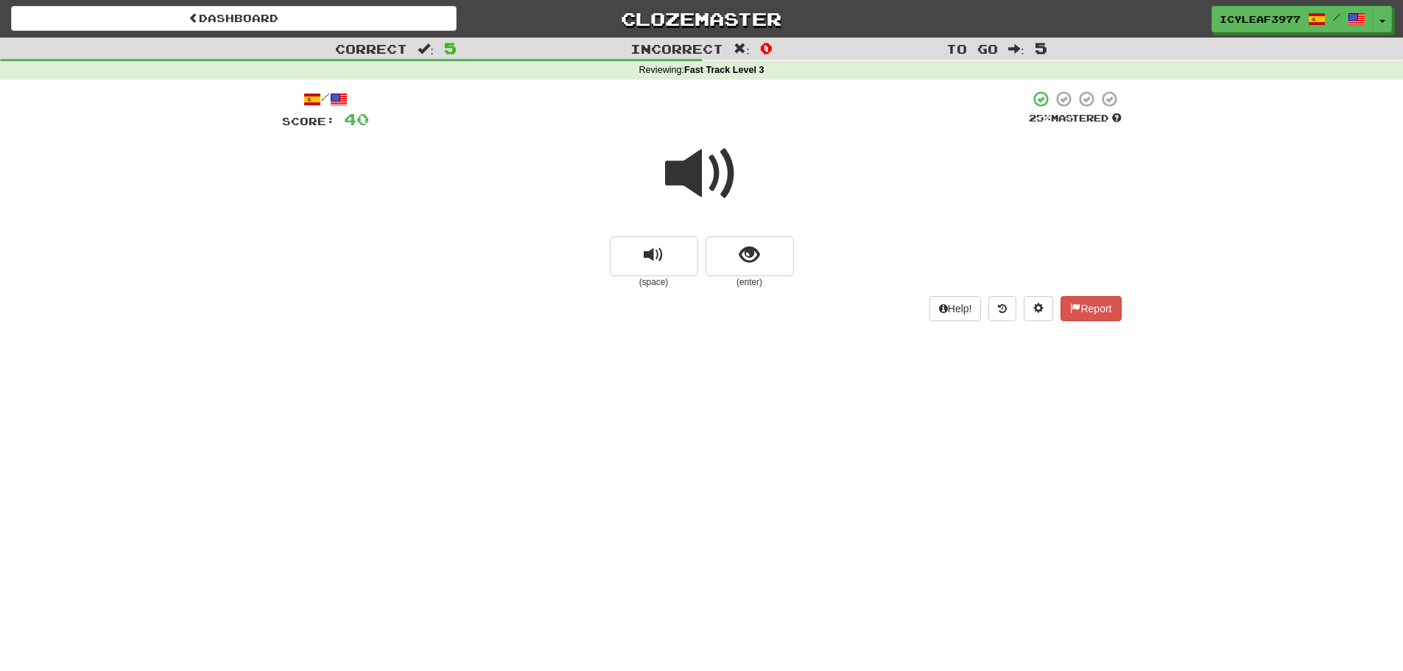
click at [695, 188] on span at bounding box center [702, 174] width 74 height 74
click at [748, 245] on span "show sentence" at bounding box center [749, 255] width 20 height 20
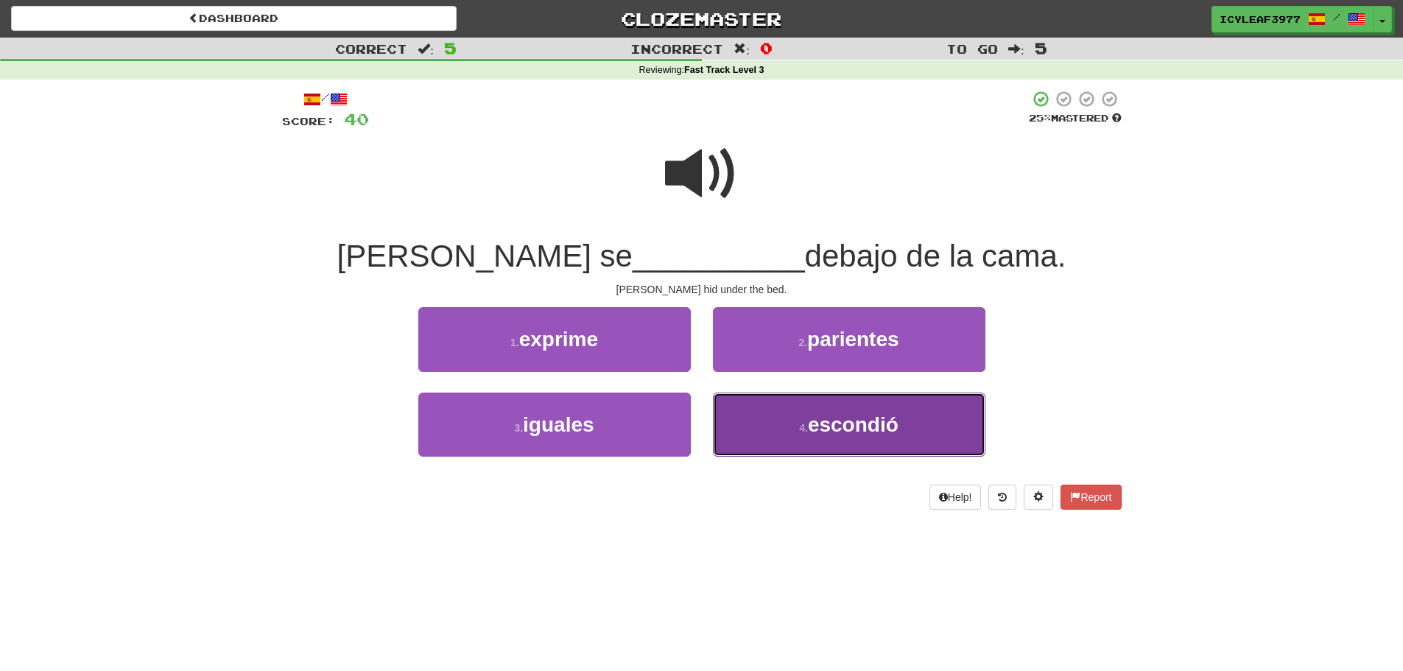
click at [784, 411] on button "4 . escondió" at bounding box center [849, 425] width 273 height 64
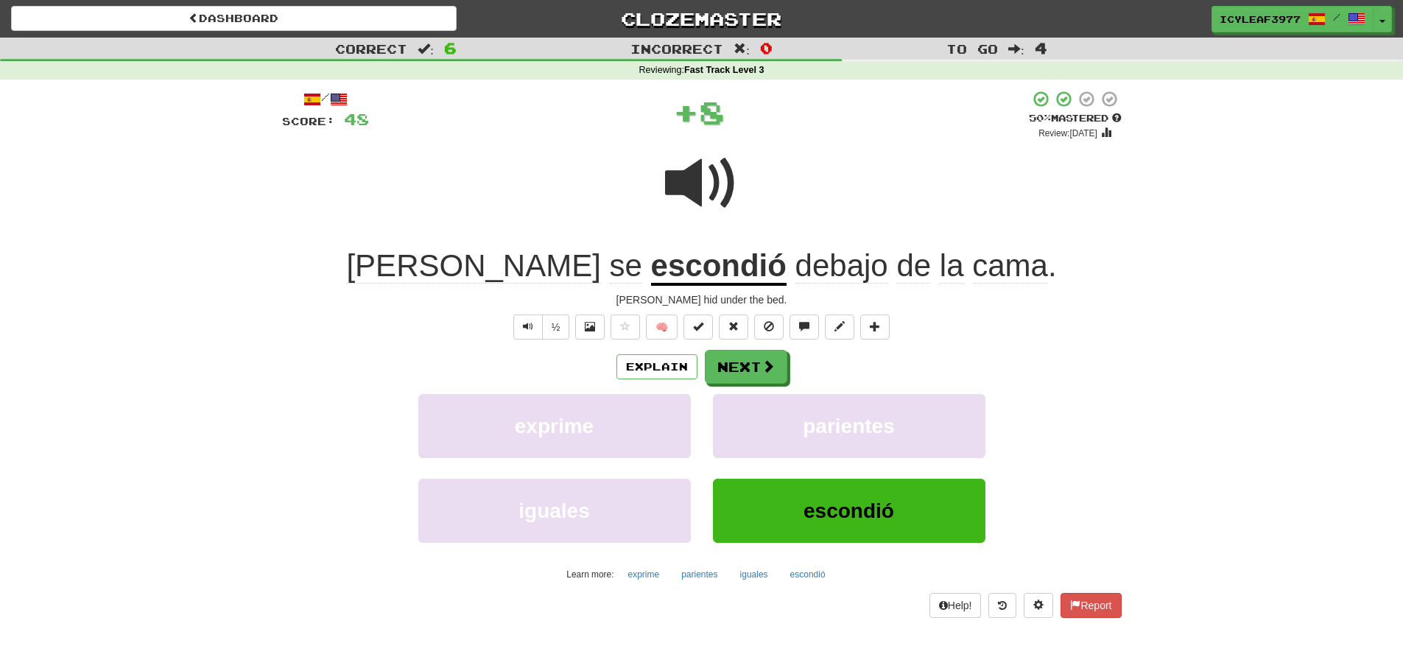
click at [610, 270] on span "se" at bounding box center [626, 265] width 32 height 35
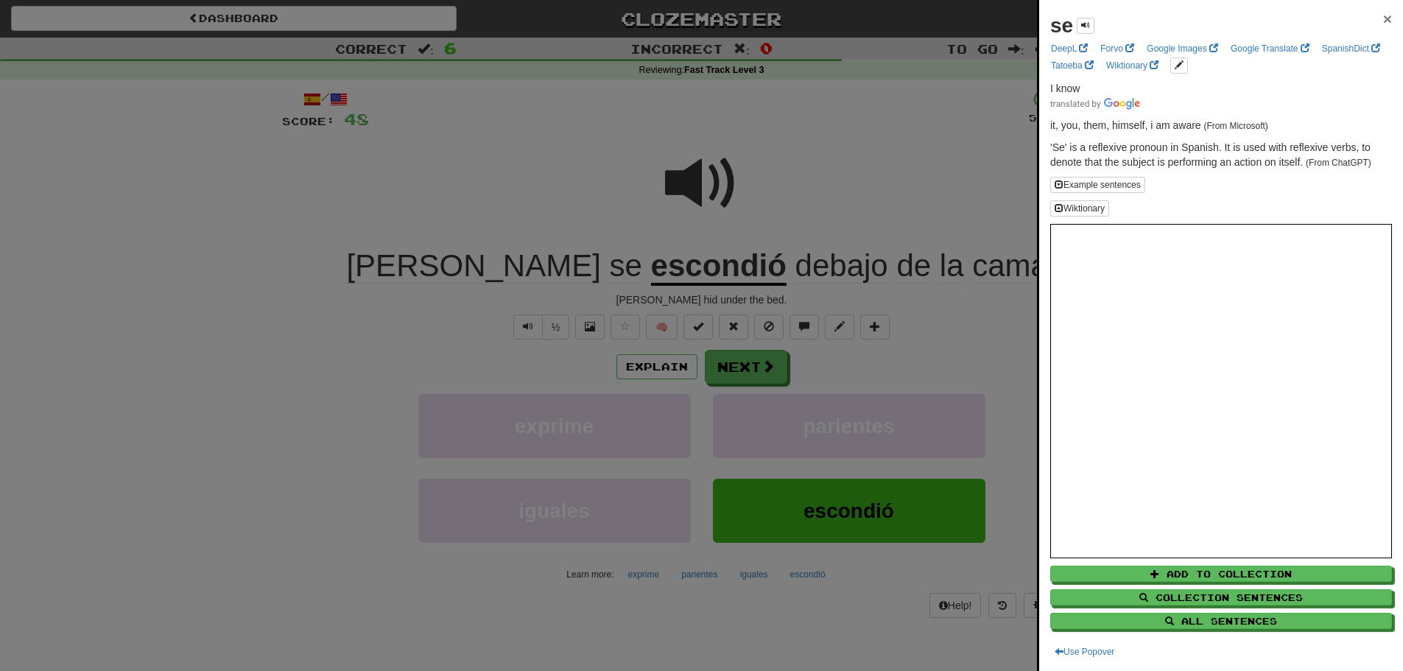
click at [1383, 21] on span "×" at bounding box center [1387, 18] width 9 height 17
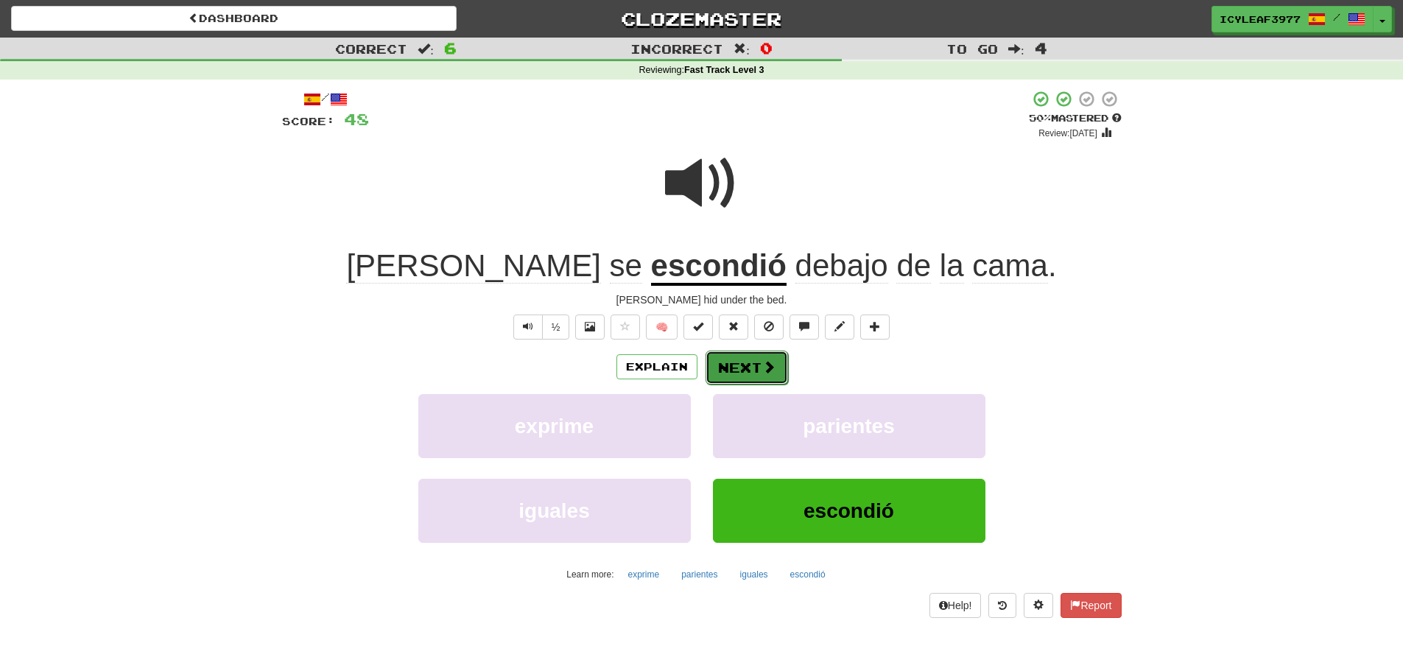
click at [732, 366] on button "Next" at bounding box center [747, 368] width 82 height 34
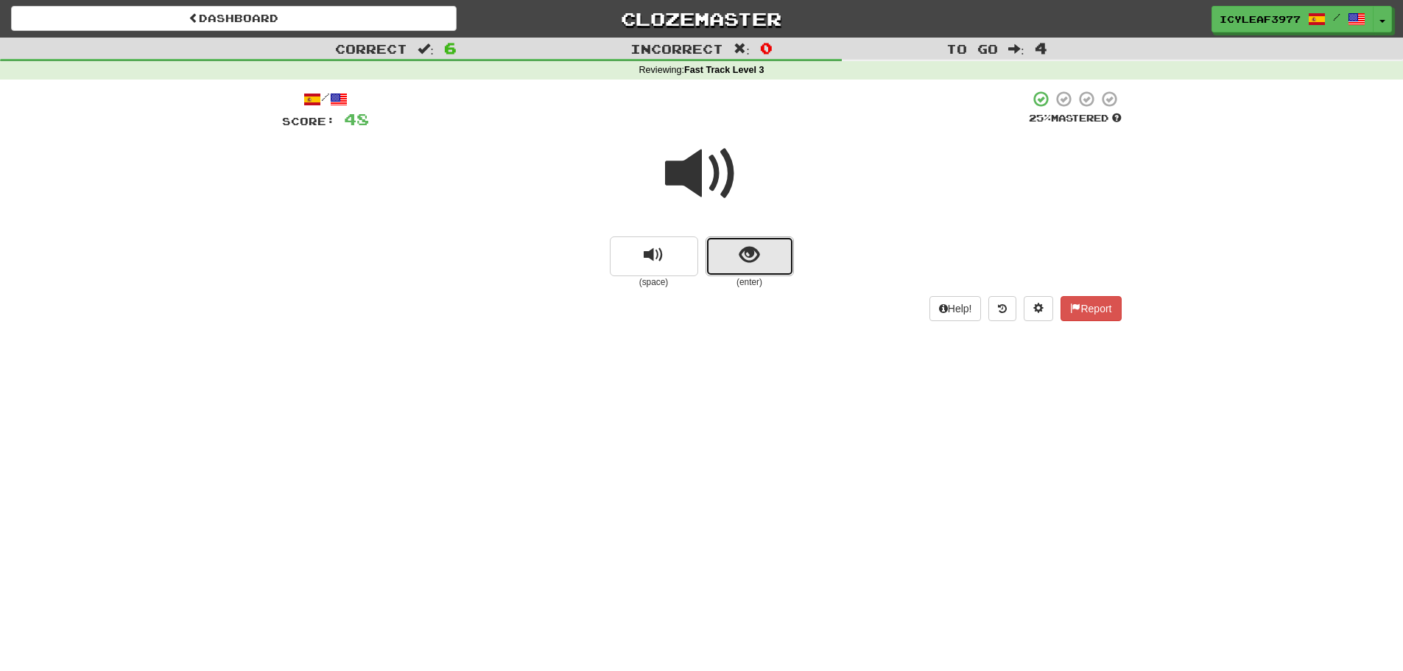
click at [739, 254] on span "show sentence" at bounding box center [749, 255] width 20 height 20
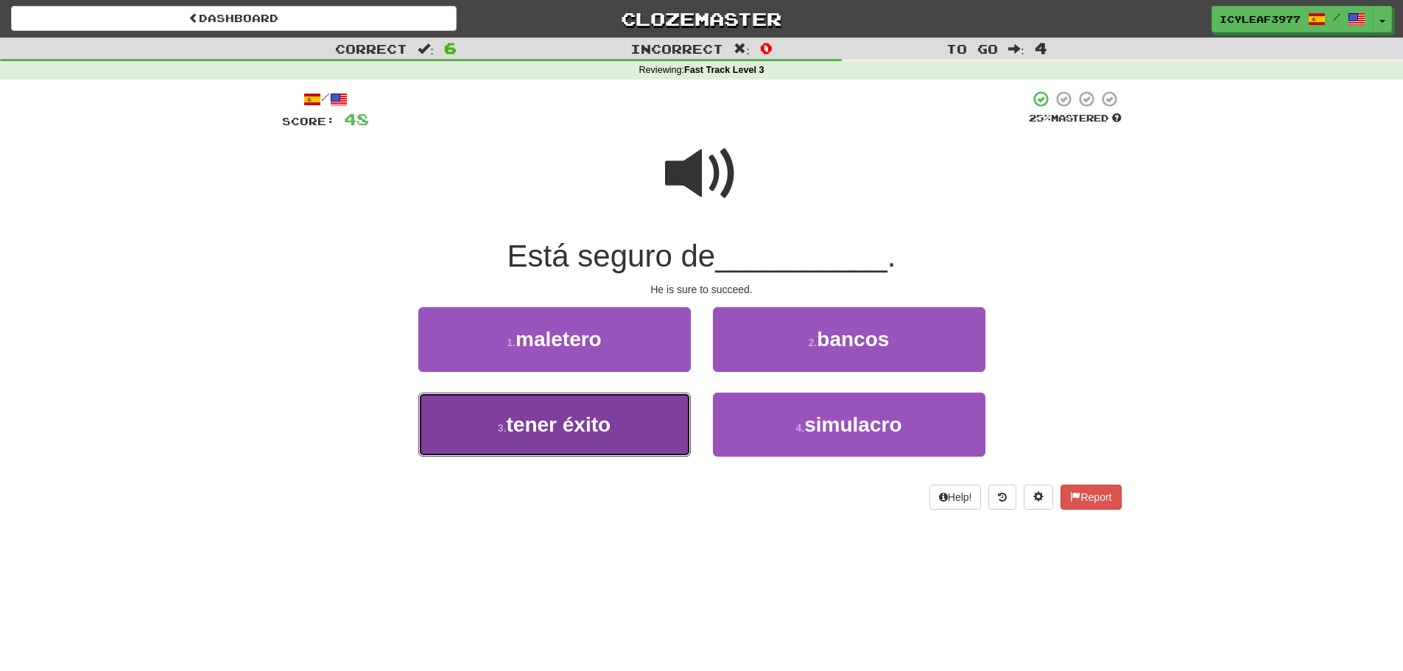
click at [646, 415] on button "3 . tener éxito" at bounding box center [554, 425] width 273 height 64
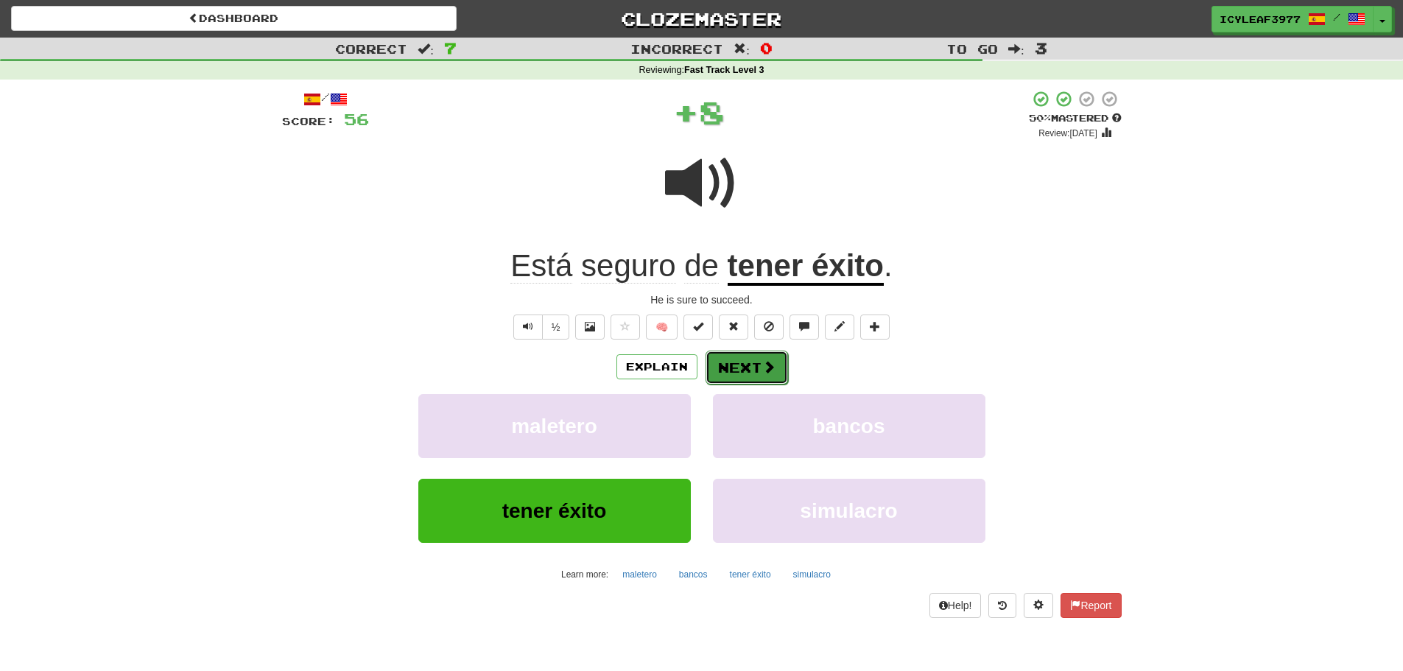
click at [739, 373] on button "Next" at bounding box center [747, 368] width 82 height 34
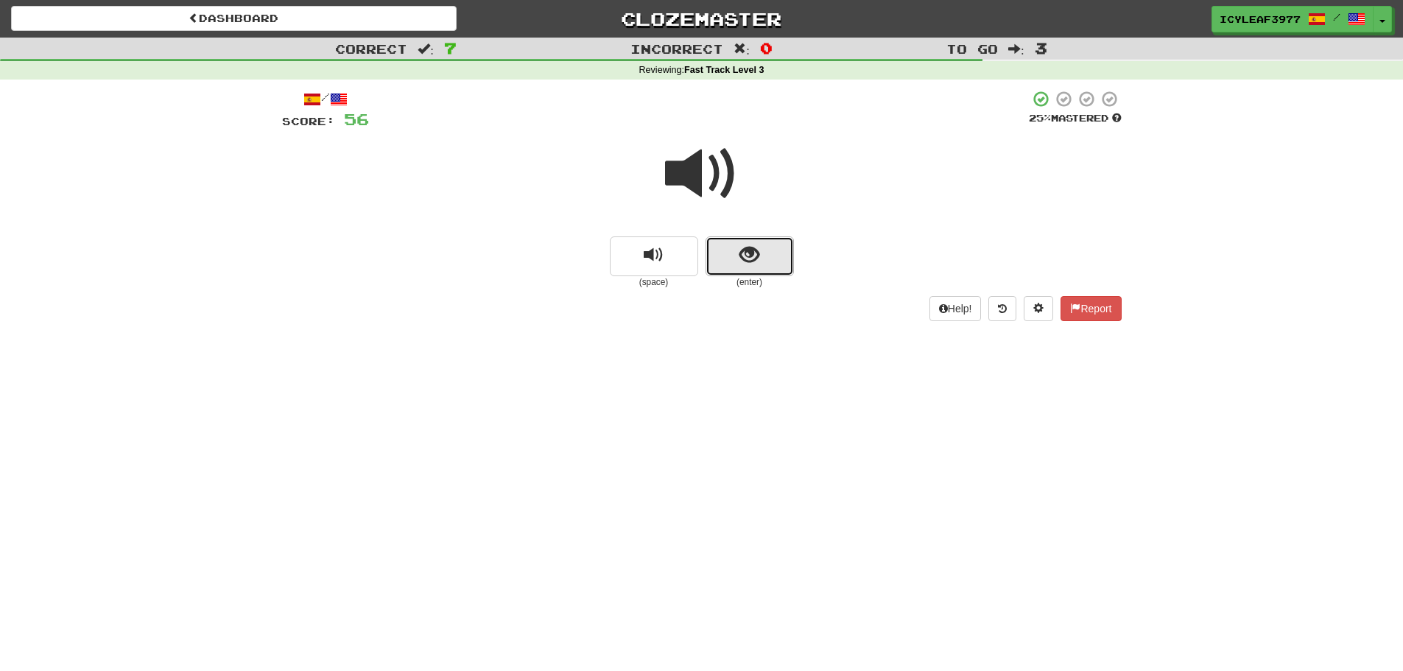
click at [738, 246] on button "show sentence" at bounding box center [750, 256] width 88 height 40
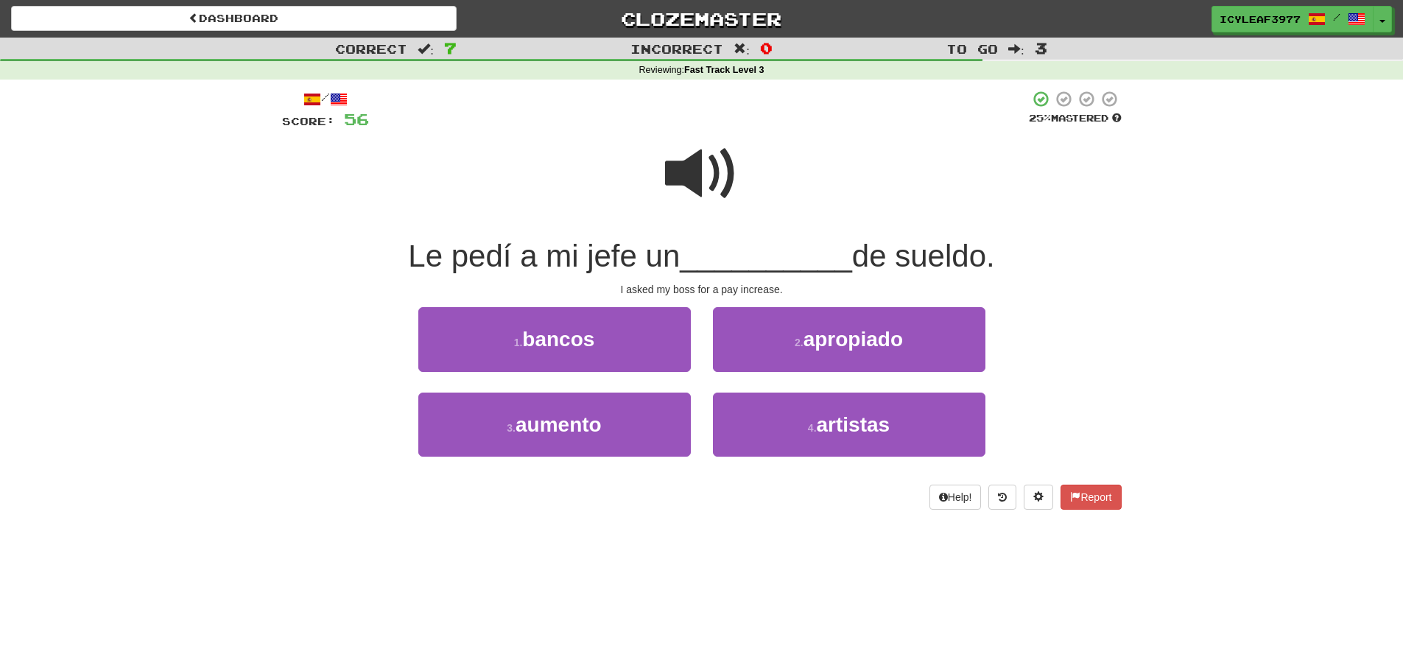
click at [686, 191] on span at bounding box center [702, 174] width 74 height 74
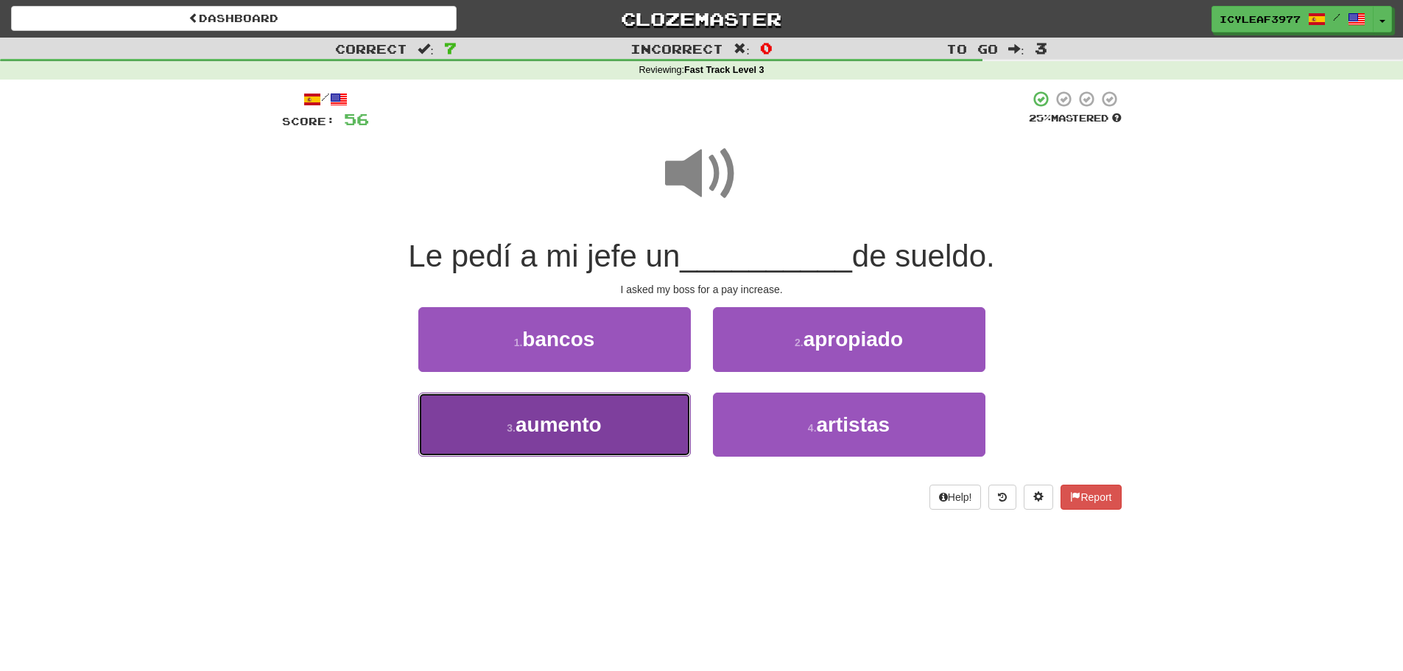
click at [636, 416] on button "3 . aumento" at bounding box center [554, 425] width 273 height 64
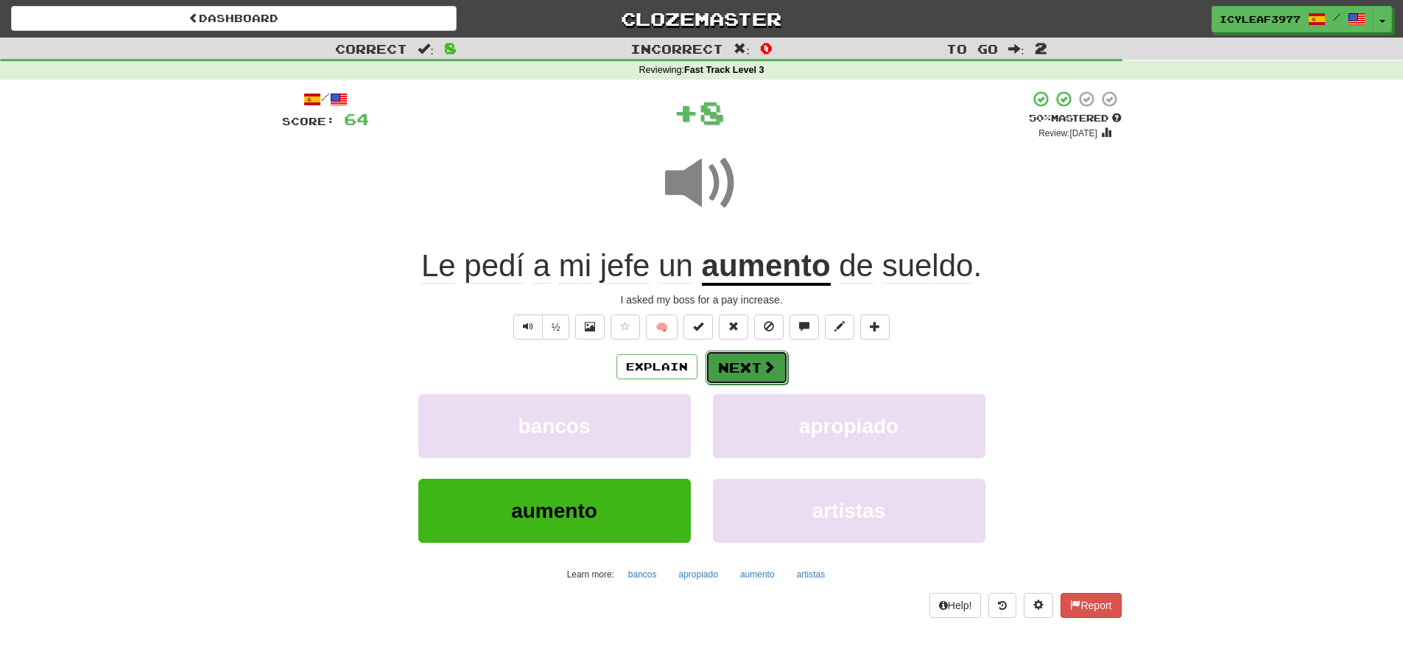
click at [735, 362] on button "Next" at bounding box center [747, 368] width 82 height 34
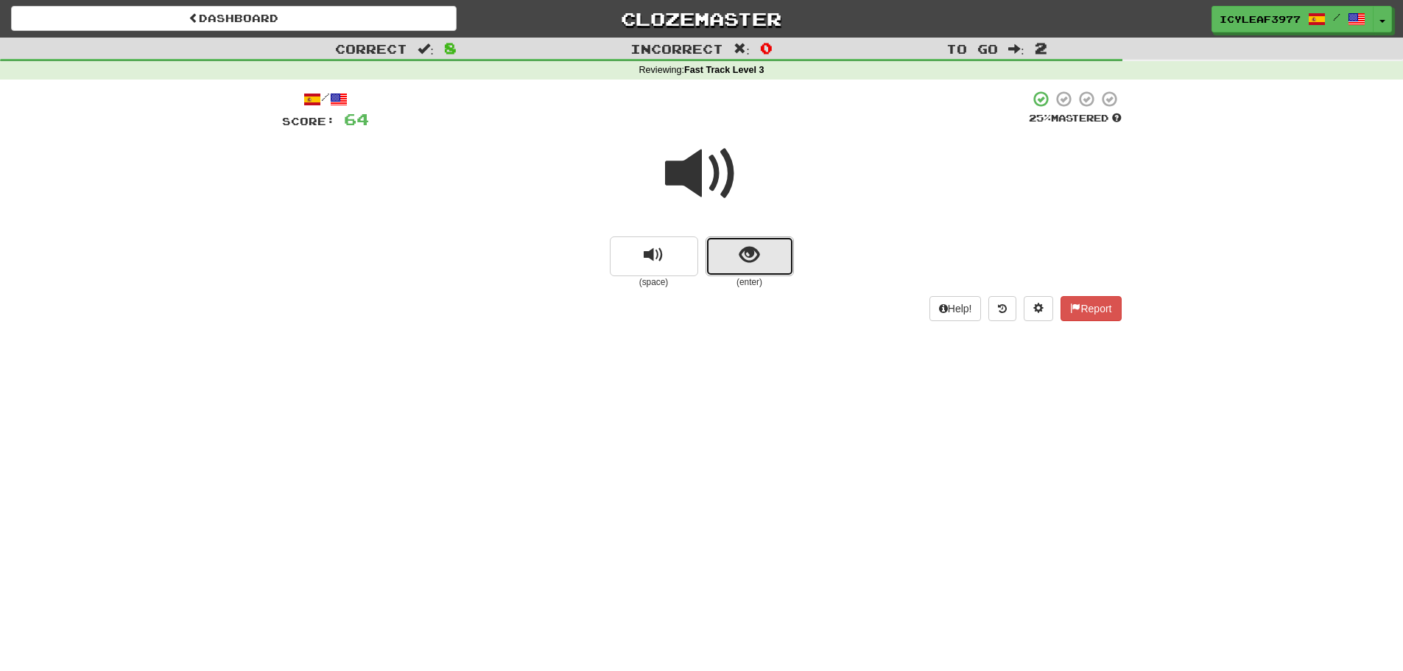
click at [736, 248] on button "show sentence" at bounding box center [750, 256] width 88 height 40
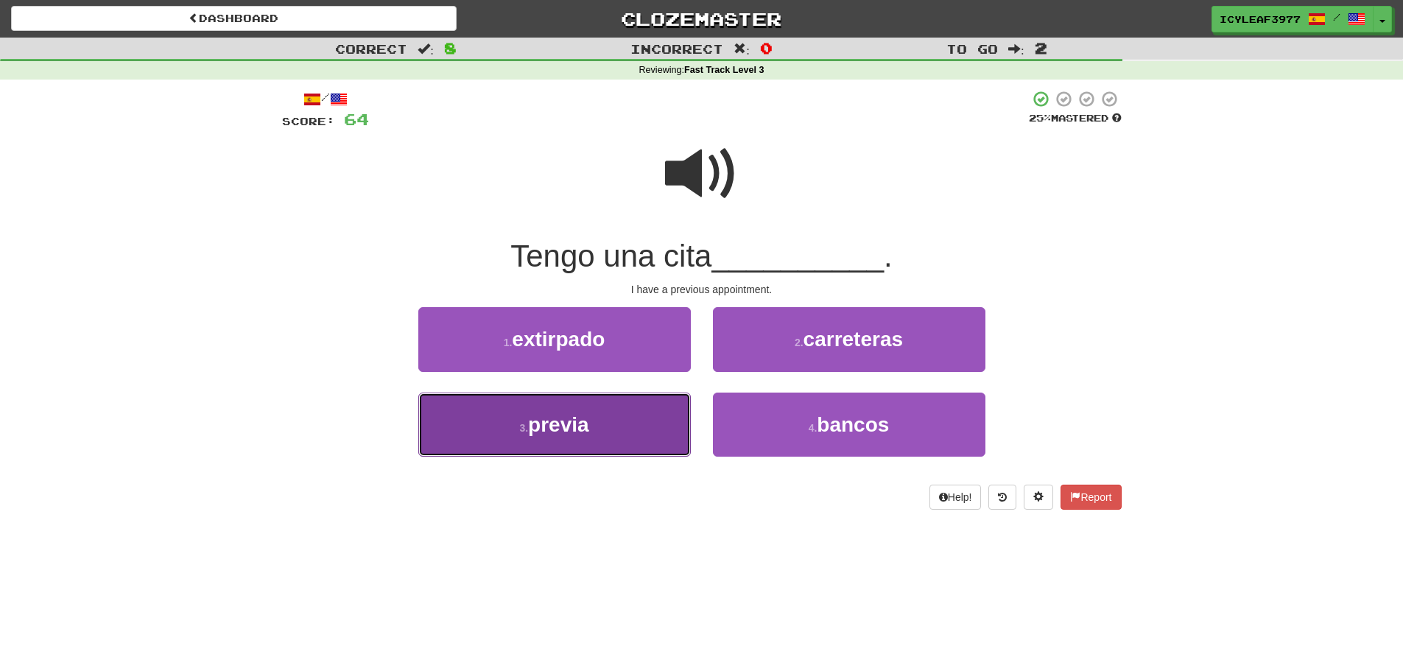
click at [658, 410] on button "3 . previa" at bounding box center [554, 425] width 273 height 64
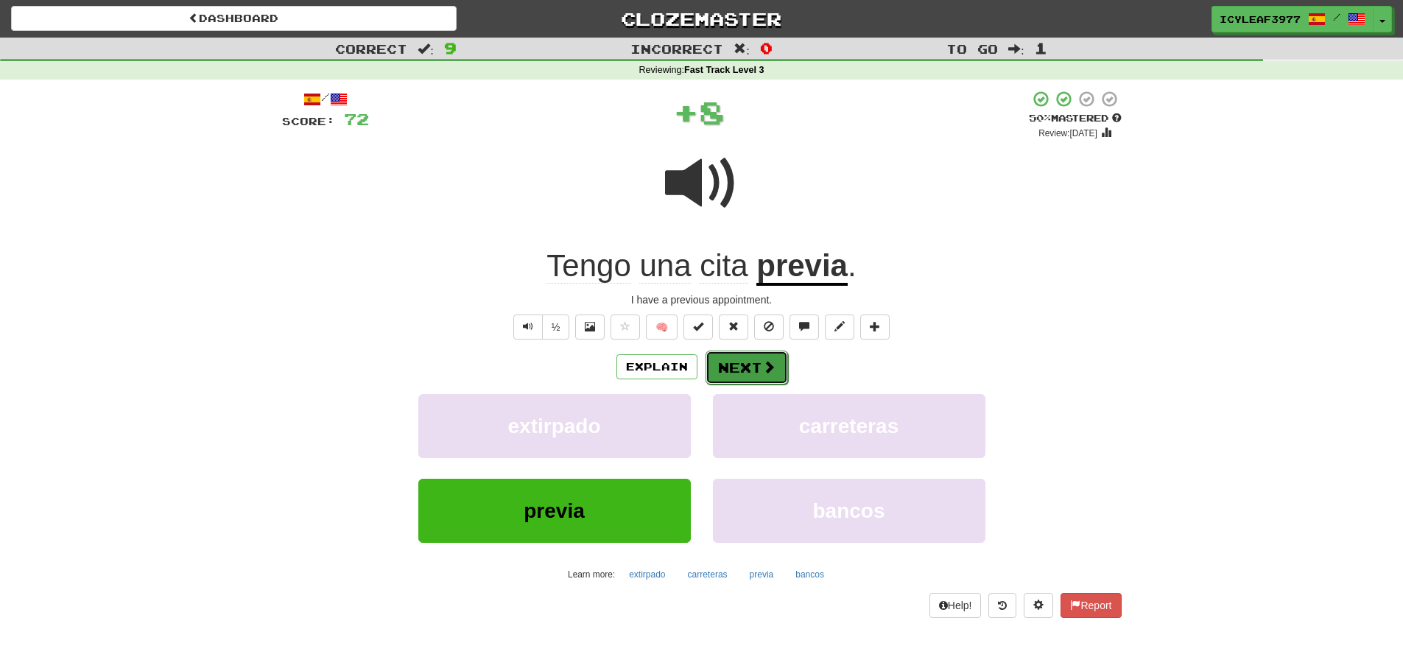
click at [731, 372] on button "Next" at bounding box center [747, 368] width 82 height 34
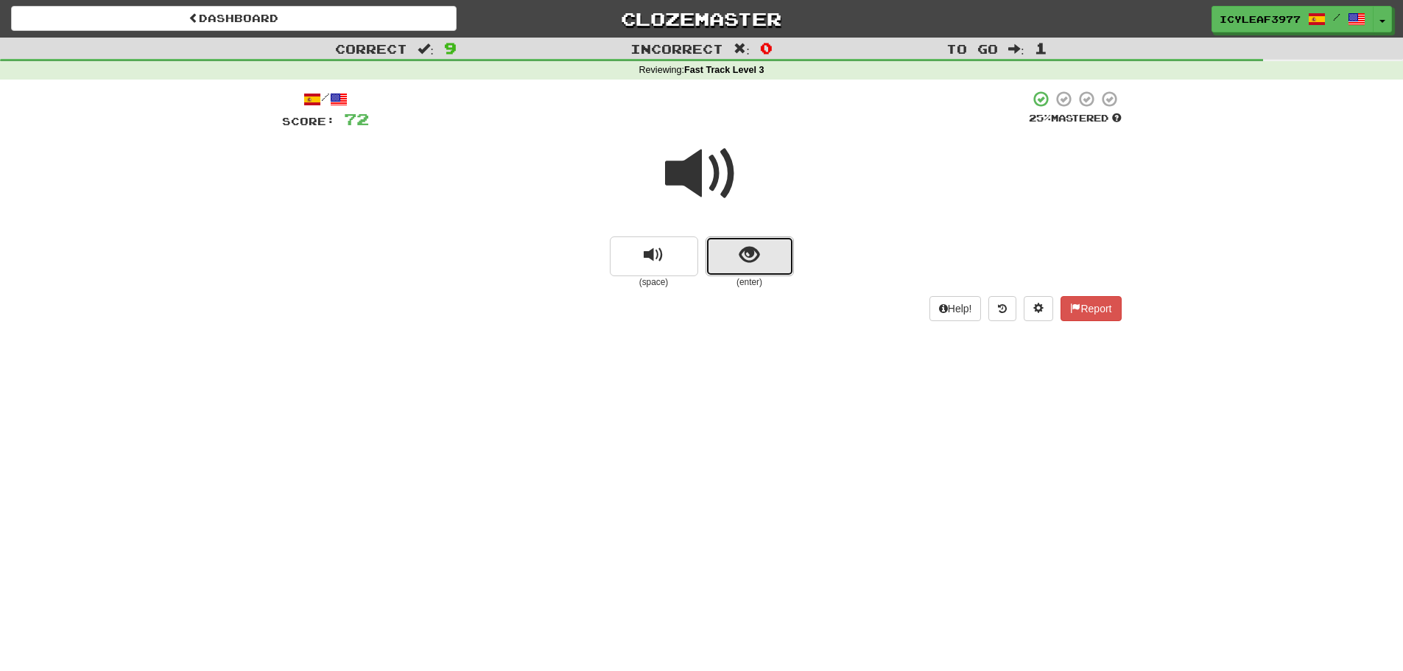
click at [737, 270] on button "show sentence" at bounding box center [750, 256] width 88 height 40
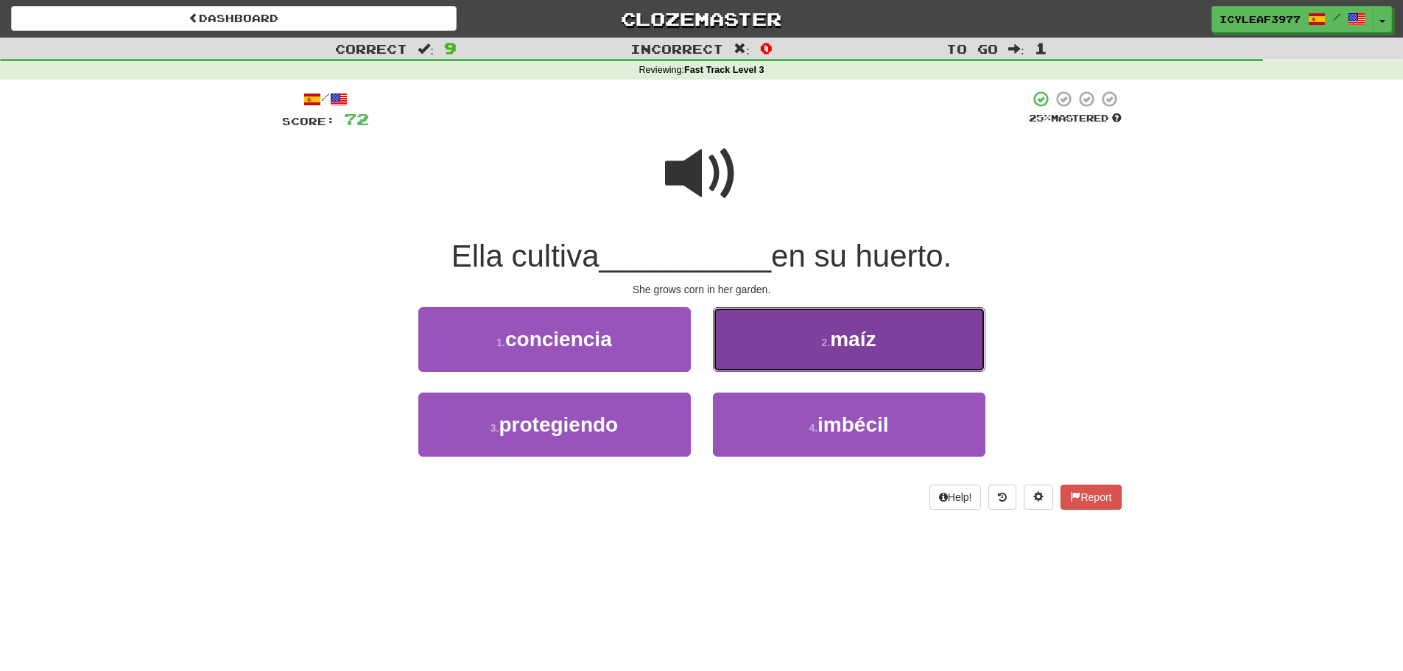
click at [742, 338] on button "2 . maíz" at bounding box center [849, 339] width 273 height 64
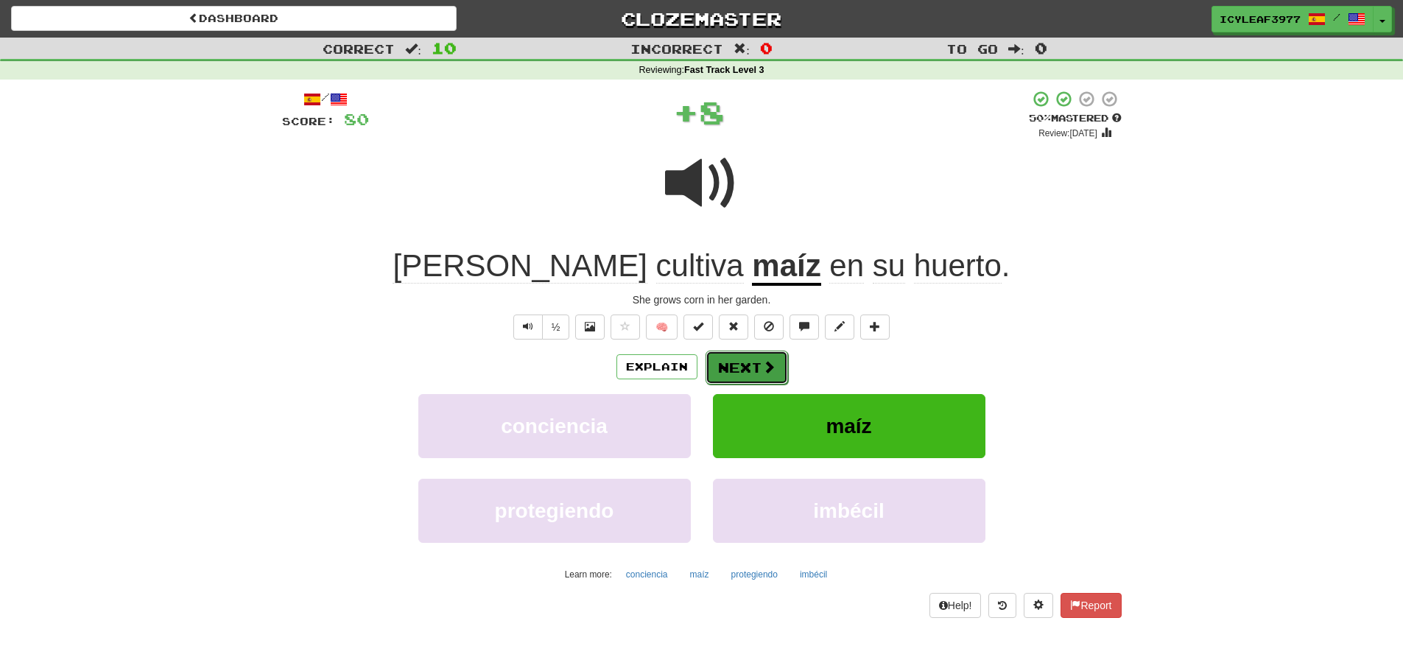
click at [744, 370] on button "Next" at bounding box center [747, 368] width 82 height 34
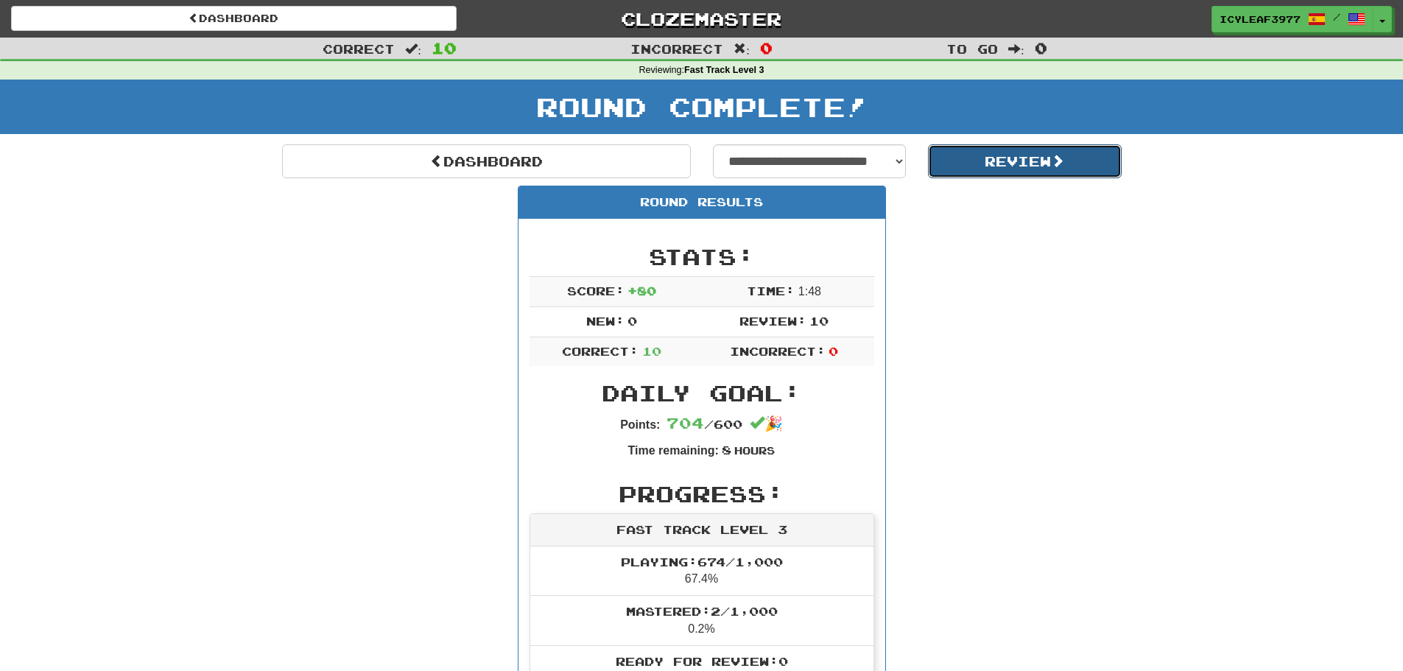
click at [991, 163] on button "Review" at bounding box center [1025, 161] width 194 height 34
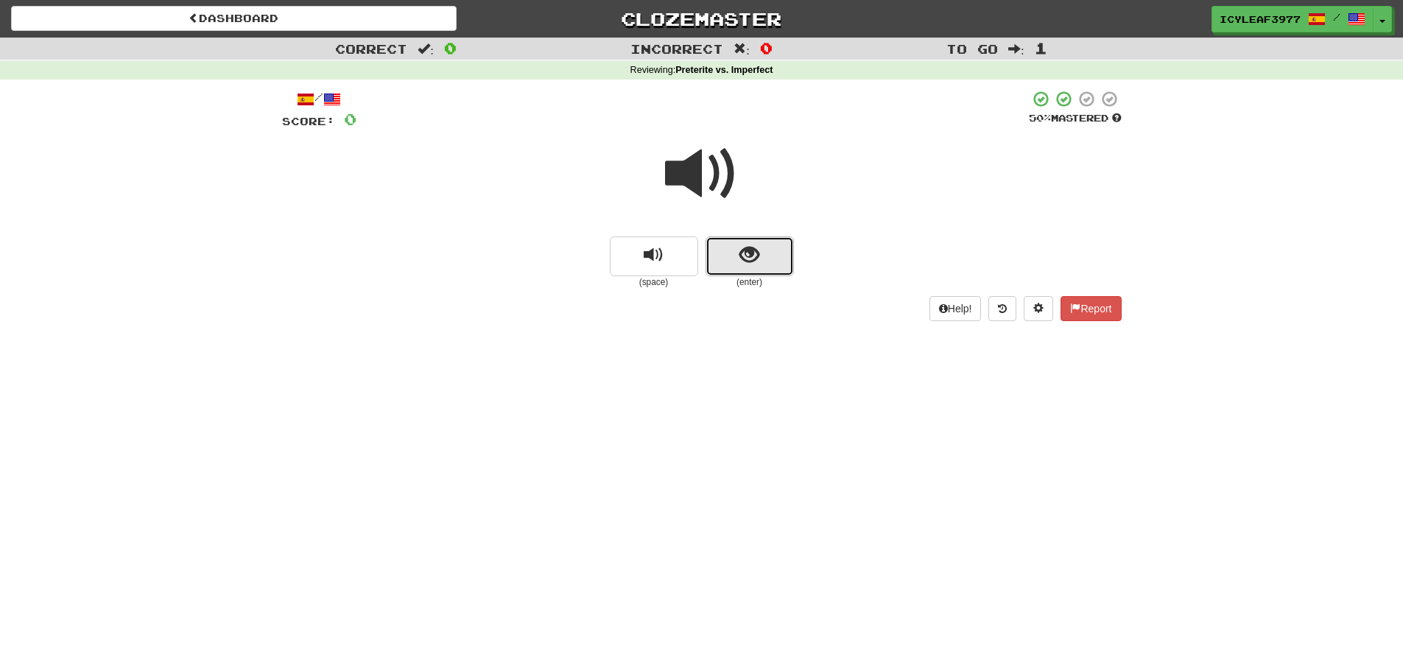
click at [748, 242] on button "show sentence" at bounding box center [750, 256] width 88 height 40
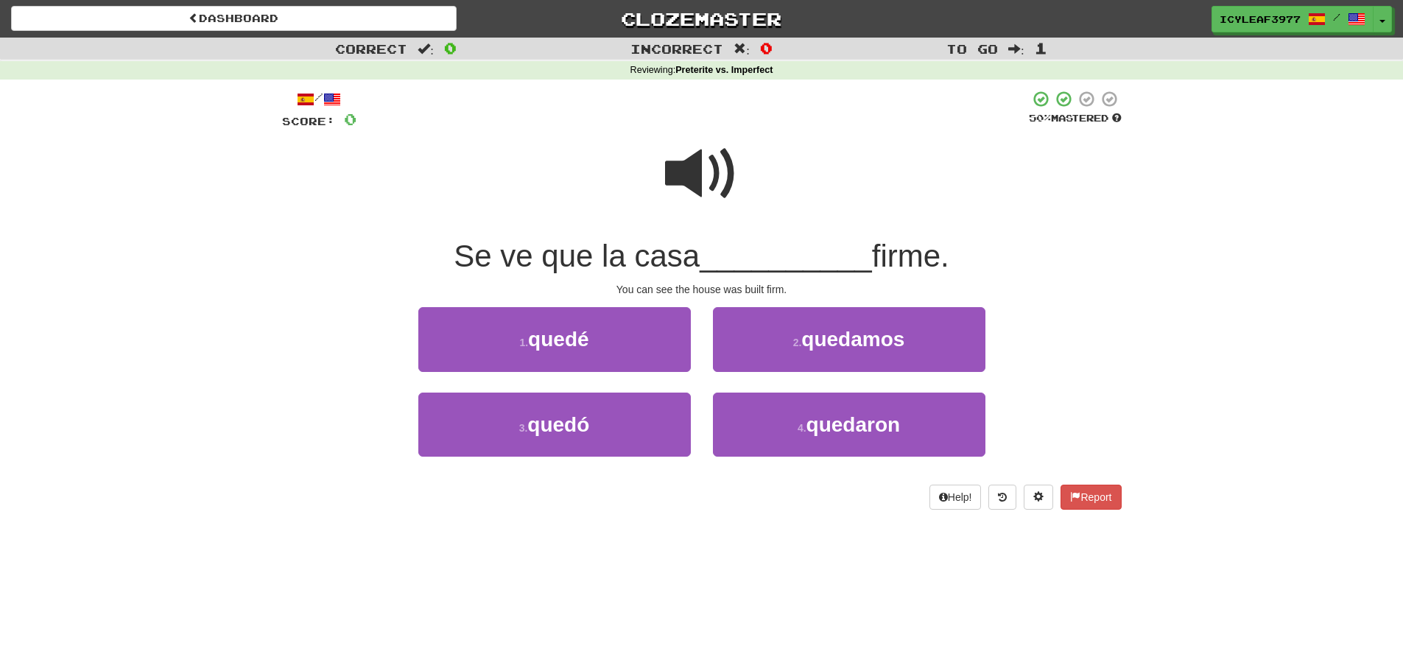
click at [675, 178] on span at bounding box center [702, 174] width 74 height 74
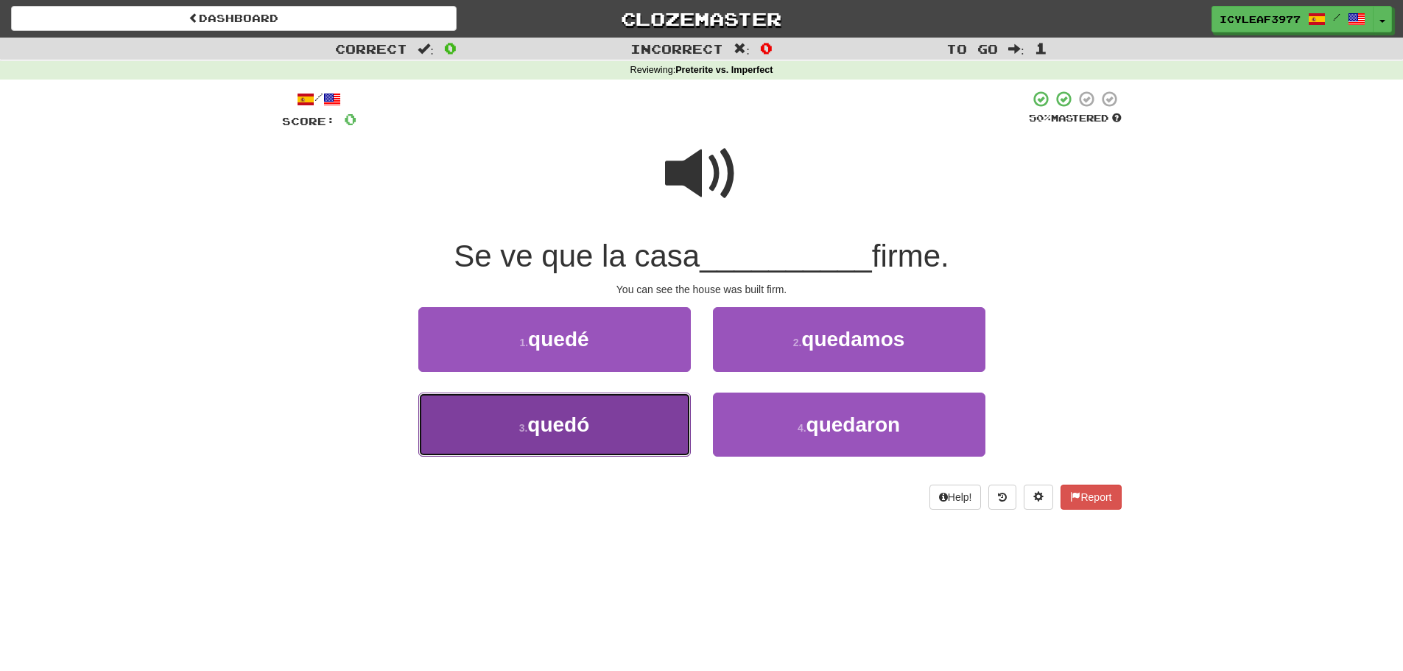
click at [610, 426] on button "3 . quedó" at bounding box center [554, 425] width 273 height 64
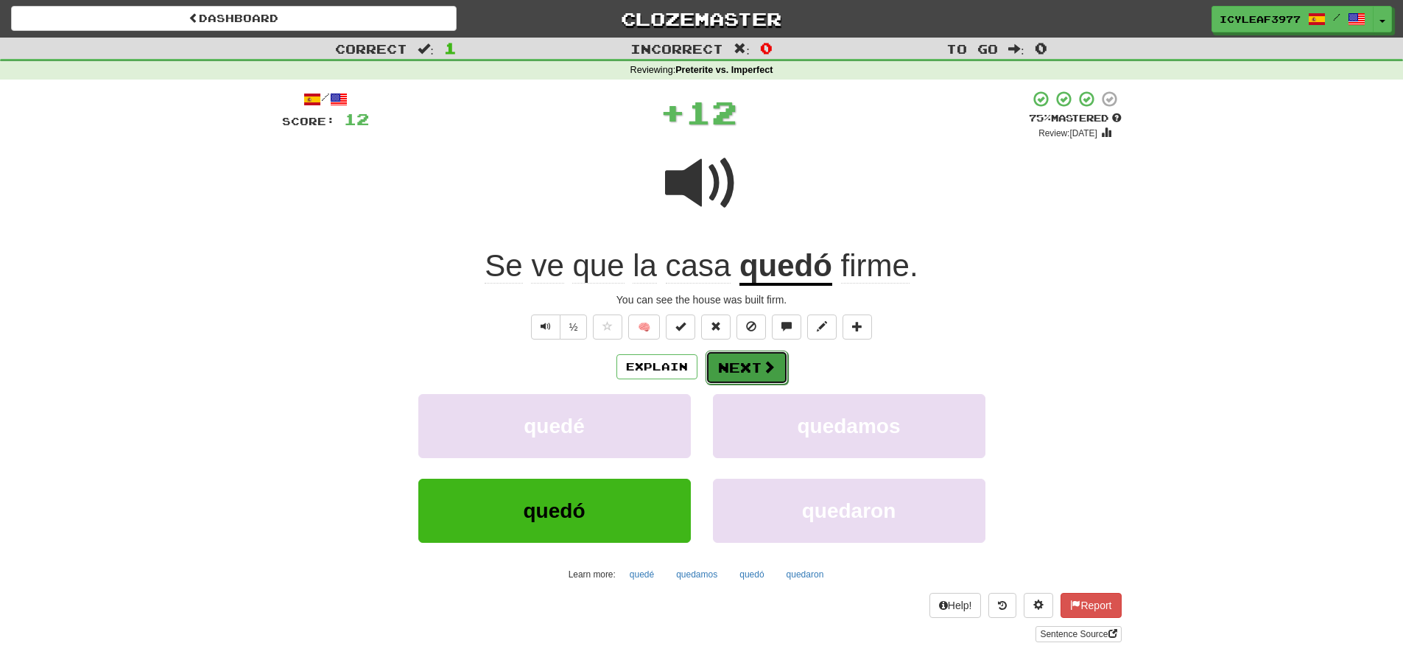
click at [725, 367] on button "Next" at bounding box center [747, 368] width 82 height 34
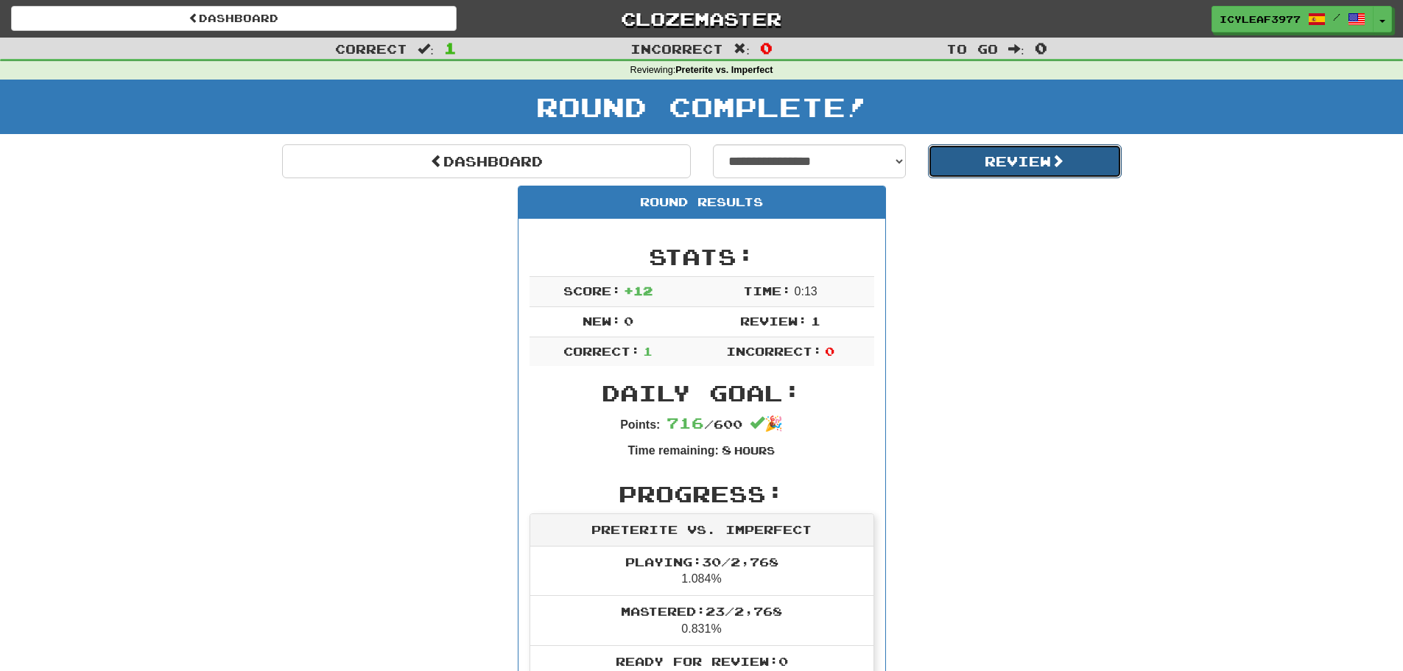
click at [996, 166] on button "Review" at bounding box center [1025, 161] width 194 height 34
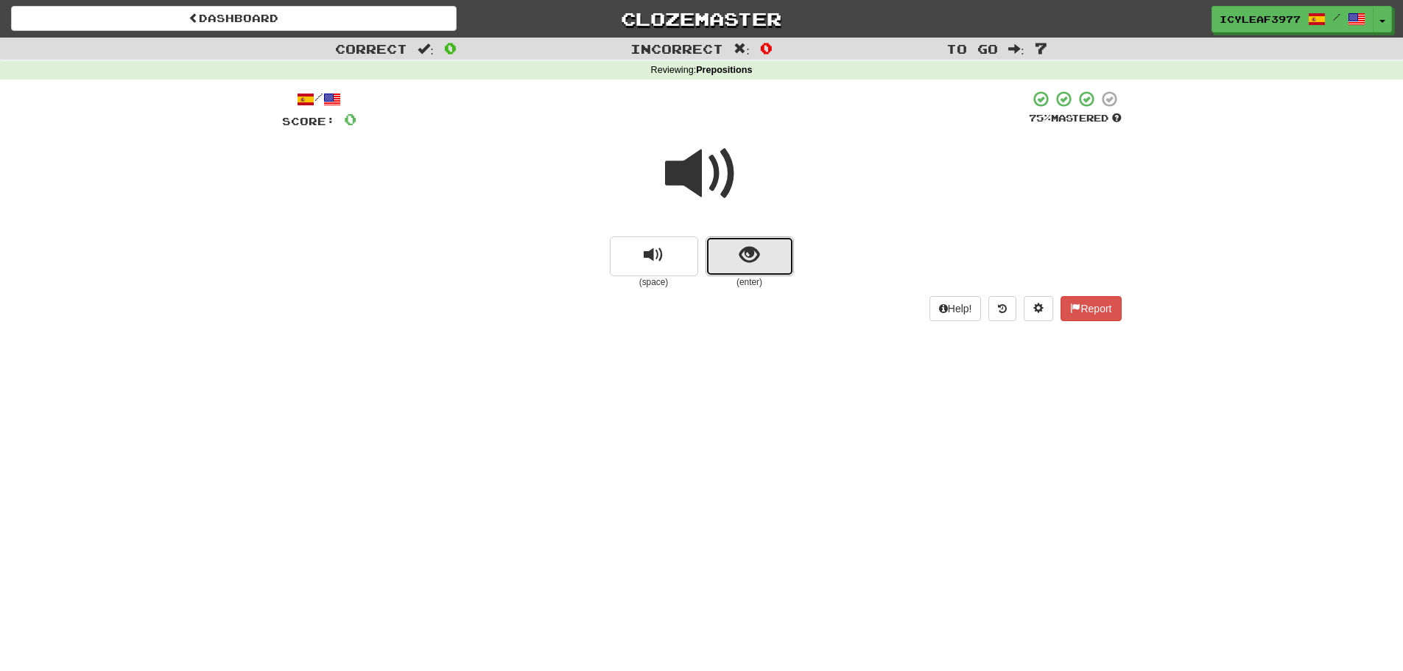
click at [730, 249] on button "show sentence" at bounding box center [750, 256] width 88 height 40
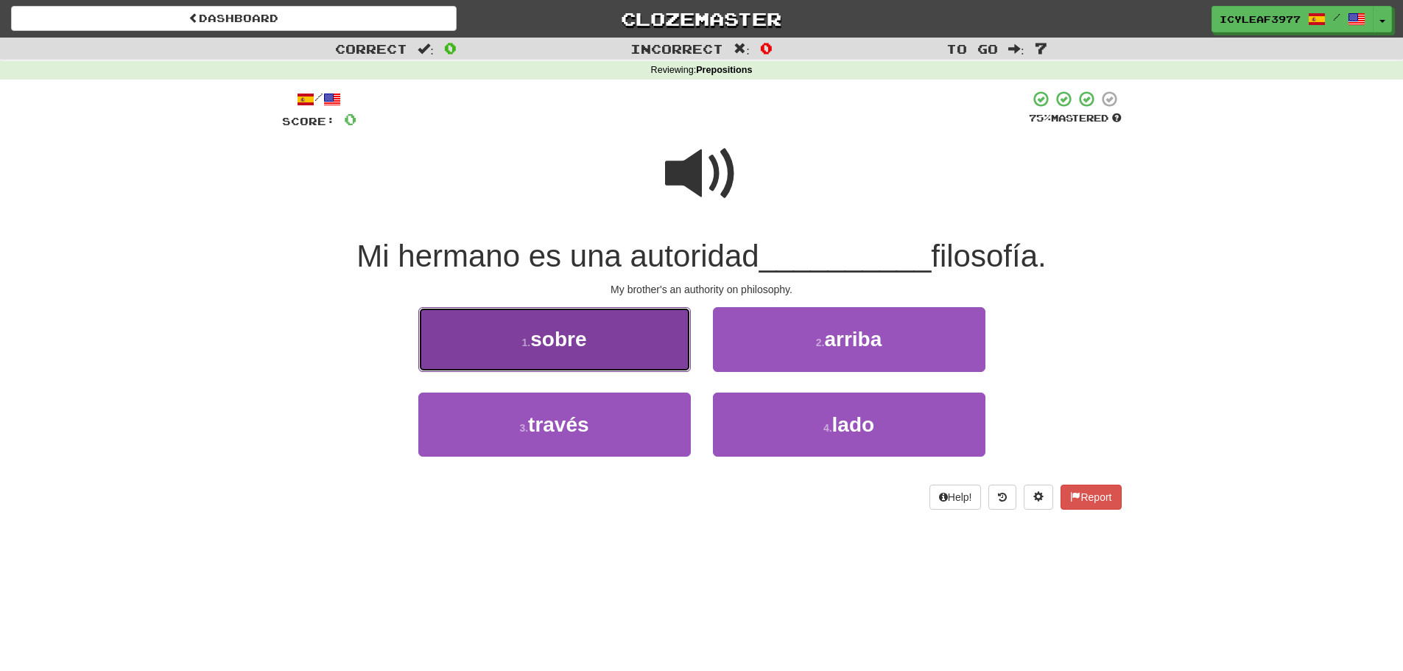
click at [622, 346] on button "1 . sobre" at bounding box center [554, 339] width 273 height 64
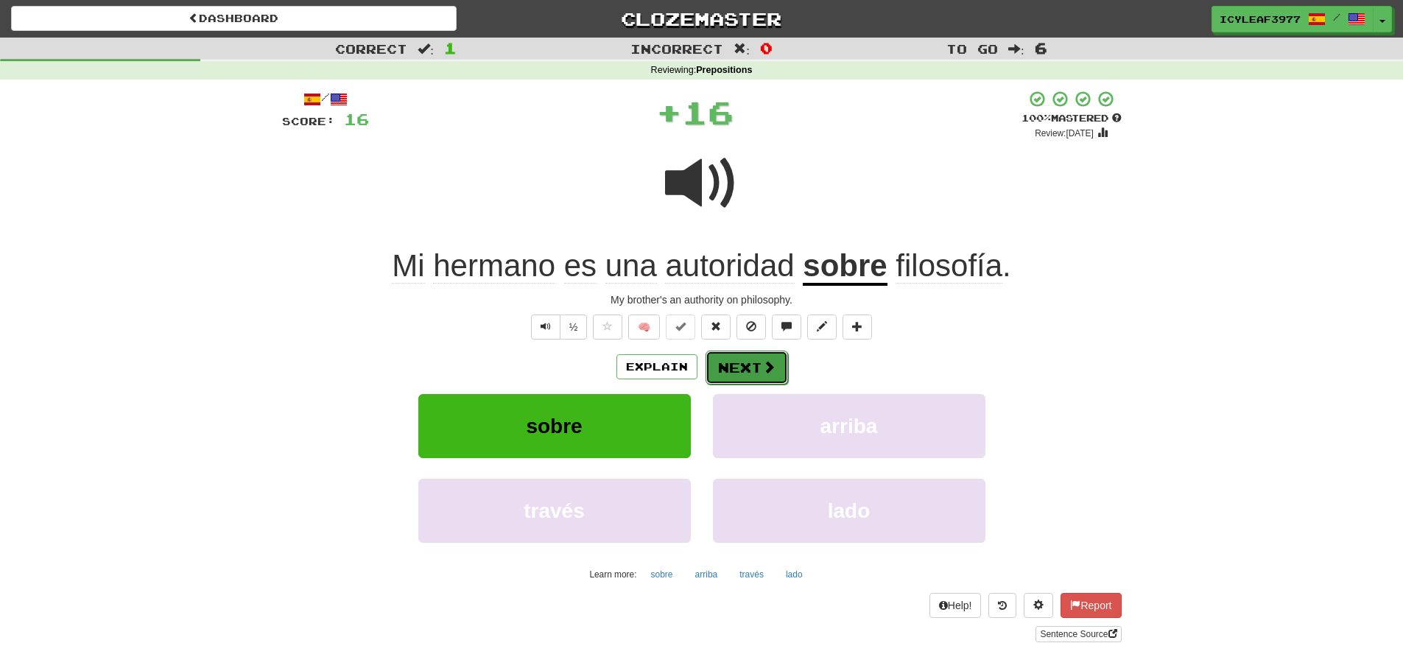
click at [732, 365] on button "Next" at bounding box center [747, 368] width 82 height 34
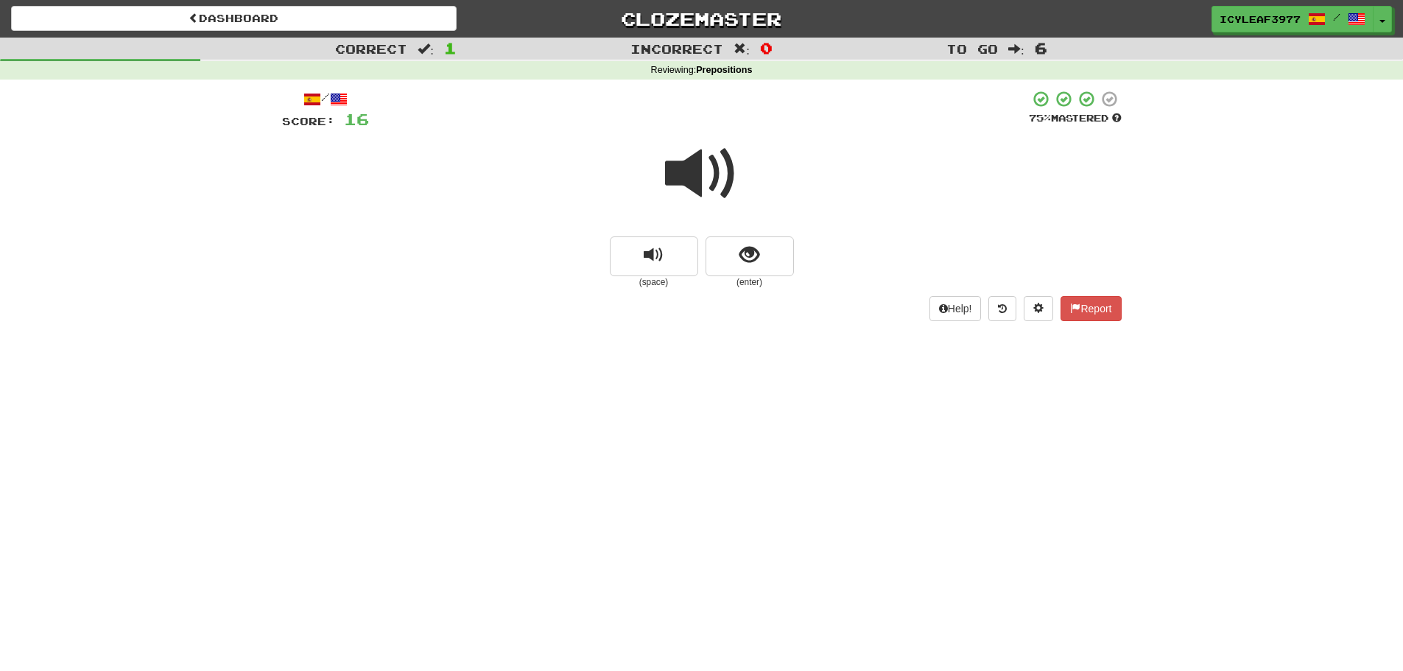
click at [692, 185] on span at bounding box center [702, 174] width 74 height 74
click at [733, 247] on button "show sentence" at bounding box center [750, 256] width 88 height 40
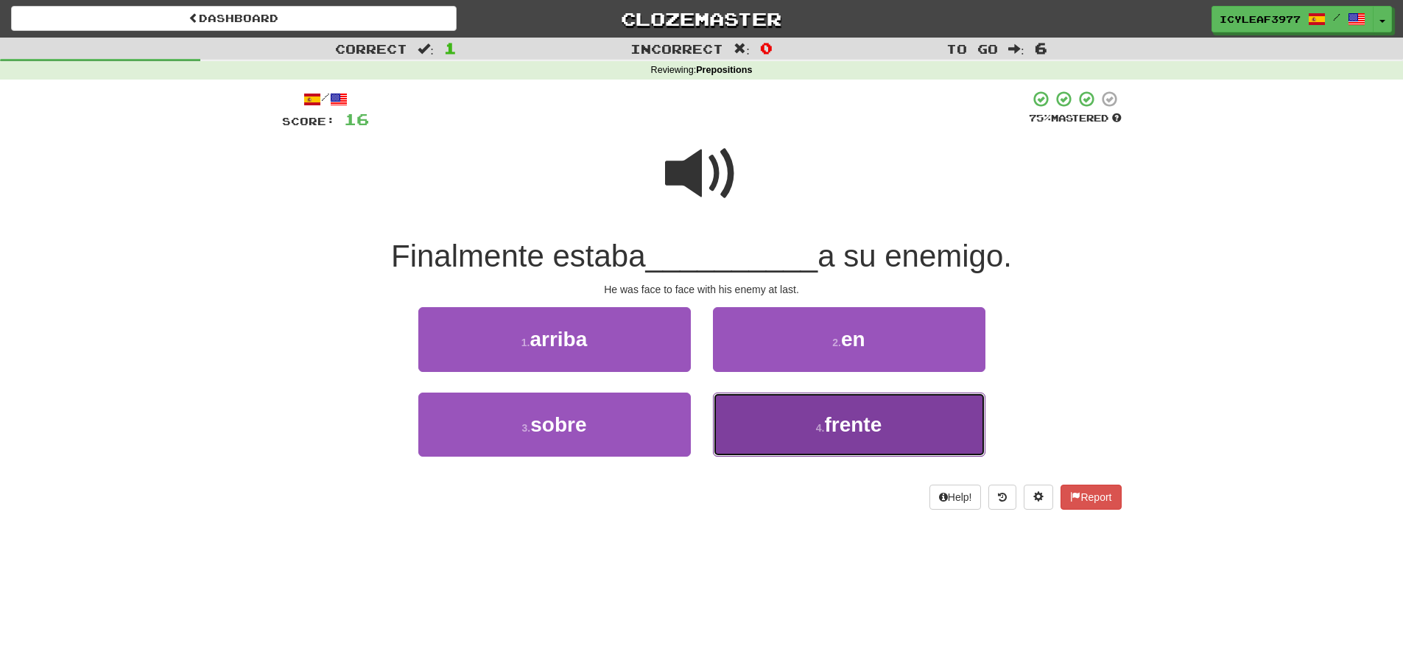
click at [774, 404] on button "4 . frente" at bounding box center [849, 425] width 273 height 64
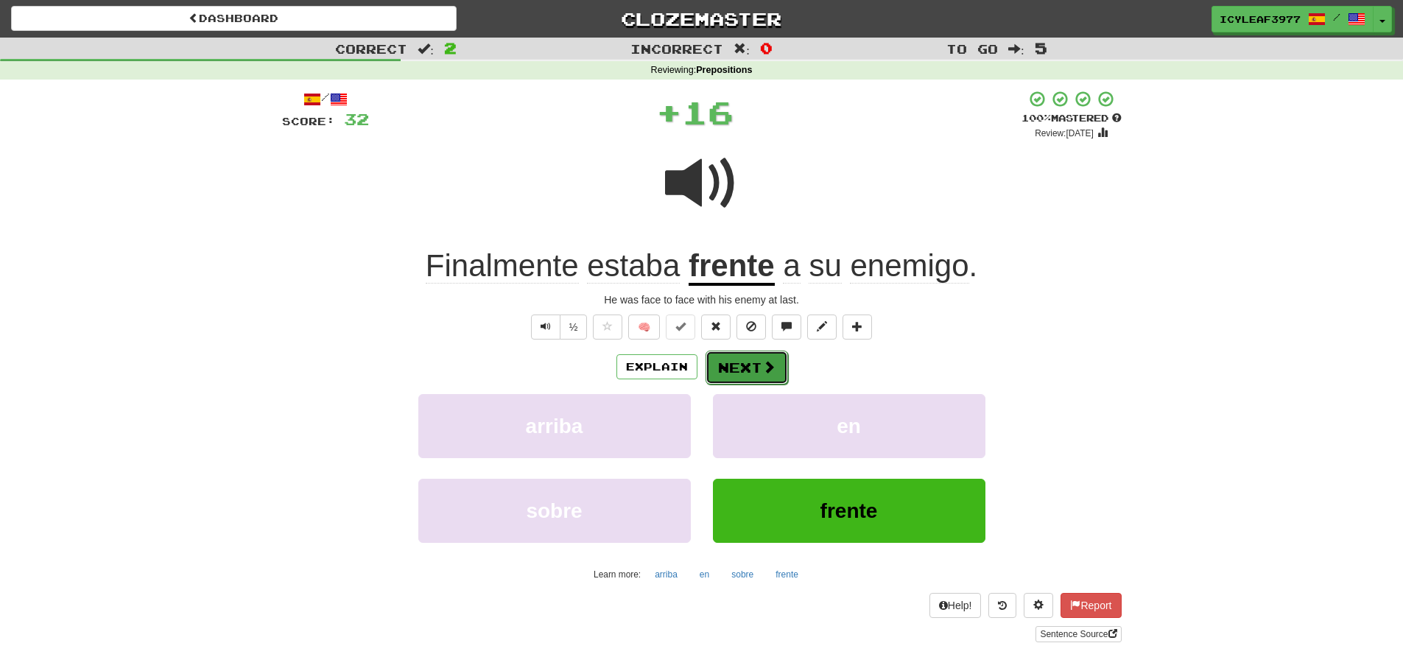
click at [753, 372] on button "Next" at bounding box center [747, 368] width 82 height 34
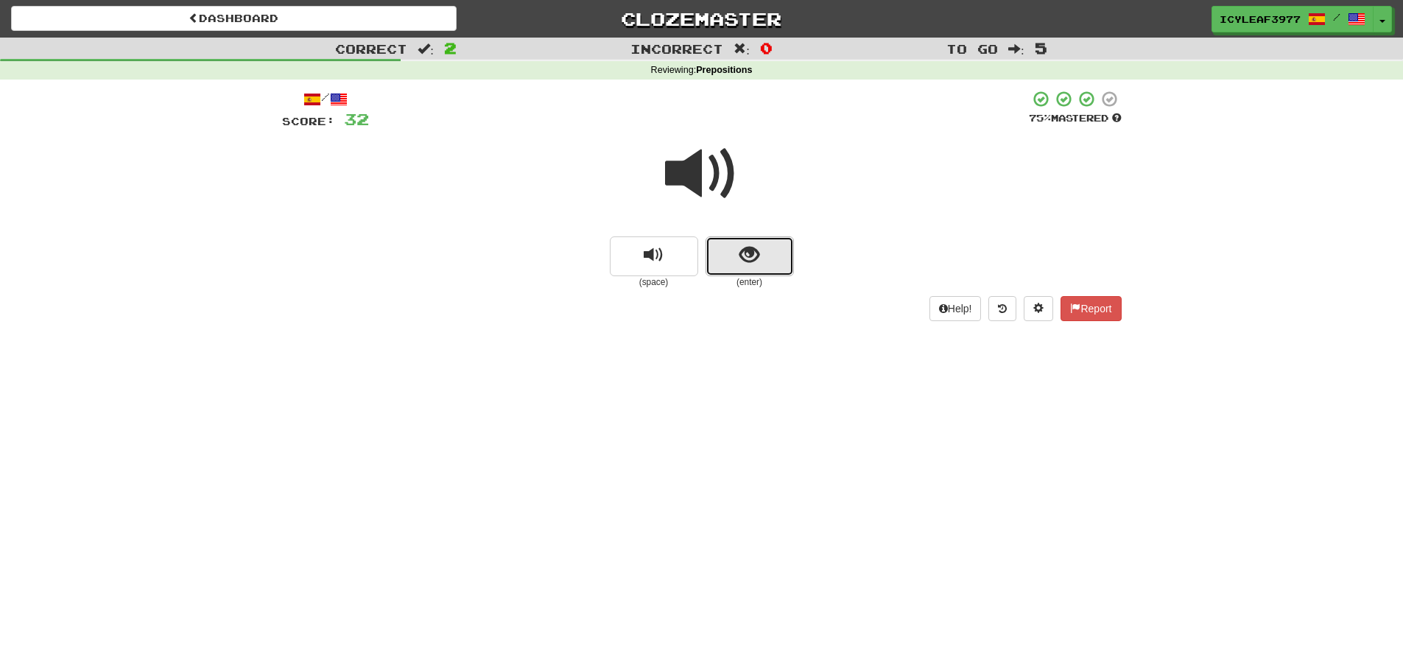
click at [757, 271] on button "show sentence" at bounding box center [750, 256] width 88 height 40
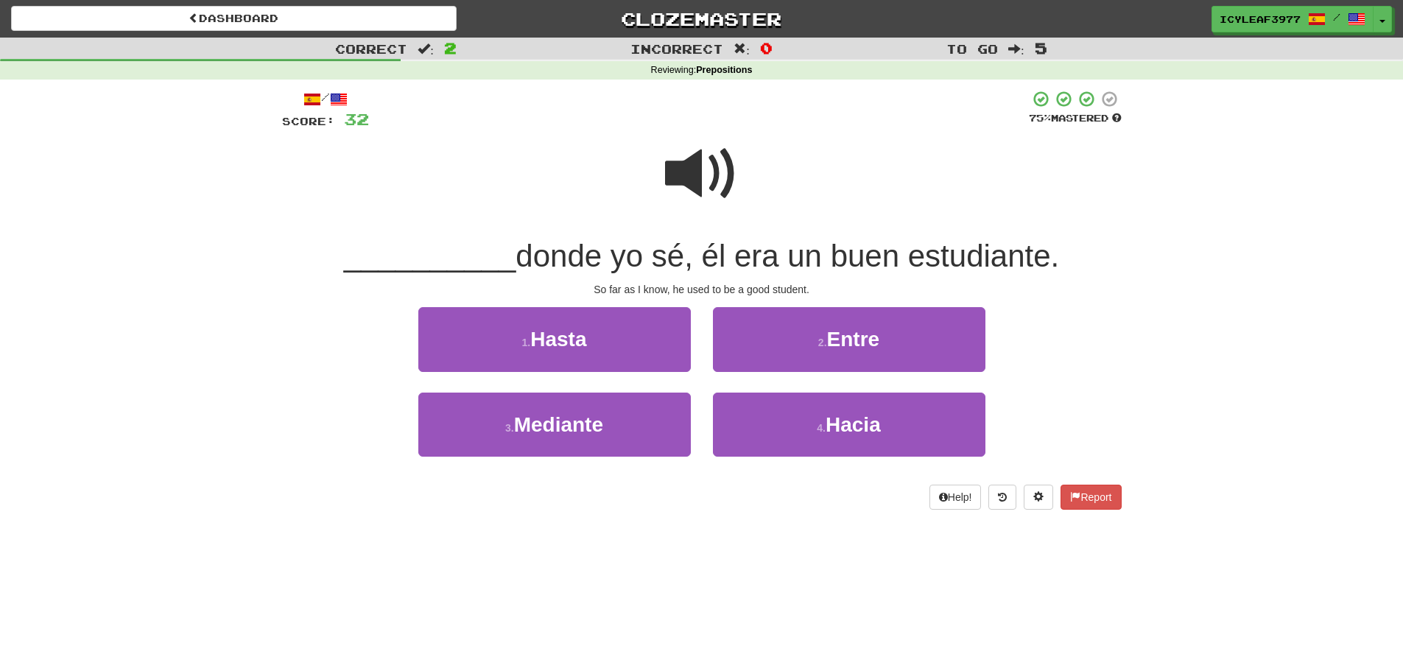
click at [688, 189] on span at bounding box center [702, 174] width 74 height 74
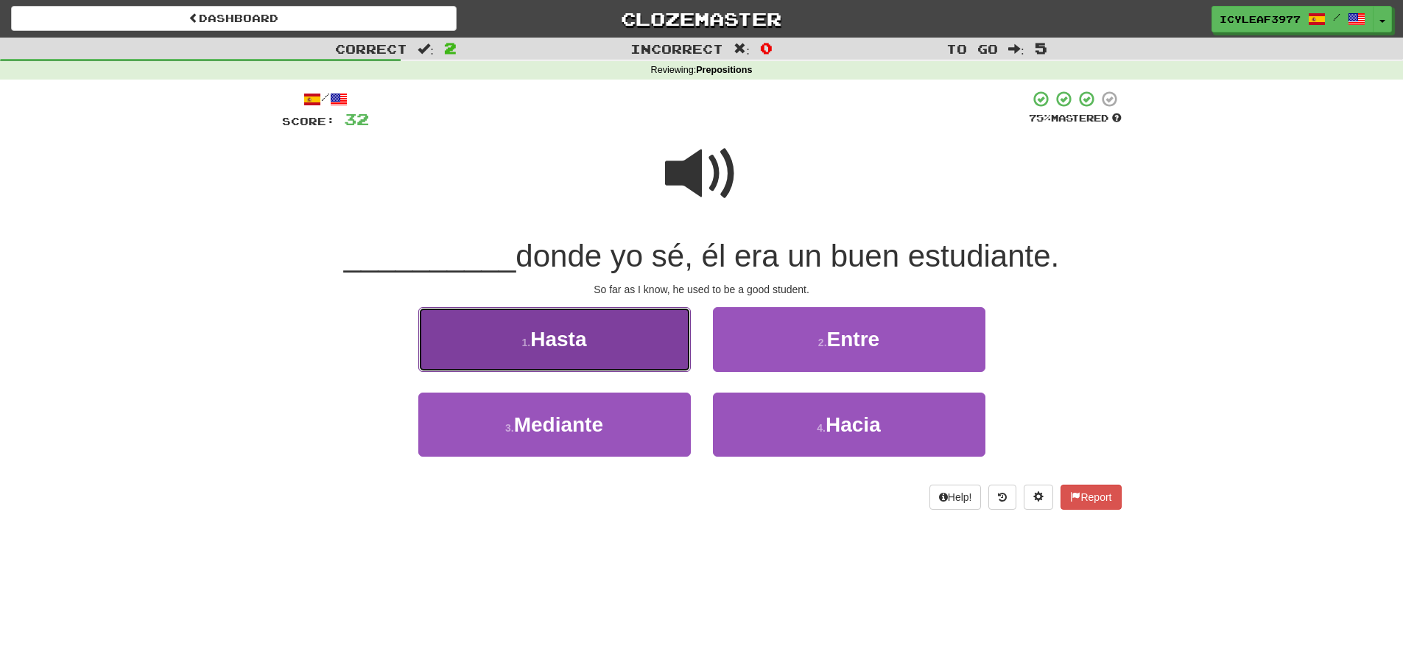
click at [582, 333] on span "Hasta" at bounding box center [558, 339] width 56 height 23
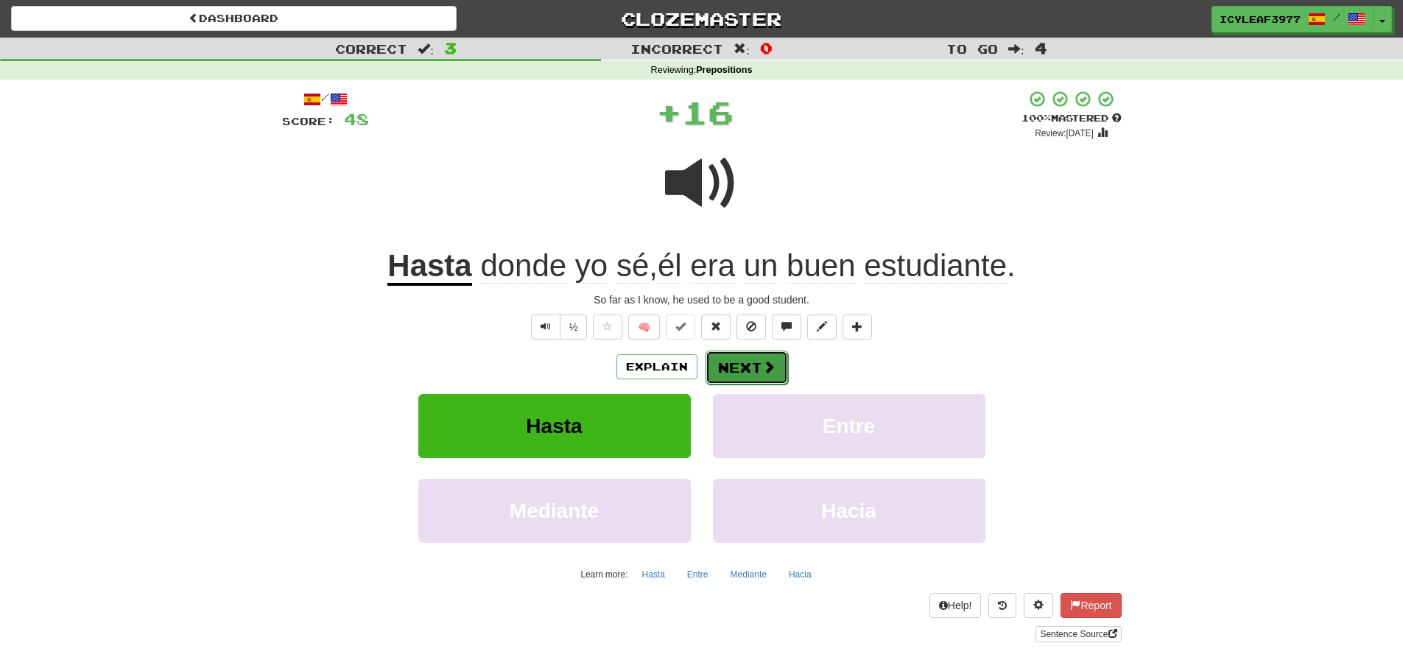
click at [729, 358] on button "Next" at bounding box center [747, 368] width 82 height 34
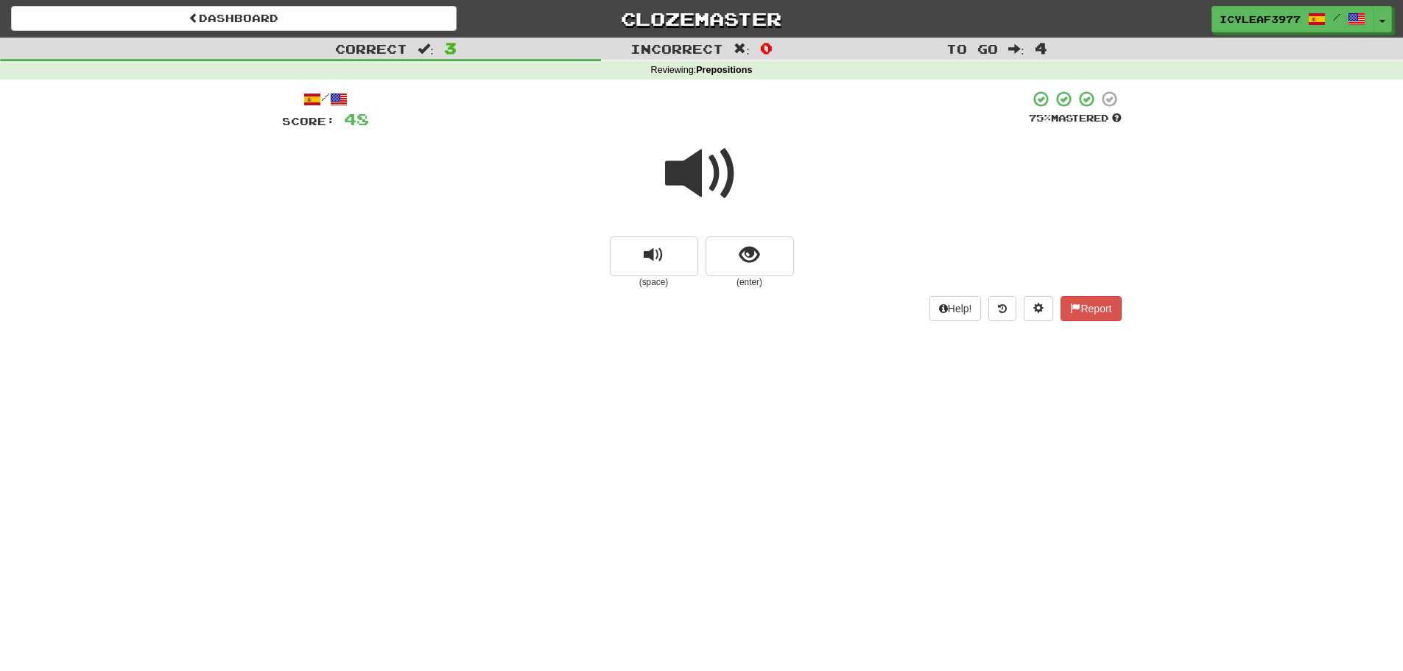
click at [705, 171] on span at bounding box center [702, 174] width 74 height 74
click at [730, 255] on button "show sentence" at bounding box center [750, 256] width 88 height 40
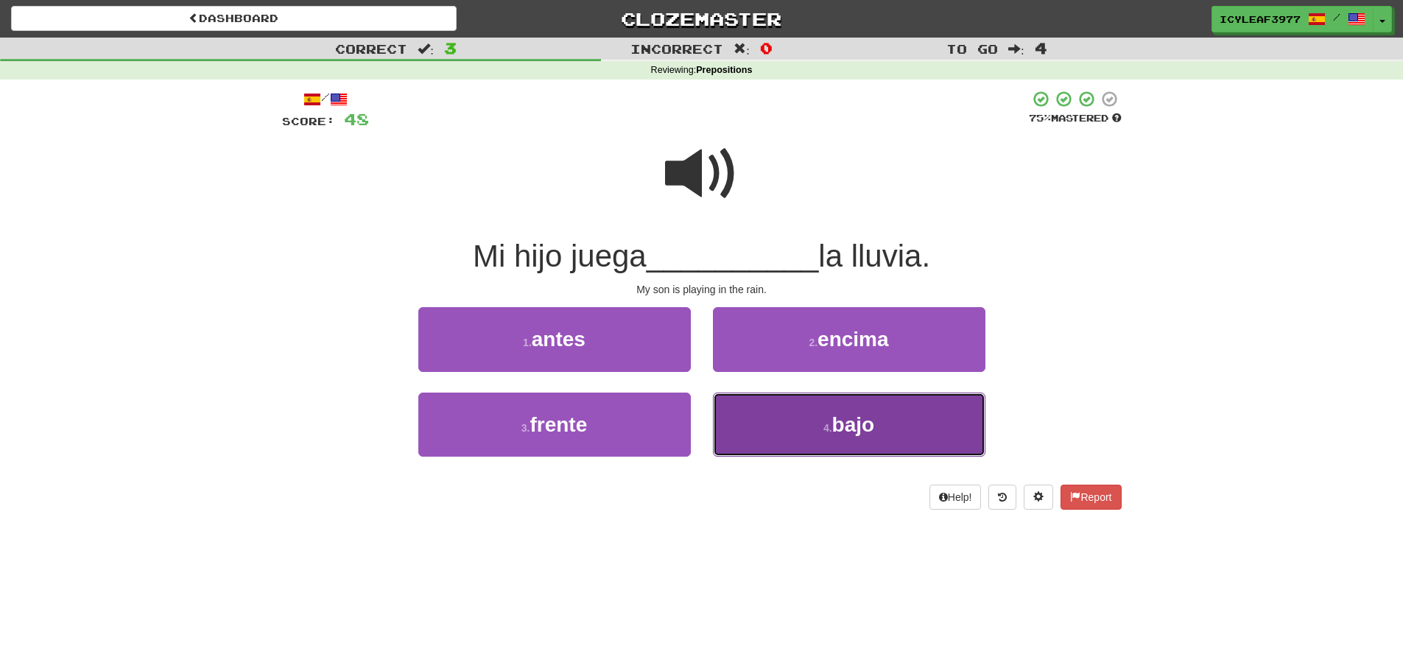
click at [771, 415] on button "4 . bajo" at bounding box center [849, 425] width 273 height 64
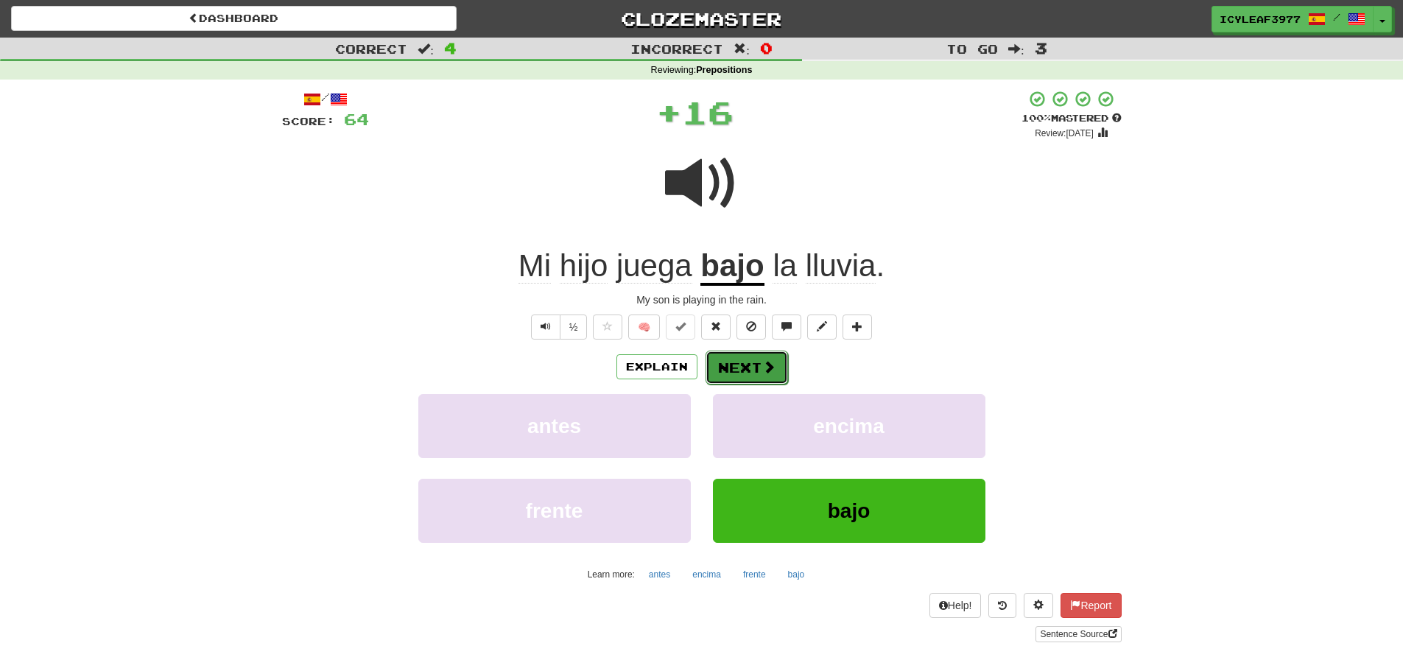
click at [739, 357] on button "Next" at bounding box center [747, 368] width 82 height 34
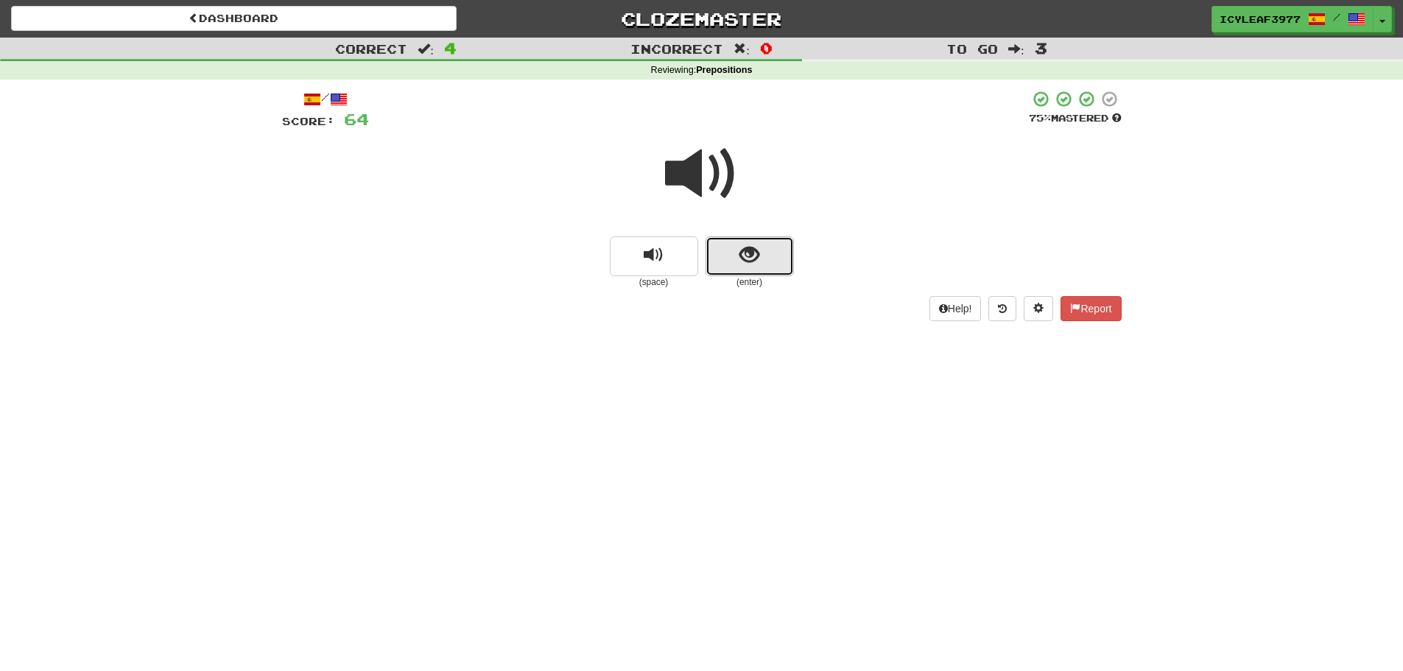
click at [730, 243] on button "show sentence" at bounding box center [750, 256] width 88 height 40
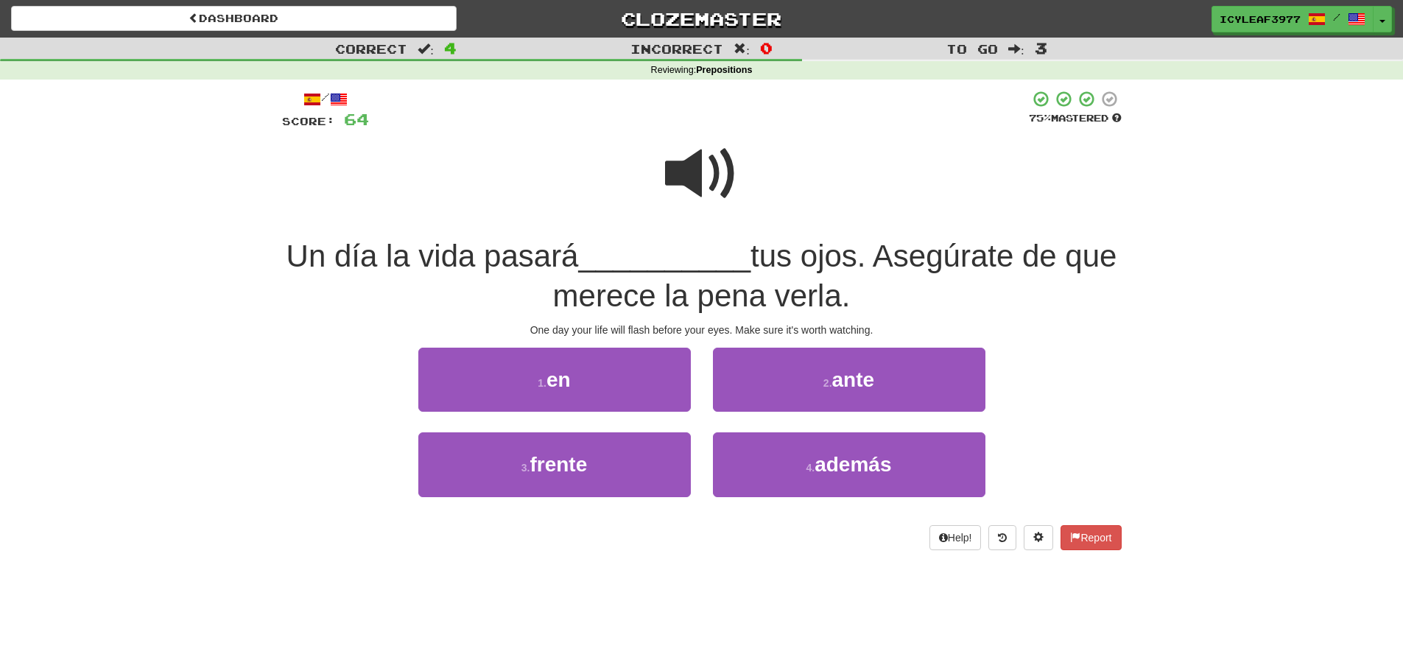
click at [698, 191] on span at bounding box center [702, 174] width 74 height 74
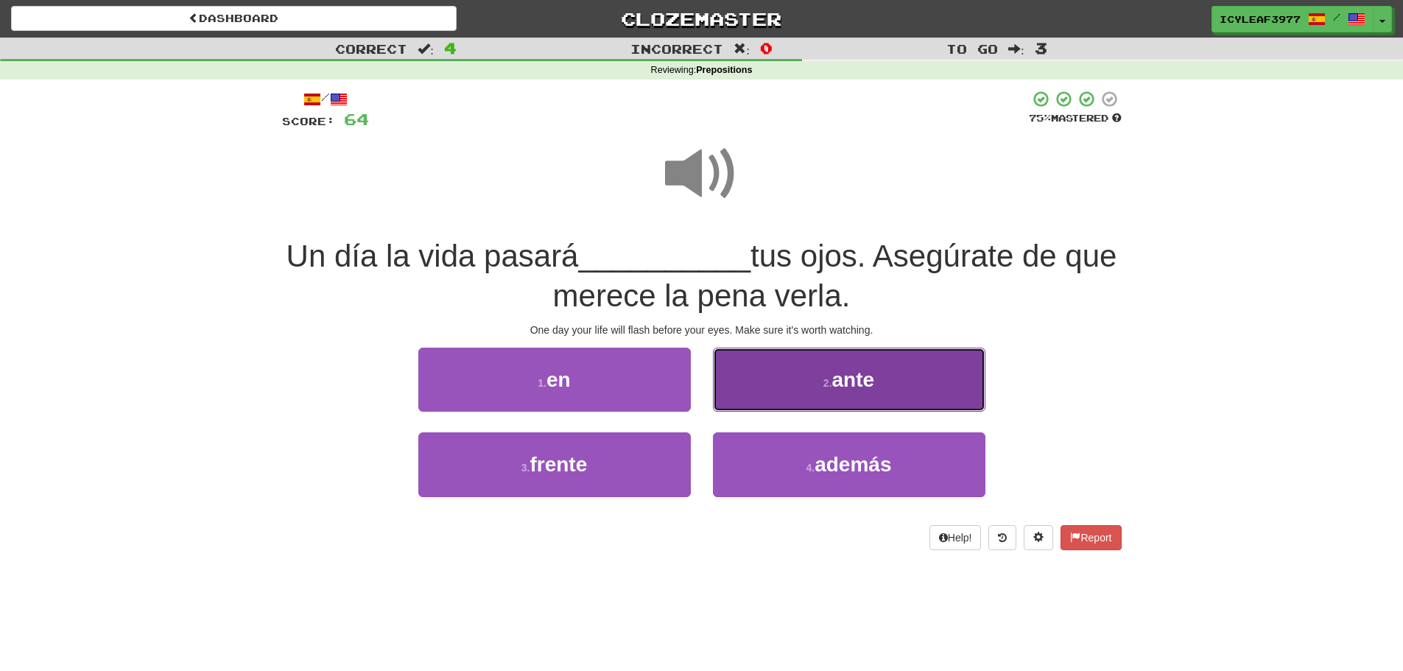
click at [753, 371] on button "2 . ante" at bounding box center [849, 380] width 273 height 64
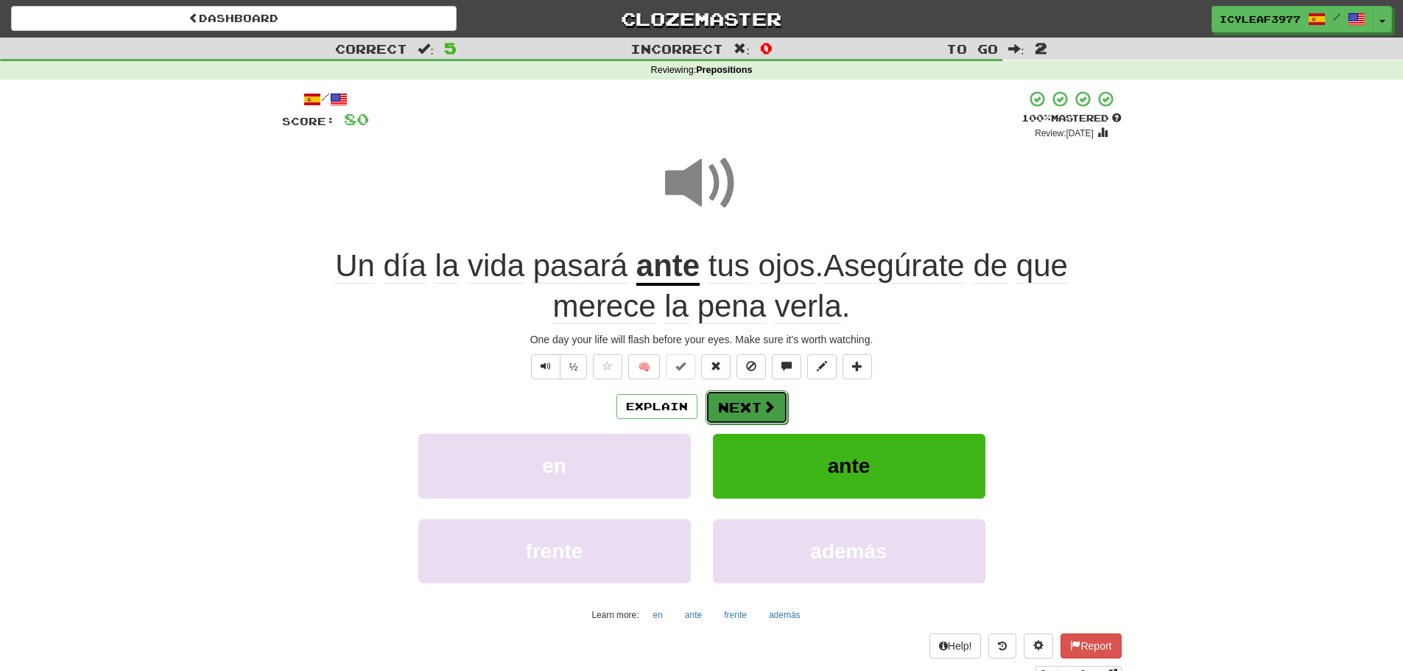
click at [743, 410] on button "Next" at bounding box center [747, 407] width 82 height 34
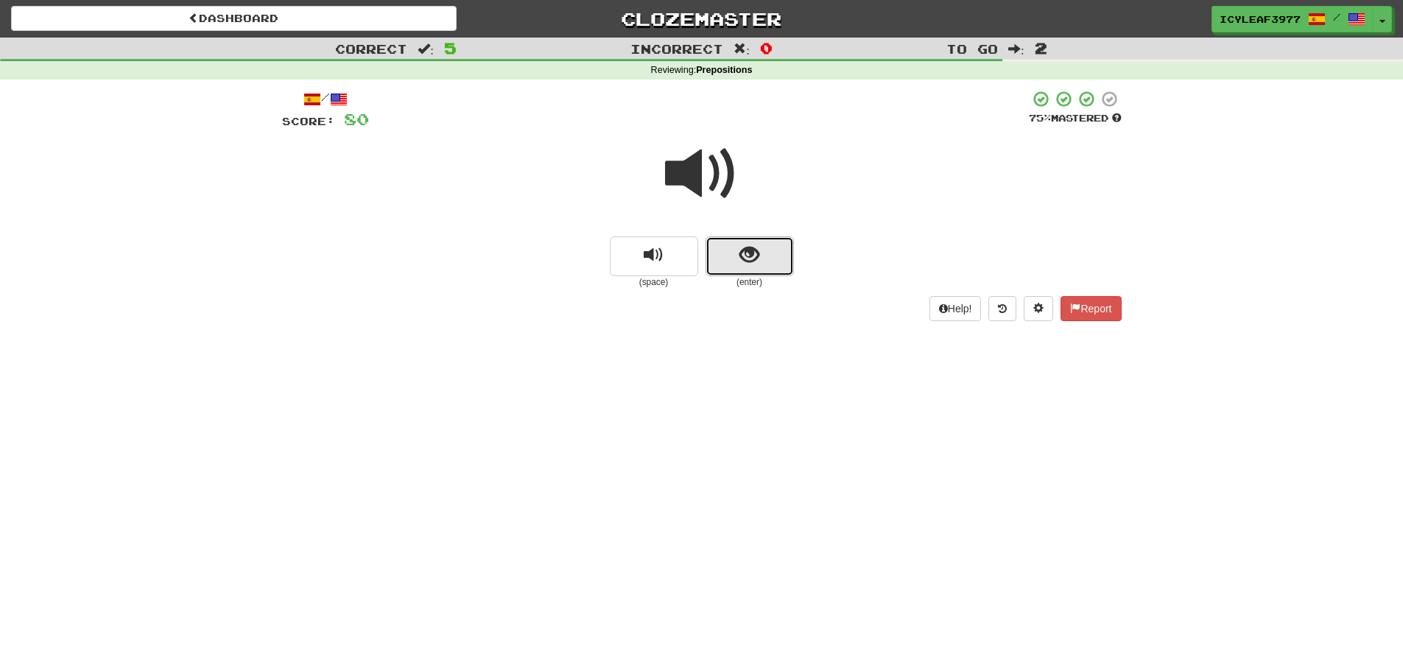
click at [714, 253] on button "show sentence" at bounding box center [750, 256] width 88 height 40
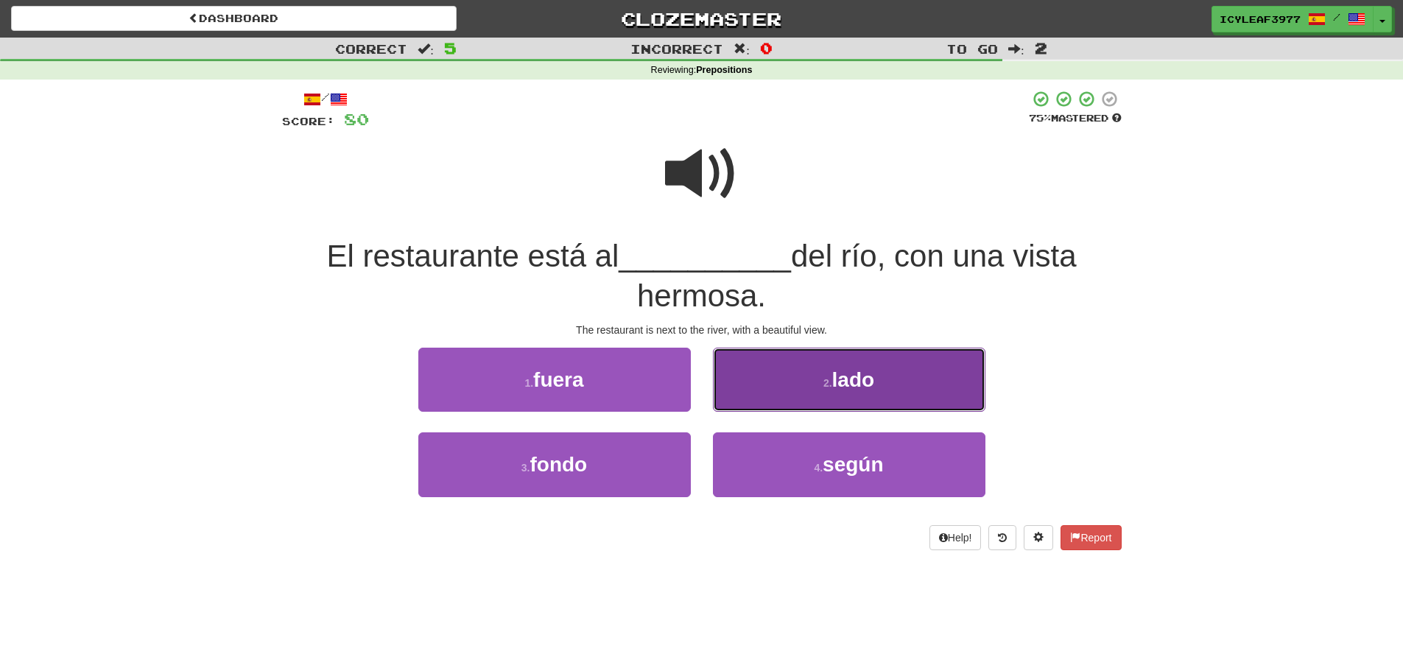
click at [754, 362] on button "2 . lado" at bounding box center [849, 380] width 273 height 64
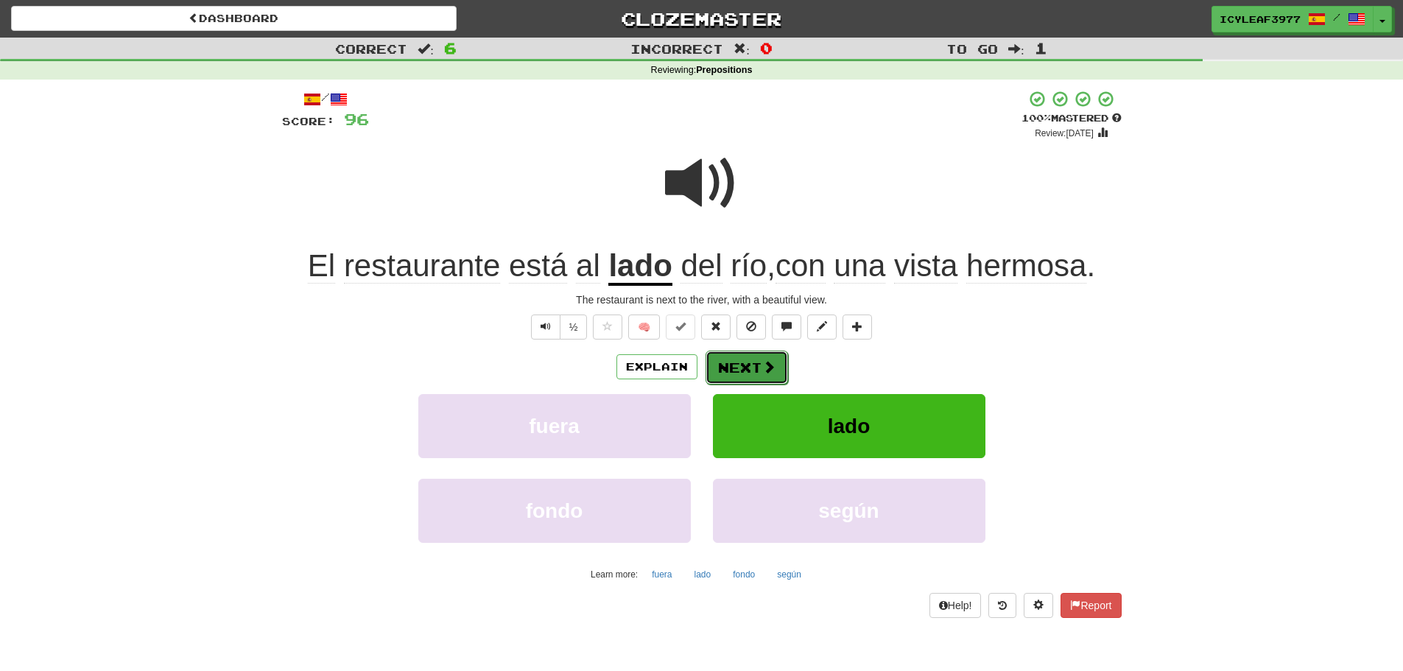
click at [745, 365] on button "Next" at bounding box center [747, 368] width 82 height 34
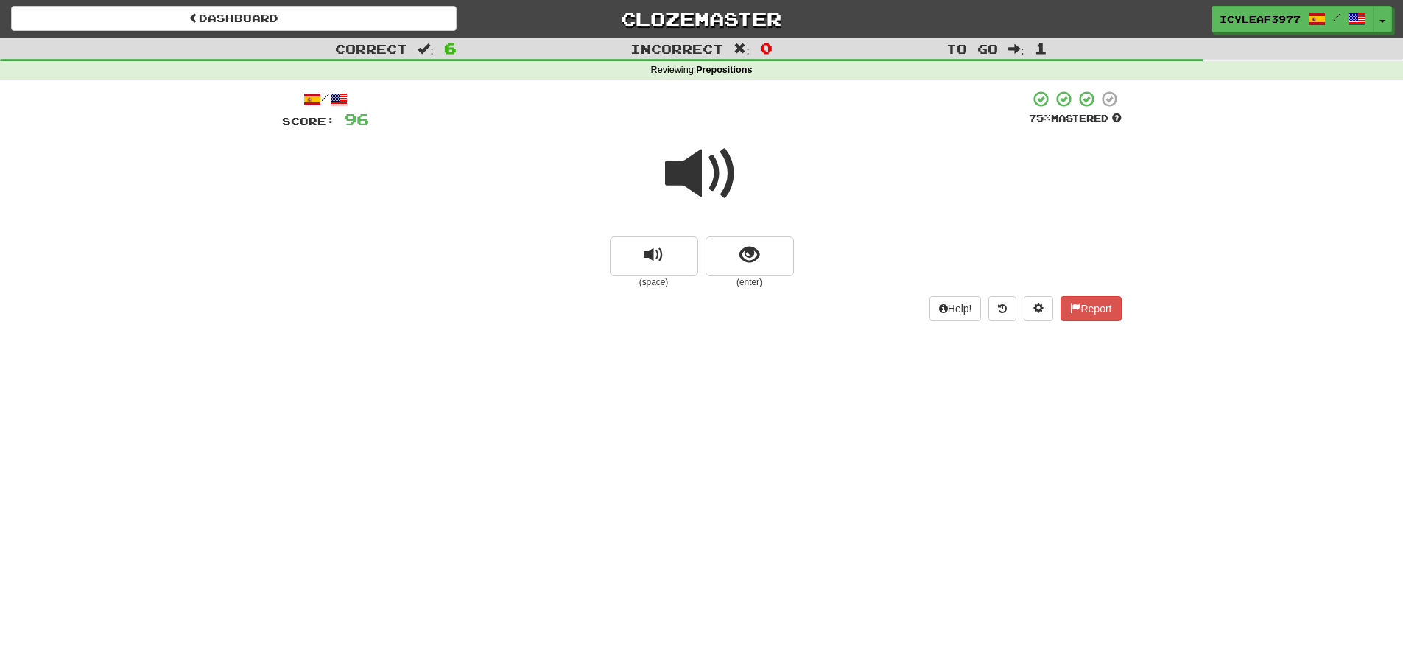
click at [695, 188] on span at bounding box center [702, 174] width 74 height 74
click at [729, 251] on button "show sentence" at bounding box center [750, 256] width 88 height 40
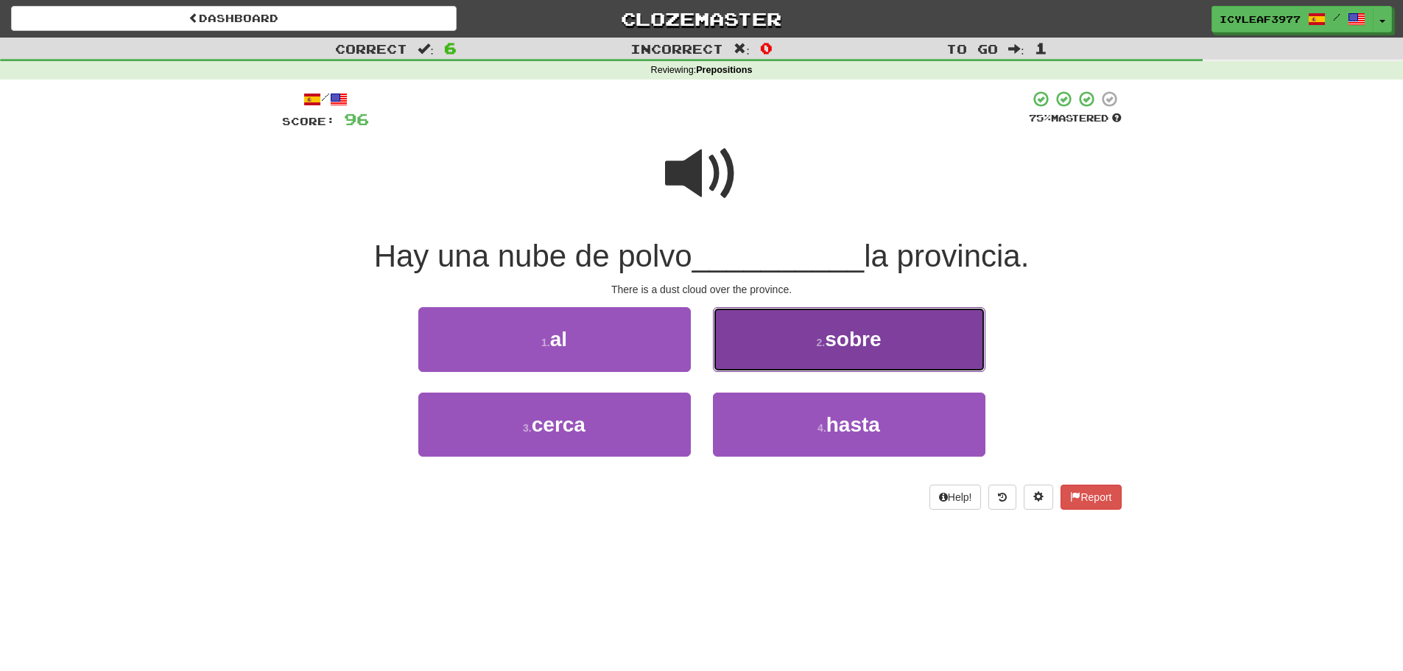
click at [751, 334] on button "2 . sobre" at bounding box center [849, 339] width 273 height 64
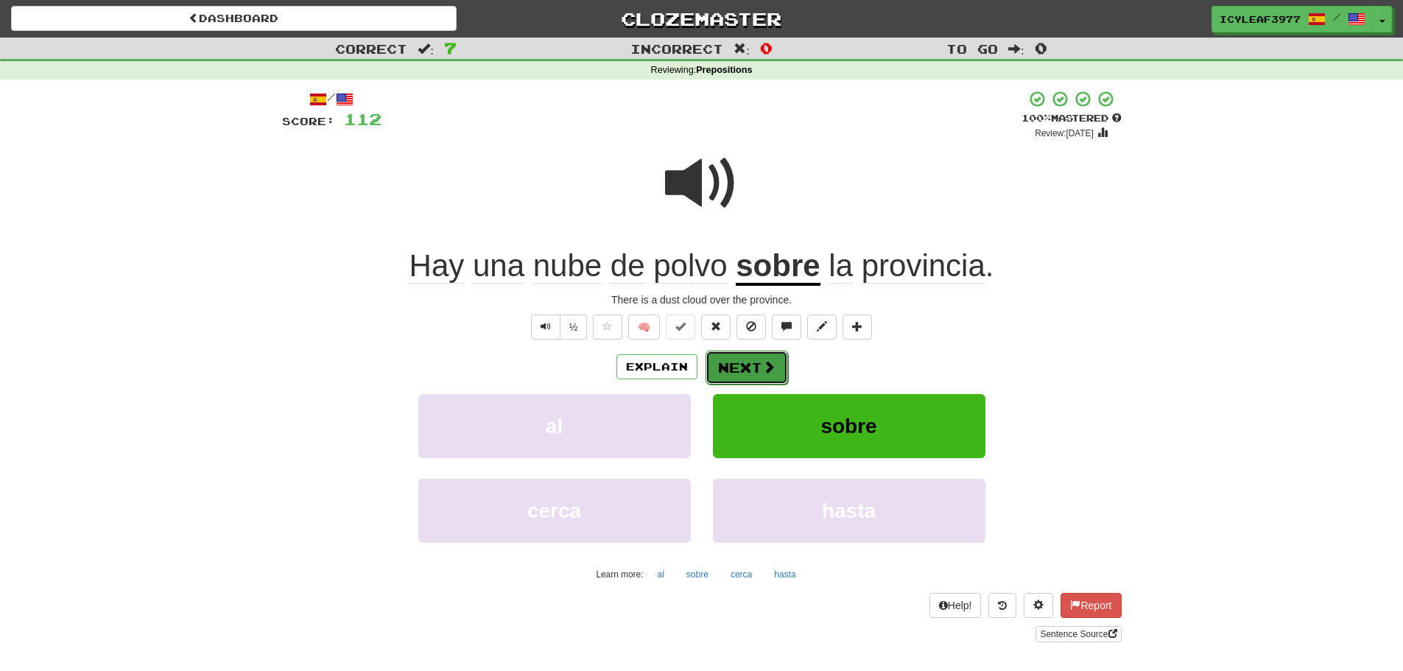
click at [734, 355] on button "Next" at bounding box center [747, 368] width 82 height 34
